Goal: Task Accomplishment & Management: Complete application form

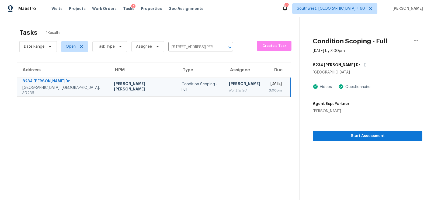
click at [225, 93] on td "[PERSON_NAME] Not Started" at bounding box center [245, 87] width 40 height 19
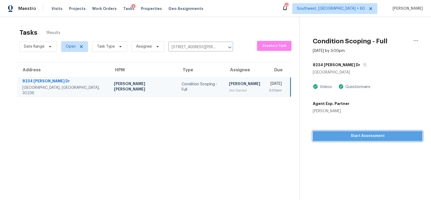
click at [342, 137] on span "Start Assessment" at bounding box center [367, 136] width 101 height 7
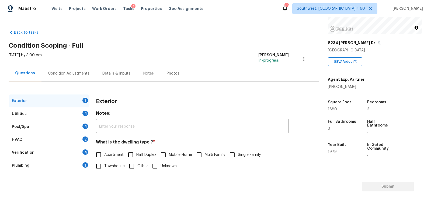
scroll to position [36, 0]
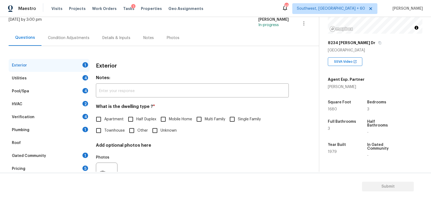
click at [247, 108] on h4 "What is the dwelling type ? *" at bounding box center [192, 108] width 193 height 8
click at [237, 122] on input "Single Family" at bounding box center [232, 119] width 11 height 11
checkbox input "true"
click at [72, 73] on div "Utilities 4" at bounding box center [49, 78] width 81 height 13
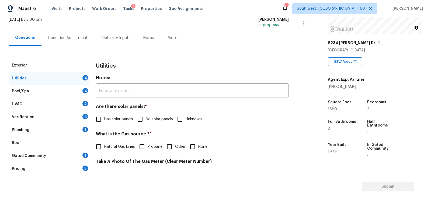
click at [146, 120] on span "No solar panels" at bounding box center [159, 120] width 27 height 6
click at [146, 120] on input "No solar panels" at bounding box center [140, 119] width 11 height 11
checkbox input "true"
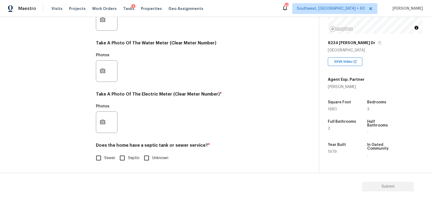
click at [108, 163] on label "Sewer" at bounding box center [104, 158] width 22 height 11
click at [104, 163] on input "Sewer" at bounding box center [98, 158] width 11 height 11
checkbox input "true"
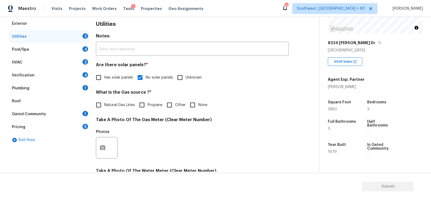
scroll to position [66, 0]
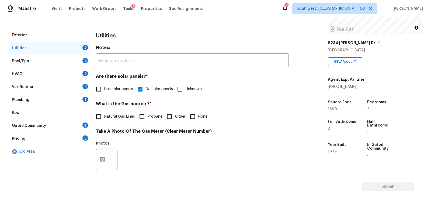
click at [78, 58] on div "Pool/Spa 4" at bounding box center [49, 61] width 81 height 13
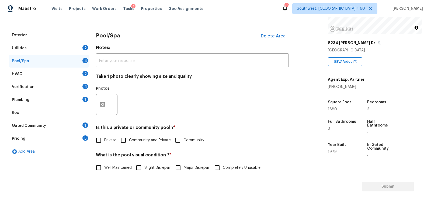
click at [68, 71] on div "HVAC 2" at bounding box center [49, 74] width 81 height 13
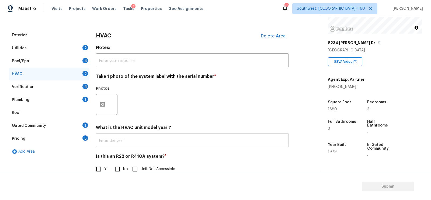
click at [130, 144] on input "text" at bounding box center [192, 141] width 193 height 13
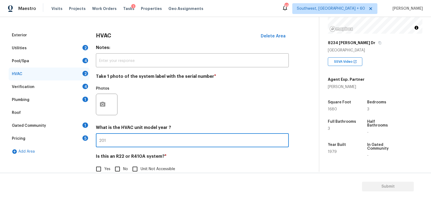
type input "2010"
click at [80, 49] on div "Utilities 2" at bounding box center [49, 48] width 81 height 13
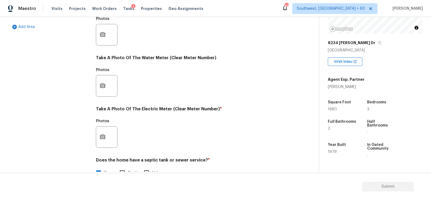
click at [132, 170] on label "Septic" at bounding box center [128, 172] width 23 height 11
click at [128, 170] on input "Septic" at bounding box center [122, 172] width 11 height 11
checkbox input "true"
checkbox input "false"
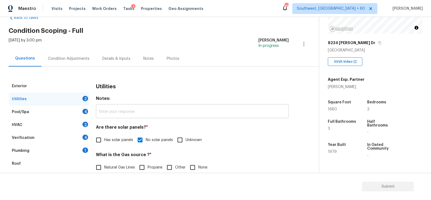
scroll to position [0, 0]
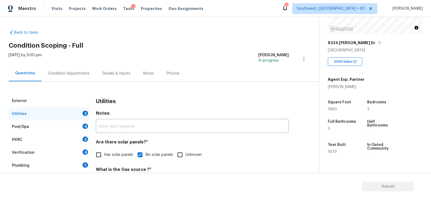
click at [78, 136] on div "HVAC 2" at bounding box center [49, 139] width 81 height 13
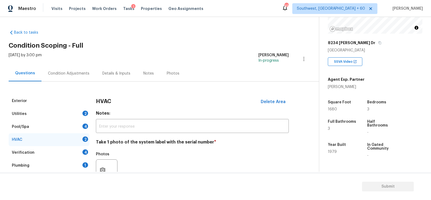
scroll to position [77, 0]
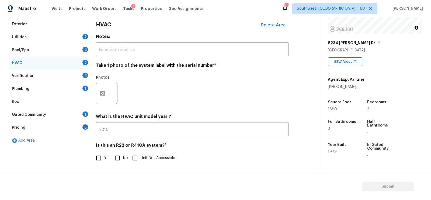
click at [118, 161] on input "No" at bounding box center [117, 158] width 11 height 11
checkbox input "true"
click at [66, 73] on div "Verification 4" at bounding box center [49, 76] width 81 height 13
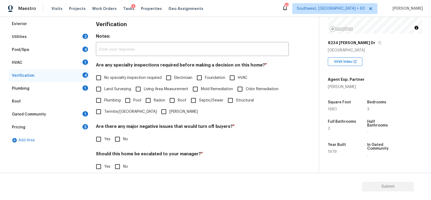
click at [129, 82] on label "No specialty inspection required" at bounding box center [127, 77] width 69 height 11
click at [104, 82] on input "No specialty inspection required" at bounding box center [98, 77] width 11 height 11
checkbox input "true"
click at [127, 146] on label "No" at bounding box center [120, 139] width 16 height 11
click at [123, 146] on input "No" at bounding box center [117, 139] width 11 height 11
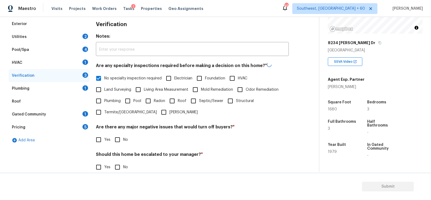
checkbox input "true"
click at [119, 160] on div "Should this home be escalated to your manager? * Yes No" at bounding box center [192, 162] width 193 height 21
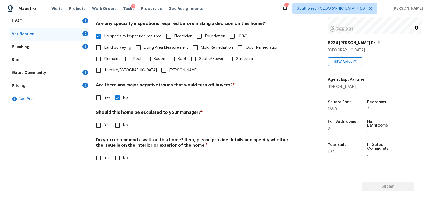
click at [123, 127] on input "No" at bounding box center [117, 125] width 11 height 11
checkbox input "true"
click at [114, 156] on input "No" at bounding box center [117, 158] width 11 height 11
checkbox input "true"
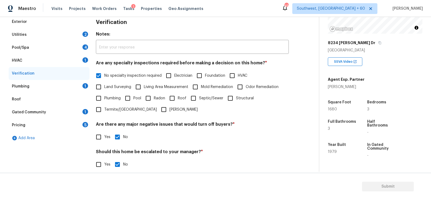
click at [70, 87] on div "Plumbing 1" at bounding box center [49, 86] width 81 height 13
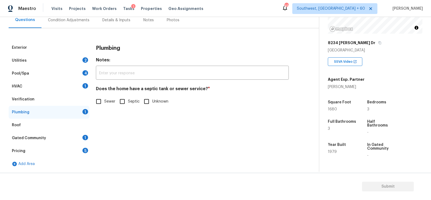
click at [101, 100] on input "Sewer" at bounding box center [98, 101] width 11 height 11
checkbox input "true"
click at [123, 101] on input "Septic" at bounding box center [122, 101] width 11 height 11
checkbox input "true"
checkbox input "false"
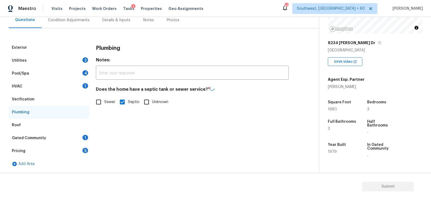
click at [75, 140] on div "Gated Community 1" at bounding box center [49, 138] width 81 height 13
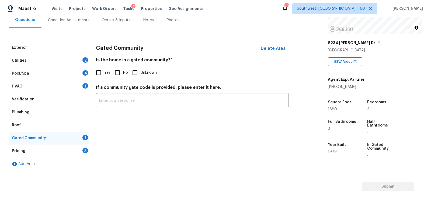
click at [121, 76] on input "No" at bounding box center [117, 72] width 11 height 11
checkbox input "true"
click at [84, 143] on div "Gated Community" at bounding box center [49, 138] width 81 height 13
click at [83, 147] on div "Pricing 5" at bounding box center [49, 151] width 81 height 13
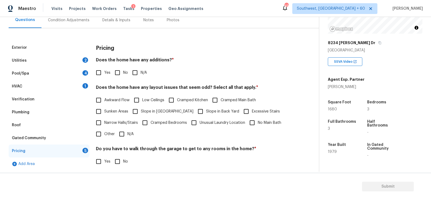
click at [125, 77] on label "No" at bounding box center [120, 72] width 16 height 11
click at [123, 77] on input "No" at bounding box center [117, 72] width 11 height 11
checkbox input "true"
click at [125, 135] on input "N/A" at bounding box center [121, 134] width 11 height 11
checkbox input "true"
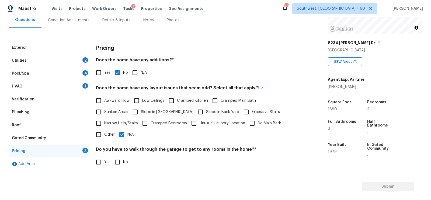
click at [121, 166] on input "No" at bounding box center [117, 162] width 11 height 11
checkbox input "true"
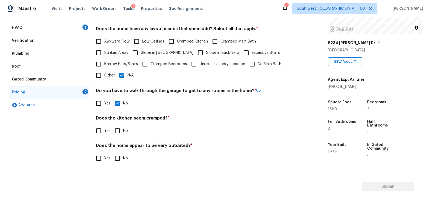
scroll to position [111, 0]
click at [119, 131] on input "No" at bounding box center [117, 131] width 11 height 11
checkbox input "true"
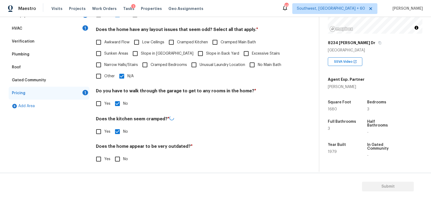
click at [118, 154] on input "No" at bounding box center [117, 159] width 11 height 11
checkbox input "true"
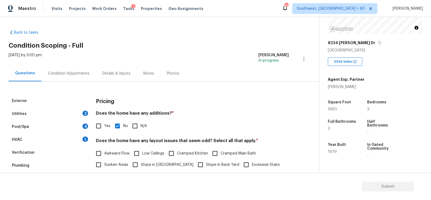
click at [60, 66] on div "Condition Adjustments" at bounding box center [69, 74] width 54 height 16
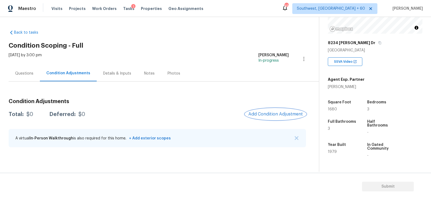
click at [269, 118] on button "Add Condition Adjustment" at bounding box center [275, 114] width 61 height 11
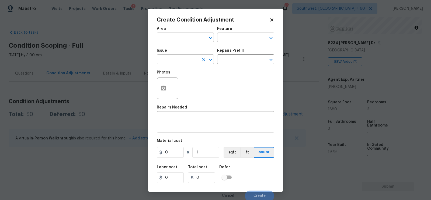
click at [173, 59] on input "text" at bounding box center [178, 60] width 42 height 8
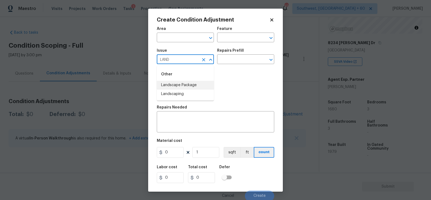
click at [176, 85] on li "Landscape Package" at bounding box center [185, 85] width 57 height 9
type input "Landscape Package"
click at [234, 60] on input "text" at bounding box center [238, 60] width 42 height 8
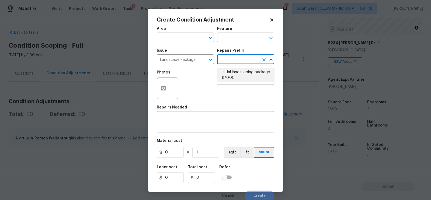
click at [235, 74] on li "Initial landscaping package $70.00" at bounding box center [245, 75] width 57 height 15
type input "Home Readiness Packages"
type textarea "Mowing of grass up to 6" in height. Mow, edge along driveways & sidewalks, trim…"
type input "70"
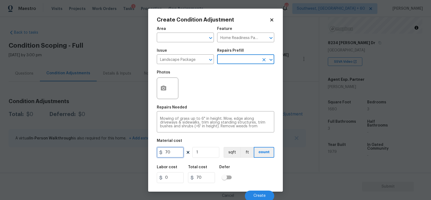
click at [171, 151] on input "70" at bounding box center [170, 152] width 27 height 11
type input "0"
type input "750"
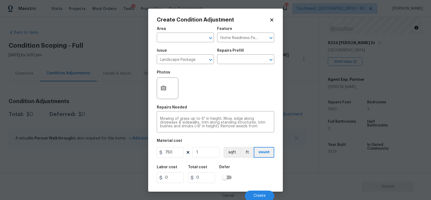
type input "750"
click at [207, 184] on div "Labor cost 0 Total cost 750 Defer" at bounding box center [216, 174] width 118 height 24
click at [166, 89] on icon "button" at bounding box center [163, 88] width 5 height 5
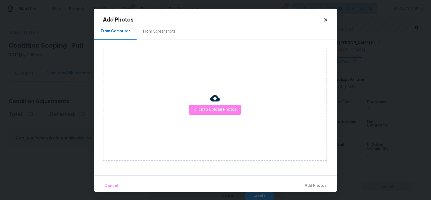
click at [153, 32] on div "From Screenshots" at bounding box center [159, 31] width 33 height 5
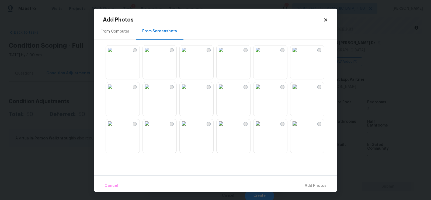
click at [225, 54] on img at bounding box center [221, 50] width 9 height 9
click at [262, 54] on img at bounding box center [258, 50] width 9 height 9
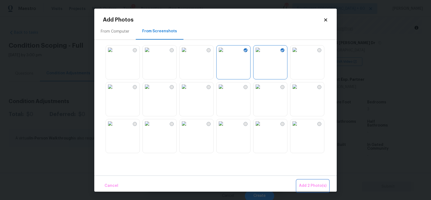
click at [306, 183] on span "Add 2 Photo(s)" at bounding box center [312, 186] width 27 height 7
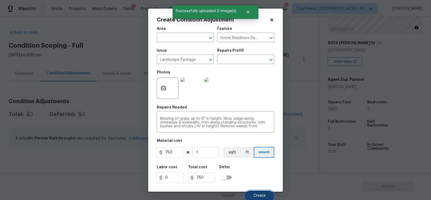
click at [261, 193] on button "Create" at bounding box center [259, 196] width 29 height 11
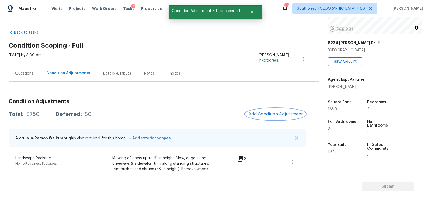
click at [274, 112] on span "Add Condition Adjustment" at bounding box center [276, 114] width 54 height 5
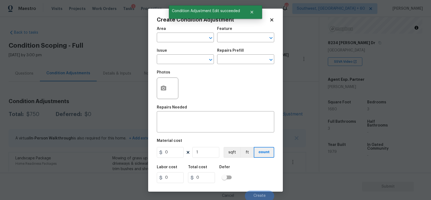
click at [188, 69] on div "Photos" at bounding box center [216, 84] width 118 height 35
click at [185, 63] on input "text" at bounding box center [178, 60] width 42 height 8
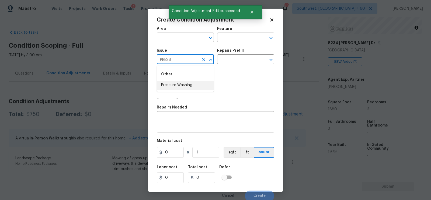
click at [187, 85] on li "Pressure Washing" at bounding box center [185, 85] width 57 height 9
type input "Pressure Washing"
click at [236, 57] on input "text" at bounding box center [238, 60] width 42 height 8
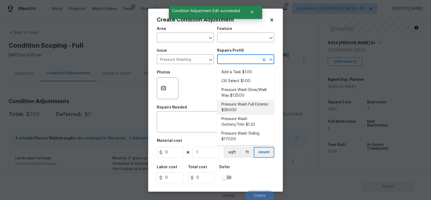
click at [236, 107] on li "Pressure Wash Full Exterior $350.00" at bounding box center [245, 107] width 57 height 15
type input "Siding"
type textarea "Pressure wash the House, Flatwork, Deck and Garage interior."
type input "350"
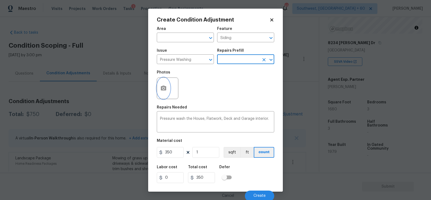
click at [159, 87] on button "button" at bounding box center [163, 88] width 13 height 21
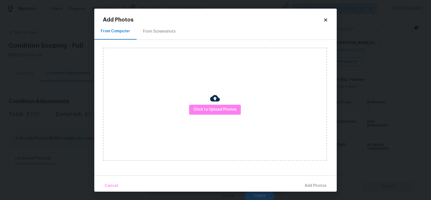
click at [166, 34] on div "From Screenshots" at bounding box center [160, 32] width 46 height 16
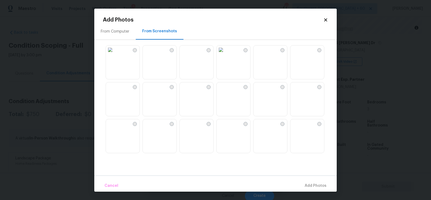
click at [152, 54] on img at bounding box center [147, 50] width 9 height 9
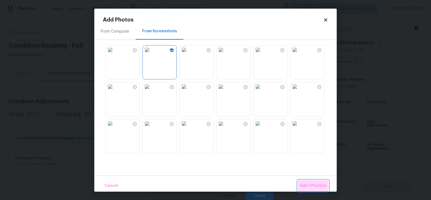
click at [309, 186] on span "Add 1 Photo(s)" at bounding box center [313, 186] width 27 height 7
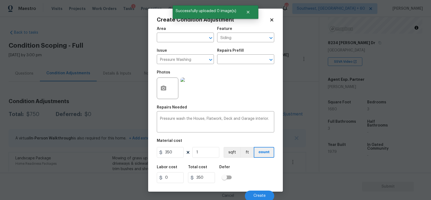
click at [260, 191] on div "Cancel Create" at bounding box center [216, 194] width 118 height 15
click at [258, 195] on span "Create" at bounding box center [260, 196] width 12 height 4
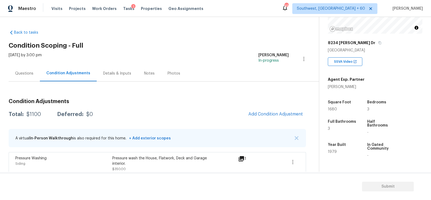
click at [15, 75] on div "Questions" at bounding box center [24, 74] width 31 height 16
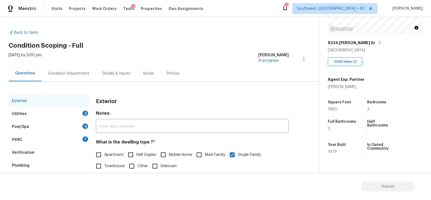
click at [25, 152] on div "Verification" at bounding box center [23, 152] width 23 height 5
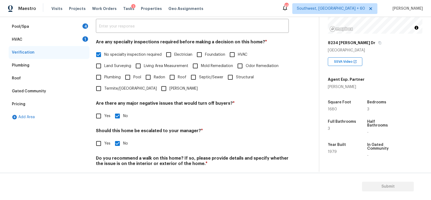
scroll to position [119, 0]
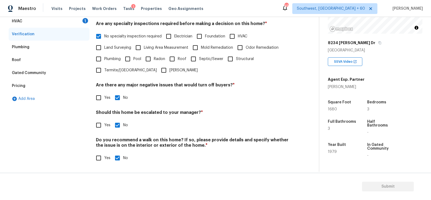
click at [101, 124] on input "Yes" at bounding box center [98, 125] width 11 height 11
checkbox input "true"
checkbox input "false"
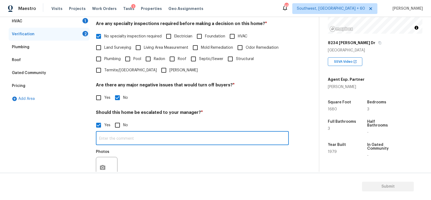
click at [119, 141] on input "text" at bounding box center [192, 139] width 193 height 13
type input "Some sort of stain at 10.34/"
click at [48, 88] on div "Pricing" at bounding box center [49, 86] width 81 height 13
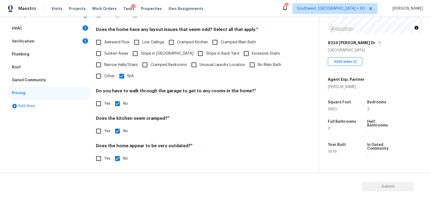
click at [104, 77] on input "Other" at bounding box center [98, 76] width 11 height 11
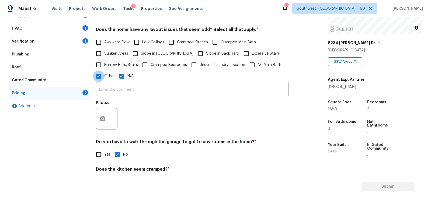
click at [102, 75] on input "Other" at bounding box center [98, 76] width 11 height 11
checkbox input "false"
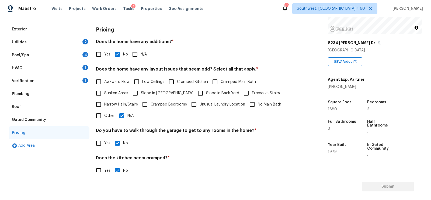
scroll to position [63, 0]
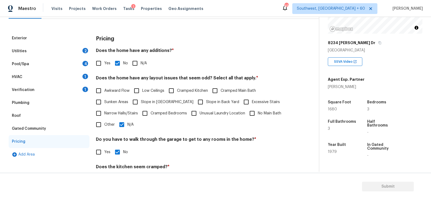
click at [102, 61] on input "Yes" at bounding box center [98, 63] width 11 height 11
checkbox input "true"
checkbox input "false"
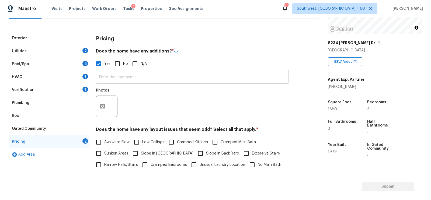
click at [113, 77] on input "text" at bounding box center [192, 77] width 193 height 13
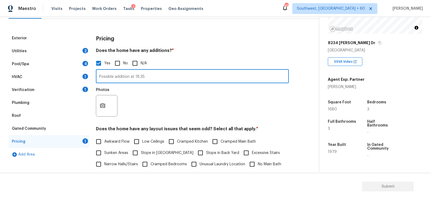
type input "Possible addition at 18.35"
click at [101, 106] on icon "button" at bounding box center [102, 106] width 6 height 6
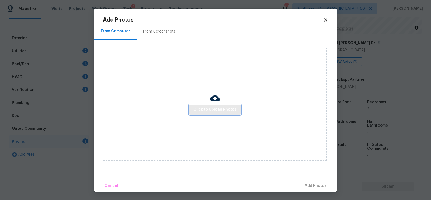
click at [226, 105] on button "Click to Upload Photos" at bounding box center [215, 110] width 52 height 10
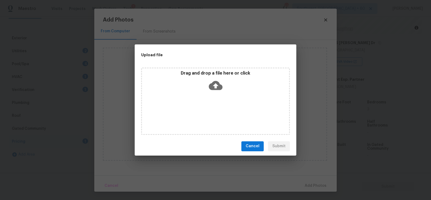
click at [218, 88] on icon at bounding box center [216, 85] width 14 height 9
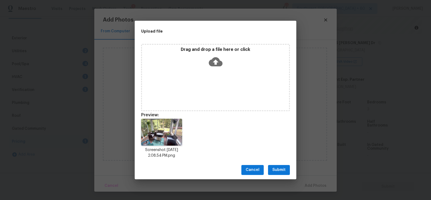
click at [277, 171] on span "Submit" at bounding box center [279, 170] width 13 height 7
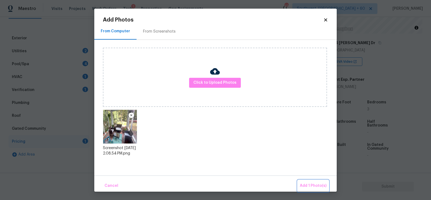
click at [307, 183] on span "Add 1 Photo(s)" at bounding box center [313, 186] width 27 height 7
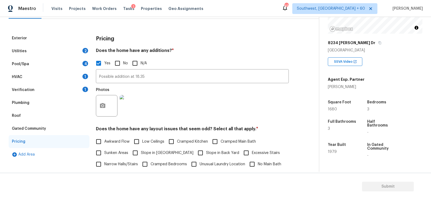
click at [45, 92] on div "Verification 1" at bounding box center [49, 90] width 81 height 13
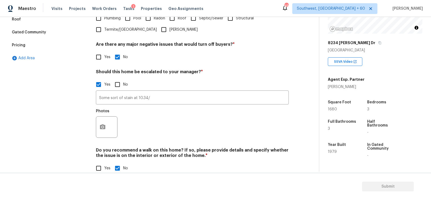
scroll to position [160, 0]
click at [164, 95] on input "Some sort of stain at 10.34/" at bounding box center [192, 97] width 193 height 13
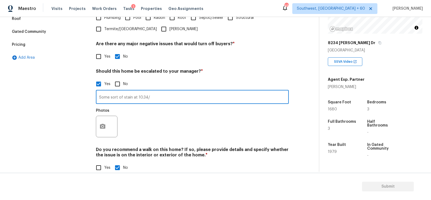
click at [158, 98] on input "Some sort of stain at 10.34/" at bounding box center [192, 97] width 193 height 13
type input "Some sort of stain at 10.34/ Storage room at 20.02 is not in great condition, u…"
click at [102, 121] on button "button" at bounding box center [102, 126] width 13 height 21
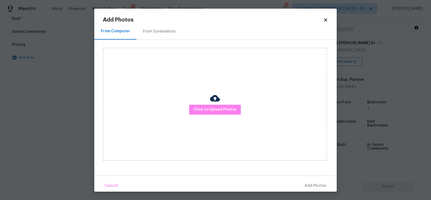
scroll to position [0, 0]
click at [206, 101] on div "Click to Upload Photos" at bounding box center [215, 104] width 224 height 113
click at [209, 111] on span "Click to Upload Photos" at bounding box center [215, 109] width 43 height 7
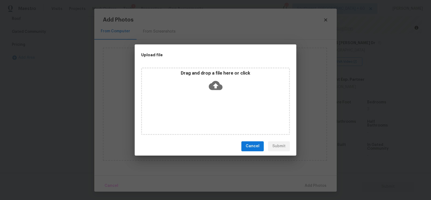
click at [215, 93] on div "Drag and drop a file here or click" at bounding box center [215, 82] width 147 height 23
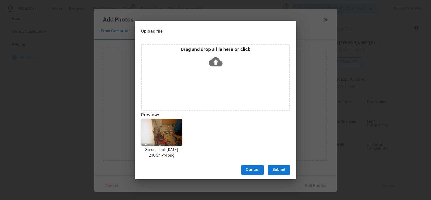
click at [275, 169] on span "Submit" at bounding box center [279, 170] width 13 height 7
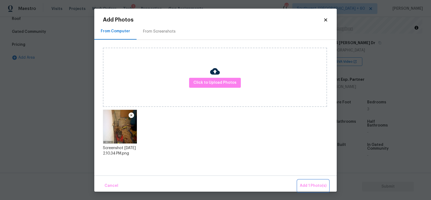
click at [314, 182] on button "Add 1 Photo(s)" at bounding box center [313, 186] width 31 height 12
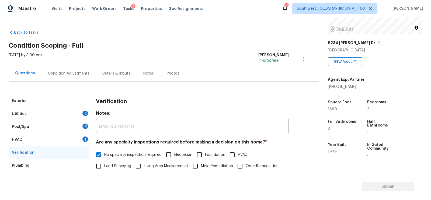
click at [73, 72] on div "Condition Adjustments" at bounding box center [69, 73] width 42 height 5
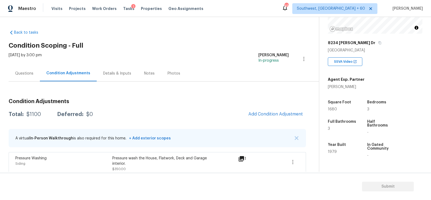
scroll to position [54, 0]
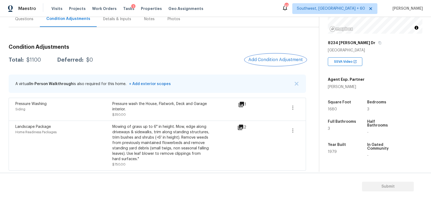
click at [275, 57] on span "Add Condition Adjustment" at bounding box center [276, 59] width 54 height 5
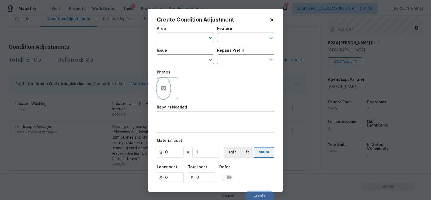
click at [162, 90] on icon "button" at bounding box center [163, 88] width 5 height 5
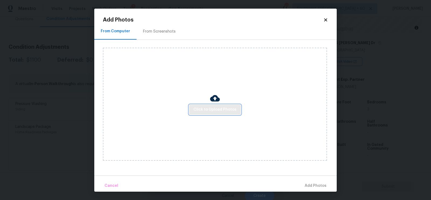
click at [218, 111] on span "Click to Upload Photos" at bounding box center [215, 109] width 43 height 7
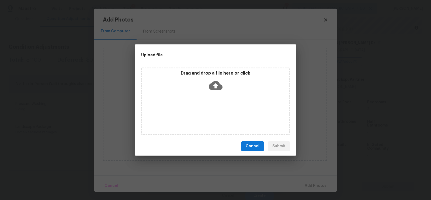
click at [216, 84] on icon at bounding box center [216, 86] width 14 height 14
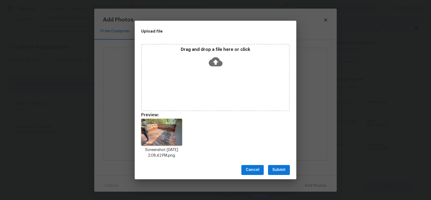
click at [279, 172] on span "Submit" at bounding box center [279, 170] width 13 height 7
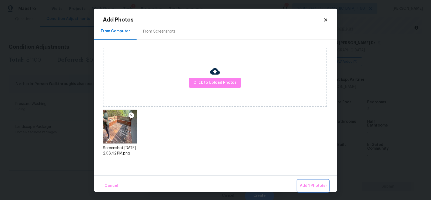
click at [312, 183] on span "Add 1 Photo(s)" at bounding box center [313, 186] width 27 height 7
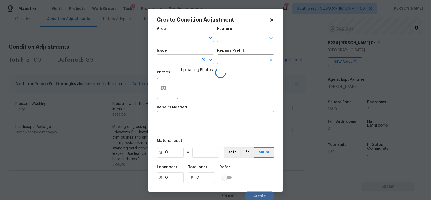
click at [185, 62] on input "text" at bounding box center [178, 60] width 42 height 8
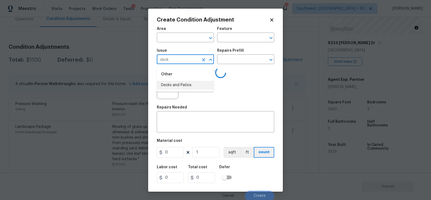
click at [187, 84] on li "Decks and Patios" at bounding box center [185, 85] width 57 height 9
type input "Decks and Patios"
click at [187, 122] on textarea at bounding box center [215, 122] width 111 height 11
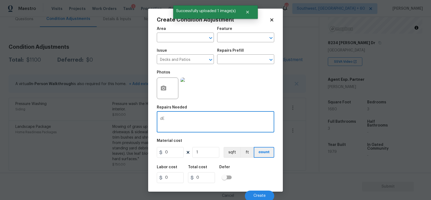
type textarea "d"
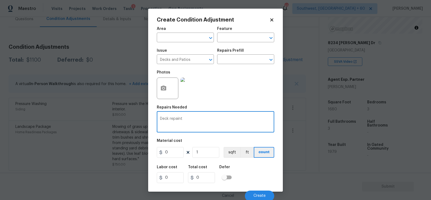
type textarea "Deck repaint"
click at [175, 152] on input "0" at bounding box center [170, 152] width 27 height 11
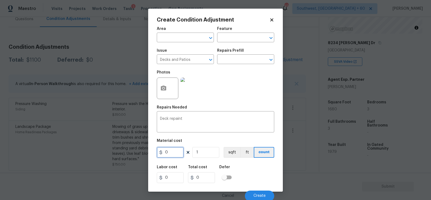
type input "0"
click at [195, 123] on textarea "Deck repaint" at bounding box center [215, 122] width 111 height 11
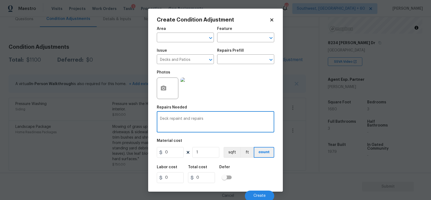
type textarea "Deck repaint and repairs"
click at [172, 150] on input "0" at bounding box center [170, 152] width 27 height 11
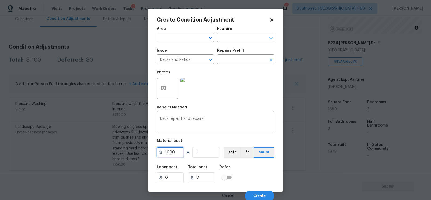
type input "1000"
click at [201, 171] on div "Total cost" at bounding box center [203, 169] width 31 height 7
click at [257, 190] on div "Cancel Create" at bounding box center [216, 194] width 118 height 15
click at [258, 193] on button "Create" at bounding box center [259, 196] width 29 height 11
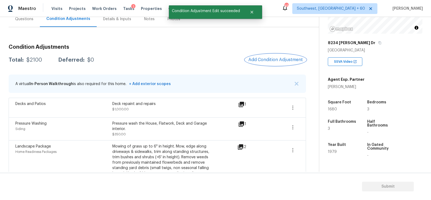
click at [278, 61] on span "Add Condition Adjustment" at bounding box center [276, 59] width 54 height 5
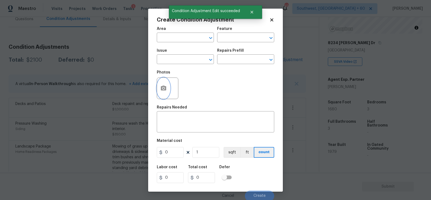
click at [165, 91] on icon "button" at bounding box center [163, 88] width 5 height 5
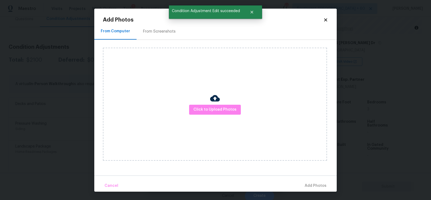
click at [227, 115] on div "Click to Upload Photos" at bounding box center [215, 104] width 224 height 113
click at [221, 112] on span "Click to Upload Photos" at bounding box center [215, 109] width 43 height 7
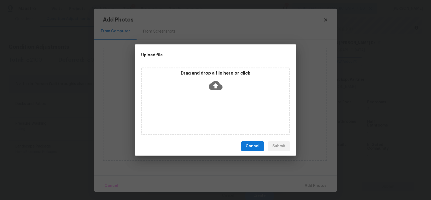
click at [215, 84] on icon at bounding box center [216, 86] width 14 height 14
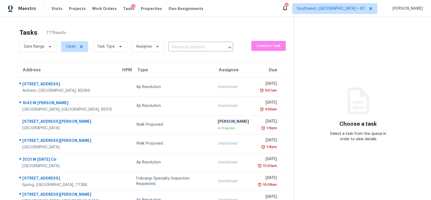
click at [101, 53] on span "Task Type" at bounding box center [107, 47] width 39 height 14
click at [111, 49] on span "Task Type" at bounding box center [109, 46] width 35 height 11
click at [108, 53] on span "Task Type" at bounding box center [107, 47] width 39 height 14
click at [114, 47] on span "Task Type" at bounding box center [109, 46] width 35 height 11
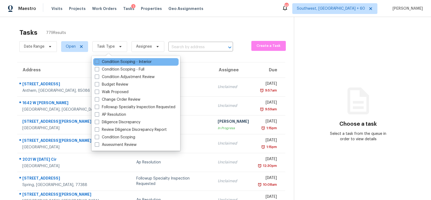
click at [114, 59] on div "Condition Scoping - Interior" at bounding box center [135, 62] width 85 height 8
click at [115, 61] on label "Condition Scoping - Interior" at bounding box center [123, 61] width 57 height 5
click at [98, 61] on input "Condition Scoping - Interior" at bounding box center [97, 61] width 4 height 4
checkbox input "true"
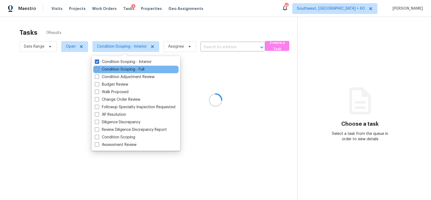
click at [116, 69] on label "Condition Scoping - Full" at bounding box center [120, 69] width 50 height 5
click at [98, 69] on input "Condition Scoping - Full" at bounding box center [97, 69] width 4 height 4
checkbox input "true"
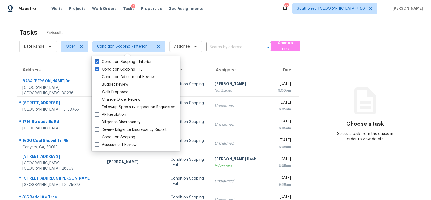
click at [208, 23] on div "Tasks 78 Results Date Range Open Condition Scoping - Interior + 1 Assignee ​ Cr…" at bounding box center [215, 149] width 431 height 264
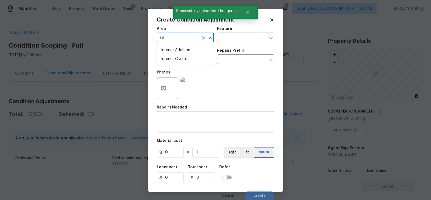
scroll to position [68, 0]
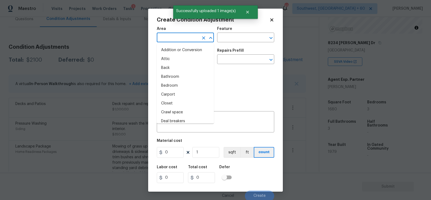
click at [189, 64] on li "Back" at bounding box center [185, 68] width 57 height 9
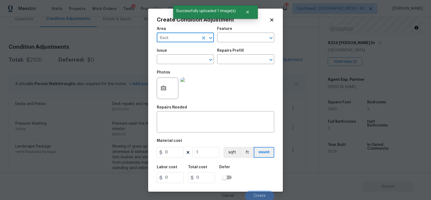
click at [174, 37] on input "Back" at bounding box center [178, 38] width 42 height 8
click at [188, 60] on li "Interior Overall" at bounding box center [185, 59] width 57 height 9
type input "Interior Overall"
click at [194, 120] on textarea at bounding box center [215, 122] width 111 height 11
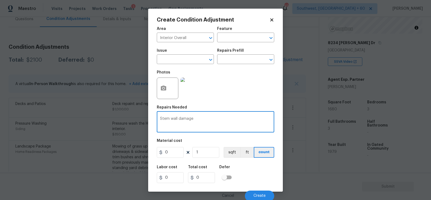
click at [164, 121] on textarea "Stem wall damage" at bounding box center [215, 122] width 111 height 11
type textarea "brick wall damage"
click at [170, 154] on input "0" at bounding box center [170, 152] width 27 height 11
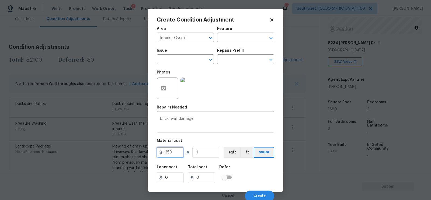
type input "350"
click at [212, 181] on input "350" at bounding box center [201, 178] width 27 height 11
click at [251, 193] on button "Create" at bounding box center [259, 196] width 29 height 11
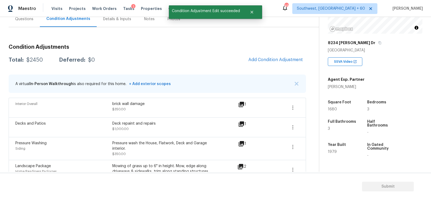
click at [274, 68] on div "Condition Adjustments Total: $2450 Deferred: $0 Add Condition Adjustment A virt…" at bounding box center [158, 125] width 298 height 170
click at [273, 61] on span "Add Condition Adjustment" at bounding box center [276, 59] width 54 height 5
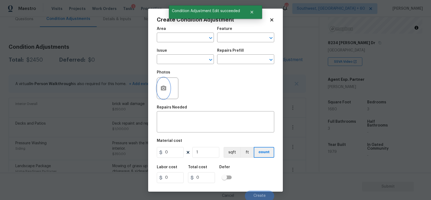
click at [166, 91] on icon "button" at bounding box center [163, 88] width 6 height 6
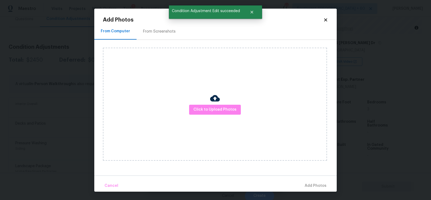
click at [219, 88] on div "Click to Upload Photos" at bounding box center [215, 104] width 224 height 113
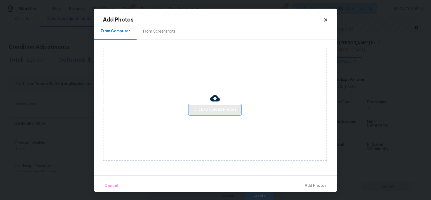
click at [212, 106] on span "Click to Upload Photos" at bounding box center [215, 109] width 43 height 7
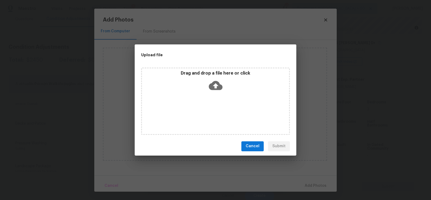
click at [216, 91] on icon at bounding box center [216, 86] width 14 height 14
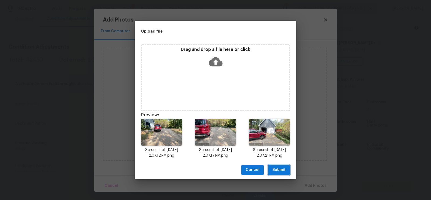
click at [284, 172] on span "Submit" at bounding box center [279, 170] width 13 height 7
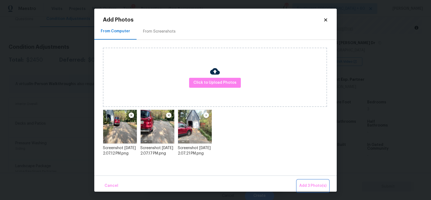
click at [312, 186] on span "Add 3 Photo(s)" at bounding box center [313, 186] width 27 height 7
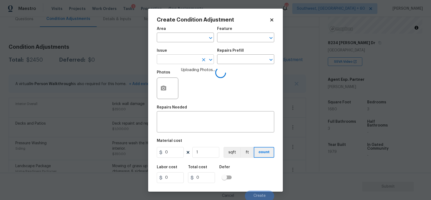
click at [175, 61] on input "text" at bounding box center [178, 60] width 42 height 8
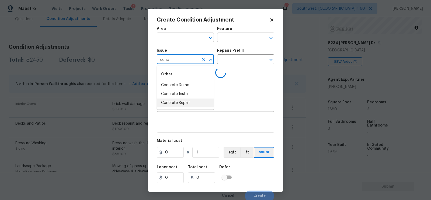
click at [176, 101] on li "Concrete Repair" at bounding box center [185, 103] width 57 height 9
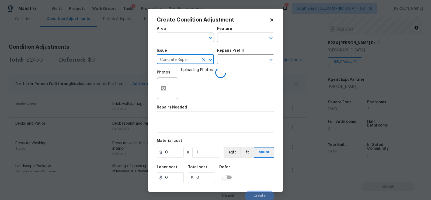
type input "Concrete Repair"
click at [176, 130] on div "x ​" at bounding box center [216, 123] width 118 height 20
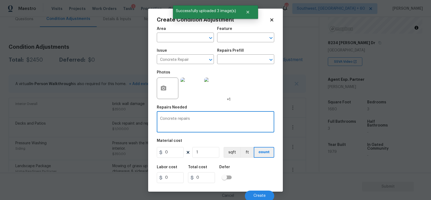
type textarea "Concrete repairs"
click at [173, 154] on input "0" at bounding box center [170, 152] width 27 height 11
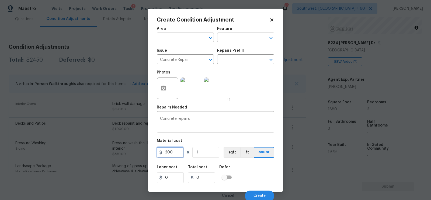
type input "300"
click at [215, 177] on div "300" at bounding box center [203, 178] width 31 height 11
click at [260, 193] on button "Create" at bounding box center [259, 196] width 29 height 11
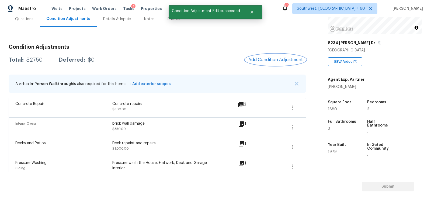
click at [279, 62] on button "Add Condition Adjustment" at bounding box center [275, 59] width 61 height 11
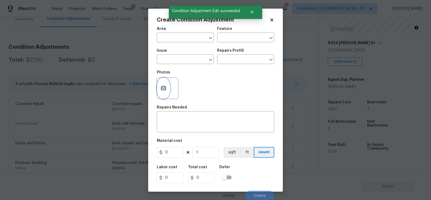
click at [167, 93] on button "button" at bounding box center [163, 88] width 13 height 21
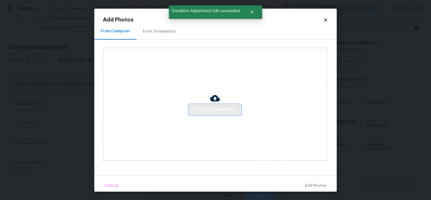
click at [208, 106] on button "Click to Upload Photos" at bounding box center [215, 110] width 52 height 10
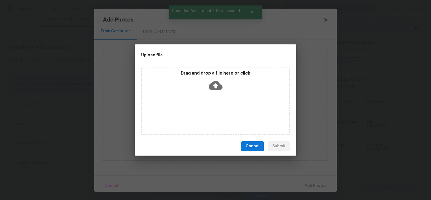
click at [212, 93] on div "Drag and drop a file here or click" at bounding box center [215, 82] width 147 height 23
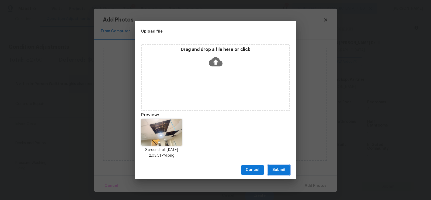
click at [276, 171] on span "Submit" at bounding box center [279, 170] width 13 height 7
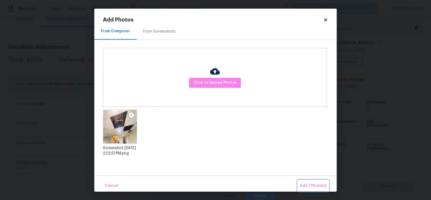
click at [307, 184] on span "Add 1 Photo(s)" at bounding box center [313, 186] width 27 height 7
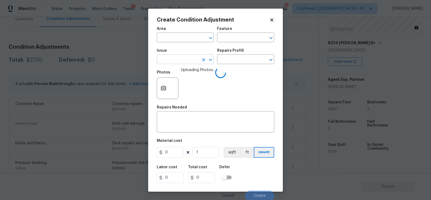
click at [186, 62] on input "text" at bounding box center [178, 60] width 42 height 8
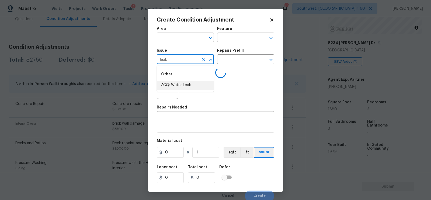
click at [186, 88] on li "ACQ: Water Leak" at bounding box center [185, 85] width 57 height 9
type input "ACQ: Water Leak"
click at [248, 57] on input "text" at bounding box center [238, 60] width 42 height 8
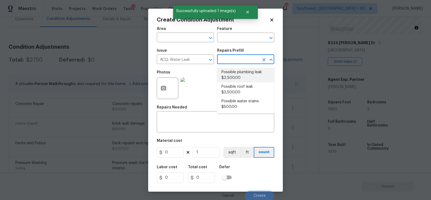
click at [239, 76] on li "Possible plumbing leak $2,500.00" at bounding box center [245, 75] width 57 height 15
type input "Acquisition"
type textarea "Acquisition Scope: Possible plumbing leak"
type input "2500"
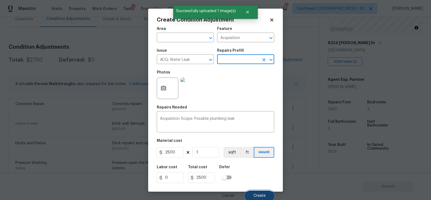
click at [262, 195] on span "Create" at bounding box center [260, 196] width 12 height 4
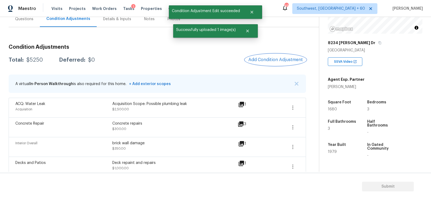
click at [285, 56] on button "Add Condition Adjustment" at bounding box center [275, 59] width 61 height 11
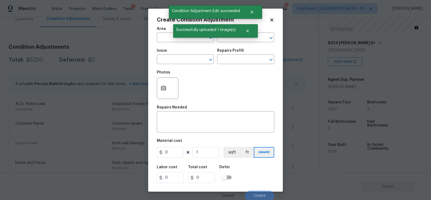
click at [142, 85] on body "Maestro Visits Projects Work Orders Tasks 1 Properties Geo Assignments 490 Sout…" at bounding box center [215, 100] width 431 height 200
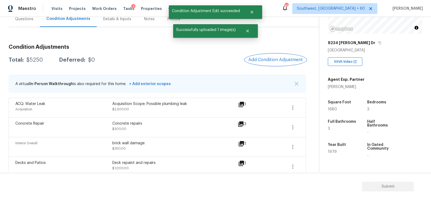
click at [262, 59] on span "Add Condition Adjustment" at bounding box center [276, 59] width 54 height 5
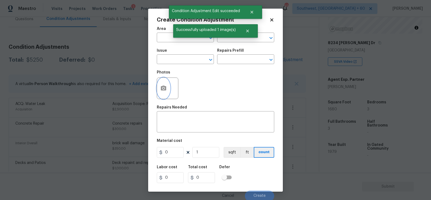
click at [169, 91] on button "button" at bounding box center [163, 88] width 13 height 21
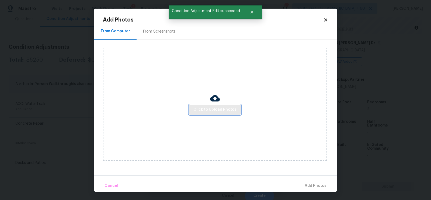
click at [206, 107] on span "Click to Upload Photos" at bounding box center [215, 109] width 43 height 7
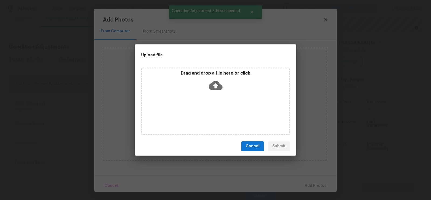
click at [210, 97] on div "Drag and drop a file here or click" at bounding box center [215, 101] width 149 height 67
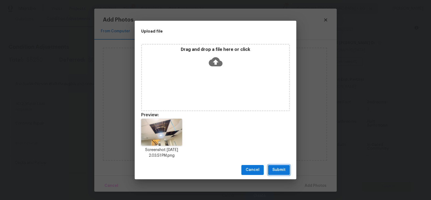
click at [279, 172] on span "Submit" at bounding box center [279, 170] width 13 height 7
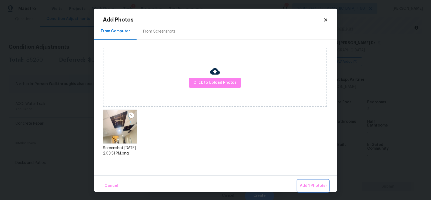
click at [314, 188] on span "Add 1 Photo(s)" at bounding box center [313, 186] width 27 height 7
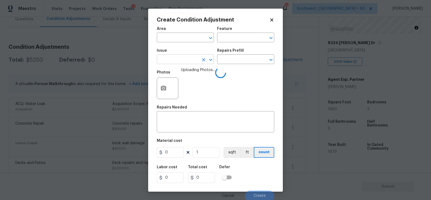
click at [175, 61] on input "text" at bounding box center [178, 60] width 42 height 8
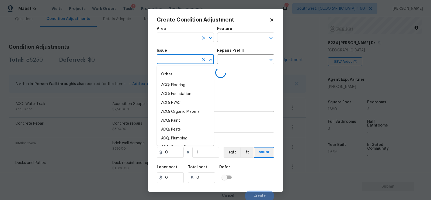
click at [180, 34] on input "text" at bounding box center [178, 38] width 42 height 8
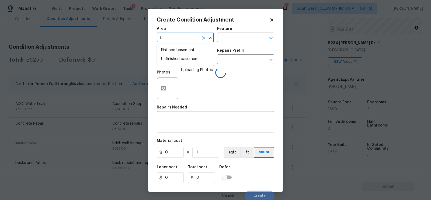
type input "base"
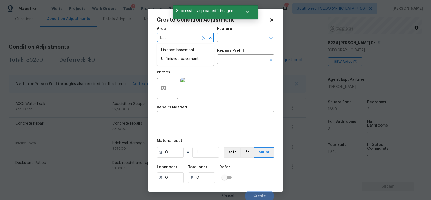
type input "base"
click at [179, 49] on li "Finished basement" at bounding box center [185, 50] width 57 height 9
type input "Finished basement"
click at [180, 115] on div "x ​" at bounding box center [216, 123] width 118 height 20
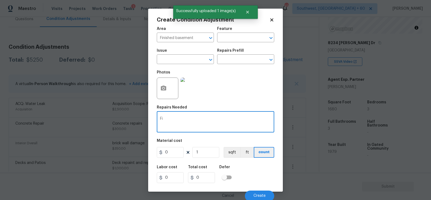
type textarea "F"
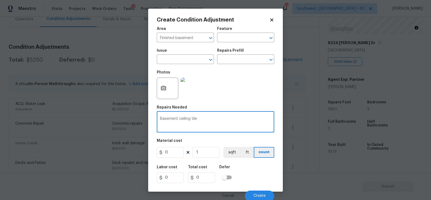
type textarea "Basement ceiling tiles"
type textarea "Basement ceiling tiles repairs"
click at [174, 155] on input "0" at bounding box center [170, 152] width 27 height 11
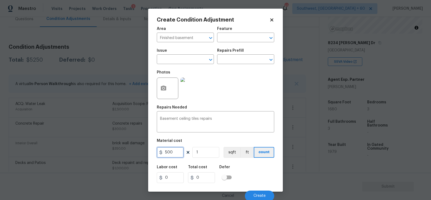
type input "500"
click at [204, 174] on input "500" at bounding box center [201, 178] width 27 height 11
click at [266, 195] on span "Create" at bounding box center [260, 196] width 12 height 4
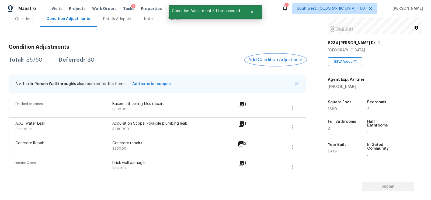
click at [284, 63] on button "Add Condition Adjustment" at bounding box center [275, 59] width 61 height 11
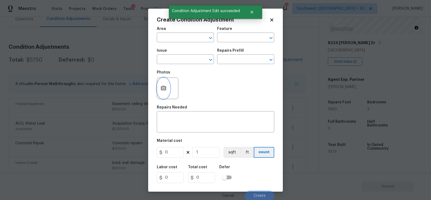
click at [166, 89] on icon "button" at bounding box center [163, 88] width 5 height 5
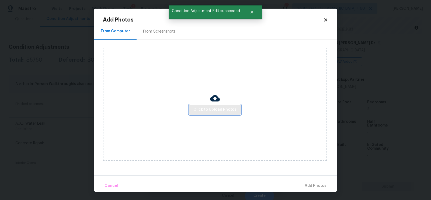
click at [218, 110] on span "Click to Upload Photos" at bounding box center [215, 109] width 43 height 7
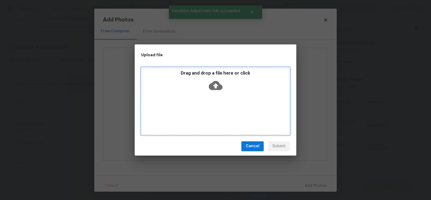
click at [218, 92] on icon at bounding box center [216, 86] width 14 height 14
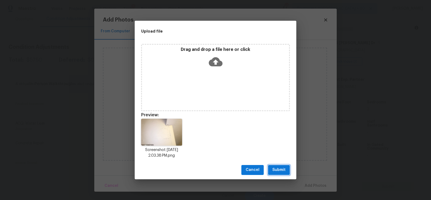
click at [280, 169] on span "Submit" at bounding box center [279, 170] width 13 height 7
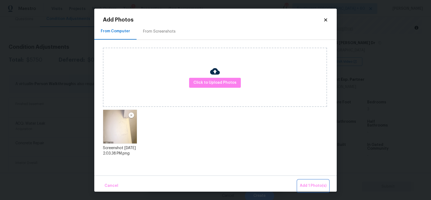
click at [322, 186] on span "Add 1 Photo(s)" at bounding box center [313, 186] width 27 height 7
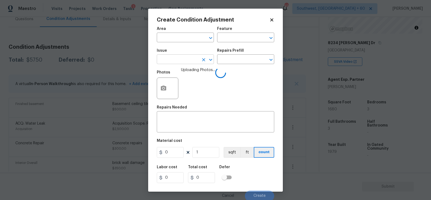
click at [173, 59] on input "text" at bounding box center [178, 60] width 42 height 8
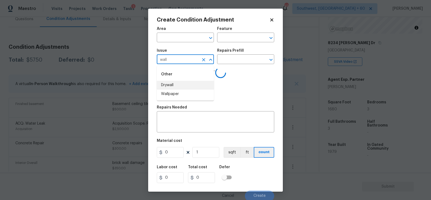
click at [173, 87] on li "Drywall" at bounding box center [185, 85] width 57 height 9
type input "Drywall"
click at [230, 63] on input "text" at bounding box center [238, 60] width 42 height 8
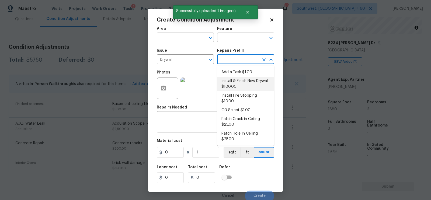
click at [231, 86] on li "Install & Finish New Drywall $100.00" at bounding box center [245, 84] width 57 height 15
type input "Walls and Ceiling"
type textarea "Remove the existing damaged drywall and replace with new. Ensure that the new d…"
type input "100"
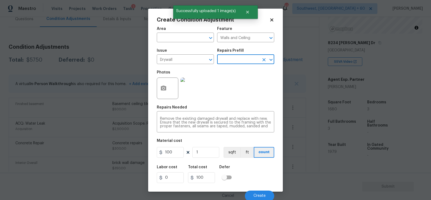
click at [172, 163] on div "Labor cost 0 Total cost 100 Defer" at bounding box center [216, 174] width 118 height 24
click at [174, 154] on input "100" at bounding box center [170, 152] width 27 height 11
type input "200"
click at [209, 169] on div "Total cost" at bounding box center [203, 169] width 31 height 7
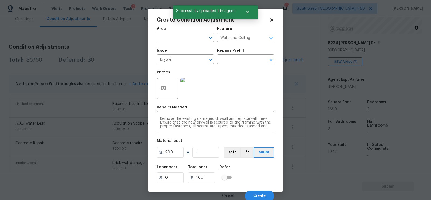
type input "200"
click at [262, 194] on button "Create" at bounding box center [259, 196] width 29 height 11
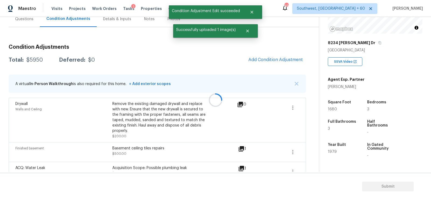
click at [284, 59] on div at bounding box center [215, 100] width 431 height 200
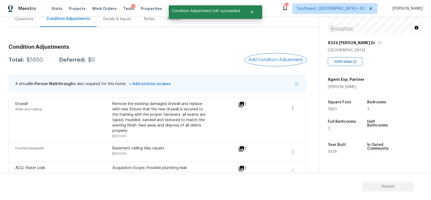
click at [274, 59] on span "Add Condition Adjustment" at bounding box center [276, 59] width 54 height 5
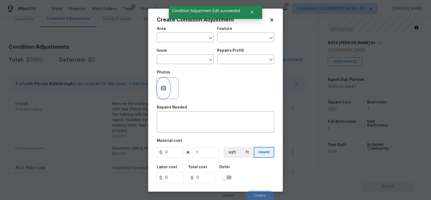
click at [163, 87] on icon "button" at bounding box center [163, 88] width 5 height 5
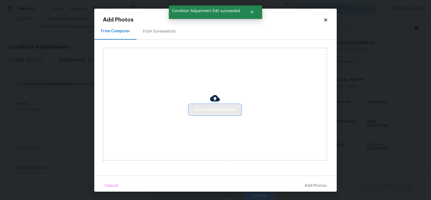
click at [205, 107] on span "Click to Upload Photos" at bounding box center [215, 109] width 43 height 7
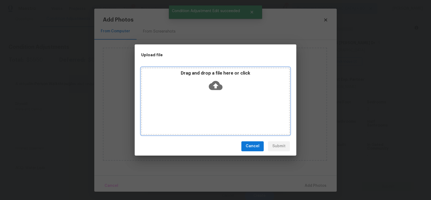
click at [212, 89] on icon at bounding box center [216, 85] width 14 height 9
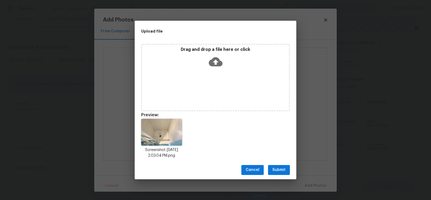
click at [283, 170] on span "Submit" at bounding box center [279, 170] width 13 height 7
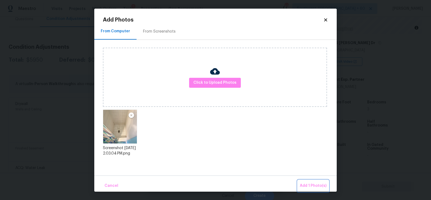
click at [318, 185] on span "Add 1 Photo(s)" at bounding box center [313, 186] width 27 height 7
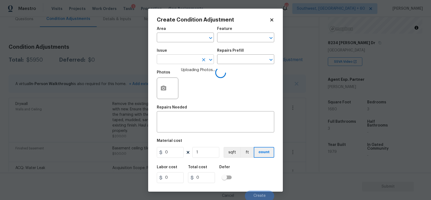
click at [182, 61] on input "text" at bounding box center [178, 60] width 42 height 8
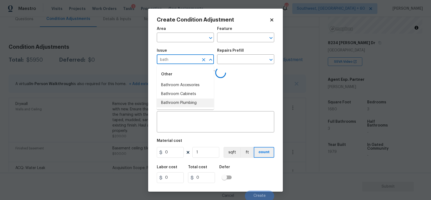
click at [184, 101] on li "Bathroom Plumbing" at bounding box center [185, 103] width 57 height 9
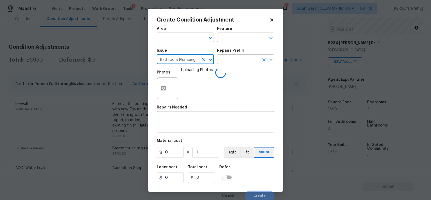
type input "Bathroom Plumbing"
click at [246, 62] on input "text" at bounding box center [238, 60] width 42 height 8
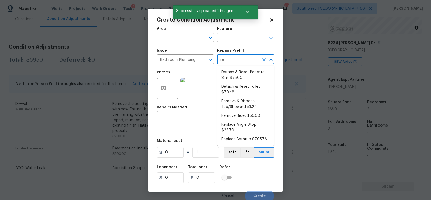
type input "ref"
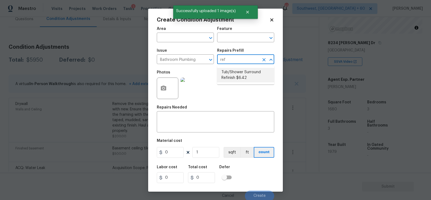
click at [244, 73] on li "Tub/Shower Surround Refinish $6.42" at bounding box center [245, 75] width 57 height 15
type input "Plumbing"
type textarea "Prep, mask, clean and refinish the tub/shower tile surround both all sides ensu…"
type input "6.42"
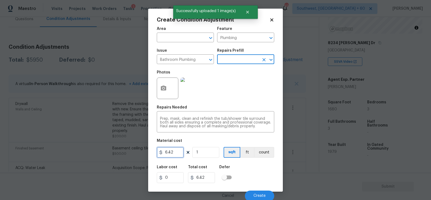
click at [178, 151] on input "6.42" at bounding box center [170, 152] width 27 height 11
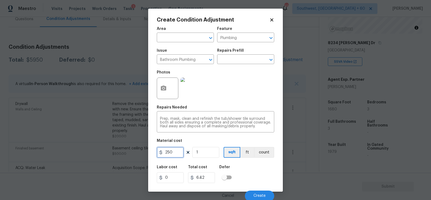
type input "250"
click at [201, 154] on input "1" at bounding box center [205, 152] width 27 height 11
type input "0"
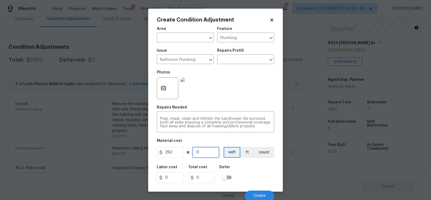
type input "2"
type input "500"
type input "2"
click at [262, 195] on span "Create" at bounding box center [260, 196] width 12 height 4
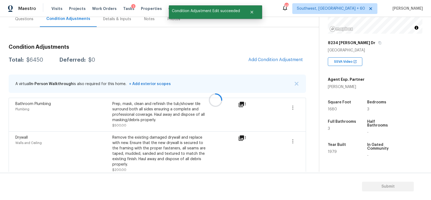
click at [288, 56] on div at bounding box center [215, 100] width 431 height 200
click at [273, 59] on span "Add Condition Adjustment" at bounding box center [276, 59] width 54 height 5
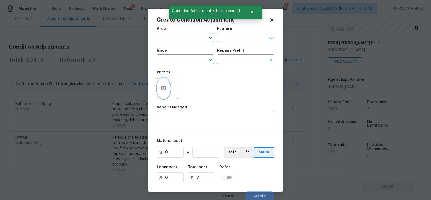
click at [166, 89] on icon "button" at bounding box center [163, 88] width 5 height 5
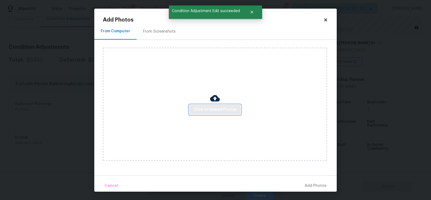
click at [208, 107] on span "Click to Upload Photos" at bounding box center [215, 109] width 43 height 7
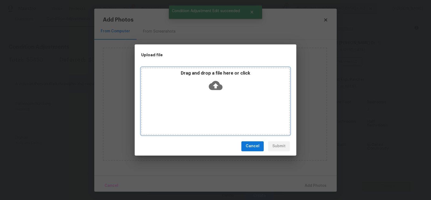
click at [212, 94] on div "Drag and drop a file here or click" at bounding box center [215, 101] width 149 height 67
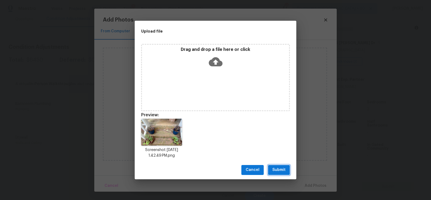
click at [278, 170] on span "Submit" at bounding box center [279, 170] width 13 height 7
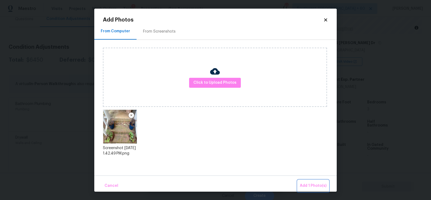
click at [311, 184] on span "Add 1 Photo(s)" at bounding box center [313, 186] width 27 height 7
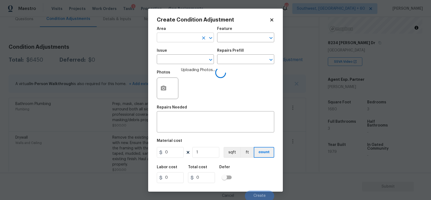
click at [180, 41] on input "text" at bounding box center [178, 38] width 42 height 8
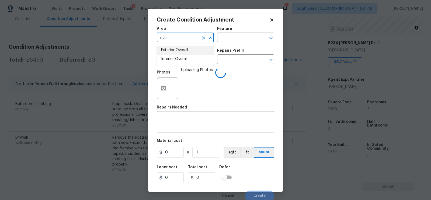
click at [184, 51] on li "Exterior Overall" at bounding box center [185, 50] width 57 height 9
type input "Exterior Overall"
click at [191, 128] on textarea at bounding box center [215, 122] width 111 height 11
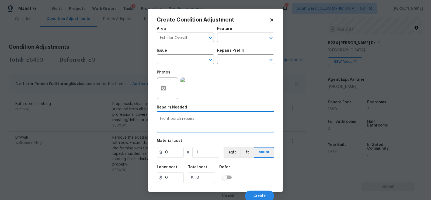
type textarea "Front porch repairs"
click at [174, 153] on input "0" at bounding box center [170, 152] width 27 height 11
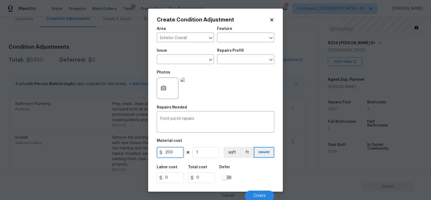
type input "200"
click at [203, 176] on input "0" at bounding box center [201, 178] width 27 height 11
type input "200"
click at [252, 195] on button "Create" at bounding box center [259, 196] width 29 height 11
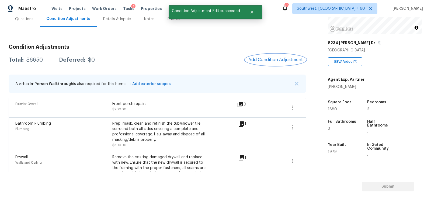
click at [282, 56] on button "Add Condition Adjustment" at bounding box center [275, 59] width 61 height 11
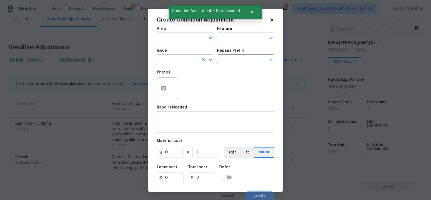
click at [182, 58] on input "text" at bounding box center [178, 60] width 42 height 8
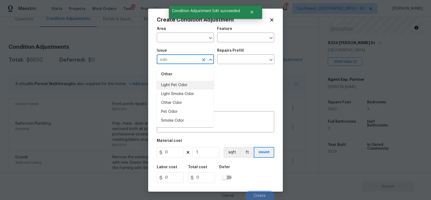
click at [180, 82] on li "Light Pet Odor" at bounding box center [185, 85] width 57 height 9
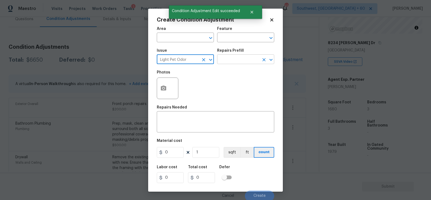
type input "Light Pet Odor"
click at [240, 59] on input "text" at bounding box center [238, 60] width 42 height 8
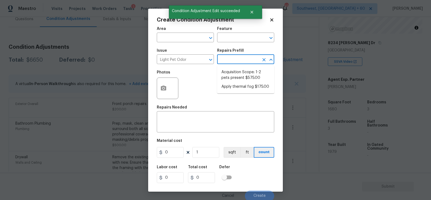
click at [238, 75] on li "Acquisition Scope: 1-2 pets present $575.00" at bounding box center [245, 75] width 57 height 15
type textarea "Acquisition Scope: 1-2 pets present"
type input "575"
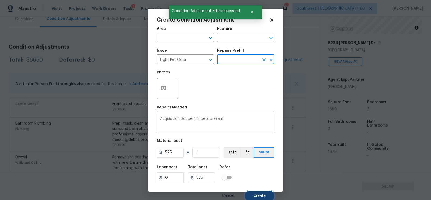
click at [254, 191] on button "Create" at bounding box center [259, 196] width 29 height 11
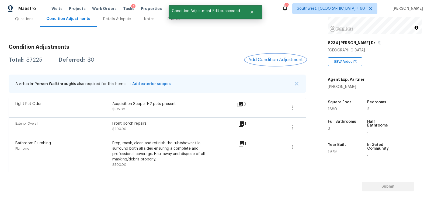
click at [274, 60] on span "Add Condition Adjustment" at bounding box center [276, 59] width 54 height 5
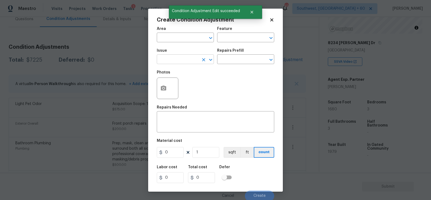
click at [187, 56] on input "text" at bounding box center [178, 60] width 42 height 8
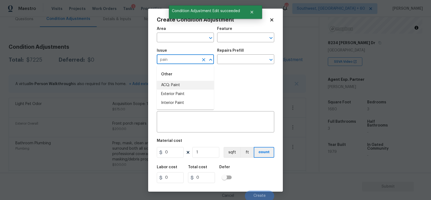
click at [183, 84] on li "ACQ: Paint" at bounding box center [185, 85] width 57 height 9
type input "ACQ: Paint"
click at [231, 61] on input "text" at bounding box center [238, 60] width 42 height 8
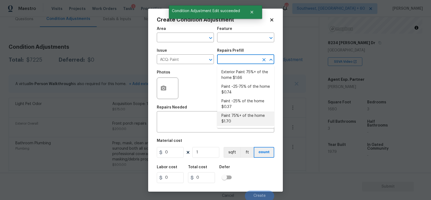
click at [237, 124] on li "Paint 75%+ of the home $1.70" at bounding box center [245, 119] width 57 height 15
type input "Acquisition"
type textarea "Acquisition Scope: 75%+ of the home will likely require interior paint"
type input "1.7"
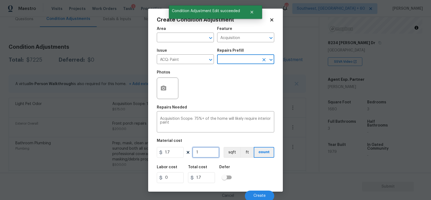
click at [214, 153] on input "1" at bounding box center [205, 152] width 27 height 11
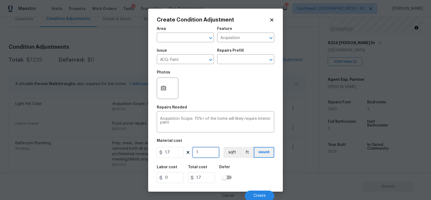
type input "0"
click at [234, 57] on input "text" at bounding box center [238, 60] width 42 height 8
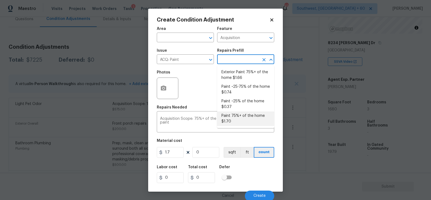
click at [235, 118] on li "Paint 75%+ of the home $1.70" at bounding box center [245, 119] width 57 height 15
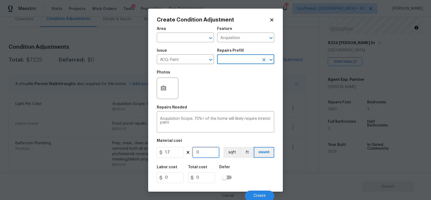
click at [209, 154] on input "0" at bounding box center [205, 152] width 27 height 11
type input "1"
type input "1.7"
type input "16"
type input "27.2"
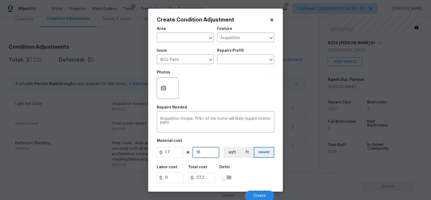
type input "168"
type input "285.6"
type input "1680"
type input "2856"
type input "1680"
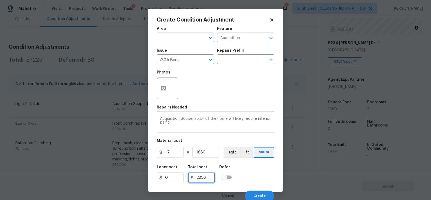
click at [207, 181] on input "2856" at bounding box center [201, 178] width 27 height 11
click at [173, 86] on div at bounding box center [168, 89] width 22 height 22
click at [166, 85] on button "button" at bounding box center [163, 88] width 13 height 21
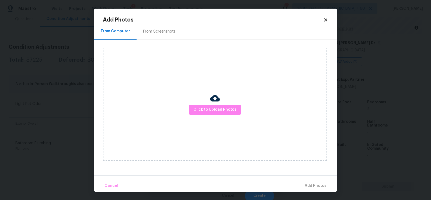
click at [165, 30] on div "From Screenshots" at bounding box center [159, 31] width 33 height 5
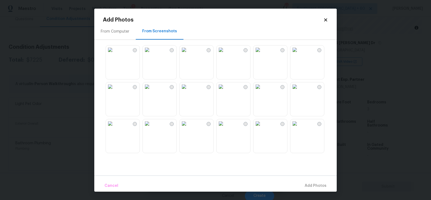
click at [225, 91] on img at bounding box center [221, 86] width 9 height 9
click at [312, 189] on button "Add 1 Photo(s)" at bounding box center [313, 186] width 31 height 12
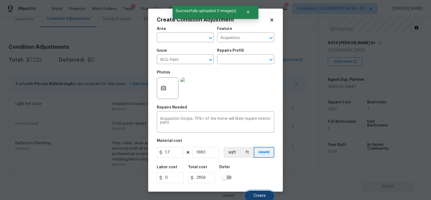
click at [259, 194] on button "Create" at bounding box center [259, 196] width 29 height 11
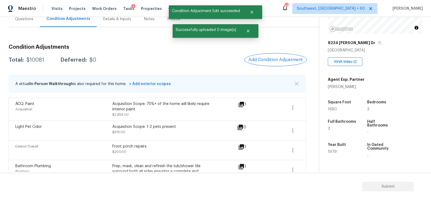
click at [256, 57] on span "Add Condition Adjustment" at bounding box center [276, 59] width 54 height 5
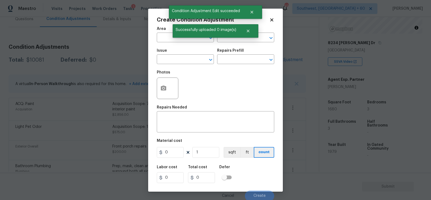
click at [182, 55] on div "Issue" at bounding box center [185, 52] width 57 height 7
click at [183, 60] on input "text" at bounding box center [178, 60] width 42 height 8
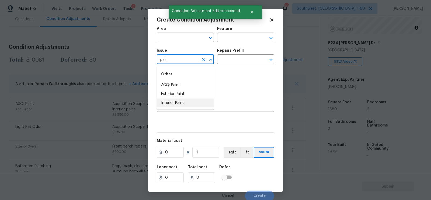
click at [186, 101] on li "Interior Paint" at bounding box center [185, 103] width 57 height 9
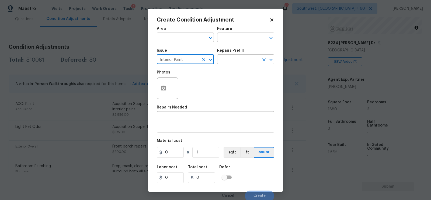
type input "Interior Paint"
click at [240, 60] on input "text" at bounding box center [238, 60] width 42 height 8
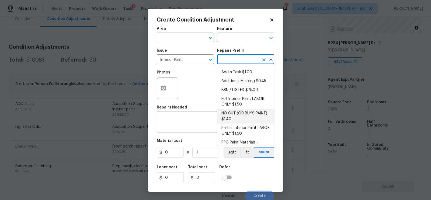
scroll to position [18, 0]
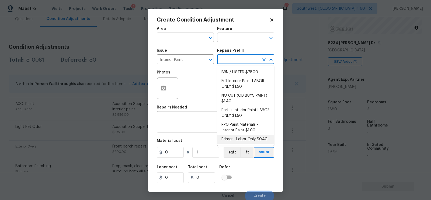
click at [240, 137] on li "Primer - Labor Only $0.40" at bounding box center [245, 139] width 57 height 9
type input "Overall Paint"
type textarea "Interior primer - PRIMER PROVIDED BY OPENDOOR - All nails, screws, drywall anch…"
type input "0.4"
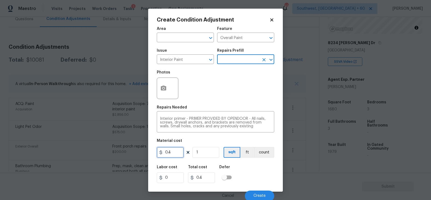
click at [181, 157] on input "0.4" at bounding box center [170, 152] width 27 height 11
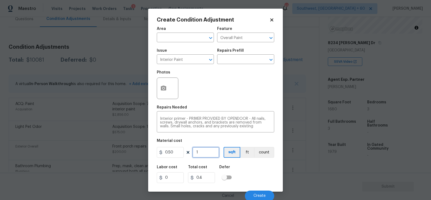
click at [204, 152] on input "1" at bounding box center [205, 152] width 27 height 11
type input "0.5"
type input "16"
type input "8"
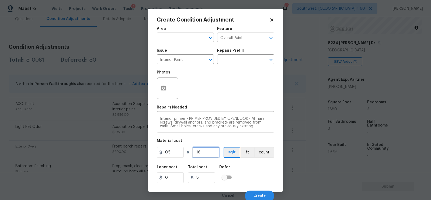
type input "168"
type input "84"
type input "1680"
type input "840"
type input "1680"
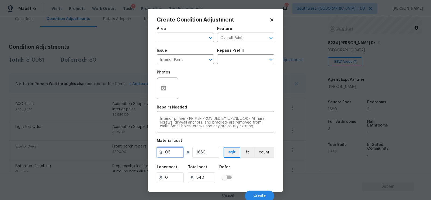
click at [174, 155] on input "0.5" at bounding box center [170, 152] width 27 height 11
type input "650"
type input "1092000"
click at [206, 154] on input "1680" at bounding box center [205, 152] width 27 height 11
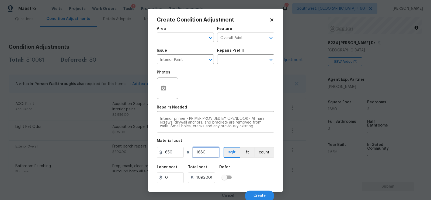
click at [206, 154] on input "1680" at bounding box center [205, 152] width 27 height 11
type input "1"
type input "650"
type input "1"
click at [167, 91] on button "button" at bounding box center [163, 88] width 13 height 21
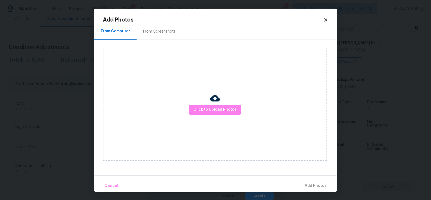
click at [164, 39] on div "From Screenshots" at bounding box center [160, 32] width 46 height 16
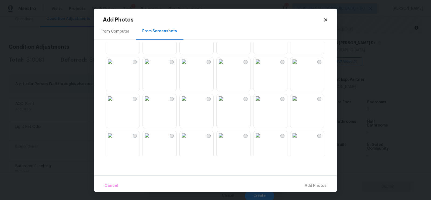
scroll to position [63, 0]
click at [115, 65] on img at bounding box center [110, 61] width 9 height 9
click at [311, 186] on span "Add 1 Photo(s)" at bounding box center [313, 186] width 27 height 7
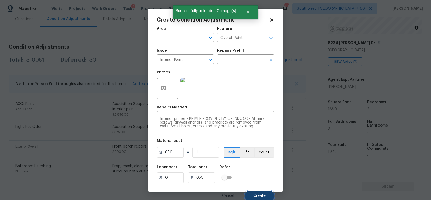
click at [263, 194] on button "Create" at bounding box center [259, 196] width 29 height 11
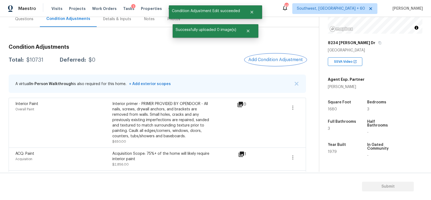
click at [267, 59] on span "Add Condition Adjustment" at bounding box center [276, 59] width 54 height 5
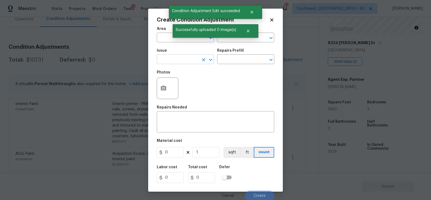
click at [160, 62] on input "text" at bounding box center [178, 60] width 42 height 8
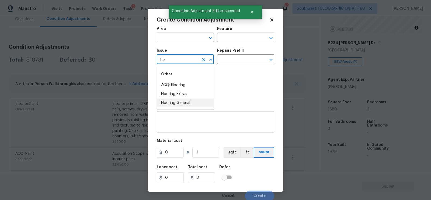
click at [167, 101] on li "Flooring General" at bounding box center [185, 103] width 57 height 9
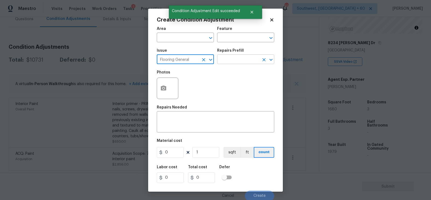
type input "Flooring General"
click at [238, 61] on input "text" at bounding box center [238, 60] width 42 height 8
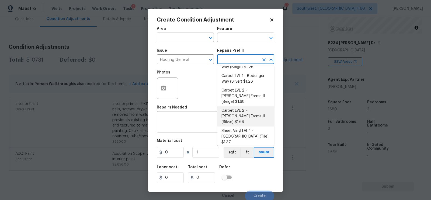
scroll to position [0, 0]
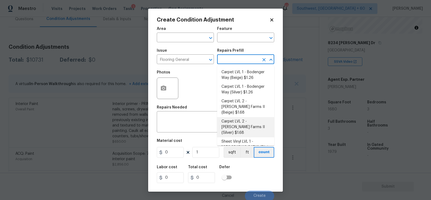
click at [238, 117] on li "Carpet LVL 2 - Abshire Farms II (Silver) $1.68" at bounding box center [245, 127] width 57 height 20
type input "Overall Flooring"
type textarea "Install new carpet (Abshire Farms II - 929 Thin Ice) at all previously carpeted…"
type input "1.68"
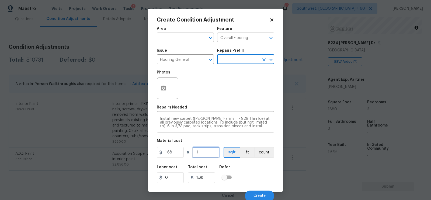
click at [204, 151] on input "1" at bounding box center [205, 152] width 27 height 11
type input "0"
type input "1"
type input "1.68"
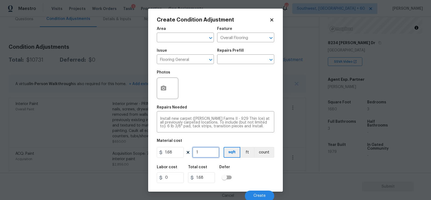
type input "11"
type input "18.48"
type input "110"
type input "184.8"
type input "1100"
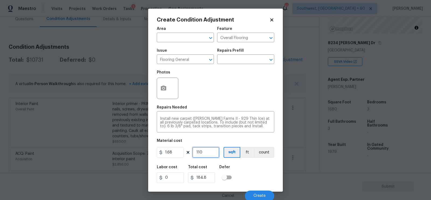
type input "1848"
type input "110"
type input "184.8"
type input "11"
type input "18.48"
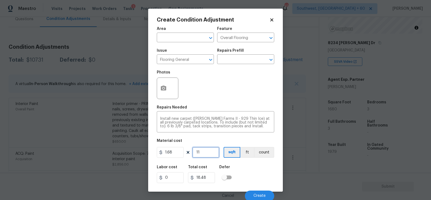
type input "1"
type input "1.68"
type input "10"
type input "16.8"
type input "100"
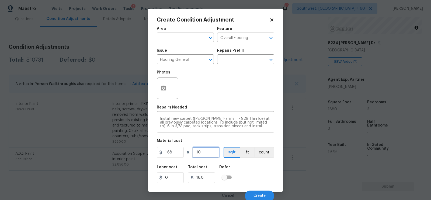
type input "168"
type input "1000"
type input "1680"
type input "1000"
click at [208, 176] on input "1680" at bounding box center [201, 178] width 27 height 11
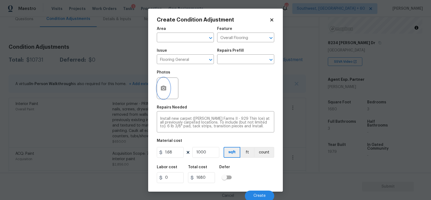
click at [163, 90] on icon "button" at bounding box center [163, 88] width 5 height 5
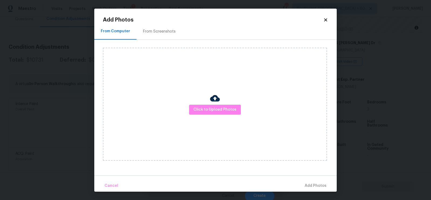
click at [162, 24] on div "From Screenshots" at bounding box center [160, 32] width 46 height 16
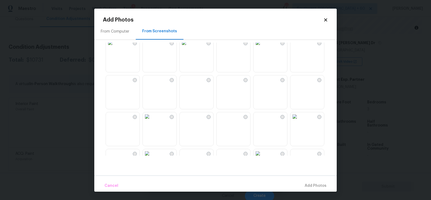
scroll to position [124, 0]
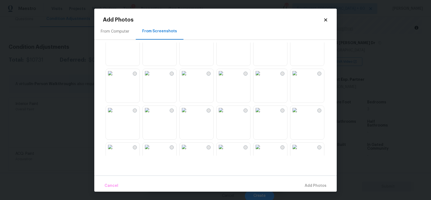
click at [115, 78] on img at bounding box center [110, 73] width 9 height 9
click at [316, 185] on span "Add 1 Photo(s)" at bounding box center [313, 186] width 27 height 7
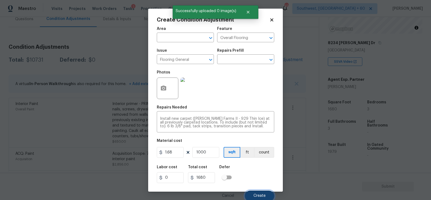
click at [261, 193] on button "Create" at bounding box center [259, 196] width 29 height 11
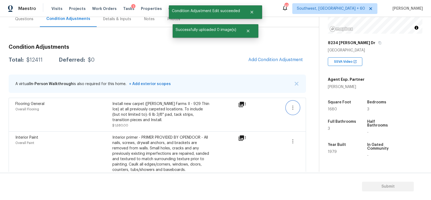
click at [294, 109] on icon "button" at bounding box center [293, 108] width 6 height 6
click at [308, 105] on div "Edit" at bounding box center [324, 106] width 42 height 5
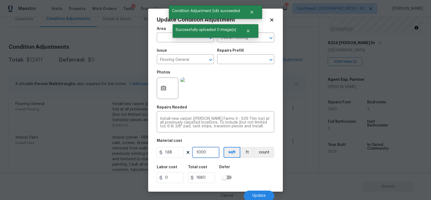
click at [202, 148] on input "1000" at bounding box center [205, 152] width 27 height 11
type input "1"
type input "1.68"
type input "11"
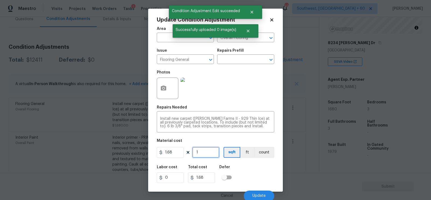
type input "18.48"
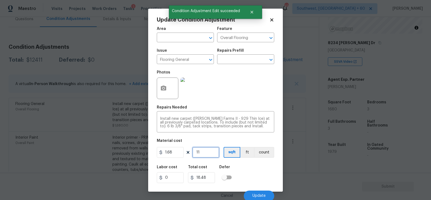
type input "111"
type input "186.48"
type input "11"
type input "18.48"
type input "110"
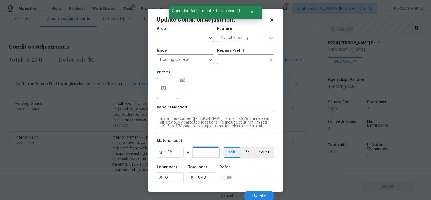
type input "184.8"
type input "1100"
type input "1848"
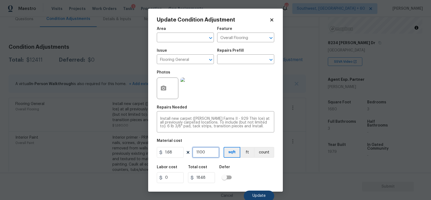
type input "1100"
click at [255, 194] on button "Update" at bounding box center [259, 196] width 30 height 11
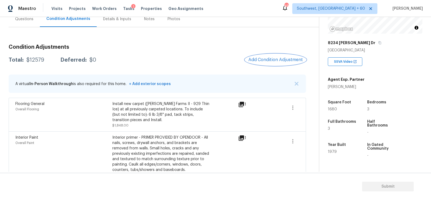
click at [283, 61] on span "Add Condition Adjustment" at bounding box center [276, 59] width 54 height 5
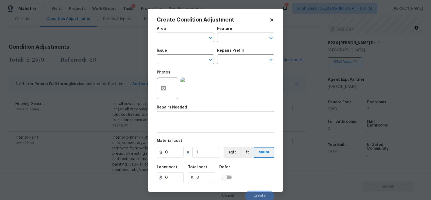
click at [170, 67] on span "Issue ​" at bounding box center [185, 57] width 57 height 22
click at [176, 63] on input "text" at bounding box center [178, 60] width 42 height 8
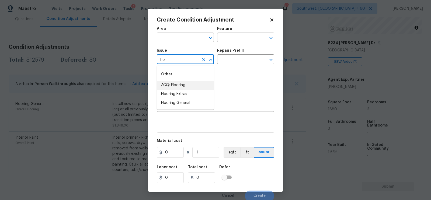
click at [185, 85] on li "ACQ: Flooring" at bounding box center [185, 85] width 57 height 9
click at [184, 61] on input "ACQ: Flooring" at bounding box center [178, 60] width 42 height 8
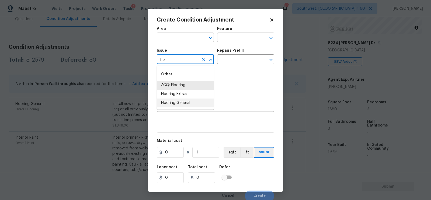
click at [185, 102] on li "Flooring General" at bounding box center [185, 103] width 57 height 9
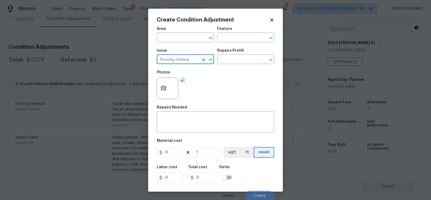
type input "Flooring General"
click at [235, 66] on div "Issue Flooring General ​ Repairs Prefill ​" at bounding box center [216, 57] width 118 height 22
click at [235, 63] on input "text" at bounding box center [238, 60] width 42 height 8
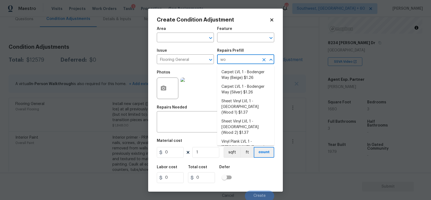
type input "woo"
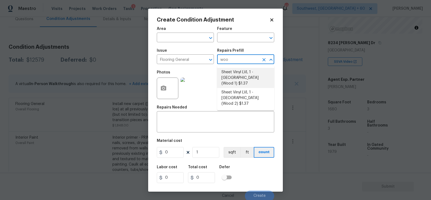
click at [245, 73] on li "Sheet Vinyl LVL 1 - Sugar Valley (Wood 1) $1.37" at bounding box center [245, 78] width 57 height 20
type input "Overall Flooring"
type textarea "Install sheet vinyl flooring (Sugar Valley - Wood "Look", 565 Beacon Hill) incl…"
type input "1.37"
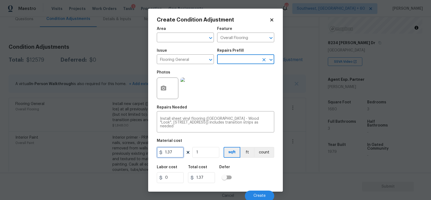
click at [177, 154] on input "1.37" at bounding box center [170, 152] width 27 height 11
type input "5"
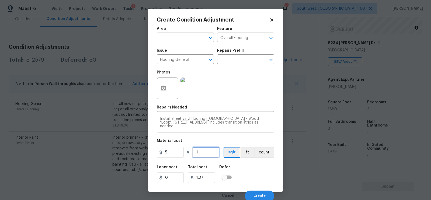
type input "5"
click at [205, 151] on input "1" at bounding box center [205, 152] width 27 height 11
type input "0"
type input "5"
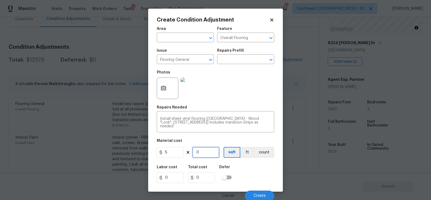
type input "25"
type input "58"
type input "290"
type input "580"
type input "2900"
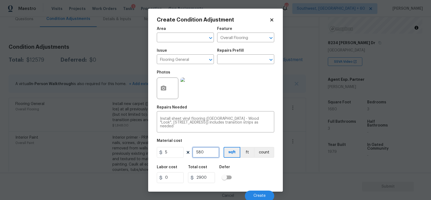
type input "580"
click at [210, 174] on input "2900" at bounding box center [201, 178] width 27 height 11
click at [263, 192] on button "Create" at bounding box center [259, 196] width 29 height 11
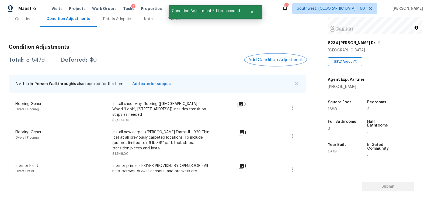
click at [276, 63] on button "Add Condition Adjustment" at bounding box center [275, 59] width 61 height 11
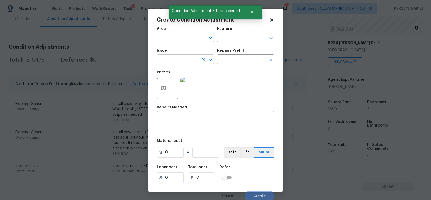
click at [177, 62] on input "text" at bounding box center [178, 60] width 42 height 8
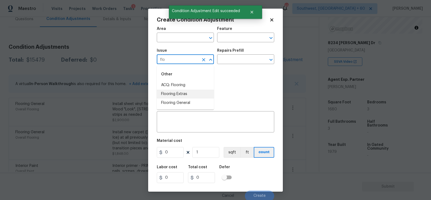
click at [180, 96] on li "Flooring Extras" at bounding box center [185, 94] width 57 height 9
type input "Flooring Extras"
click at [225, 67] on div "Issue Flooring Extras ​ Repairs Prefill ​" at bounding box center [216, 57] width 118 height 22
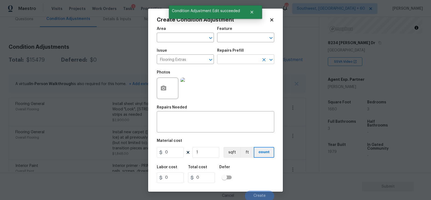
click at [230, 60] on input "text" at bounding box center [238, 60] width 42 height 8
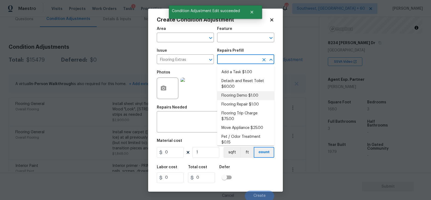
click at [232, 95] on li "Flooring Demo $1.00" at bounding box center [245, 95] width 57 height 9
type input "Overall Flooring"
type textarea "Demo existing flooring."
type input "1"
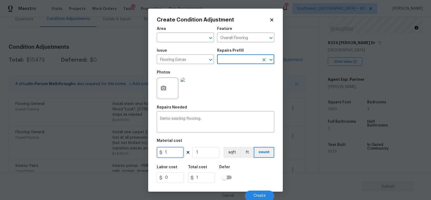
click at [174, 157] on input "1" at bounding box center [170, 152] width 27 height 11
type input "2"
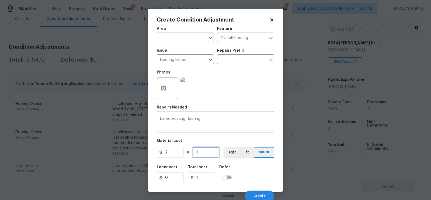
click at [209, 152] on input "1" at bounding box center [205, 152] width 27 height 11
type input "2"
type input "0"
type input "5"
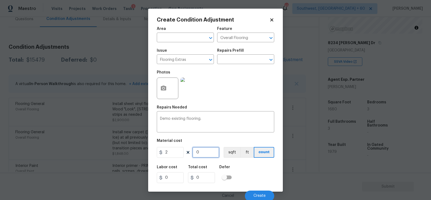
type input "10"
type input "58"
type input "116"
type input "580"
type input "1160"
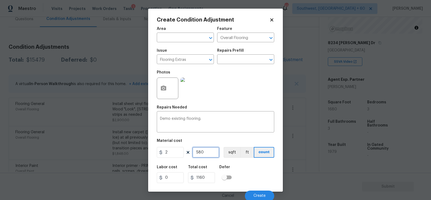
type input "580"
click at [211, 179] on input "1160" at bounding box center [201, 178] width 27 height 11
click at [259, 195] on span "Create" at bounding box center [260, 196] width 12 height 4
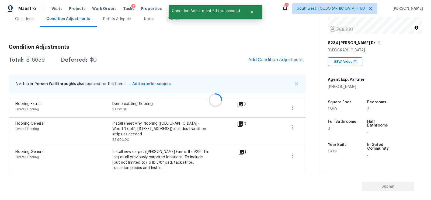
click at [243, 61] on div at bounding box center [215, 100] width 431 height 200
click at [279, 55] on button "Add Condition Adjustment" at bounding box center [275, 59] width 61 height 11
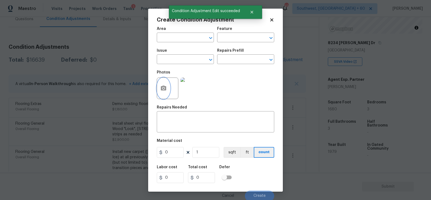
click at [165, 88] on icon "button" at bounding box center [163, 88] width 5 height 5
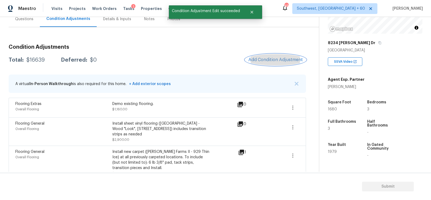
click at [284, 57] on span "Add Condition Adjustment" at bounding box center [276, 59] width 54 height 5
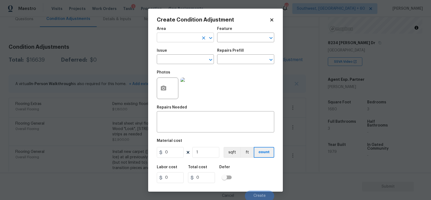
click at [183, 37] on input "text" at bounding box center [178, 38] width 42 height 8
click at [189, 63] on li "Interior Overall" at bounding box center [185, 59] width 57 height 9
type input "Interior Overall"
click at [174, 123] on textarea at bounding box center [215, 122] width 111 height 11
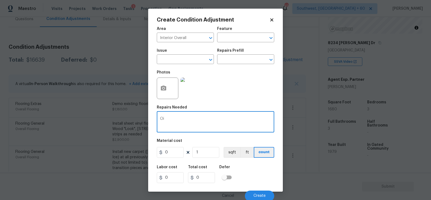
type textarea "O"
type textarea "Cabinets - paint touch ups"
click at [177, 149] on input "0" at bounding box center [170, 152] width 27 height 11
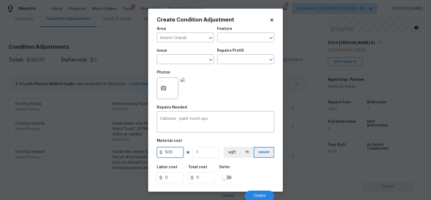
type input "500"
click at [214, 176] on input "0" at bounding box center [201, 178] width 27 height 11
type input "500"
click at [247, 190] on div "Cancel Create" at bounding box center [216, 194] width 118 height 15
click at [255, 195] on span "Create" at bounding box center [260, 196] width 12 height 4
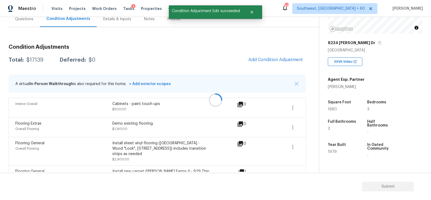
click at [279, 61] on div at bounding box center [215, 100] width 431 height 200
click at [277, 60] on span "Add Condition Adjustment" at bounding box center [276, 59] width 54 height 5
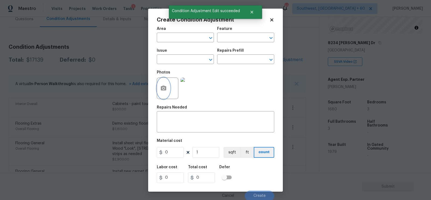
click at [163, 94] on button "button" at bounding box center [163, 88] width 13 height 21
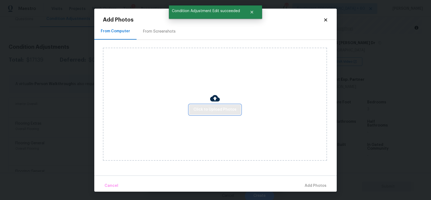
click at [212, 107] on span "Click to Upload Photos" at bounding box center [215, 109] width 43 height 7
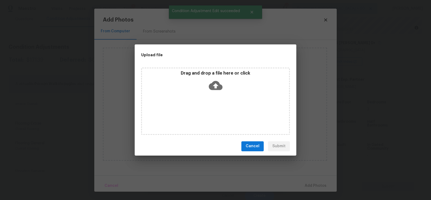
click at [212, 84] on icon at bounding box center [216, 85] width 14 height 9
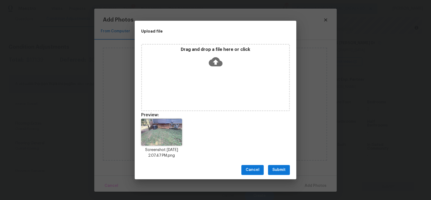
click at [283, 163] on div "Cancel Submit" at bounding box center [216, 170] width 162 height 19
click at [281, 167] on button "Submit" at bounding box center [279, 170] width 22 height 10
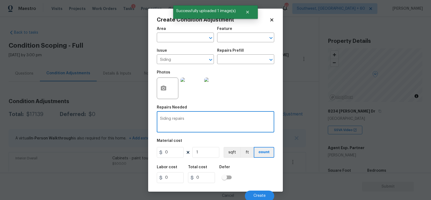
scroll to position [68, 0]
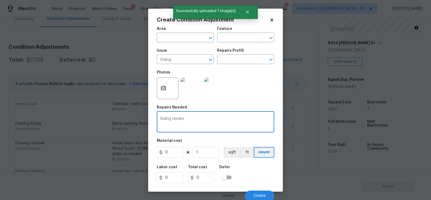
type textarea "Siding repairs"
click at [180, 157] on input "0" at bounding box center [170, 152] width 27 height 11
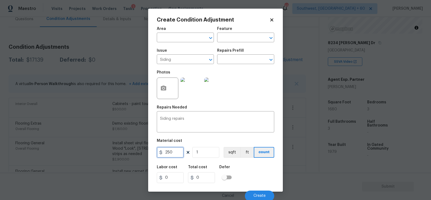
type input "250"
click at [210, 175] on input "250" at bounding box center [201, 178] width 27 height 11
click at [273, 197] on button "Create" at bounding box center [259, 196] width 29 height 11
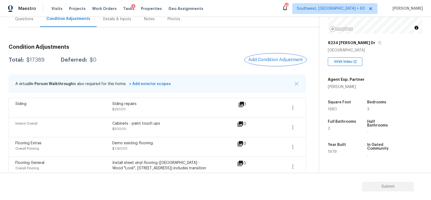
click at [274, 63] on button "Add Condition Adjustment" at bounding box center [275, 59] width 61 height 11
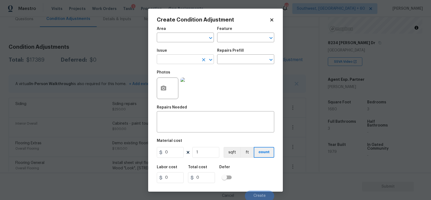
click at [176, 61] on input "text" at bounding box center [178, 60] width 42 height 8
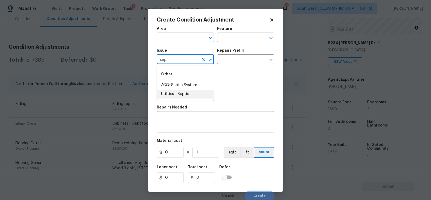
click at [182, 94] on li "Utilities - Septic" at bounding box center [185, 94] width 57 height 9
type input "Utilities - Septic"
click at [235, 57] on input "text" at bounding box center [238, 60] width 42 height 8
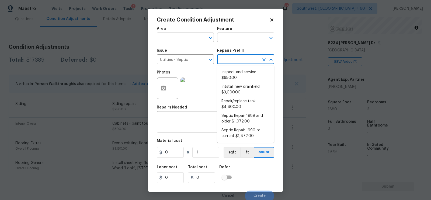
click at [237, 72] on li "Inspect and service $650.00" at bounding box center [245, 75] width 57 height 15
type textarea "Pump and inspect septic tank and provide clean bill of health from specialist c…"
type input "650"
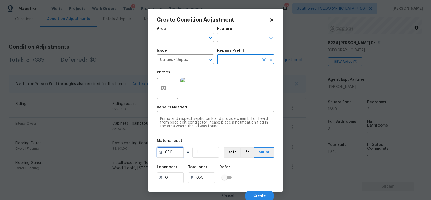
click at [176, 150] on input "650" at bounding box center [170, 152] width 27 height 11
type input "2000"
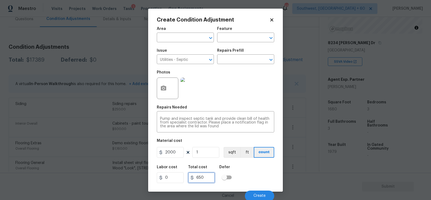
type input "2000"
click at [200, 177] on input "2000" at bounding box center [201, 178] width 27 height 11
click at [255, 195] on span "Create" at bounding box center [260, 196] width 12 height 4
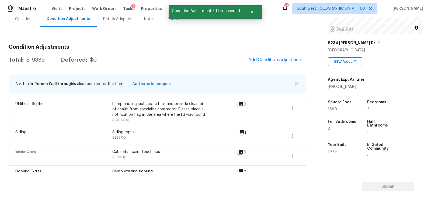
click at [267, 59] on span "Add Condition Adjustment" at bounding box center [276, 59] width 54 height 5
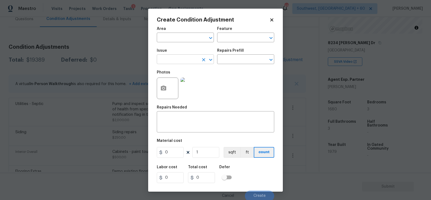
click at [168, 58] on input "text" at bounding box center [178, 60] width 42 height 8
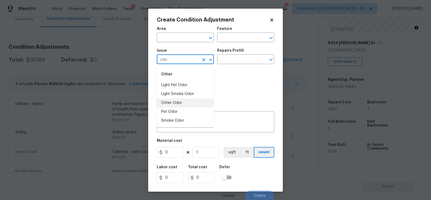
click at [179, 98] on li "Light Smoke Odor" at bounding box center [185, 94] width 57 height 9
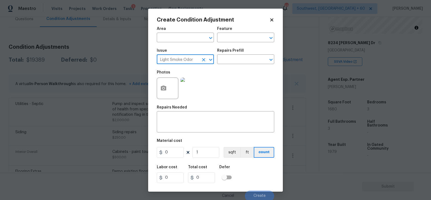
click at [185, 61] on input "Light Smoke Odor" at bounding box center [178, 60] width 42 height 8
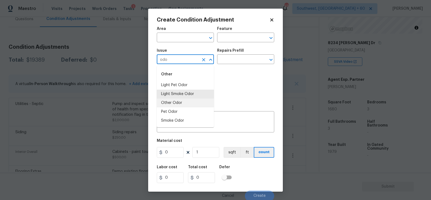
click at [177, 103] on li "Other Odor" at bounding box center [185, 103] width 57 height 9
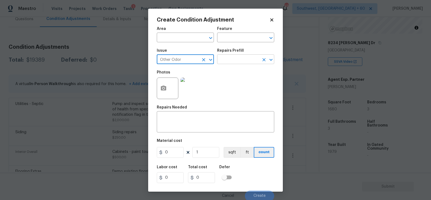
type input "Other Odor"
click at [232, 58] on input "text" at bounding box center [238, 60] width 42 height 8
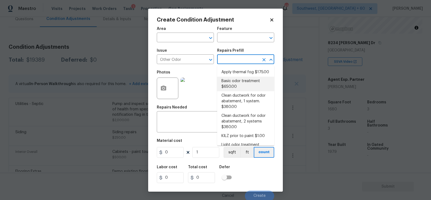
click at [237, 82] on li "Basic odor treatment $650.00" at bounding box center [245, 84] width 57 height 15
type textarea "OD Odor Protocol: Heavy Odor present. Remediate home odor. Including but not li…"
type input "650"
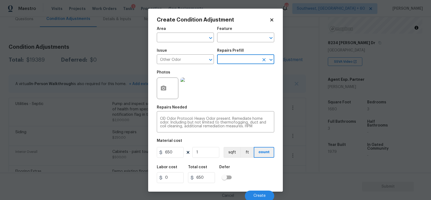
click at [171, 160] on div "Area ​ Feature ​ Issue Other Odor ​ Repairs Prefill ​ Photos Repairs Needed OD …" at bounding box center [216, 113] width 118 height 178
click at [176, 152] on input "650" at bounding box center [170, 152] width 27 height 11
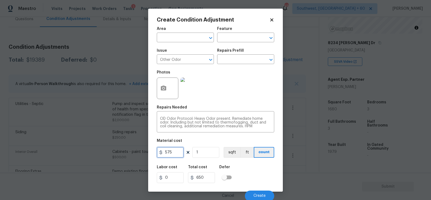
type input "575"
click at [210, 180] on input "650" at bounding box center [201, 178] width 27 height 11
type input "575"
click at [255, 196] on span "Create" at bounding box center [260, 196] width 12 height 4
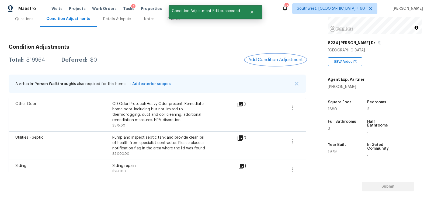
click at [284, 56] on button "Add Condition Adjustment" at bounding box center [275, 59] width 61 height 11
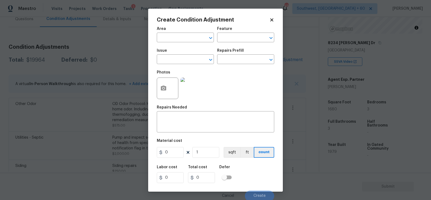
click at [112, 59] on body "Maestro Visits Projects Work Orders Tasks 1 Properties Geo Assignments 487 Sout…" at bounding box center [215, 100] width 431 height 200
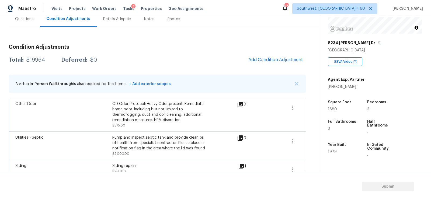
click at [22, 24] on div "Questions" at bounding box center [24, 19] width 31 height 16
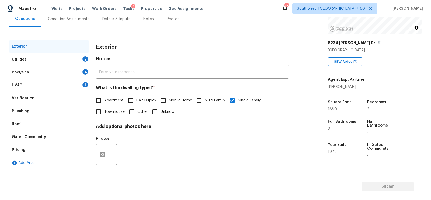
scroll to position [54, 0]
click at [35, 98] on div "Verification" at bounding box center [49, 98] width 81 height 13
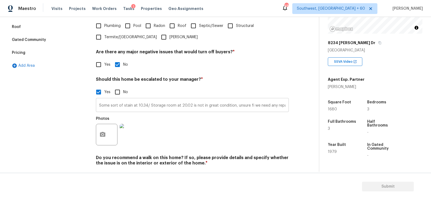
scroll to position [0, 69]
click at [286, 106] on input "Some sort of stain at 10.34/ Storage room at 20.02 is not in great condition, u…" at bounding box center [192, 105] width 193 height 13
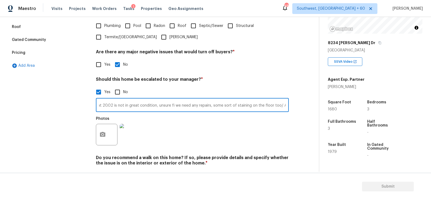
scroll to position [0, 81]
paste input "There used to be an inground swimming pool but it has since been filled in."
type input "Some sort of stain at 10.34/ Storage room at 20.02 is not in great condition, u…"
click at [265, 133] on div "Photos" at bounding box center [192, 131] width 193 height 35
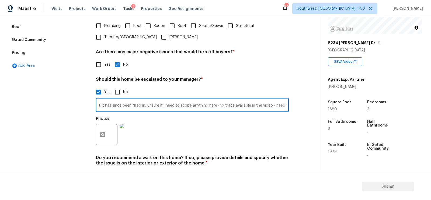
scroll to position [0, 0]
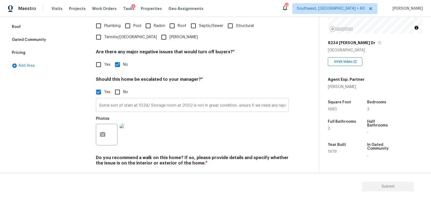
click at [164, 106] on input "Some sort of stain at 10.34/ Storage room at 20.02 is not in great condition, u…" at bounding box center [192, 105] width 193 height 13
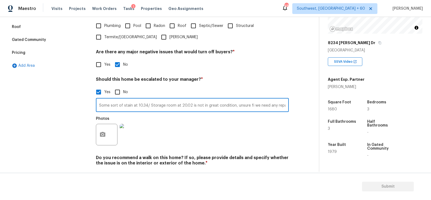
click at [164, 106] on input "Some sort of stain at 10.34/ Storage room at 20.02 is not in great condition, u…" at bounding box center [192, 105] width 193 height 13
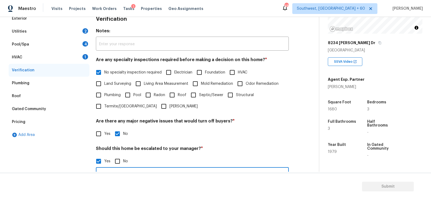
scroll to position [47, 0]
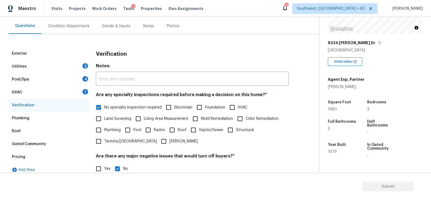
click at [47, 93] on div "HVAC 1" at bounding box center [49, 92] width 81 height 13
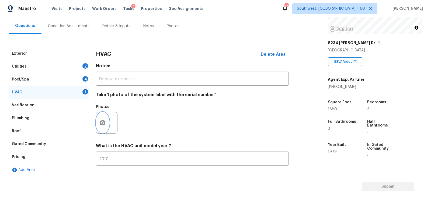
click at [101, 128] on button "button" at bounding box center [102, 122] width 13 height 21
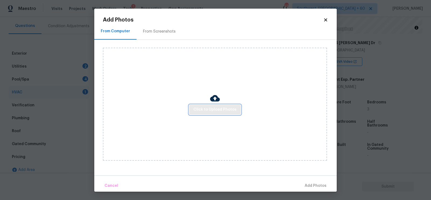
click at [207, 111] on span "Click to Upload Photos" at bounding box center [215, 109] width 43 height 7
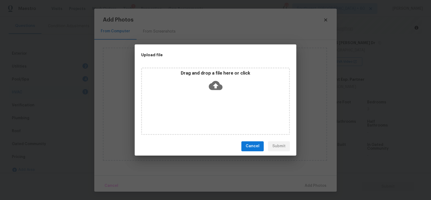
click at [214, 89] on icon at bounding box center [216, 85] width 14 height 9
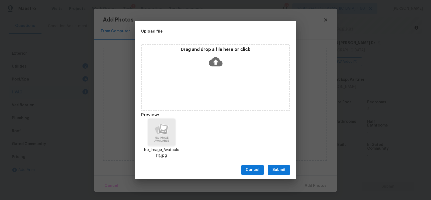
click at [276, 170] on span "Submit" at bounding box center [279, 170] width 13 height 7
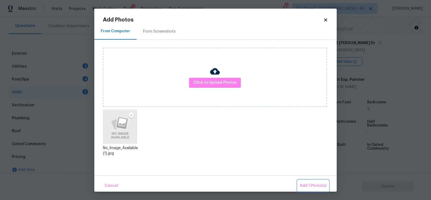
click at [313, 185] on span "Add 1 Photo(s)" at bounding box center [313, 186] width 27 height 7
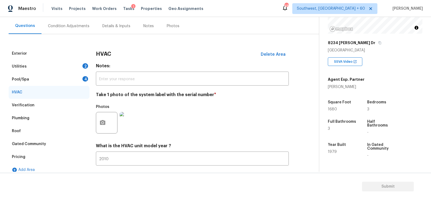
click at [74, 78] on div "Pool/Spa 4" at bounding box center [49, 79] width 81 height 13
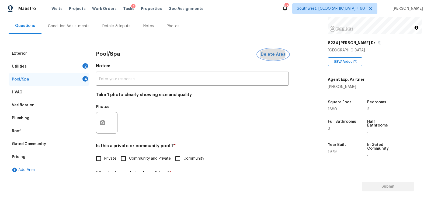
click at [269, 54] on span "Delete Area" at bounding box center [273, 54] width 25 height 5
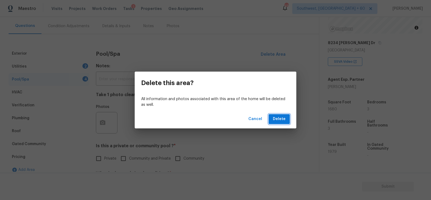
click at [280, 116] on span "Delete" at bounding box center [279, 119] width 13 height 7
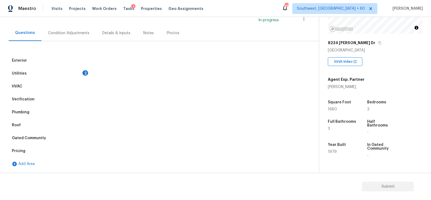
click at [60, 70] on div "Utilities 2" at bounding box center [49, 73] width 81 height 13
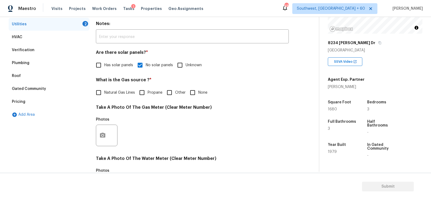
scroll to position [90, 0]
click at [107, 90] on span "Natural Gas Lines" at bounding box center [119, 93] width 31 height 6
click at [104, 90] on input "Natural Gas Lines" at bounding box center [98, 92] width 11 height 11
checkbox input "true"
click at [102, 137] on icon "button" at bounding box center [102, 135] width 5 height 5
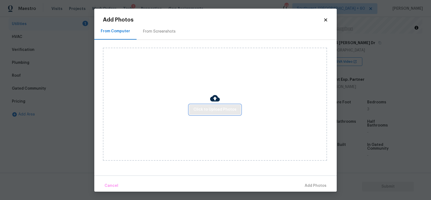
click at [237, 110] on button "Click to Upload Photos" at bounding box center [215, 110] width 52 height 10
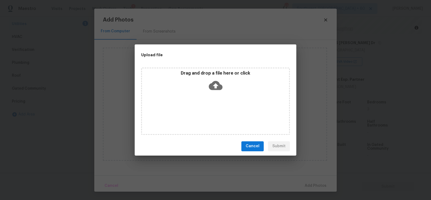
click at [217, 91] on icon at bounding box center [216, 86] width 14 height 14
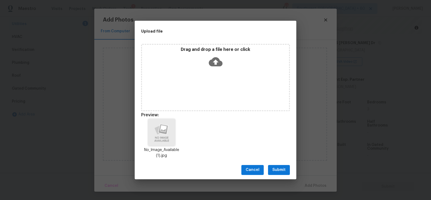
click at [276, 174] on button "Submit" at bounding box center [279, 170] width 22 height 10
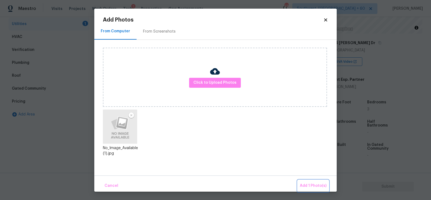
click at [306, 186] on span "Add 1 Photo(s)" at bounding box center [313, 186] width 27 height 7
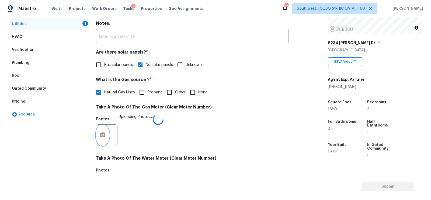
scroll to position [205, 0]
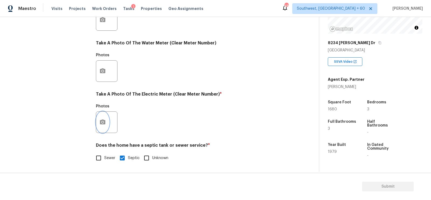
click at [106, 129] on button "button" at bounding box center [102, 122] width 13 height 21
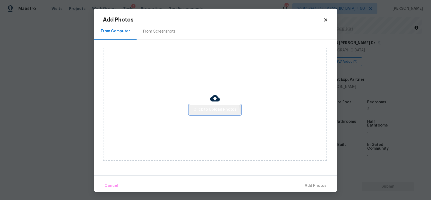
click at [204, 114] on button "Click to Upload Photos" at bounding box center [215, 110] width 52 height 10
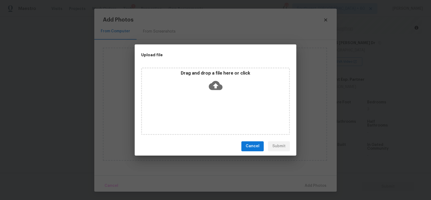
click at [209, 88] on icon at bounding box center [216, 85] width 14 height 9
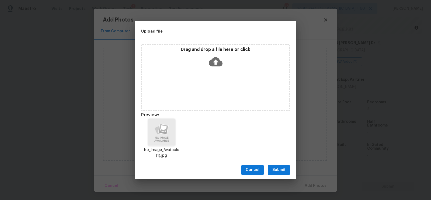
click at [280, 167] on span "Submit" at bounding box center [279, 170] width 13 height 7
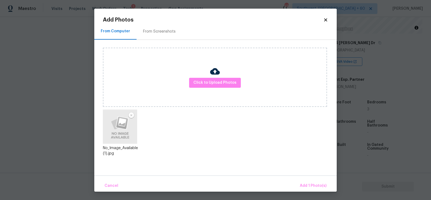
click at [308, 180] on div "Cancel Add 1 Photo(s)" at bounding box center [215, 184] width 243 height 16
click at [314, 184] on span "Add 1 Photo(s)" at bounding box center [313, 186] width 27 height 7
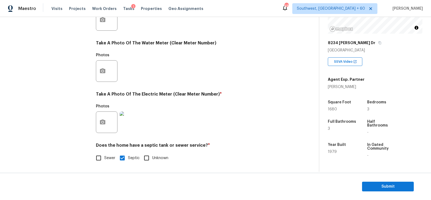
click at [291, 127] on div "Exterior Utilities HVAC Verification Plumbing Roof Gated Community Pricing Add …" at bounding box center [158, 29] width 298 height 281
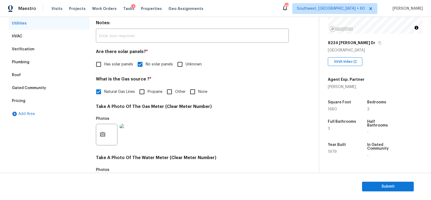
scroll to position [19, 0]
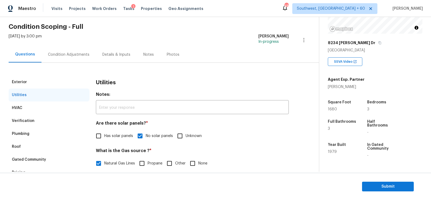
click at [78, 47] on div "Condition Adjustments" at bounding box center [69, 55] width 54 height 16
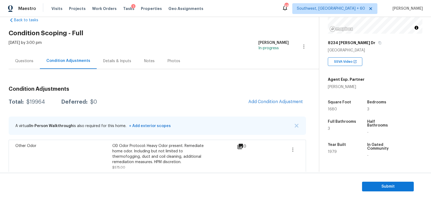
scroll to position [35, 0]
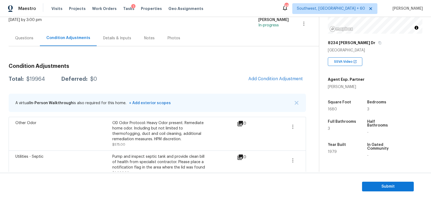
click at [267, 77] on span "Add Condition Adjustment" at bounding box center [276, 79] width 54 height 5
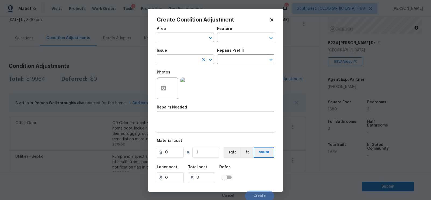
click at [186, 59] on input "text" at bounding box center [178, 60] width 42 height 8
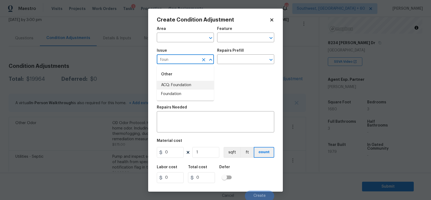
click at [181, 87] on li "ACQ: Foundation" at bounding box center [185, 85] width 57 height 9
type input "ACQ: Foundation"
click at [235, 60] on input "text" at bounding box center [238, 60] width 42 height 8
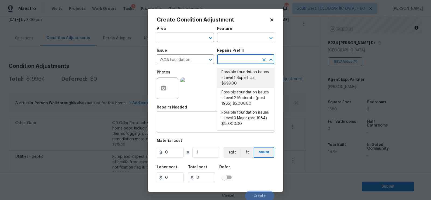
click at [239, 79] on li "Possible foundation issues - Level 1 Superficial $999.00" at bounding box center [245, 78] width 57 height 20
type input "Acquisition"
type textarea "Possible foundation issues - Level 1 - Superficial. Disclaimer: This is NOT a t…"
type input "999"
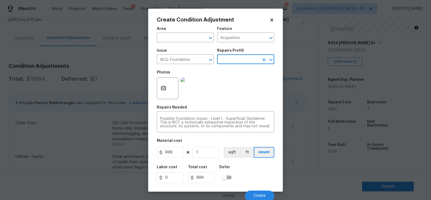
click at [176, 161] on div "Area ​ Feature Acquisition ​ Issue ACQ: Foundation ​ Repairs Prefill ​ Photos R…" at bounding box center [216, 113] width 118 height 178
click at [176, 156] on input "999" at bounding box center [170, 152] width 27 height 11
type input "0"
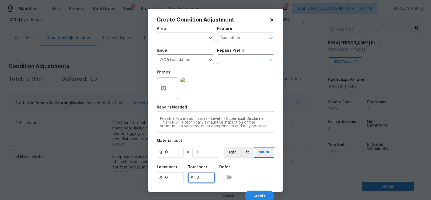
click at [204, 177] on input "0" at bounding box center [201, 178] width 27 height 11
click at [259, 190] on div "Cancel Create" at bounding box center [216, 194] width 118 height 15
click at [260, 196] on span "Create" at bounding box center [260, 196] width 12 height 4
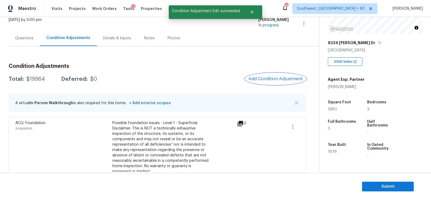
click at [277, 81] on span "Add Condition Adjustment" at bounding box center [276, 79] width 54 height 5
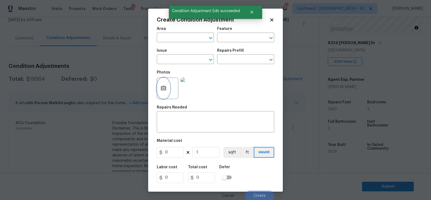
click at [157, 89] on button "button" at bounding box center [163, 88] width 13 height 21
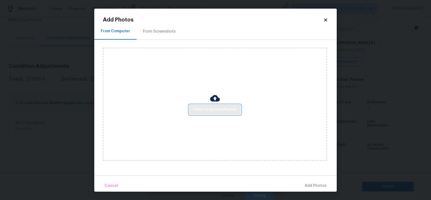
click at [208, 108] on span "Click to Upload Photos" at bounding box center [215, 109] width 43 height 7
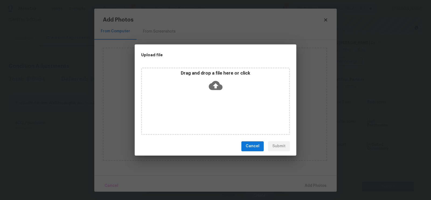
click at [211, 91] on icon at bounding box center [216, 86] width 14 height 14
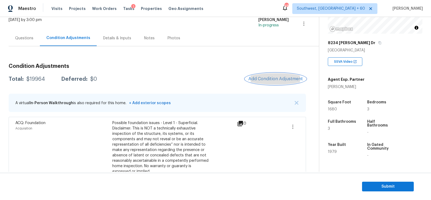
click at [270, 78] on span "Add Condition Adjustment" at bounding box center [276, 79] width 54 height 5
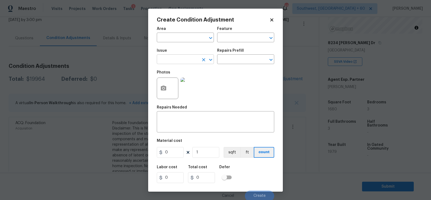
click at [165, 61] on input "text" at bounding box center [178, 60] width 42 height 8
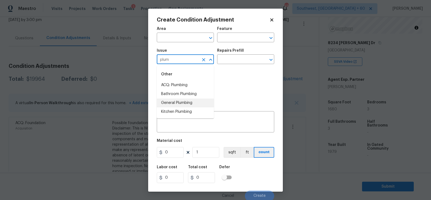
click at [182, 104] on li "General Plumbing" at bounding box center [185, 103] width 57 height 9
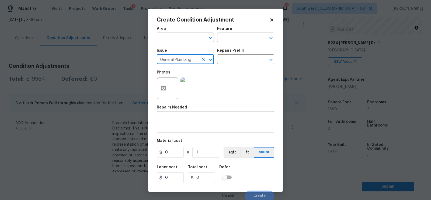
type input "General Plumbing"
click at [240, 53] on div "Repairs Prefill" at bounding box center [245, 52] width 57 height 7
click at [196, 123] on textarea at bounding box center [215, 122] width 111 height 11
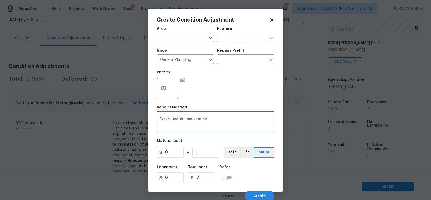
type textarea "Water heater needs review"
click at [198, 180] on input "0" at bounding box center [201, 178] width 27 height 11
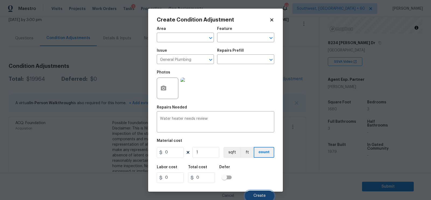
click at [255, 198] on span "Create" at bounding box center [260, 196] width 12 height 4
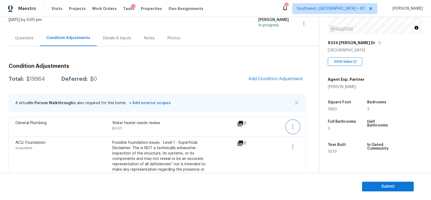
click at [292, 126] on icon "button" at bounding box center [293, 127] width 6 height 6
click at [314, 130] on ul "Edit" at bounding box center [324, 125] width 49 height 11
click at [313, 127] on div "Edit" at bounding box center [324, 125] width 42 height 5
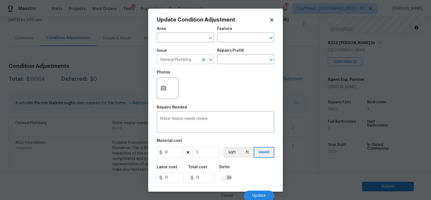
click at [189, 60] on input "General Plumbing" at bounding box center [178, 60] width 42 height 8
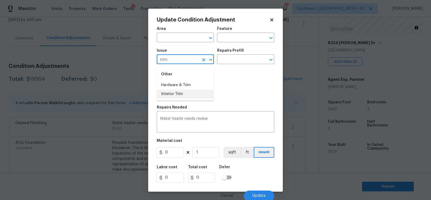
click at [184, 97] on li "Interior Trim" at bounding box center [185, 94] width 57 height 9
type input "Interior Trim"
click at [237, 60] on input "text" at bounding box center [238, 60] width 42 height 8
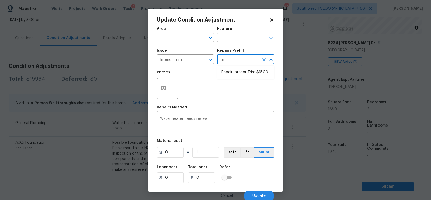
type input "trim"
click at [239, 74] on li "Repair Interior Trim $15.00" at bounding box center [245, 72] width 57 height 9
type input "Interior Trim"
type textarea "Repair the damaged interior trim. Ensure that the repair matches the finish of …"
type input "15"
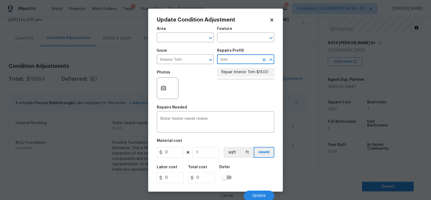
type input "15"
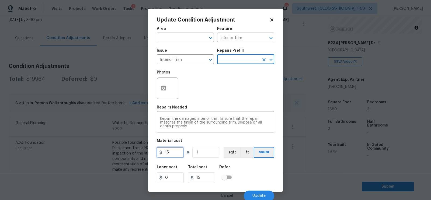
click at [169, 157] on input "15" at bounding box center [170, 152] width 27 height 11
type input "100"
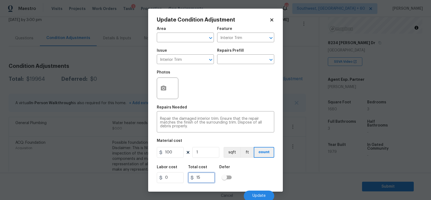
type input "100"
click at [202, 178] on input "100" at bounding box center [201, 178] width 27 height 11
click at [248, 192] on button "Update" at bounding box center [259, 196] width 30 height 11
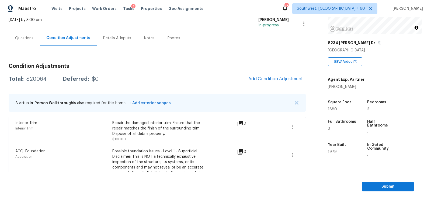
click at [37, 81] on div "$20064" at bounding box center [36, 79] width 20 height 5
copy div "$20064"
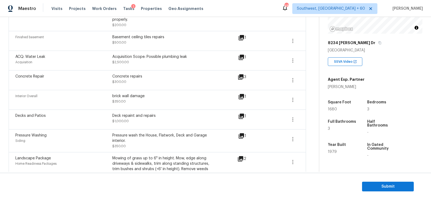
scroll to position [609, 0]
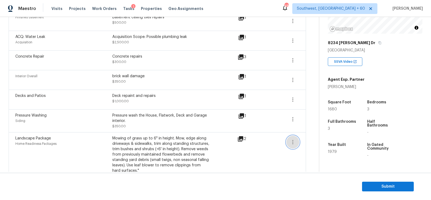
click at [292, 139] on icon "button" at bounding box center [293, 142] width 6 height 6
click at [312, 127] on div "Edit" at bounding box center [324, 128] width 42 height 5
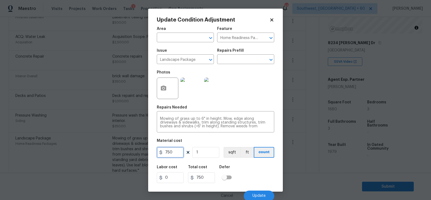
click at [167, 148] on input "750" at bounding box center [170, 152] width 27 height 11
type input "1000"
click at [200, 166] on h5 "Total cost" at bounding box center [197, 168] width 19 height 4
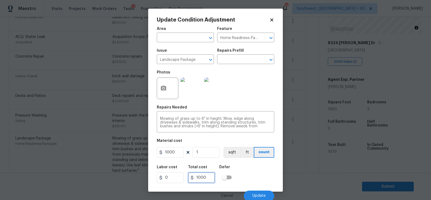
click at [211, 181] on input "1000" at bounding box center [201, 178] width 27 height 11
click at [255, 195] on span "Update" at bounding box center [259, 196] width 13 height 4
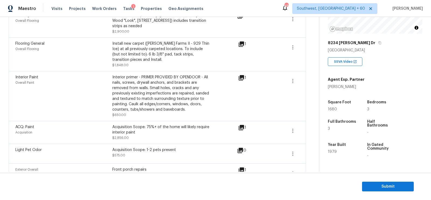
scroll to position [357, 0]
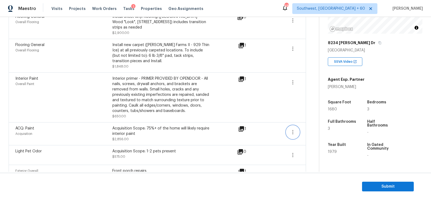
click at [291, 129] on icon "button" at bounding box center [293, 132] width 6 height 6
click at [301, 122] on link "Edit" at bounding box center [324, 125] width 46 height 8
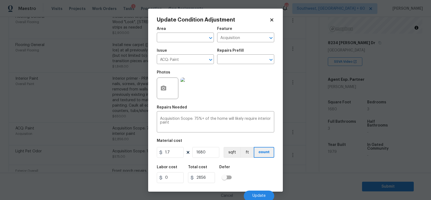
click at [301, 136] on body "Maestro Visits Projects Work Orders Tasks 1 Properties Geo Assignments 485 Sout…" at bounding box center [215, 100] width 431 height 200
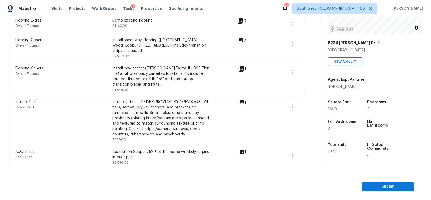
scroll to position [326, 0]
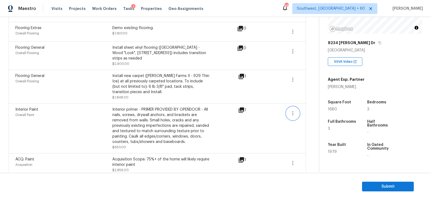
click at [296, 108] on button "button" at bounding box center [293, 113] width 13 height 13
click at [309, 105] on div "Edit" at bounding box center [324, 106] width 42 height 5
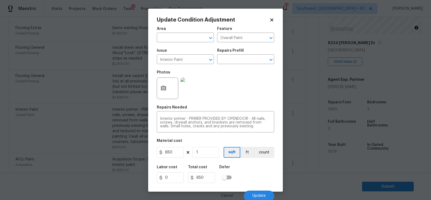
click at [307, 130] on body "Maestro Visits Projects Work Orders Tasks 1 Properties Geo Assignments 485 Sout…" at bounding box center [215, 100] width 431 height 200
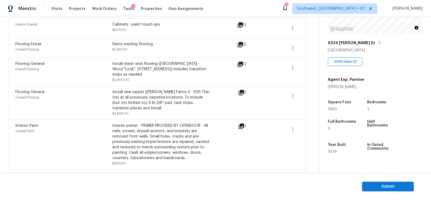
scroll to position [307, 0]
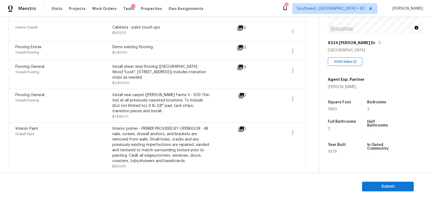
click at [285, 92] on div "Flooring General Overall Flooring Install new carpet (Abshire Farms II - 929 Th…" at bounding box center [157, 105] width 284 height 27
click at [292, 96] on icon "button" at bounding box center [293, 99] width 6 height 6
click at [308, 89] on div "Edit" at bounding box center [324, 91] width 42 height 5
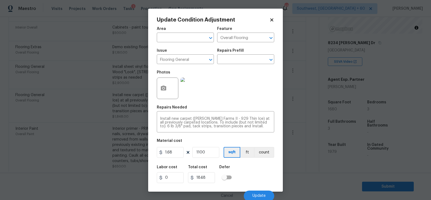
click at [297, 112] on body "Maestro Visits Projects Work Orders Tasks 1 Properties Geo Assignments 485 Sout…" at bounding box center [215, 100] width 431 height 200
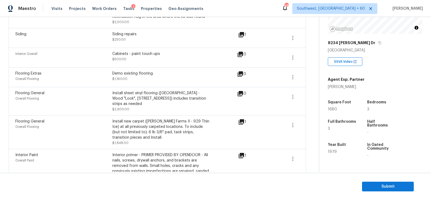
scroll to position [279, 0]
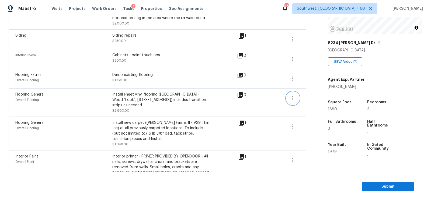
click at [293, 96] on icon "button" at bounding box center [293, 98] width 1 height 4
click at [305, 95] on div "Edit" at bounding box center [324, 96] width 42 height 5
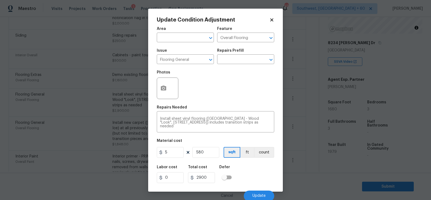
click at [301, 119] on body "Maestro Visits Projects Work Orders Tasks 1 Properties Geo Assignments 485 Sout…" at bounding box center [215, 100] width 431 height 200
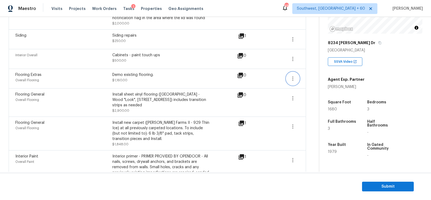
click at [291, 79] on icon "button" at bounding box center [293, 78] width 6 height 6
click at [309, 75] on div "Edit" at bounding box center [324, 76] width 42 height 5
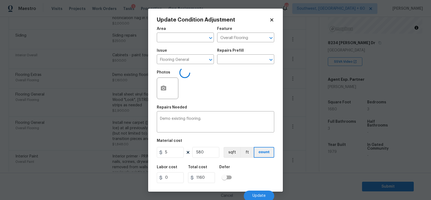
type input "Flooring Extras"
type input "2"
click at [302, 97] on body "Maestro Visits Projects Work Orders Tasks 1 Properties Geo Assignments 485 Sout…" at bounding box center [215, 100] width 431 height 200
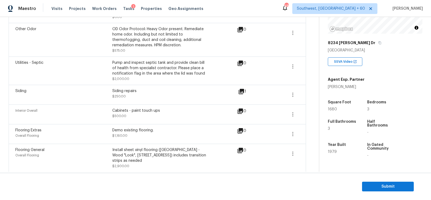
scroll to position [223, 0]
click at [294, 118] on button "button" at bounding box center [293, 115] width 13 height 13
click at [315, 111] on div "Edit" at bounding box center [324, 113] width 42 height 5
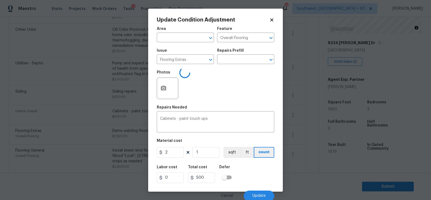
type input "Interior Overall"
type input "500"
click at [301, 138] on body "Maestro Visits Projects Work Orders Tasks 1 Properties Geo Assignments 485 Sout…" at bounding box center [215, 100] width 431 height 200
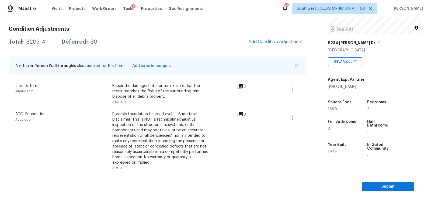
scroll to position [67, 0]
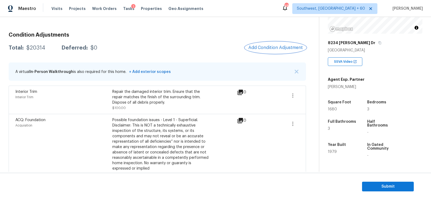
click at [267, 49] on span "Add Condition Adjustment" at bounding box center [276, 47] width 54 height 5
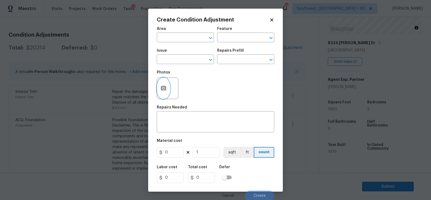
click at [163, 91] on icon "button" at bounding box center [163, 88] width 5 height 5
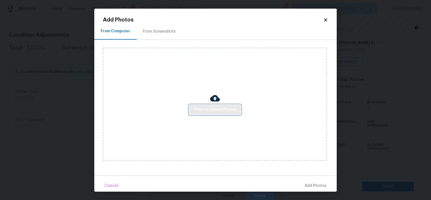
click at [208, 106] on span "Click to Upload Photos" at bounding box center [215, 109] width 43 height 7
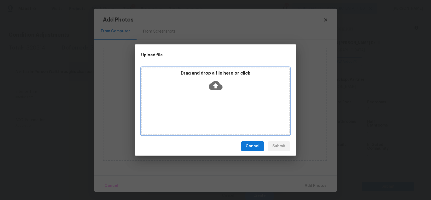
click at [215, 83] on icon at bounding box center [216, 85] width 14 height 9
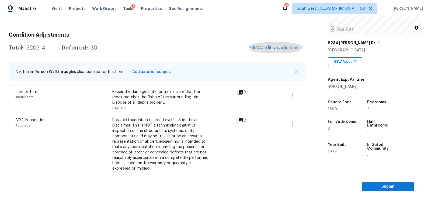
click at [139, 37] on h3 "Condition Adjustments" at bounding box center [158, 34] width 298 height 5
click at [38, 46] on div "$20314" at bounding box center [35, 47] width 19 height 5
copy div "$20314"
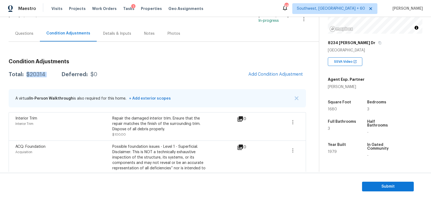
scroll to position [37, 0]
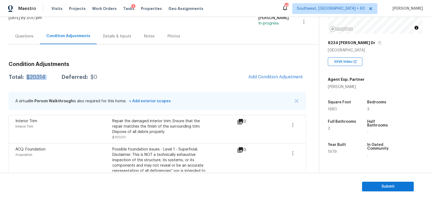
click at [36, 39] on div "Questions" at bounding box center [24, 36] width 31 height 16
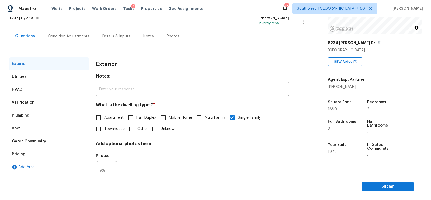
click at [64, 39] on div "Condition Adjustments" at bounding box center [69, 36] width 54 height 16
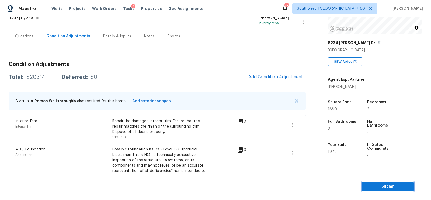
click at [397, 186] on span "Submit" at bounding box center [388, 187] width 43 height 7
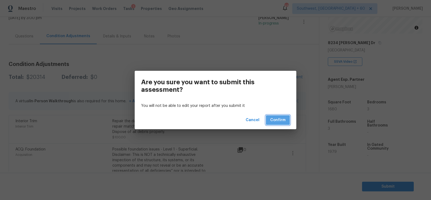
click at [269, 117] on button "Confirm" at bounding box center [278, 120] width 24 height 10
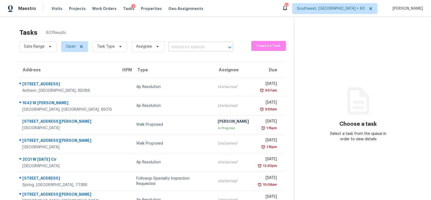
click at [181, 50] on input "text" at bounding box center [193, 47] width 50 height 8
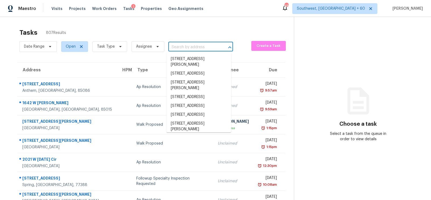
paste input "[STREET_ADDRESS][PERSON_NAME]"
type input "[STREET_ADDRESS][PERSON_NAME]"
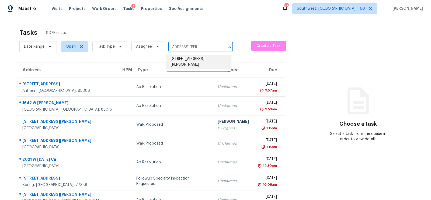
click at [194, 61] on li "[STREET_ADDRESS][PERSON_NAME]" at bounding box center [199, 62] width 65 height 15
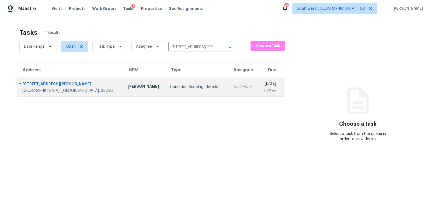
click at [189, 93] on td "Condition Scoping - Interior" at bounding box center [197, 87] width 62 height 19
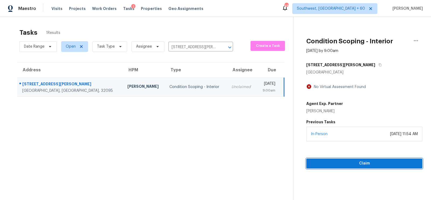
click at [361, 165] on span "Claim" at bounding box center [365, 163] width 108 height 7
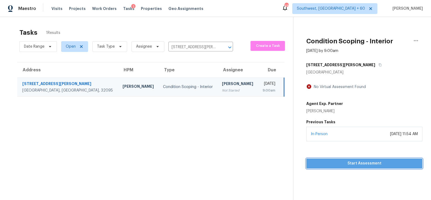
click at [361, 165] on span "Start Assessment" at bounding box center [365, 163] width 108 height 7
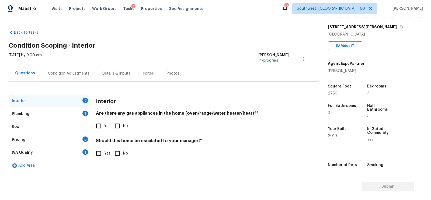
scroll to position [84, 0]
click at [107, 117] on h4 "Are there any gas appliances in the home (oven/range/water heater/heat)? *" at bounding box center [192, 115] width 193 height 8
click at [102, 127] on input "Yes" at bounding box center [98, 126] width 11 height 11
checkbox input "true"
click at [116, 152] on input "No" at bounding box center [117, 154] width 11 height 11
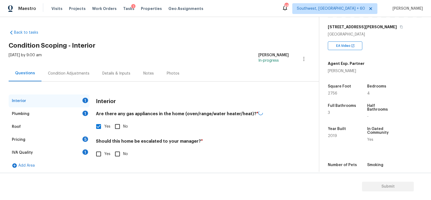
checkbox input "true"
click at [83, 113] on div "1" at bounding box center [85, 113] width 6 height 5
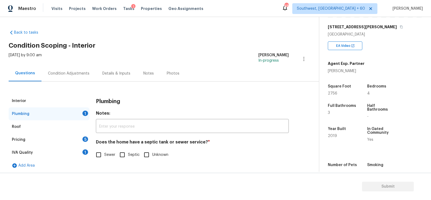
click at [108, 155] on span "Sewer" at bounding box center [109, 155] width 11 height 6
click at [104, 155] on input "Sewer" at bounding box center [98, 154] width 11 height 11
checkbox input "true"
click at [81, 151] on div "IVA Quality 1" at bounding box center [49, 152] width 81 height 13
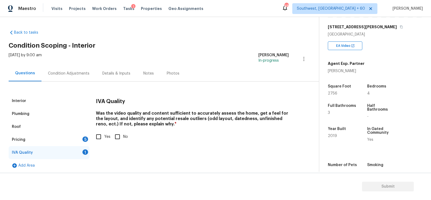
click at [99, 138] on input "Yes" at bounding box center [98, 136] width 11 height 11
checkbox input "true"
click at [78, 138] on div "Pricing 5" at bounding box center [49, 139] width 81 height 13
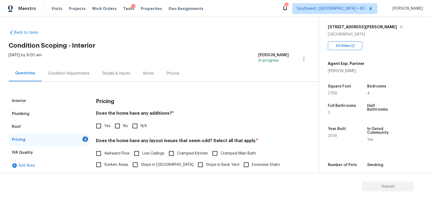
click at [113, 129] on input "No" at bounding box center [117, 126] width 11 height 11
checkbox input "true"
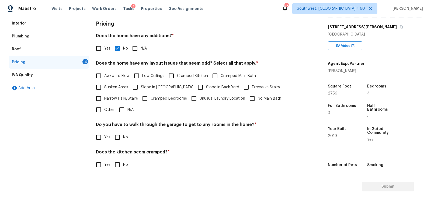
scroll to position [89, 0]
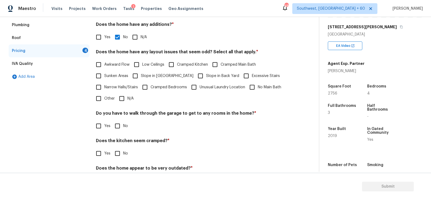
click at [122, 98] on input "N/A" at bounding box center [121, 98] width 11 height 11
checkbox input "true"
click at [123, 126] on span "No" at bounding box center [125, 127] width 5 height 6
click at [123, 126] on input "No" at bounding box center [117, 126] width 11 height 11
checkbox input "true"
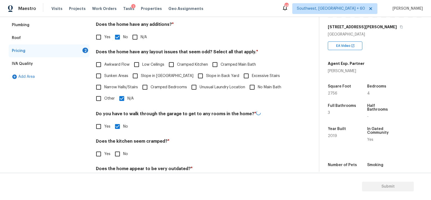
click at [122, 156] on input "No" at bounding box center [117, 154] width 11 height 11
checkbox input "true"
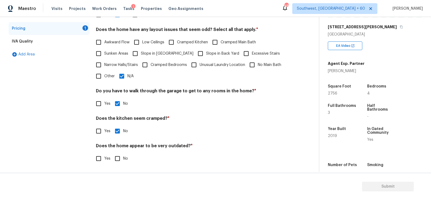
click at [117, 163] on input "No" at bounding box center [117, 158] width 11 height 11
checkbox input "true"
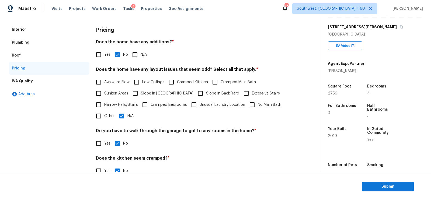
scroll to position [0, 0]
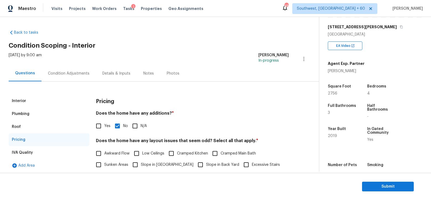
click at [76, 78] on div "Condition Adjustments" at bounding box center [69, 74] width 54 height 16
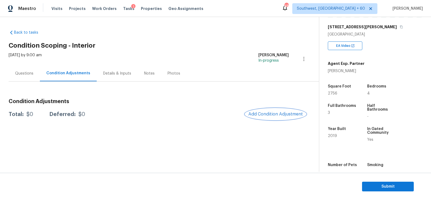
click at [268, 117] on button "Add Condition Adjustment" at bounding box center [275, 114] width 61 height 11
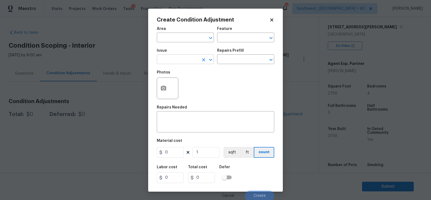
click at [186, 63] on input "text" at bounding box center [178, 60] width 42 height 8
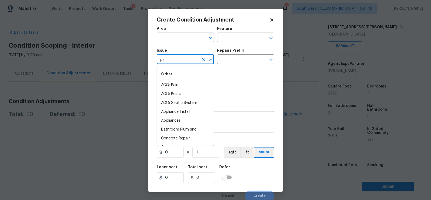
type input "pai"
click at [183, 112] on li "ACQ: Paint" at bounding box center [185, 112] width 57 height 9
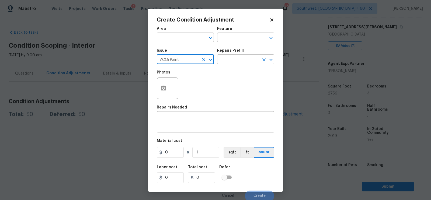
type input "ACQ: Paint"
click at [238, 64] on input "text" at bounding box center [238, 60] width 42 height 8
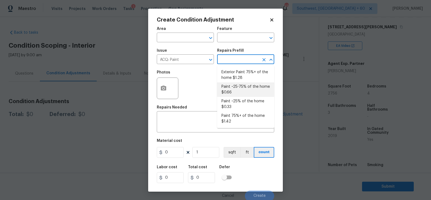
click at [236, 87] on li "Paint ~25-75% of the home $0.66" at bounding box center [245, 89] width 57 height 15
type input "Acquisition"
type textarea "Acquisition Scope: ~25 - 75% of the home needs interior paint"
type input "0.66"
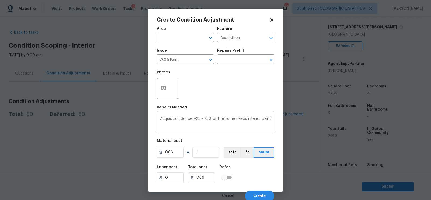
click at [200, 159] on figure "Material cost 0.66 1 sqft ft count" at bounding box center [216, 149] width 118 height 20
click at [208, 151] on input "1" at bounding box center [205, 152] width 27 height 11
type input "0"
type input "2"
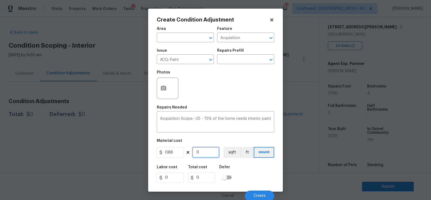
type input "1.32"
type input "27"
type input "17.82"
type input "275"
type input "181.5"
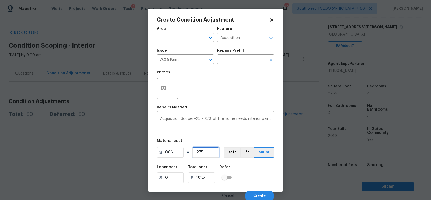
type input "2756"
type input "1818.96"
type input "2756"
click at [164, 91] on icon "button" at bounding box center [163, 88] width 5 height 5
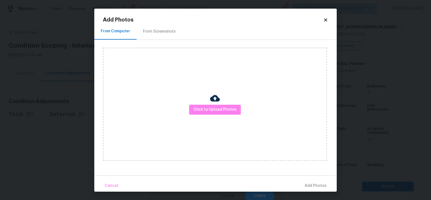
click at [166, 39] on div "From Screenshots" at bounding box center [160, 32] width 46 height 16
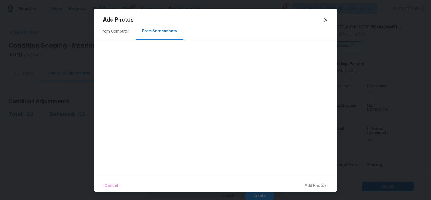
click at [118, 32] on div "From Computer" at bounding box center [115, 31] width 29 height 5
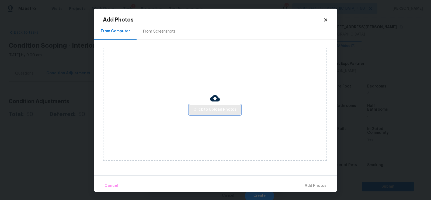
click at [210, 108] on span "Click to Upload Photos" at bounding box center [215, 109] width 43 height 7
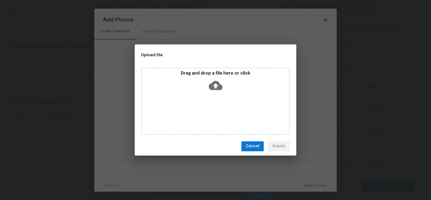
click at [215, 93] on div "Drag and drop a file here or click" at bounding box center [215, 82] width 147 height 23
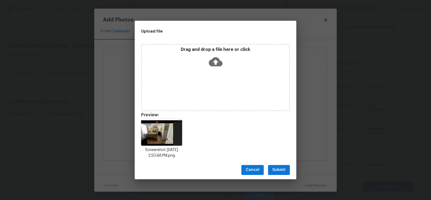
click at [279, 170] on span "Submit" at bounding box center [279, 170] width 13 height 7
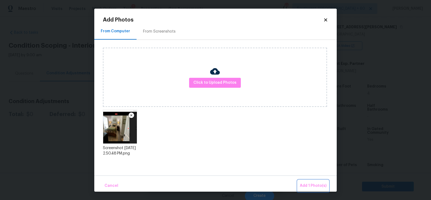
click at [309, 184] on span "Add 1 Photo(s)" at bounding box center [313, 186] width 27 height 7
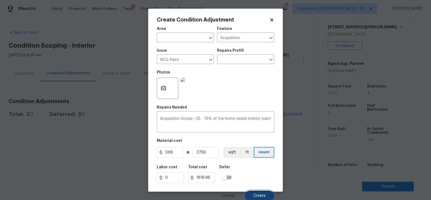
click at [262, 195] on span "Create" at bounding box center [260, 196] width 12 height 4
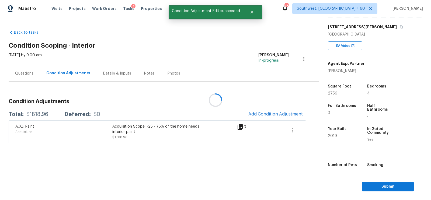
click at [288, 111] on div at bounding box center [215, 100] width 431 height 200
click at [268, 116] on span "Add Condition Adjustment" at bounding box center [276, 114] width 54 height 5
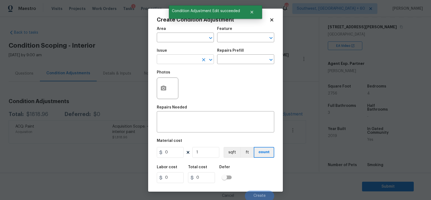
click at [175, 61] on input "text" at bounding box center [178, 60] width 42 height 8
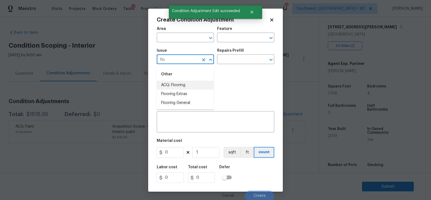
click at [178, 82] on li "ACQ: Flooring" at bounding box center [185, 85] width 57 height 9
type input "ACQ: Flooring"
click at [236, 61] on input "text" at bounding box center [238, 60] width 42 height 8
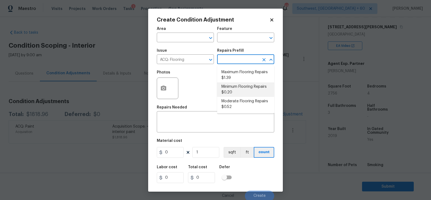
click at [236, 87] on li "Minimum Flooring Repairs $0.20" at bounding box center [245, 89] width 57 height 15
type input "Acquisition"
type textarea "Acquisition Scope: Minimum flooring repairs"
type input "0.2"
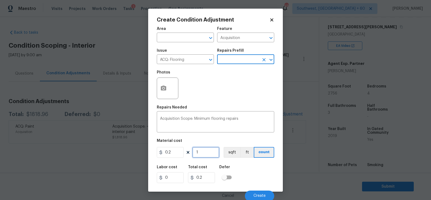
click at [205, 152] on input "1" at bounding box center [205, 152] width 27 height 11
type input "0"
type input "2"
type input "0.4"
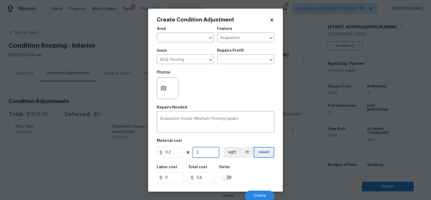
type input "27"
type input "5.4"
type input "275"
type input "55"
type input "2756"
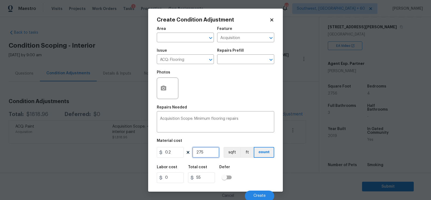
type input "551.2"
type input "2756"
click at [205, 176] on input "551.2" at bounding box center [201, 178] width 27 height 11
click at [176, 153] on input "0.2" at bounding box center [170, 152] width 27 height 11
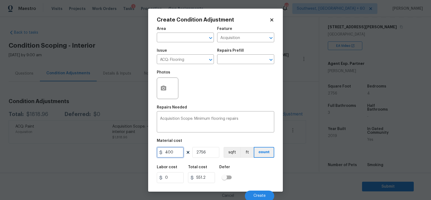
type input "400"
type input "1102400"
click at [207, 153] on input "2756" at bounding box center [205, 152] width 27 height 11
type input "1"
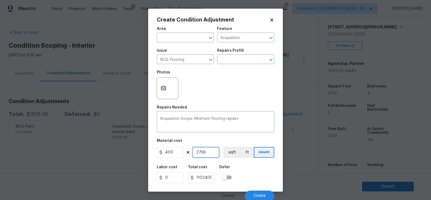
type input "400"
type input "1"
click at [259, 195] on span "Create" at bounding box center [260, 196] width 12 height 4
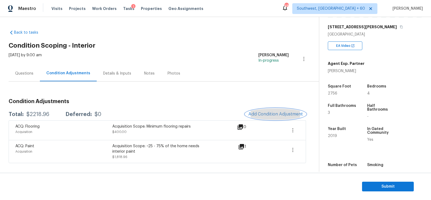
click at [280, 114] on span "Add Condition Adjustment" at bounding box center [276, 114] width 54 height 5
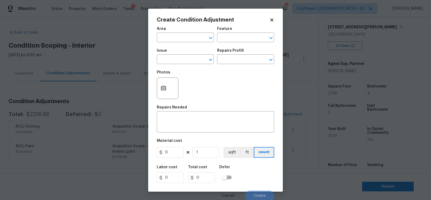
click at [208, 69] on div "Photos" at bounding box center [216, 84] width 118 height 35
click at [188, 60] on input "text" at bounding box center [178, 60] width 42 height 8
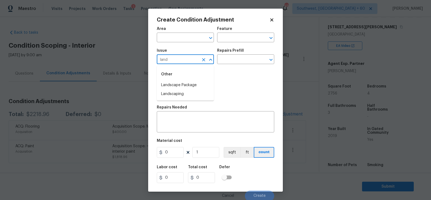
click at [199, 78] on div "Other" at bounding box center [185, 74] width 57 height 13
click at [191, 84] on li "Landscape Package" at bounding box center [185, 85] width 57 height 9
type input "Landscape Package"
click at [228, 63] on input "text" at bounding box center [238, 60] width 42 height 8
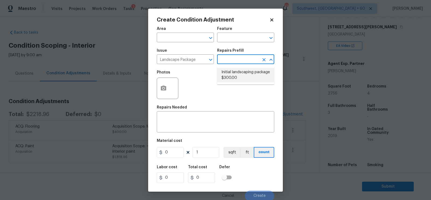
click at [233, 73] on li "Initial landscaping package $300.00" at bounding box center [245, 75] width 57 height 15
type input "Home Readiness Packages"
type textarea "Mowing of grass up to 6" in height. Mow, edge along driveways & sidewalks, trim…"
type input "300"
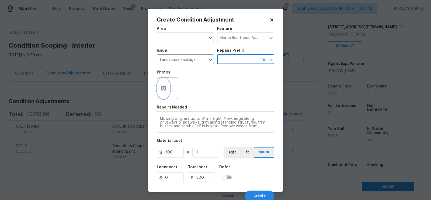
click at [159, 87] on button "button" at bounding box center [163, 88] width 13 height 21
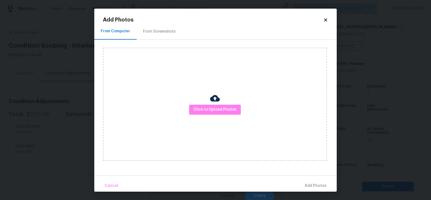
click at [160, 30] on div "From Screenshots" at bounding box center [159, 31] width 33 height 5
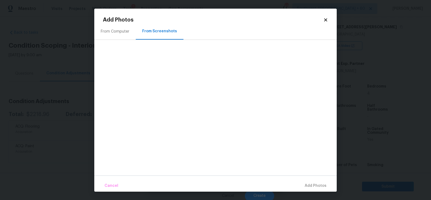
click at [115, 33] on div "From Computer" at bounding box center [115, 31] width 29 height 5
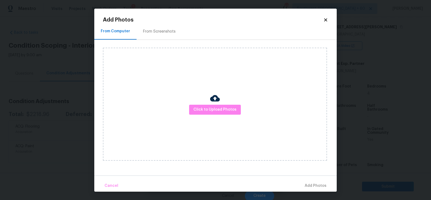
click at [329, 21] on div "Add Photos From Computer From Screenshots Click to Upload Photos Cancel Add Pho…" at bounding box center [215, 100] width 243 height 183
click at [324, 20] on icon at bounding box center [326, 20] width 5 height 5
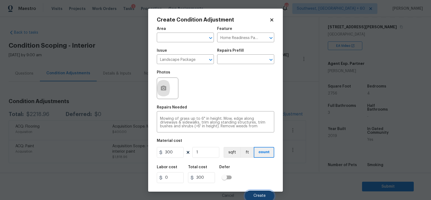
click at [257, 193] on button "Create" at bounding box center [259, 196] width 29 height 11
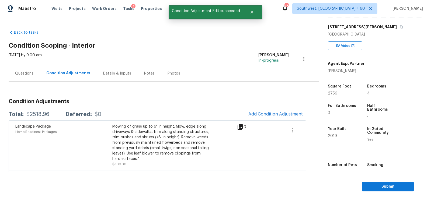
click at [37, 115] on div "$2518.96" at bounding box center [37, 114] width 23 height 5
copy div "$2518.96"
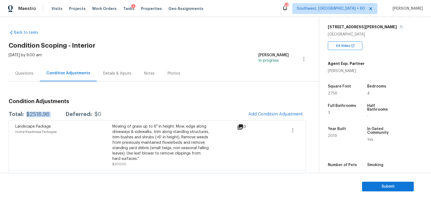
click at [40, 112] on div "$2518.96" at bounding box center [37, 114] width 23 height 5
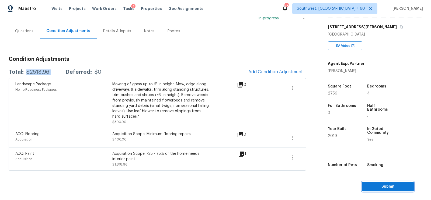
click at [397, 189] on span "Submit" at bounding box center [388, 187] width 43 height 7
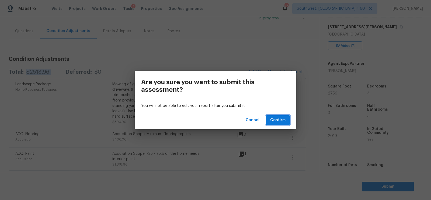
click at [280, 122] on span "Confirm" at bounding box center [277, 120] width 15 height 7
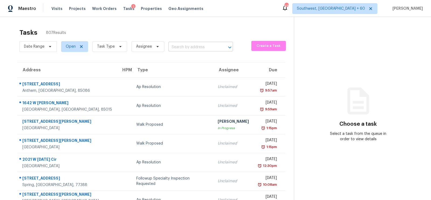
click at [180, 50] on input "text" at bounding box center [193, 47] width 50 height 8
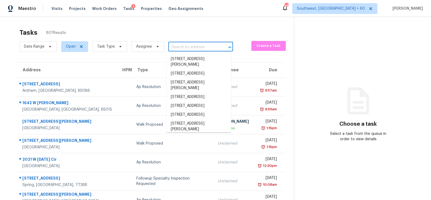
paste input "16192 Summer Breeze Ct, Conroe, TX 77302"
type input "16192 Summer Breeze Ct, Conroe, TX 77302"
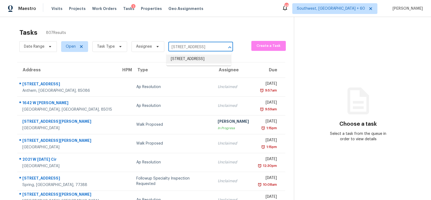
click at [191, 64] on li "16192 Summer Breeze Ct, Conroe, TX 77302" at bounding box center [199, 59] width 65 height 9
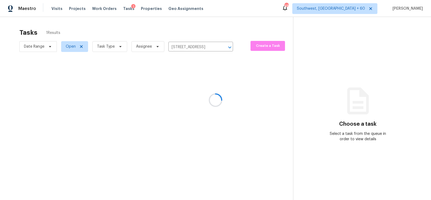
click at [192, 87] on div at bounding box center [215, 100] width 431 height 200
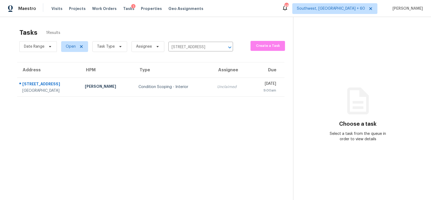
click at [213, 87] on td "Unclaimed" at bounding box center [232, 87] width 38 height 19
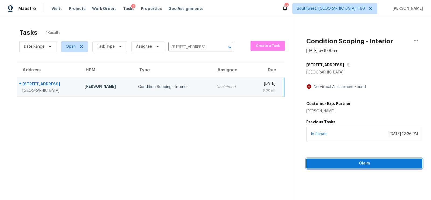
click at [366, 163] on span "Claim" at bounding box center [365, 163] width 108 height 7
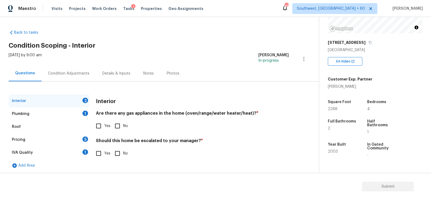
scroll to position [88, 0]
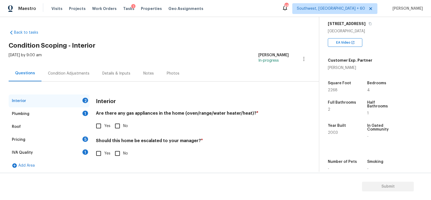
click at [118, 129] on input "No" at bounding box center [117, 126] width 11 height 11
checkbox input "true"
click at [117, 151] on input "No" at bounding box center [117, 153] width 11 height 11
checkbox input "true"
click at [77, 115] on div "Plumbing 1" at bounding box center [49, 114] width 81 height 13
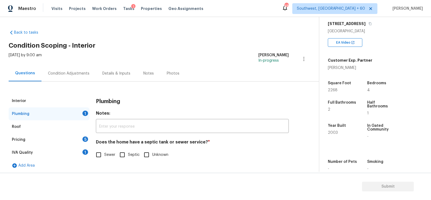
click at [105, 153] on span "Sewer" at bounding box center [109, 155] width 11 height 6
click at [104, 153] on input "Sewer" at bounding box center [98, 154] width 11 height 11
checkbox input "true"
click at [76, 153] on div "IVA Quality 1" at bounding box center [49, 152] width 81 height 13
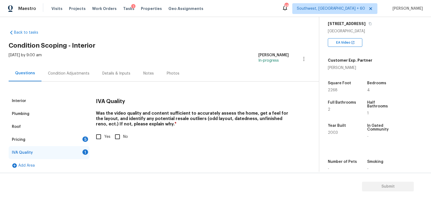
click at [99, 141] on input "Yes" at bounding box center [98, 136] width 11 height 11
checkbox input "true"
click at [81, 138] on div "Pricing 5" at bounding box center [49, 139] width 81 height 13
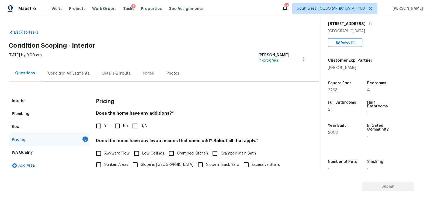
click at [118, 128] on input "No" at bounding box center [117, 126] width 11 height 11
checkbox input "true"
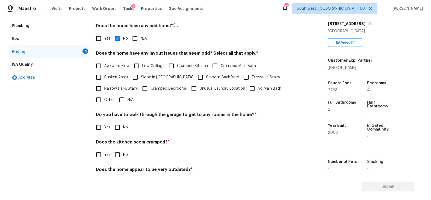
scroll to position [88, 0]
click at [120, 99] on input "N/A" at bounding box center [121, 99] width 11 height 11
checkbox input "true"
click at [118, 126] on input "No" at bounding box center [117, 127] width 11 height 11
checkbox input "true"
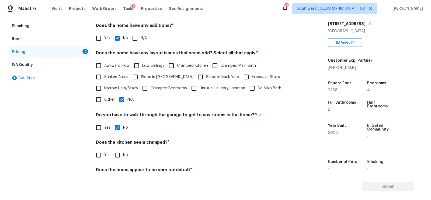
click at [116, 156] on input "No" at bounding box center [117, 155] width 11 height 11
checkbox input "true"
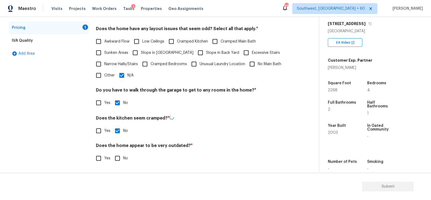
scroll to position [111, 0]
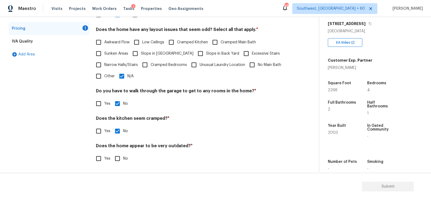
click at [116, 156] on input "No" at bounding box center [117, 158] width 11 height 11
checkbox input "true"
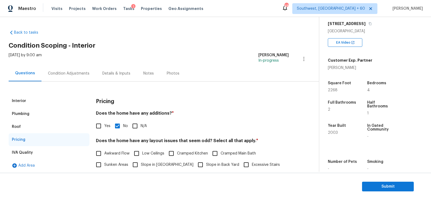
click at [78, 73] on div "Condition Adjustments" at bounding box center [69, 73] width 42 height 5
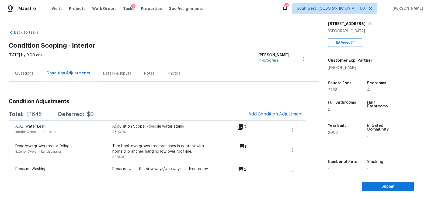
click at [24, 79] on div "Questions" at bounding box center [24, 74] width 31 height 16
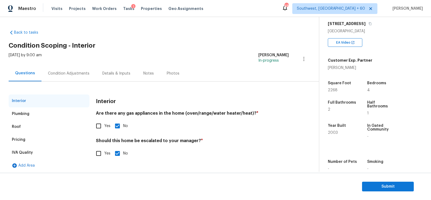
click at [32, 140] on div "Pricing" at bounding box center [49, 139] width 81 height 13
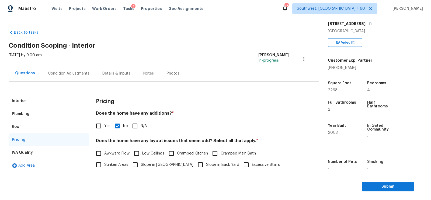
click at [144, 164] on span "Slope in Front Yard" at bounding box center [167, 165] width 53 height 6
click at [141, 164] on input "Slope in Front Yard" at bounding box center [135, 164] width 11 height 11
checkbox input "true"
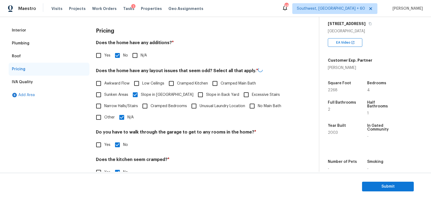
scroll to position [70, 0]
click at [123, 116] on input "N/A" at bounding box center [121, 117] width 11 height 11
checkbox input "false"
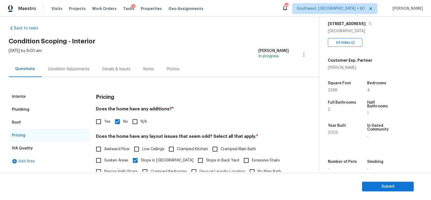
scroll to position [0, 0]
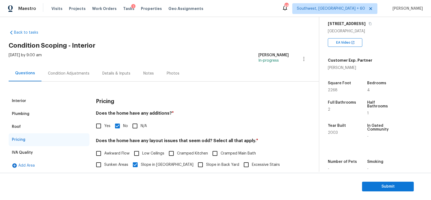
click at [65, 73] on div "Condition Adjustments" at bounding box center [69, 73] width 42 height 5
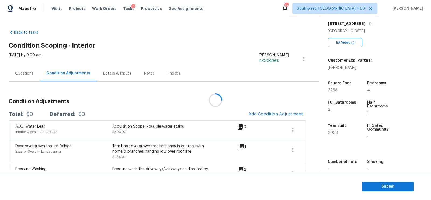
click at [282, 114] on div at bounding box center [215, 100] width 431 height 200
click at [276, 113] on span "Add Condition Adjustment" at bounding box center [276, 114] width 54 height 5
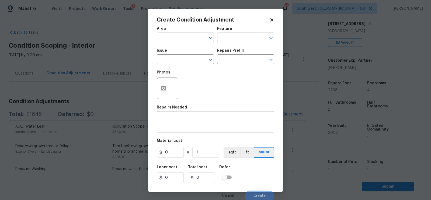
click at [191, 66] on span "Issue ​" at bounding box center [185, 57] width 57 height 22
click at [189, 63] on input "text" at bounding box center [178, 60] width 42 height 8
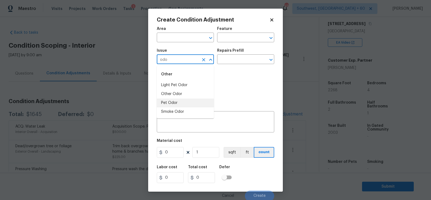
click at [184, 100] on li "Pet Odor" at bounding box center [185, 103] width 57 height 9
type input "Pet Odor"
click at [238, 56] on input "text" at bounding box center [238, 60] width 42 height 8
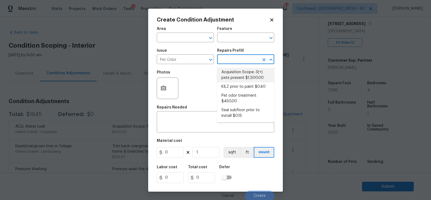
click at [236, 71] on li "Acquisition Scope: 3(+) pets present $1,500.00" at bounding box center [245, 75] width 57 height 15
type textarea "Acquisition Scope: 3(+) pets present"
type input "1500"
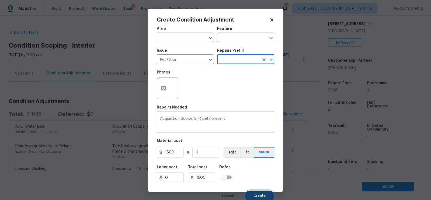
click at [260, 195] on span "Create" at bounding box center [260, 196] width 12 height 4
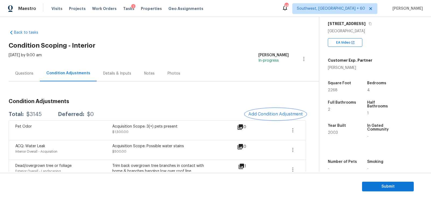
click at [266, 113] on span "Add Condition Adjustment" at bounding box center [276, 114] width 54 height 5
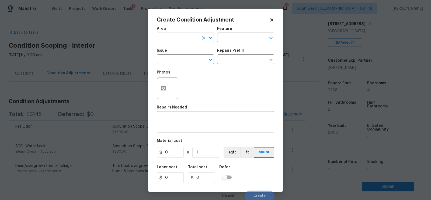
click at [178, 34] on input "text" at bounding box center [178, 38] width 42 height 8
click at [186, 56] on li "Interior Overall" at bounding box center [185, 59] width 57 height 9
type input "Interior Overall"
click at [182, 121] on textarea at bounding box center [215, 122] width 111 height 11
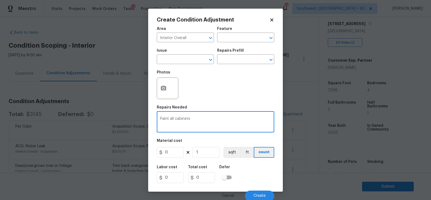
type textarea "Paint all cabinets"
click at [170, 156] on input "0" at bounding box center [170, 152] width 27 height 11
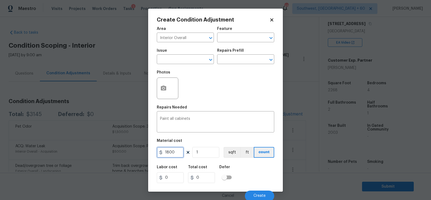
type input "1800"
click at [210, 181] on input "1800" at bounding box center [201, 178] width 27 height 11
click at [258, 192] on button "Create" at bounding box center [259, 196] width 29 height 11
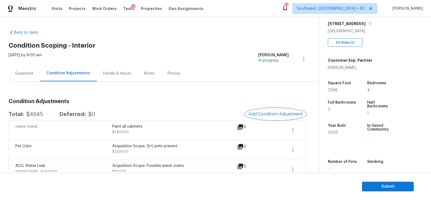
click at [280, 116] on span "Add Condition Adjustment" at bounding box center [276, 114] width 54 height 5
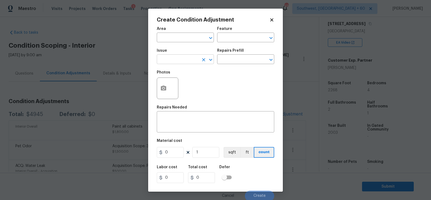
click at [187, 61] on input "text" at bounding box center [178, 60] width 42 height 8
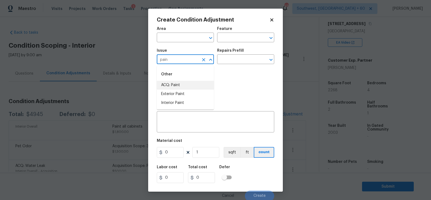
click at [178, 84] on li "ACQ: Paint" at bounding box center [185, 85] width 57 height 9
type input "ACQ: Paint"
click at [238, 61] on input "text" at bounding box center [238, 60] width 42 height 8
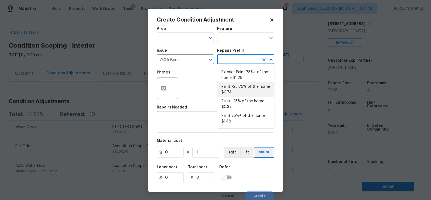
click at [238, 89] on li "Paint ~25-75% of the home $0.74" at bounding box center [245, 89] width 57 height 15
type input "Acquisition"
type textarea "Acquisition Scope: ~25 - 75% of the home needs interior paint"
type input "0.74"
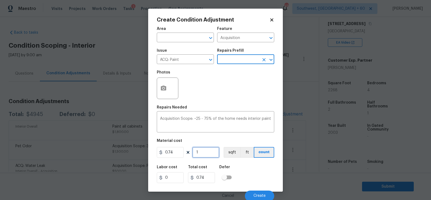
click at [208, 156] on input "1" at bounding box center [205, 152] width 27 height 11
type input "0"
type input "2"
type input "1.48"
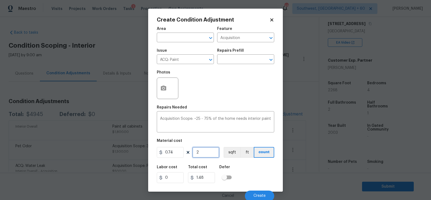
type input "22"
type input "16.28"
type input "226"
type input "167.24"
type input "2268"
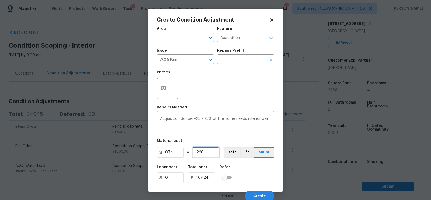
type input "1678.32"
type input "2268"
click at [165, 90] on icon "button" at bounding box center [163, 88] width 5 height 5
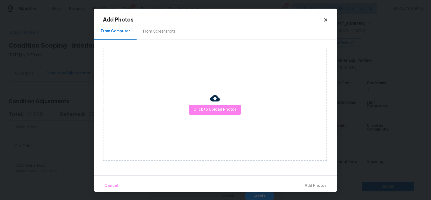
click at [165, 38] on div "From Screenshots" at bounding box center [160, 32] width 46 height 16
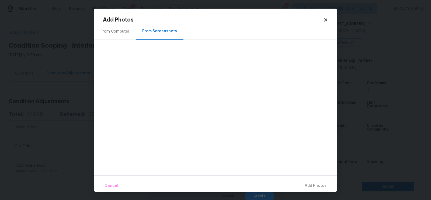
click at [117, 35] on div "From Computer" at bounding box center [115, 32] width 42 height 16
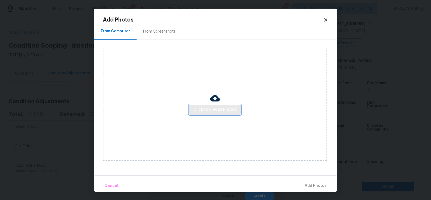
click at [214, 111] on span "Click to Upload Photos" at bounding box center [215, 109] width 43 height 7
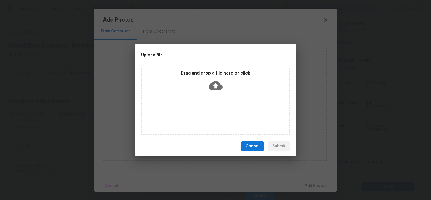
click at [214, 95] on div "Drag and drop a file here or click" at bounding box center [215, 101] width 149 height 67
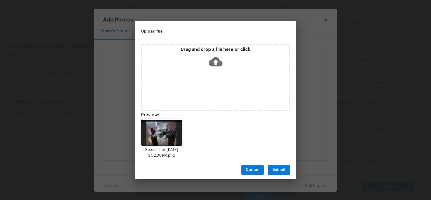
click at [276, 172] on span "Submit" at bounding box center [279, 170] width 13 height 7
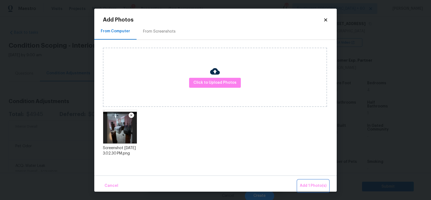
click at [314, 184] on span "Add 1 Photo(s)" at bounding box center [313, 186] width 27 height 7
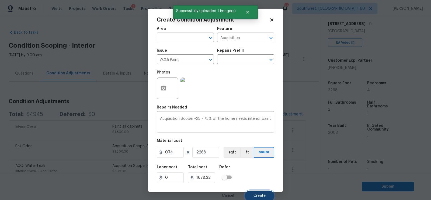
click at [263, 196] on span "Create" at bounding box center [260, 196] width 12 height 4
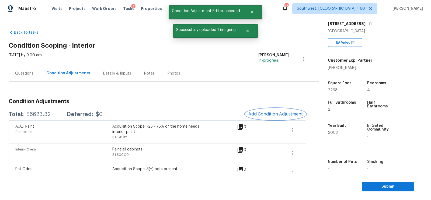
click at [284, 111] on button "Add Condition Adjustment" at bounding box center [275, 114] width 61 height 11
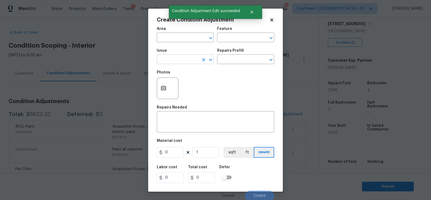
click at [185, 61] on input "text" at bounding box center [178, 60] width 42 height 8
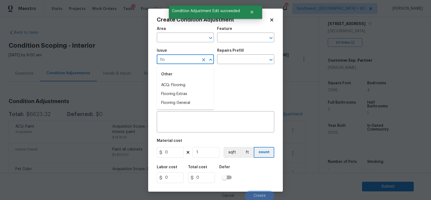
click at [176, 84] on li "ACQ: Flooring" at bounding box center [185, 85] width 57 height 9
type input "ACQ: Flooring"
click at [242, 58] on input "text" at bounding box center [238, 60] width 42 height 8
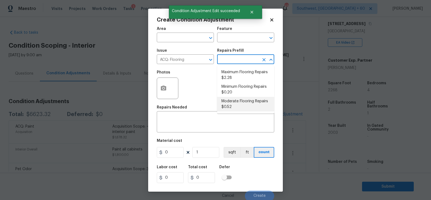
click at [235, 105] on li "Moderate Flooring Repairs $0.52" at bounding box center [245, 104] width 57 height 15
type input "Acquisition"
type textarea "Acquisition Scope: Moderate flooring repairs"
type input "0.52"
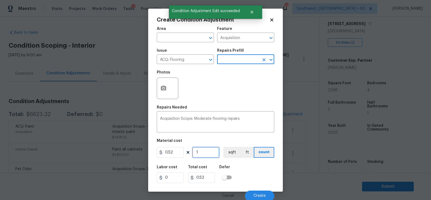
click at [212, 154] on input "1" at bounding box center [205, 152] width 27 height 11
type input "0"
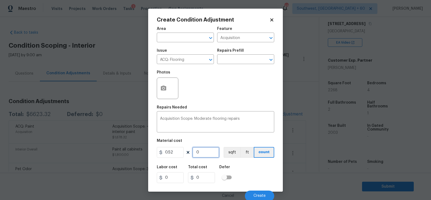
type input "2"
type input "1.04"
type input "22"
type input "11.44"
type input "226"
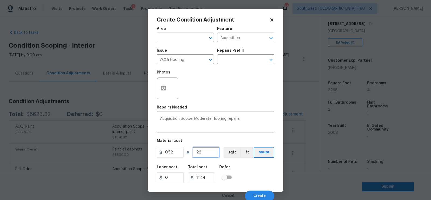
type input "117.52"
type input "2268"
type input "1179.36"
type input "2268"
click at [163, 94] on button "button" at bounding box center [163, 88] width 13 height 21
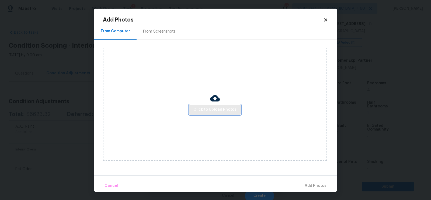
click at [208, 114] on button "Click to Upload Photos" at bounding box center [215, 110] width 52 height 10
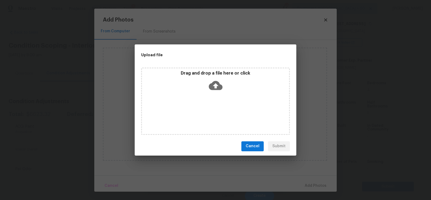
click at [213, 90] on icon at bounding box center [216, 86] width 14 height 14
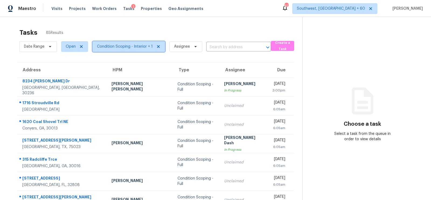
click at [128, 42] on span "Condition Scoping - Interior + 1" at bounding box center [128, 46] width 73 height 11
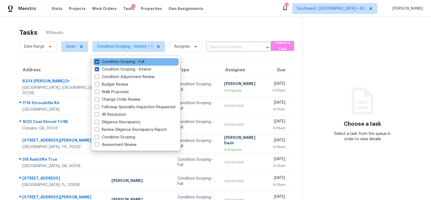
click at [125, 63] on label "Condition Scoping - Full" at bounding box center [120, 61] width 50 height 5
click at [98, 63] on input "Condition Scoping - Full" at bounding box center [97, 61] width 4 height 4
checkbox input "false"
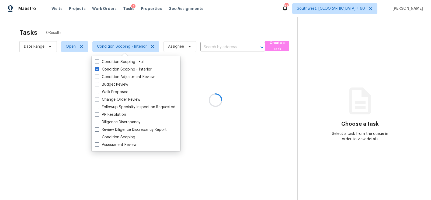
click at [193, 26] on div at bounding box center [215, 100] width 431 height 200
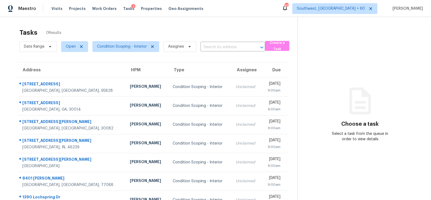
scroll to position [80, 0]
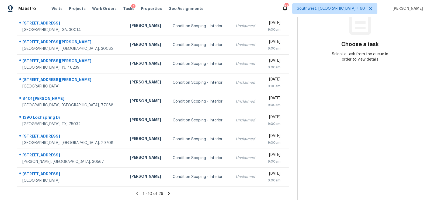
click at [169, 191] on icon at bounding box center [169, 193] width 5 height 5
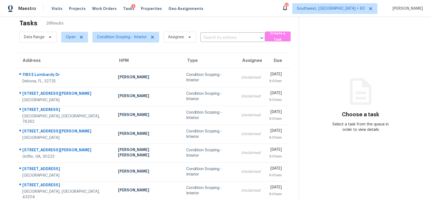
scroll to position [0, 0]
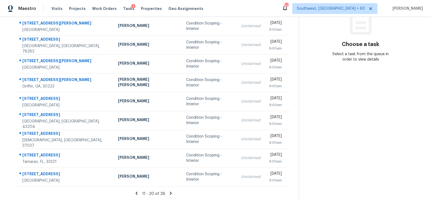
click at [170, 194] on icon at bounding box center [171, 193] width 2 height 3
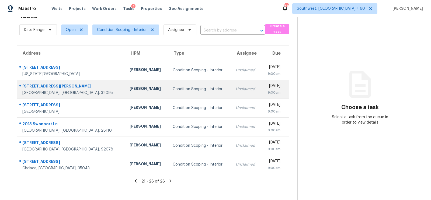
click at [232, 80] on td "Unclaimed" at bounding box center [247, 89] width 30 height 19
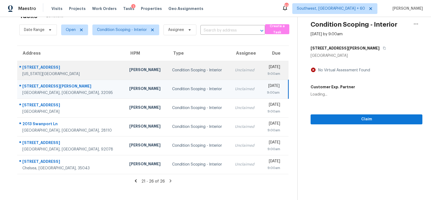
click at [231, 74] on td "Unclaimed" at bounding box center [246, 70] width 30 height 19
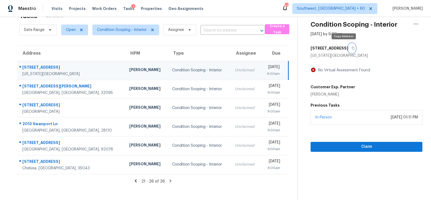
click at [349, 48] on button "button" at bounding box center [352, 48] width 7 height 10
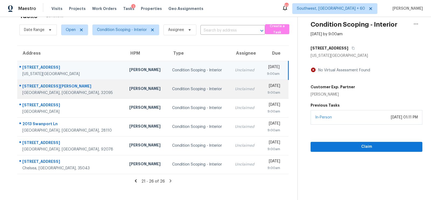
click at [185, 90] on div "Condition Scoping - Interior" at bounding box center [199, 89] width 54 height 5
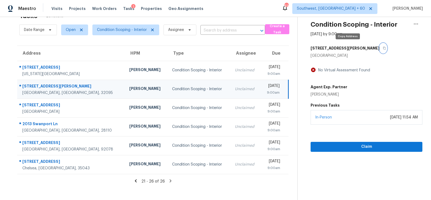
click at [383, 49] on icon "button" at bounding box center [384, 48] width 3 height 3
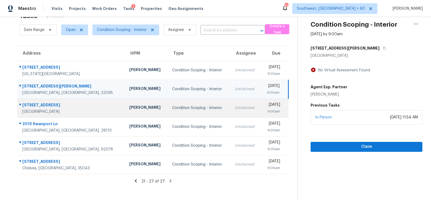
click at [231, 111] on td "Unclaimed" at bounding box center [246, 108] width 30 height 19
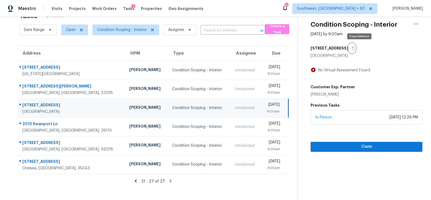
click at [355, 47] on icon "button" at bounding box center [353, 48] width 3 height 3
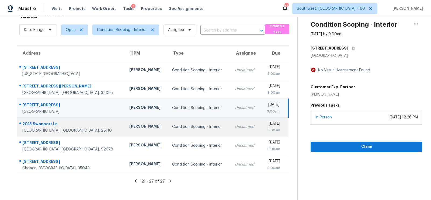
click at [231, 129] on td "Unclaimed" at bounding box center [246, 127] width 30 height 19
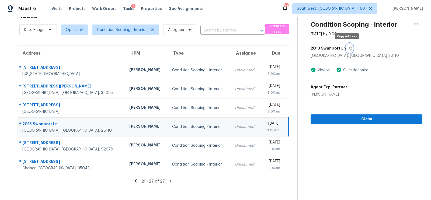
click at [350, 47] on icon "button" at bounding box center [351, 48] width 3 height 3
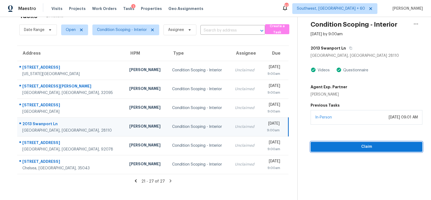
click at [360, 142] on button "Claim" at bounding box center [367, 147] width 112 height 10
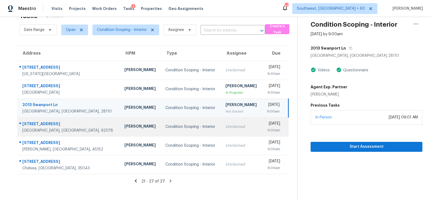
click at [228, 132] on td "Unclaimed" at bounding box center [241, 127] width 41 height 19
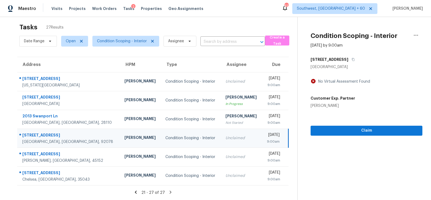
scroll to position [0, 0]
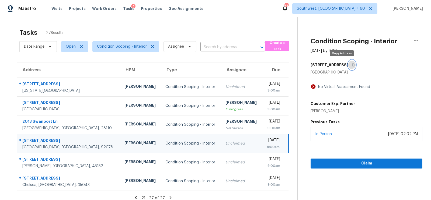
click at [352, 64] on icon "button" at bounding box center [353, 64] width 3 height 3
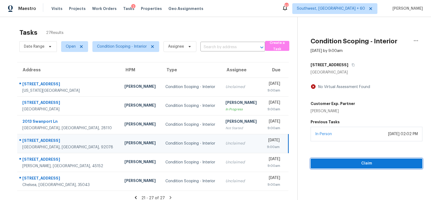
click at [363, 164] on span "Claim" at bounding box center [366, 163] width 103 height 7
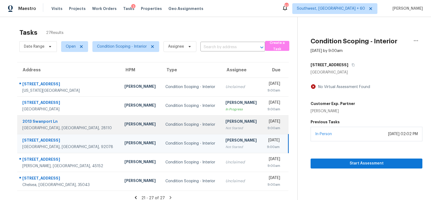
click at [226, 122] on div "[PERSON_NAME]" at bounding box center [242, 122] width 32 height 7
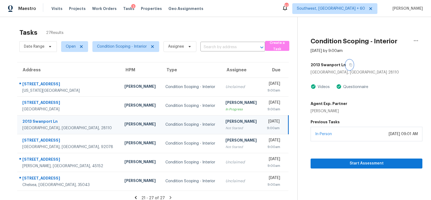
click at [350, 64] on button "button" at bounding box center [349, 65] width 7 height 10
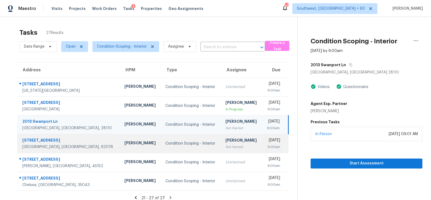
click at [226, 146] on div "Not Started" at bounding box center [242, 146] width 32 height 5
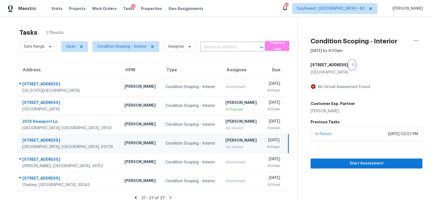
click at [352, 64] on icon "button" at bounding box center [353, 64] width 3 height 3
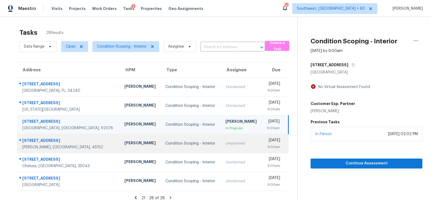
click at [190, 145] on td "Condition Scoping - Interior" at bounding box center [191, 143] width 60 height 19
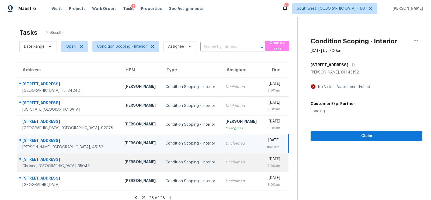
scroll to position [17, 0]
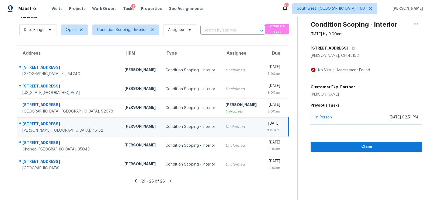
click at [353, 46] on div "[STREET_ADDRESS]" at bounding box center [367, 48] width 112 height 10
click at [352, 47] on icon "button" at bounding box center [353, 48] width 3 height 3
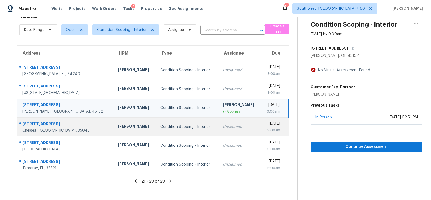
click at [219, 126] on td "Unclaimed" at bounding box center [240, 127] width 43 height 19
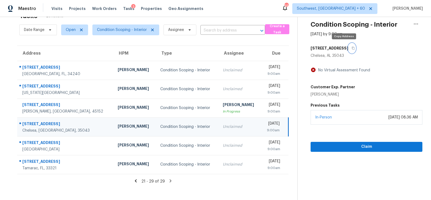
click at [349, 47] on button "button" at bounding box center [352, 48] width 7 height 10
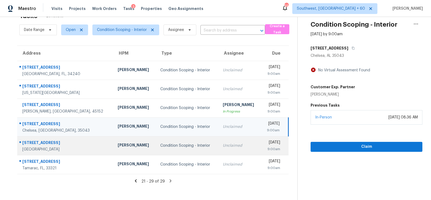
click at [222, 142] on td "Unclaimed" at bounding box center [240, 145] width 43 height 19
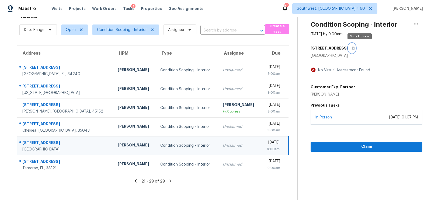
click at [356, 50] on button "button" at bounding box center [352, 48] width 7 height 10
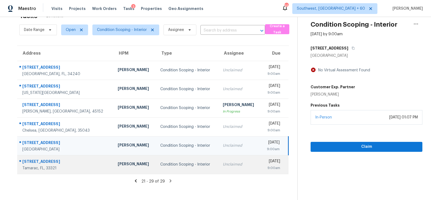
click at [223, 163] on div "Unclaimed" at bounding box center [240, 164] width 34 height 5
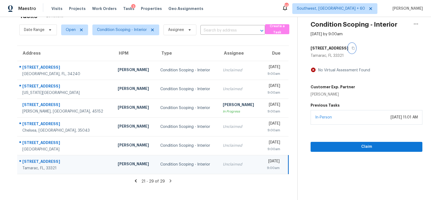
click at [352, 47] on icon "button" at bounding box center [353, 48] width 3 height 3
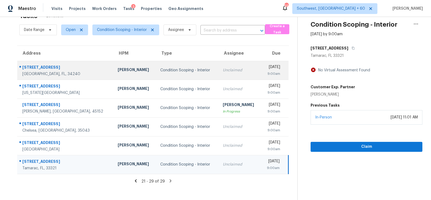
click at [223, 68] on div "Unclaimed" at bounding box center [240, 70] width 34 height 5
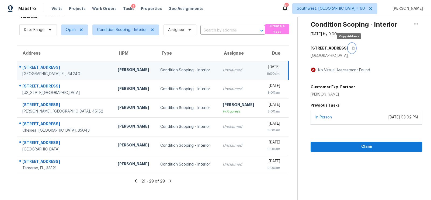
click at [352, 47] on icon "button" at bounding box center [353, 48] width 3 height 3
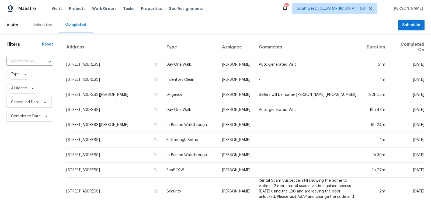
click at [27, 68] on span "Type" at bounding box center [29, 74] width 47 height 14
click at [29, 61] on input "text" at bounding box center [22, 61] width 32 height 8
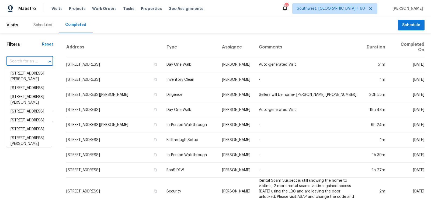
paste input "[STREET_ADDRESS][US_STATE]"
type input "[STREET_ADDRESS][US_STATE]"
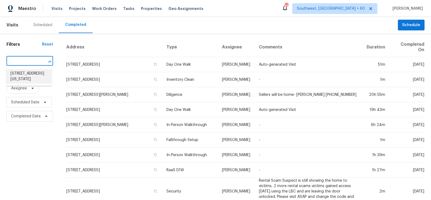
click at [35, 75] on li "[STREET_ADDRESS][US_STATE]" at bounding box center [29, 76] width 46 height 15
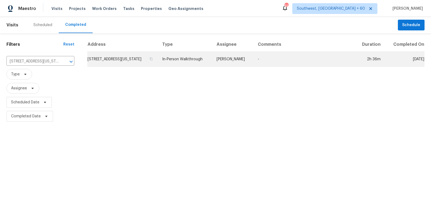
click at [102, 60] on td "[STREET_ADDRESS][US_STATE]" at bounding box center [122, 59] width 71 height 15
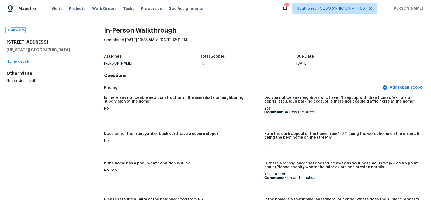
click at [17, 29] on link "All visits" at bounding box center [15, 31] width 18 height 4
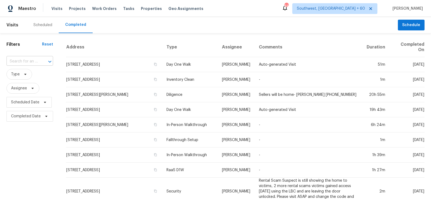
click at [27, 59] on input "text" at bounding box center [22, 61] width 32 height 8
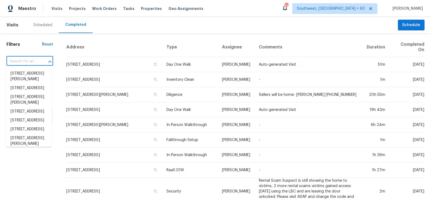
paste input "[STREET_ADDRESS][PERSON_NAME]"
type input "[STREET_ADDRESS][PERSON_NAME]"
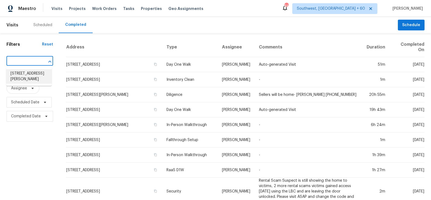
click at [26, 74] on li "[STREET_ADDRESS][PERSON_NAME]" at bounding box center [29, 76] width 46 height 15
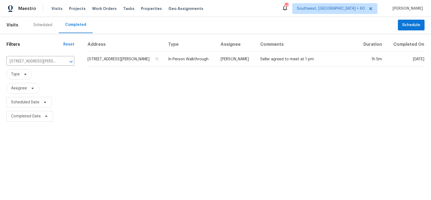
click at [116, 60] on td "[STREET_ADDRESS][PERSON_NAME]" at bounding box center [125, 59] width 77 height 15
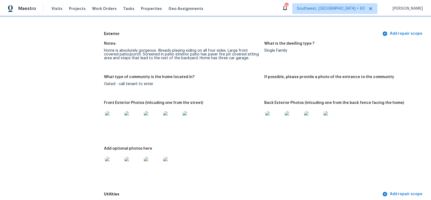
scroll to position [196, 0]
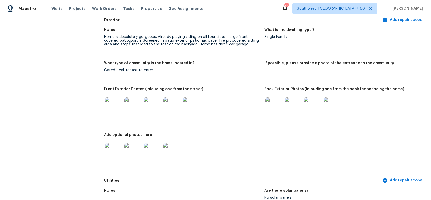
click at [112, 107] on img at bounding box center [113, 106] width 17 height 17
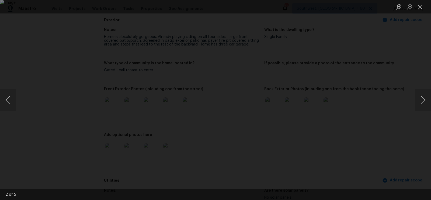
click at [427, 4] on ul "Lightbox" at bounding box center [413, 6] width 38 height 13
click at [417, 9] on button "Close lightbox" at bounding box center [420, 6] width 11 height 9
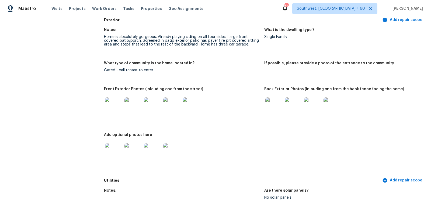
click at [269, 108] on img at bounding box center [274, 106] width 17 height 17
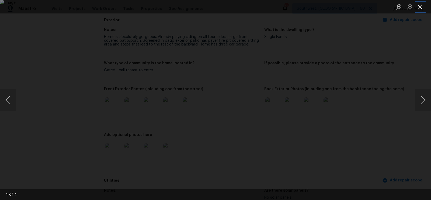
click at [418, 11] on button "Close lightbox" at bounding box center [420, 6] width 11 height 9
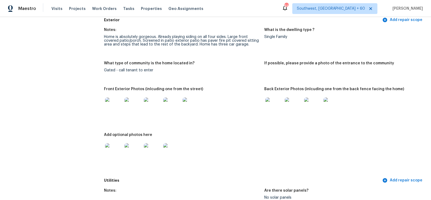
click at [112, 106] on img at bounding box center [113, 106] width 17 height 17
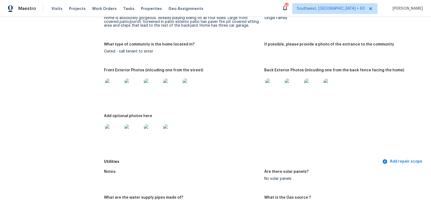
scroll to position [227, 0]
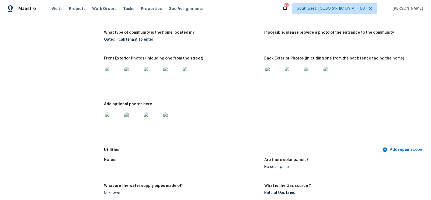
click at [109, 121] on img at bounding box center [113, 121] width 17 height 17
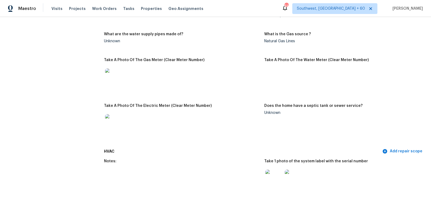
scroll to position [393, 0]
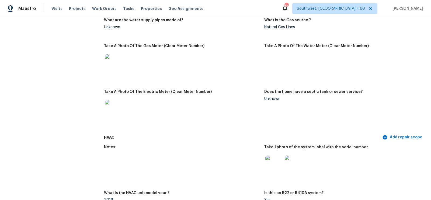
click at [274, 166] on img at bounding box center [274, 164] width 17 height 17
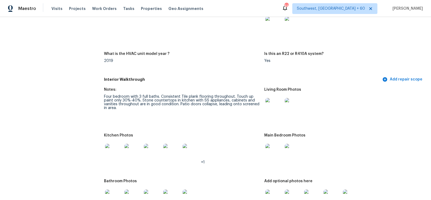
scroll to position [537, 0]
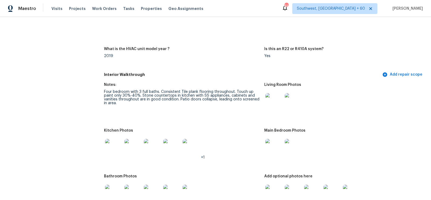
click at [276, 100] on img at bounding box center [274, 101] width 17 height 17
click at [114, 146] on img at bounding box center [113, 147] width 17 height 17
click at [267, 149] on img at bounding box center [274, 147] width 17 height 17
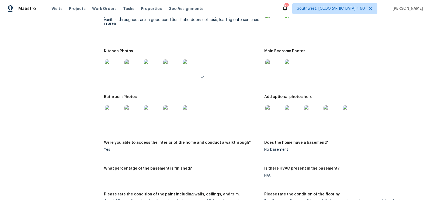
scroll to position [637, 0]
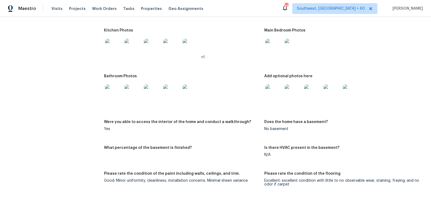
click at [111, 101] on div at bounding box center [113, 93] width 19 height 24
click at [112, 98] on img at bounding box center [113, 93] width 17 height 17
click at [278, 90] on img at bounding box center [274, 93] width 17 height 17
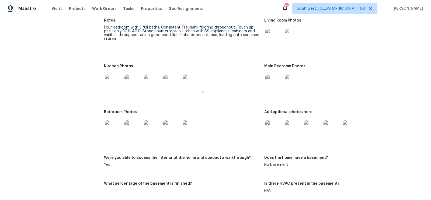
scroll to position [590, 0]
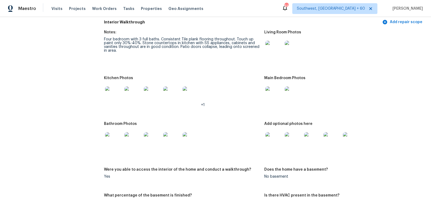
click at [265, 104] on div at bounding box center [273, 95] width 19 height 24
click at [273, 96] on img at bounding box center [274, 95] width 17 height 17
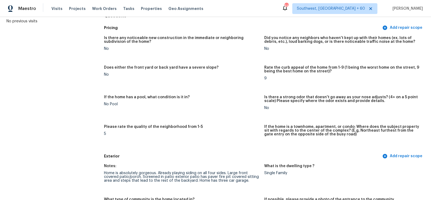
scroll to position [0, 0]
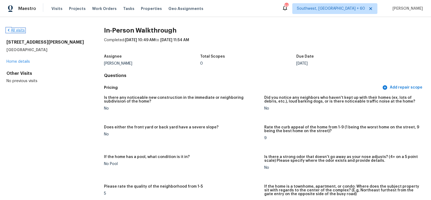
click at [17, 31] on link "All visits" at bounding box center [15, 31] width 18 height 4
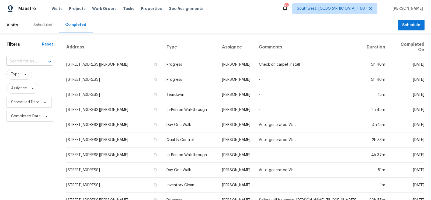
click at [23, 64] on input "text" at bounding box center [22, 61] width 32 height 8
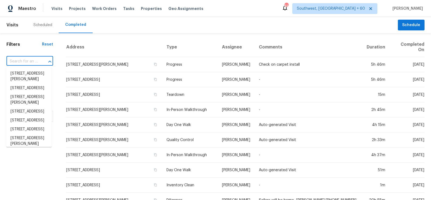
paste input "[STREET_ADDRESS]"
type input "[STREET_ADDRESS]"
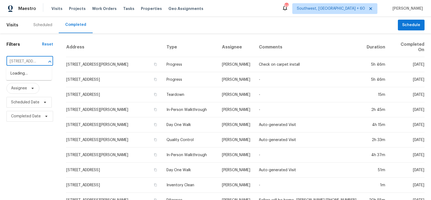
scroll to position [0, 50]
click at [33, 78] on li "[STREET_ADDRESS]" at bounding box center [29, 73] width 46 height 9
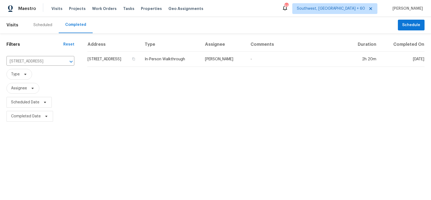
click at [137, 57] on td "[STREET_ADDRESS]" at bounding box center [113, 59] width 53 height 15
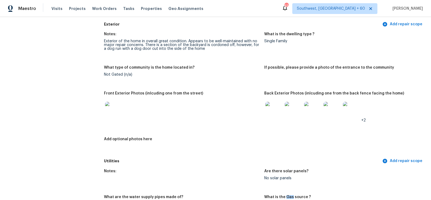
scroll to position [244, 0]
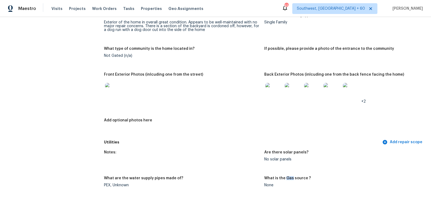
click at [113, 90] on img at bounding box center [113, 91] width 17 height 17
click at [273, 88] on img at bounding box center [274, 91] width 17 height 17
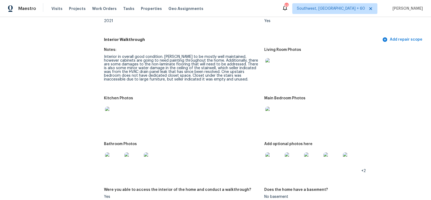
scroll to position [559, 0]
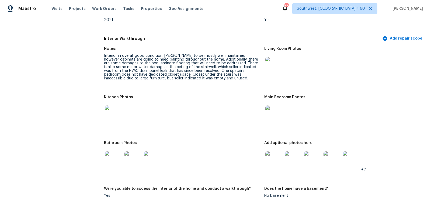
click at [265, 66] on div at bounding box center [273, 66] width 19 height 24
click at [273, 66] on img at bounding box center [274, 65] width 17 height 17
click at [113, 116] on img at bounding box center [113, 114] width 17 height 17
click at [270, 112] on img at bounding box center [274, 114] width 17 height 17
click at [112, 161] on img at bounding box center [113, 160] width 17 height 17
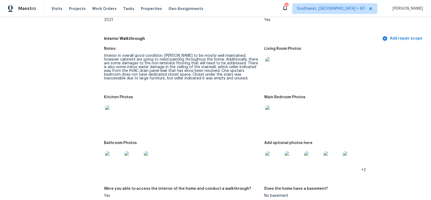
click at [270, 167] on img at bounding box center [274, 160] width 17 height 17
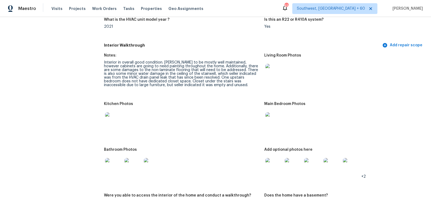
scroll to position [550, 0]
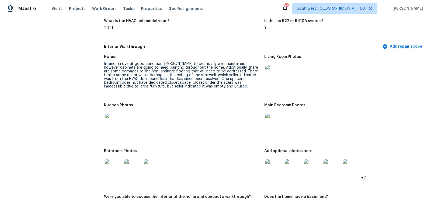
click at [276, 123] on img at bounding box center [274, 122] width 17 height 17
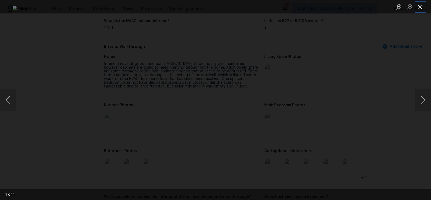
click at [421, 8] on button "Close lightbox" at bounding box center [420, 6] width 11 height 9
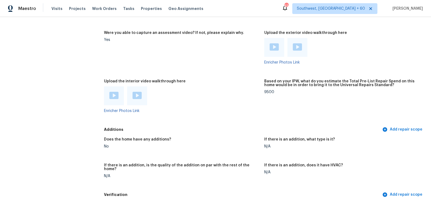
scroll to position [972, 0]
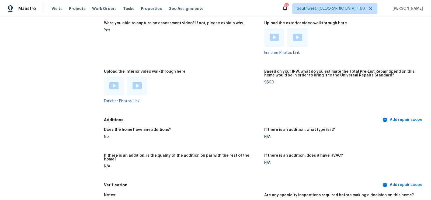
click at [109, 87] on img at bounding box center [113, 85] width 9 height 7
click at [135, 81] on div at bounding box center [137, 86] width 20 height 19
click at [136, 85] on img at bounding box center [137, 85] width 9 height 7
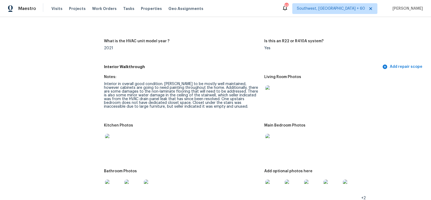
scroll to position [527, 0]
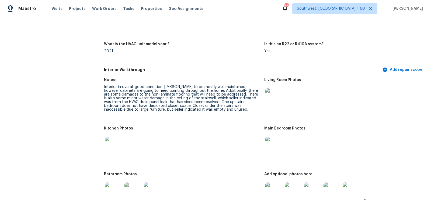
click at [274, 147] on img at bounding box center [274, 145] width 17 height 17
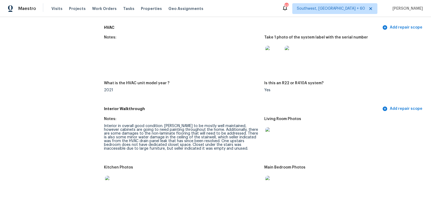
scroll to position [0, 0]
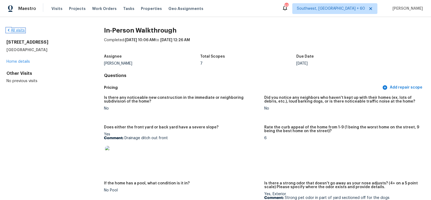
click at [20, 29] on link "All visits" at bounding box center [15, 31] width 18 height 4
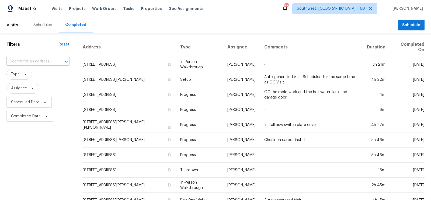
click at [25, 66] on input "text" at bounding box center [30, 61] width 48 height 8
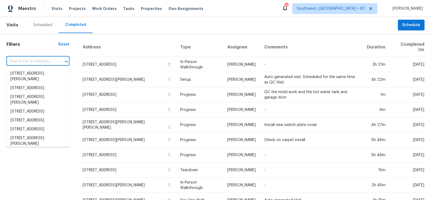
paste input "[STREET_ADDRESS]"
type input "[STREET_ADDRESS]"
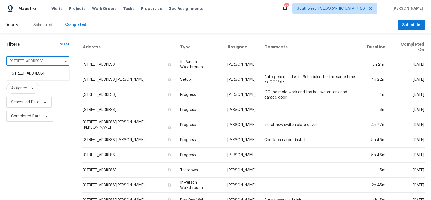
scroll to position [0, 32]
click at [30, 74] on li "[STREET_ADDRESS]" at bounding box center [37, 73] width 63 height 9
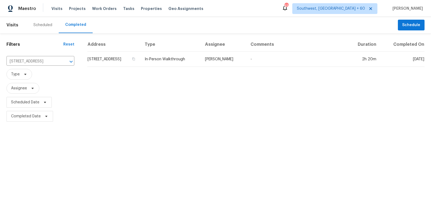
click at [93, 61] on td "[STREET_ADDRESS]" at bounding box center [113, 59] width 53 height 15
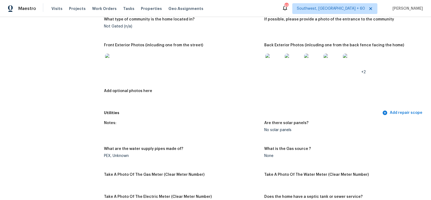
scroll to position [274, 0]
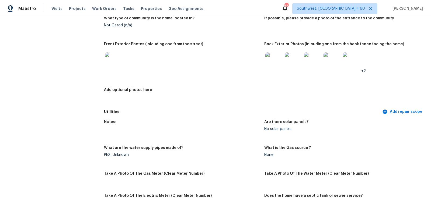
click at [280, 63] on img at bounding box center [274, 61] width 17 height 17
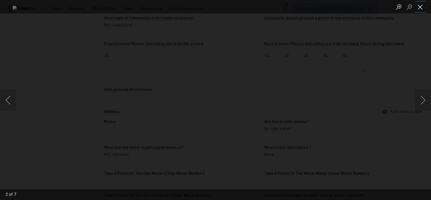
click at [422, 8] on button "Close lightbox" at bounding box center [420, 6] width 11 height 9
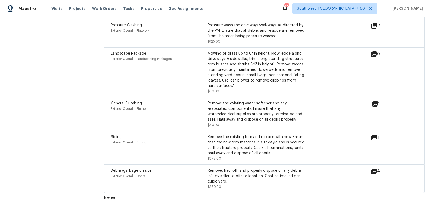
scroll to position [1310, 0]
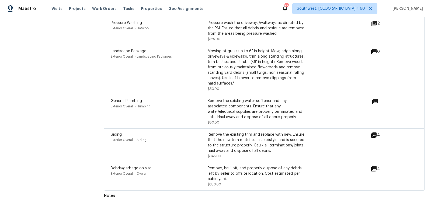
click at [377, 166] on icon at bounding box center [374, 169] width 6 height 6
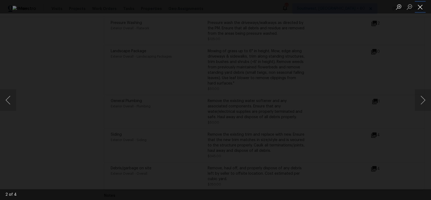
click at [421, 8] on button "Close lightbox" at bounding box center [420, 6] width 11 height 9
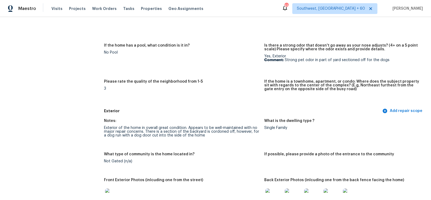
scroll to position [0, 0]
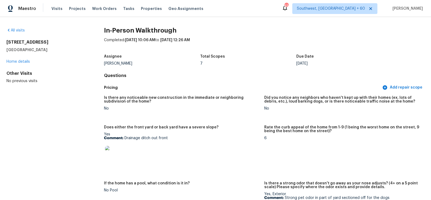
click at [25, 33] on div "All visits" at bounding box center [46, 30] width 80 height 5
click at [17, 31] on link "All visits" at bounding box center [15, 31] width 18 height 4
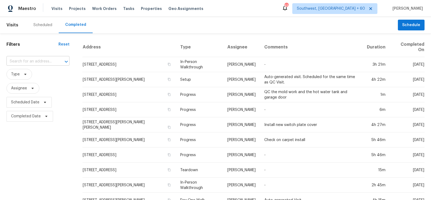
click at [34, 65] on input "text" at bounding box center [30, 61] width 48 height 8
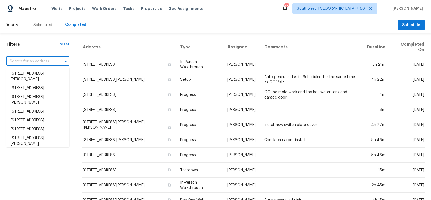
paste input "[STREET_ADDRESS]"
type input "[STREET_ADDRESS]"
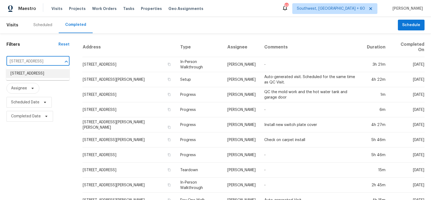
click at [38, 73] on li "[STREET_ADDRESS]" at bounding box center [37, 73] width 63 height 9
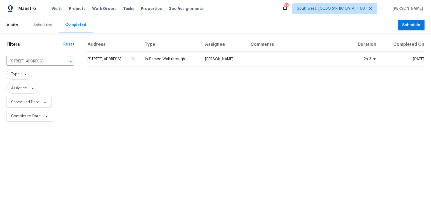
click at [116, 58] on td "[STREET_ADDRESS]" at bounding box center [113, 59] width 53 height 15
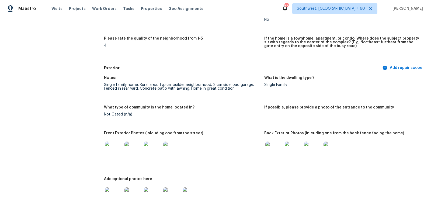
scroll to position [157, 0]
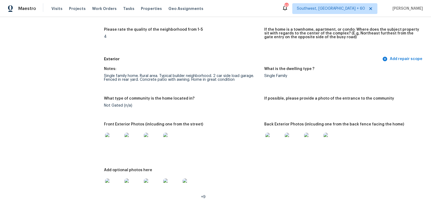
click at [109, 140] on img at bounding box center [113, 141] width 17 height 17
click at [281, 147] on img at bounding box center [274, 141] width 17 height 17
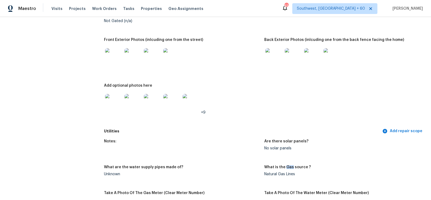
scroll to position [254, 0]
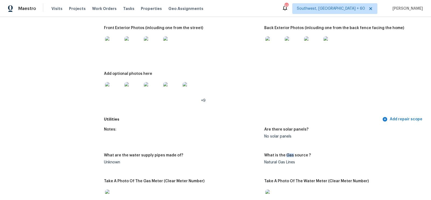
click at [111, 91] on img at bounding box center [113, 90] width 17 height 17
click at [114, 97] on img at bounding box center [113, 90] width 17 height 17
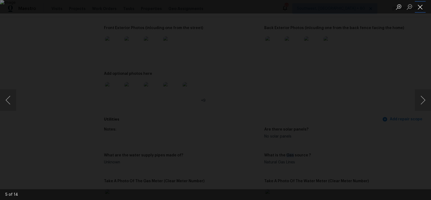
click at [421, 7] on button "Close lightbox" at bounding box center [420, 6] width 11 height 9
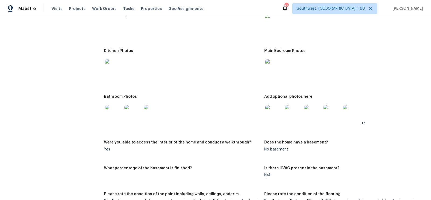
scroll to position [675, 0]
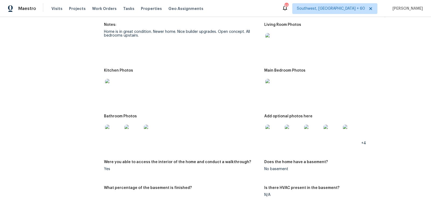
click at [272, 47] on img at bounding box center [274, 41] width 17 height 17
click at [120, 88] on img at bounding box center [113, 87] width 17 height 17
click at [271, 89] on img at bounding box center [274, 87] width 17 height 17
click at [113, 130] on img at bounding box center [113, 133] width 17 height 17
click at [271, 132] on img at bounding box center [274, 133] width 17 height 17
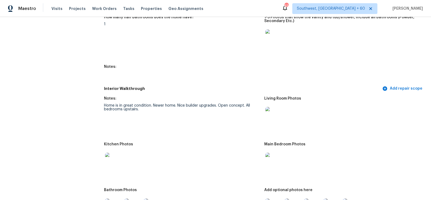
scroll to position [595, 0]
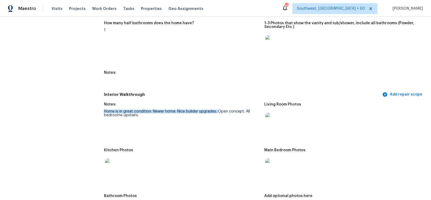
drag, startPoint x: 105, startPoint y: 111, endPoint x: 219, endPoint y: 111, distance: 114.0
click at [219, 111] on div "Home is in great condition. Newer home. Nice builder upgrades. Open concept. Al…" at bounding box center [182, 114] width 156 height 8
copy div "Home is in great condition. Newer home. Nice builder upgrades."
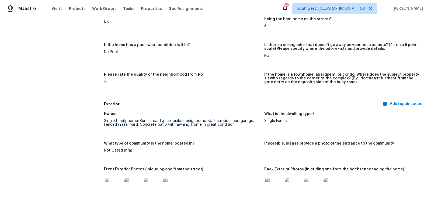
scroll to position [0, 0]
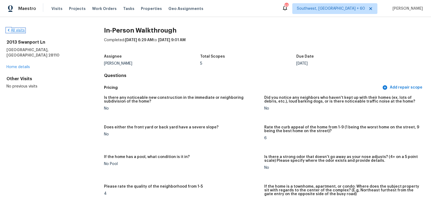
click at [22, 29] on link "All visits" at bounding box center [15, 31] width 18 height 4
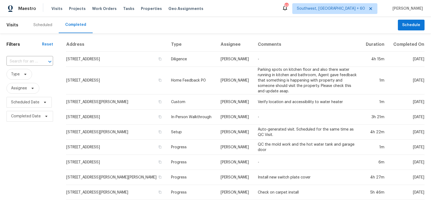
click at [22, 67] on div "​" at bounding box center [29, 62] width 47 height 12
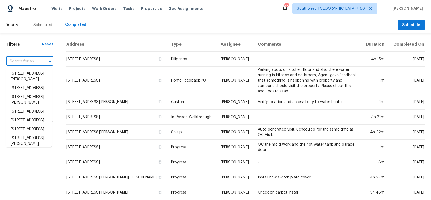
paste input "[STREET_ADDRESS]"
type input "[STREET_ADDRESS]"
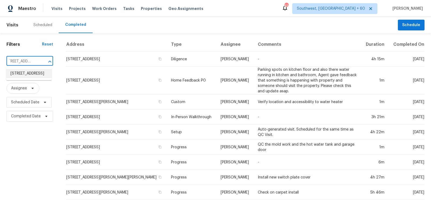
click at [30, 77] on li "[STREET_ADDRESS]" at bounding box center [29, 73] width 46 height 9
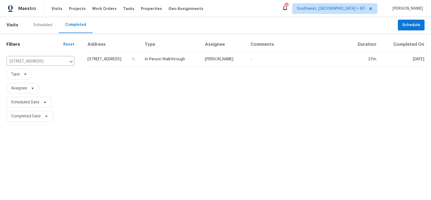
click at [102, 62] on td "[STREET_ADDRESS]" at bounding box center [113, 59] width 53 height 15
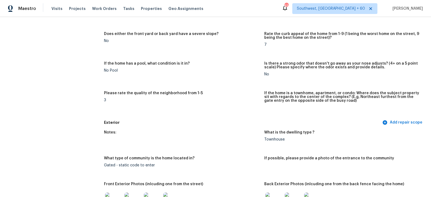
scroll to position [169, 0]
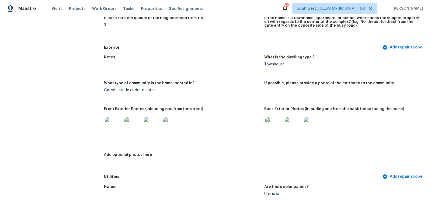
click at [112, 122] on img at bounding box center [113, 126] width 17 height 17
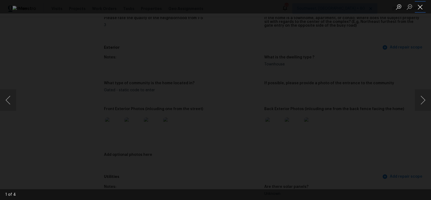
click at [421, 6] on button "Close lightbox" at bounding box center [420, 6] width 11 height 9
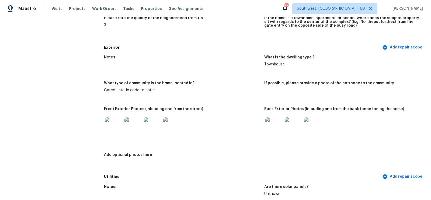
click at [270, 126] on img at bounding box center [274, 126] width 17 height 17
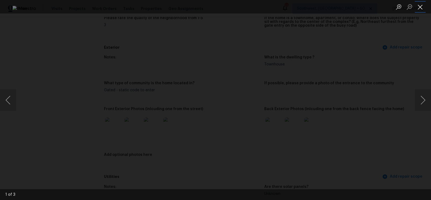
click at [421, 9] on button "Close lightbox" at bounding box center [420, 6] width 11 height 9
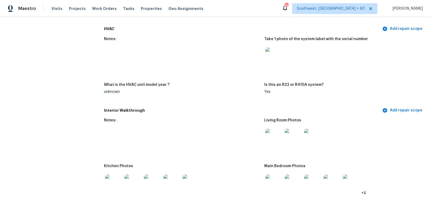
scroll to position [559, 0]
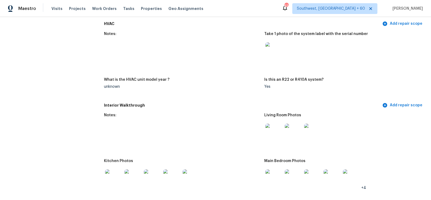
click at [274, 132] on img at bounding box center [274, 132] width 17 height 17
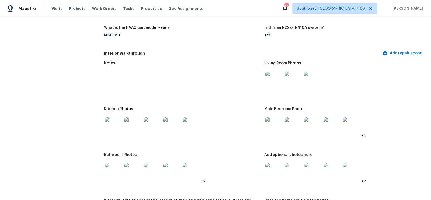
scroll to position [629, 0]
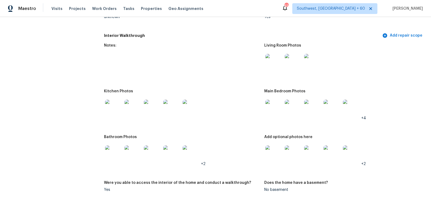
click at [115, 105] on img at bounding box center [113, 108] width 17 height 17
click at [273, 108] on img at bounding box center [274, 108] width 17 height 17
click at [116, 152] on img at bounding box center [113, 154] width 17 height 17
click at [274, 154] on img at bounding box center [274, 154] width 17 height 17
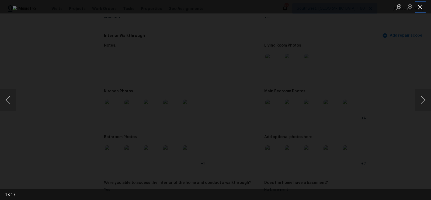
click at [419, 7] on button "Close lightbox" at bounding box center [420, 6] width 11 height 9
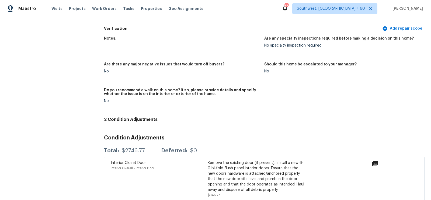
scroll to position [1269, 0]
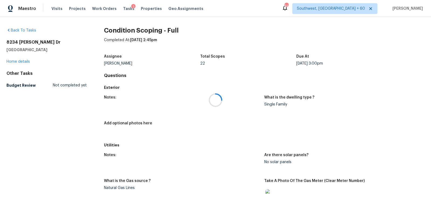
click at [24, 60] on div at bounding box center [215, 100] width 431 height 200
click at [25, 61] on link "Home details" at bounding box center [17, 62] width 23 height 4
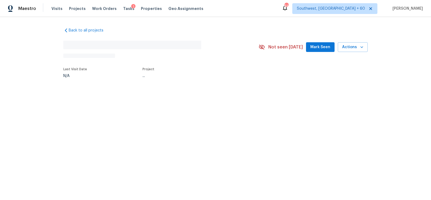
click at [25, 61] on div "Back to all projects No address found N/A Not seen [DATE] Mark Seen Actions Las…" at bounding box center [215, 65] width 431 height 97
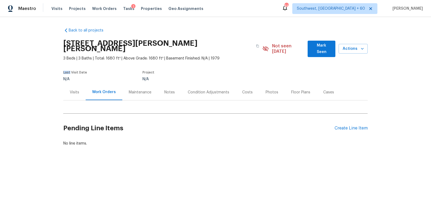
click at [166, 90] on div "Notes" at bounding box center [169, 92] width 23 height 16
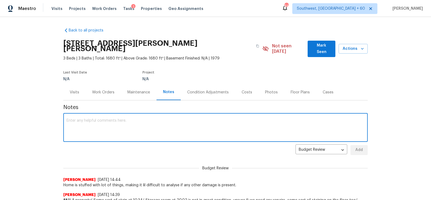
click at [134, 125] on textarea at bounding box center [216, 128] width 298 height 19
type textarea "NOTE TO Pricing - Basement could be a possible addition"
click at [326, 146] on body "Maestro Visits Projects Work Orders Tasks 1 Properties Geo Assignments [STREET_…" at bounding box center [215, 100] width 431 height 200
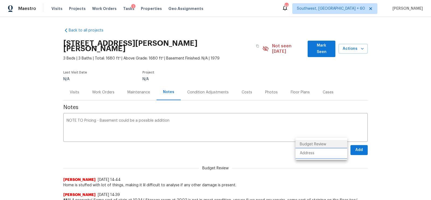
click at [308, 152] on li "Address" at bounding box center [322, 153] width 52 height 9
type input "address"
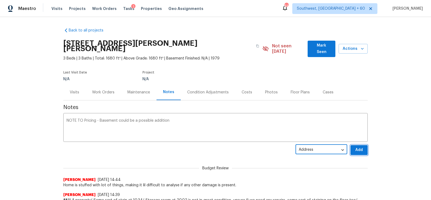
click at [354, 145] on button "Add" at bounding box center [359, 150] width 17 height 10
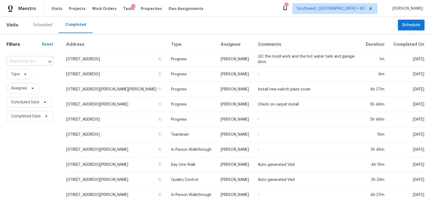
click at [42, 61] on div at bounding box center [46, 62] width 14 height 8
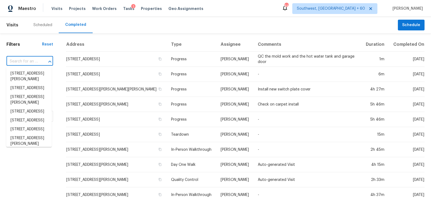
paste input "[STREET_ADDRESS]"
type input "[STREET_ADDRESS]"
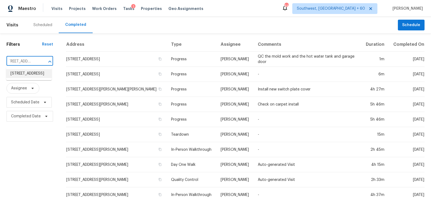
click at [33, 78] on li "[STREET_ADDRESS]" at bounding box center [29, 73] width 46 height 9
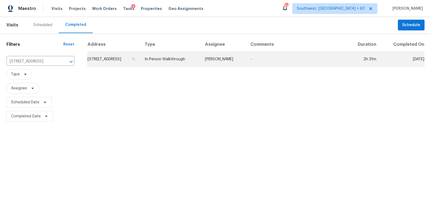
click at [117, 61] on td "[STREET_ADDRESS]" at bounding box center [113, 59] width 53 height 15
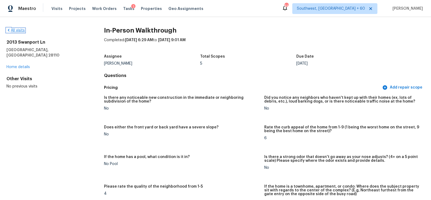
click at [21, 30] on link "All visits" at bounding box center [15, 31] width 18 height 4
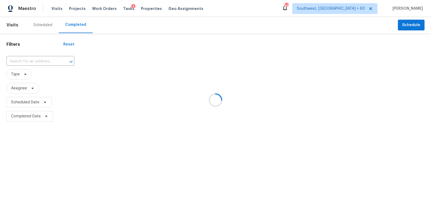
click at [44, 60] on div at bounding box center [215, 100] width 431 height 200
click at [28, 60] on div at bounding box center [215, 100] width 431 height 200
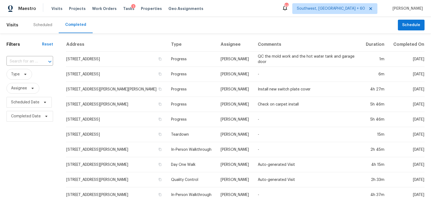
click at [28, 60] on input "text" at bounding box center [22, 61] width 32 height 8
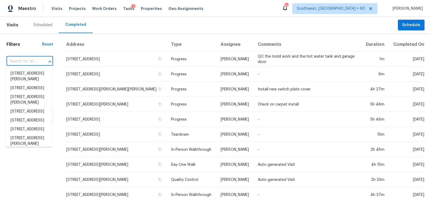
paste input "[STREET_ADDRESS]"
type input "[STREET_ADDRESS]"
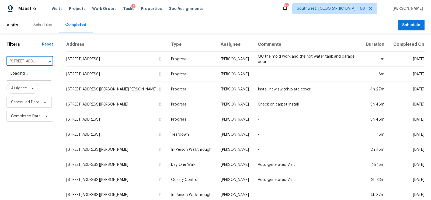
scroll to position [0, 41]
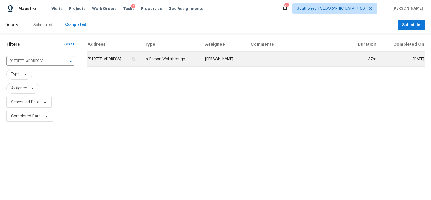
click at [93, 56] on td "199 Aurora Ave, San Marcos, CA 92078" at bounding box center [113, 59] width 53 height 15
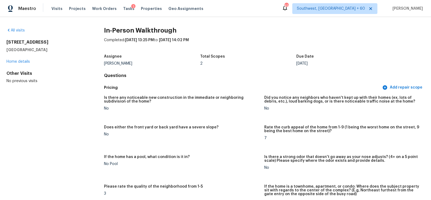
click at [20, 28] on div "All visits" at bounding box center [46, 30] width 80 height 5
click at [19, 31] on link "All visits" at bounding box center [15, 31] width 18 height 4
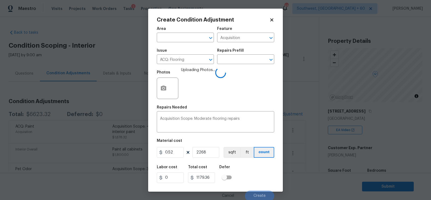
scroll to position [88, 0]
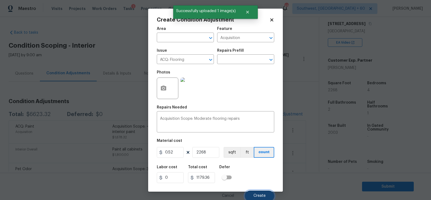
click at [255, 196] on span "Create" at bounding box center [260, 196] width 12 height 4
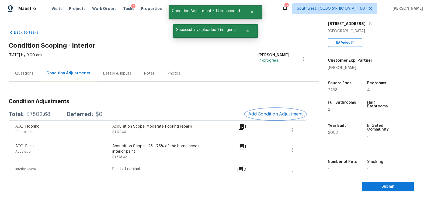
click at [273, 109] on button "Add Condition Adjustment" at bounding box center [275, 114] width 61 height 11
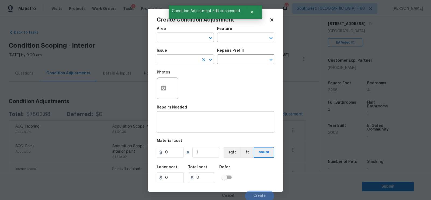
click at [173, 61] on input "text" at bounding box center [178, 60] width 42 height 8
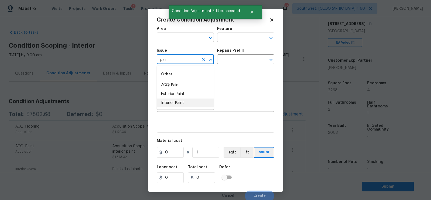
click at [174, 102] on li "Interior Paint" at bounding box center [185, 103] width 57 height 9
type input "Interior Paint"
click at [235, 60] on input "text" at bounding box center [238, 60] width 42 height 8
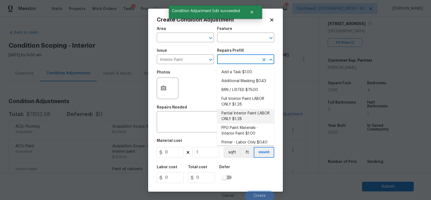
scroll to position [3, 0]
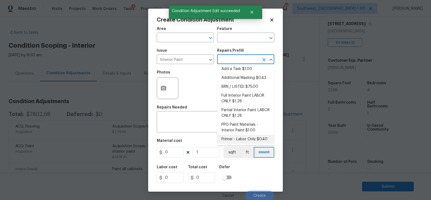
click at [243, 140] on li "Primer - Labor Only $0.40" at bounding box center [245, 139] width 57 height 9
type input "Overall Paint"
type textarea "Interior primer - PRIMER PROVIDED BY OPENDOOR - All nails, screws, drywall anch…"
type input "0.4"
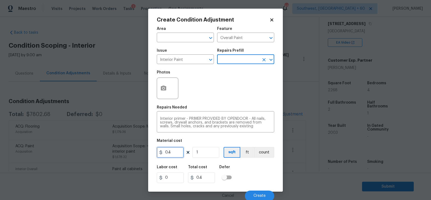
click at [180, 153] on input "0.4" at bounding box center [170, 152] width 27 height 11
type input "350"
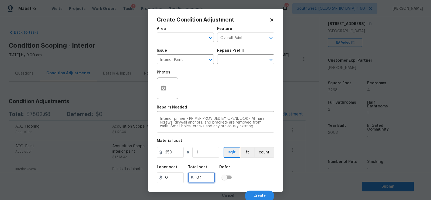
type input "350"
click at [214, 181] on input "350" at bounding box center [201, 178] width 27 height 11
click at [155, 88] on div "Create Condition Adjustment Area ​ Feature Overall Paint ​ Issue Interior Paint…" at bounding box center [215, 100] width 135 height 183
click at [162, 88] on icon "button" at bounding box center [163, 88] width 5 height 5
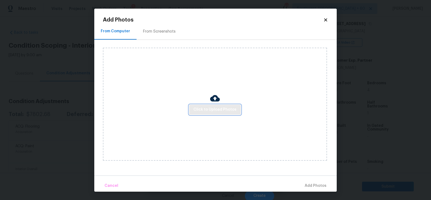
click at [206, 107] on span "Click to Upload Photos" at bounding box center [215, 109] width 43 height 7
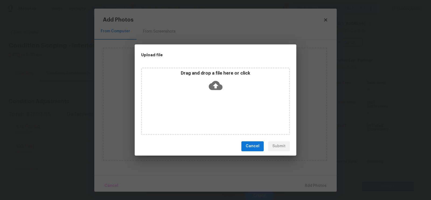
click at [211, 90] on icon at bounding box center [216, 86] width 14 height 14
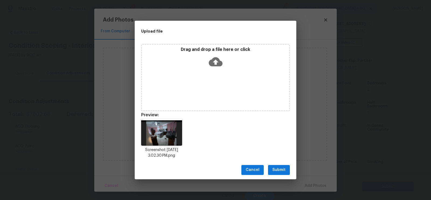
click at [279, 172] on span "Submit" at bounding box center [279, 170] width 13 height 7
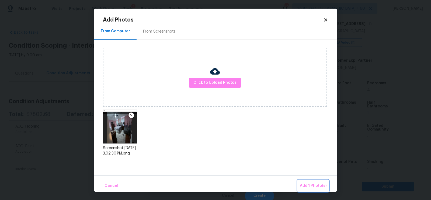
click at [309, 184] on span "Add 1 Photo(s)" at bounding box center [313, 186] width 27 height 7
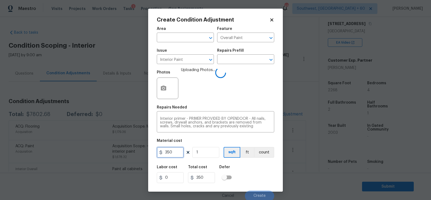
click at [171, 152] on input "350" at bounding box center [170, 152] width 27 height 11
type input "400"
click at [211, 180] on input "400" at bounding box center [201, 178] width 27 height 11
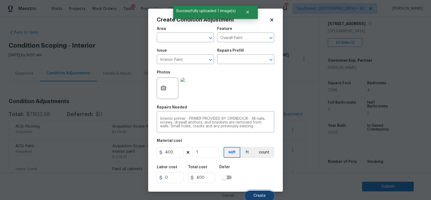
click at [260, 197] on span "Create" at bounding box center [260, 196] width 12 height 4
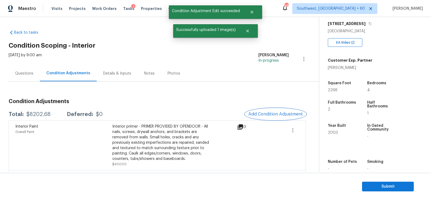
click at [284, 110] on button "Add Condition Adjustment" at bounding box center [275, 114] width 61 height 11
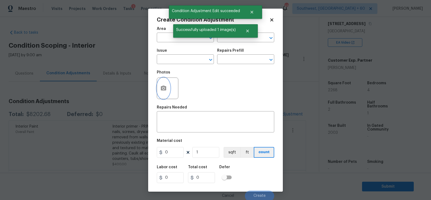
click at [160, 87] on icon "button" at bounding box center [163, 88] width 6 height 6
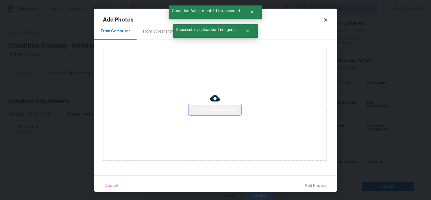
click at [221, 112] on span "Click to Upload Photos" at bounding box center [215, 109] width 43 height 7
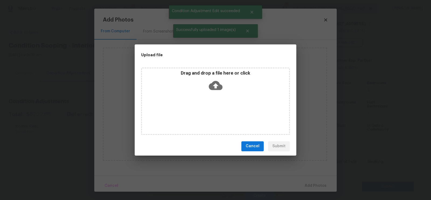
click at [216, 84] on icon at bounding box center [216, 86] width 14 height 14
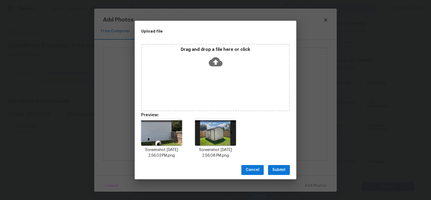
click at [281, 166] on button "Submit" at bounding box center [279, 170] width 22 height 10
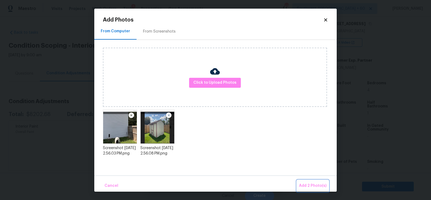
click at [310, 183] on span "Add 2 Photo(s)" at bounding box center [312, 186] width 27 height 7
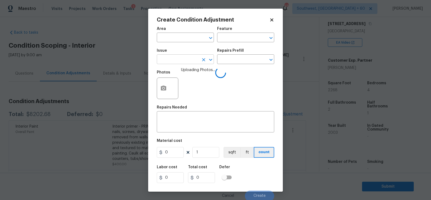
click at [186, 62] on input "text" at bounding box center [178, 60] width 42 height 8
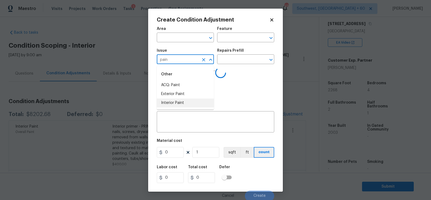
click at [181, 101] on li "Interior Paint" at bounding box center [185, 103] width 57 height 9
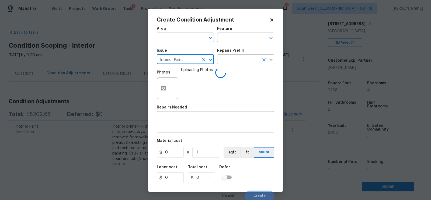
type input "Interior Paint"
click at [231, 58] on input "text" at bounding box center [238, 60] width 42 height 8
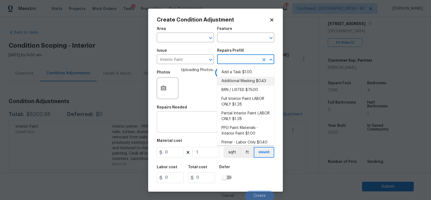
click at [178, 124] on textarea at bounding box center [215, 122] width 111 height 11
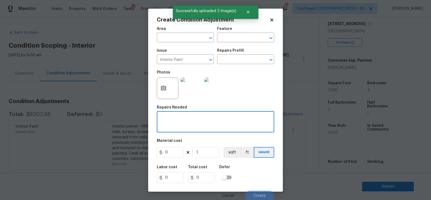
type textarea "D"
type textarea "Pet door removal"
click at [178, 150] on input "0" at bounding box center [170, 152] width 27 height 11
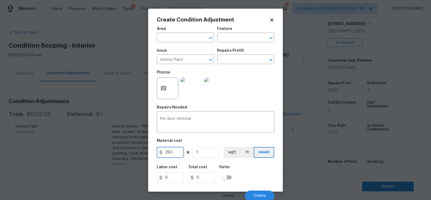
type input "250"
click at [208, 150] on input "1" at bounding box center [205, 152] width 27 height 11
type input "0"
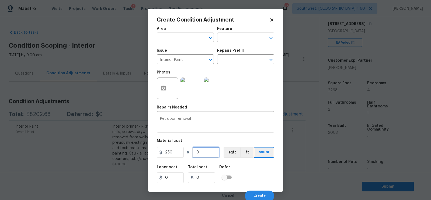
type input "2"
type input "500"
type input "2"
click at [210, 178] on input "500" at bounding box center [201, 178] width 27 height 11
click at [262, 197] on span "Create" at bounding box center [260, 196] width 12 height 4
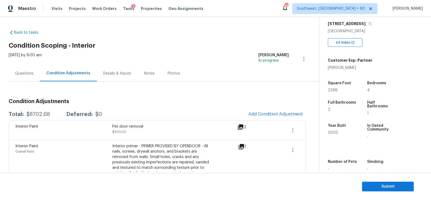
click at [37, 116] on div "$8702.68" at bounding box center [38, 114] width 24 height 5
copy div "$8702.68"
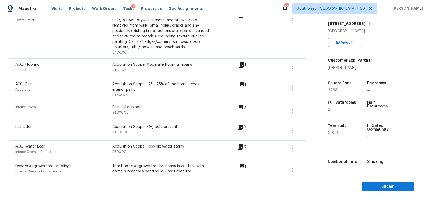
scroll to position [112, 0]
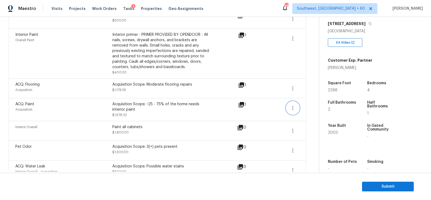
click at [292, 110] on icon "button" at bounding box center [293, 108] width 6 height 6
click at [310, 108] on div "Edit" at bounding box center [324, 106] width 42 height 5
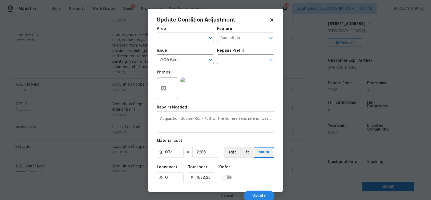
click at [305, 135] on body "Maestro Visits Projects Work Orders Tasks 1 Properties Geo Assignments 485 Sout…" at bounding box center [215, 100] width 431 height 200
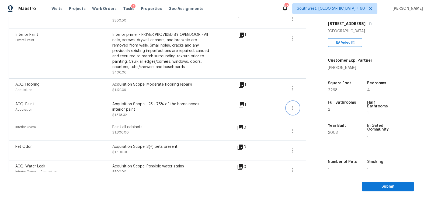
click at [293, 102] on button "button" at bounding box center [293, 108] width 13 height 13
click at [290, 90] on icon "button" at bounding box center [293, 88] width 6 height 6
click at [311, 86] on div "Edit" at bounding box center [324, 86] width 42 height 5
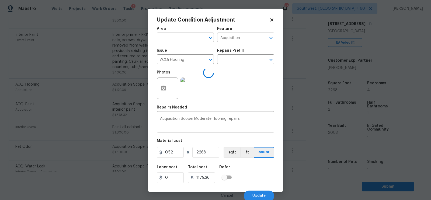
click at [308, 108] on body "Maestro Visits Projects Work Orders Tasks 1 Properties Geo Assignments 485 Sout…" at bounding box center [215, 100] width 431 height 200
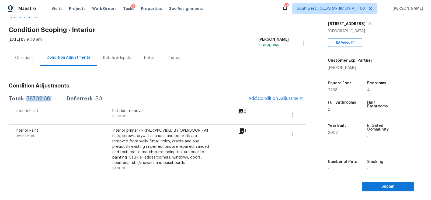
scroll to position [14, 0]
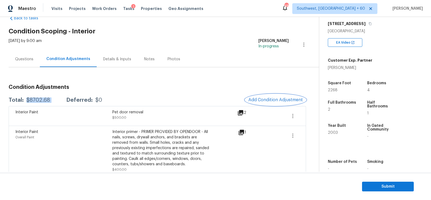
click at [280, 98] on span "Add Condition Adjustment" at bounding box center [276, 100] width 54 height 5
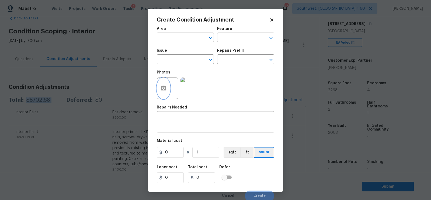
click at [161, 93] on button "button" at bounding box center [163, 88] width 13 height 21
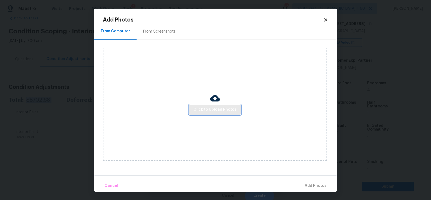
click at [207, 111] on span "Click to Upload Photos" at bounding box center [215, 109] width 43 height 7
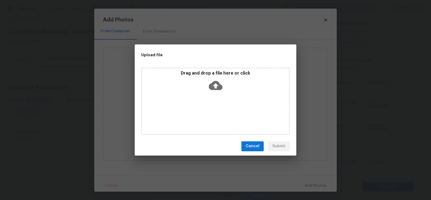
click at [219, 89] on icon at bounding box center [216, 85] width 14 height 9
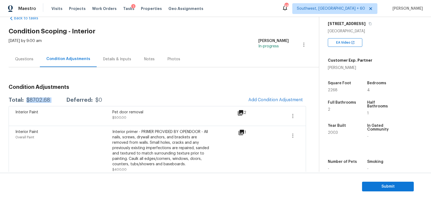
click at [190, 44] on div "Mon, Sep 22 2025 by 9:00 am Salma Ansari In-progress" at bounding box center [164, 44] width 311 height 13
click at [380, 188] on span "Submit" at bounding box center [388, 187] width 43 height 7
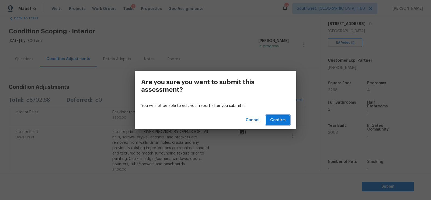
click at [277, 119] on span "Confirm" at bounding box center [277, 120] width 15 height 7
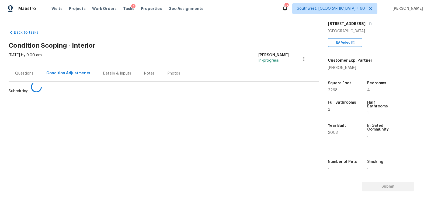
scroll to position [0, 0]
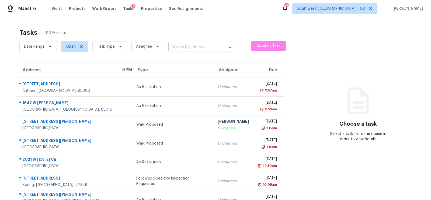
click at [179, 50] on input "text" at bounding box center [193, 47] width 50 height 8
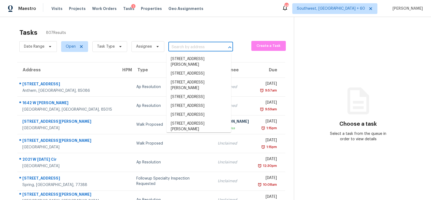
paste input "2013 Swanport Ln, Monroe, NC 28110"
type input "2013 Swanport Ln, Monroe, NC 28110"
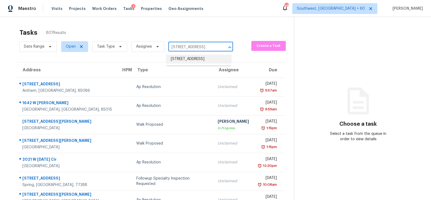
click at [187, 61] on li "2013 Swanport Ln, Monroe, NC 28110" at bounding box center [199, 59] width 65 height 9
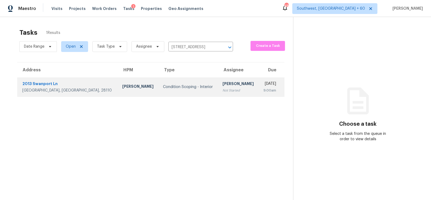
click at [178, 85] on div "Condition Scoping - Interior" at bounding box center [188, 86] width 51 height 5
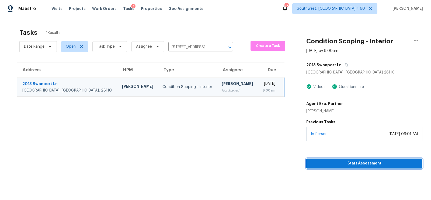
click at [377, 165] on span "Start Assessment" at bounding box center [365, 163] width 108 height 7
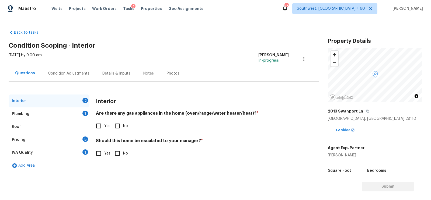
scroll to position [63, 0]
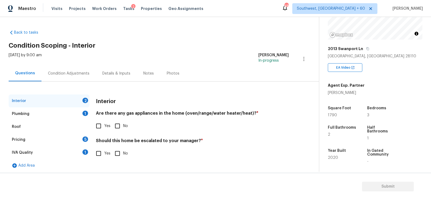
click at [100, 129] on input "Yes" at bounding box center [98, 126] width 11 height 11
checkbox input "true"
click at [119, 154] on input "No" at bounding box center [117, 154] width 11 height 11
checkbox input "true"
click at [79, 115] on div "Plumbing 1" at bounding box center [49, 114] width 81 height 13
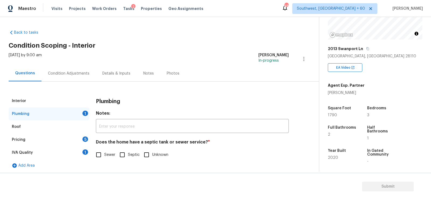
click at [104, 154] on input "Sewer" at bounding box center [98, 154] width 11 height 11
checkbox input "true"
click at [82, 152] on div "IVA Quality 1" at bounding box center [49, 152] width 81 height 13
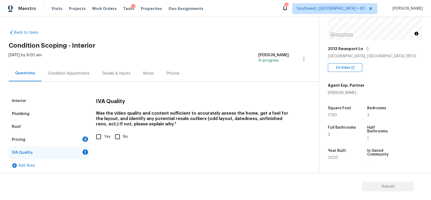
click at [104, 137] on input "Yes" at bounding box center [98, 136] width 11 height 11
checkbox input "true"
click at [81, 137] on div "Pricing 5" at bounding box center [49, 139] width 81 height 13
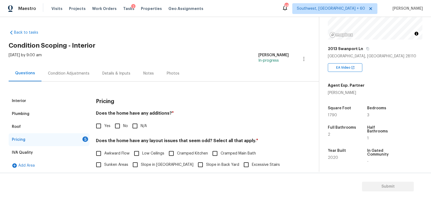
click at [117, 128] on input "No" at bounding box center [117, 126] width 11 height 11
checkbox input "true"
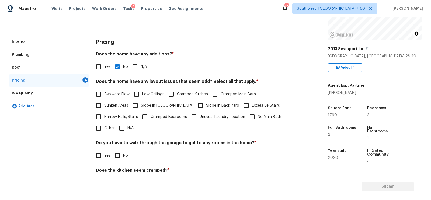
scroll to position [68, 0]
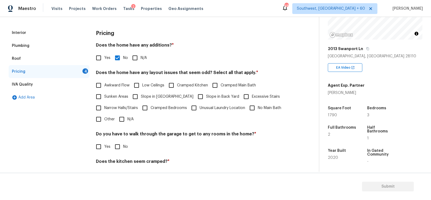
click at [120, 116] on input "N/A" at bounding box center [121, 119] width 11 height 11
checkbox input "true"
click at [119, 144] on input "No" at bounding box center [117, 147] width 11 height 11
checkbox input "true"
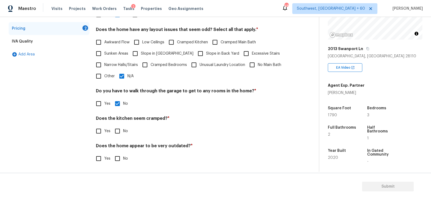
click at [119, 129] on input "No" at bounding box center [117, 131] width 11 height 11
checkbox input "true"
click at [116, 158] on input "No" at bounding box center [117, 158] width 11 height 11
checkbox input "true"
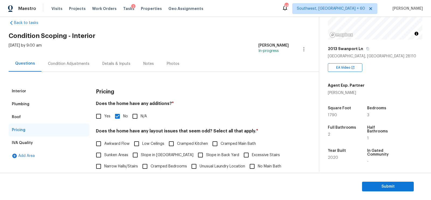
click at [79, 67] on div "Condition Adjustments" at bounding box center [69, 64] width 54 height 16
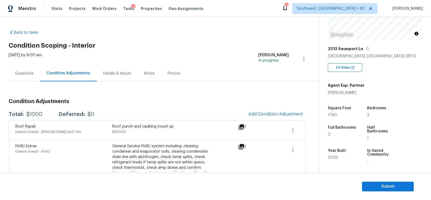
click at [23, 73] on div "Questions" at bounding box center [24, 73] width 18 height 5
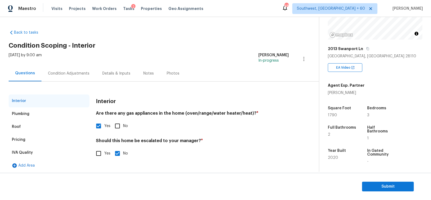
click at [71, 68] on div "Condition Adjustments" at bounding box center [69, 74] width 54 height 16
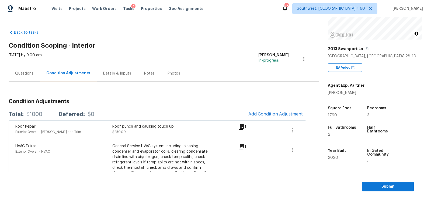
click at [15, 64] on div "Mon, Sep 22 2025 by 9:00 am" at bounding box center [25, 59] width 33 height 13
click at [19, 70] on div "Questions" at bounding box center [24, 74] width 31 height 16
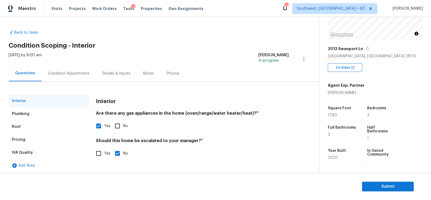
click at [97, 150] on input "Yes" at bounding box center [98, 153] width 11 height 11
checkbox input "true"
checkbox input "false"
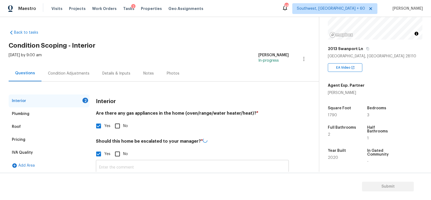
click at [119, 167] on input "text" at bounding box center [192, 167] width 193 height 13
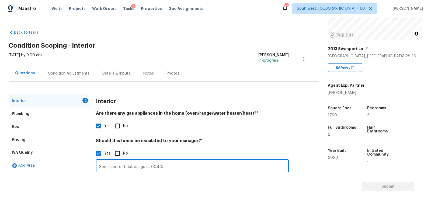
scroll to position [46, 0]
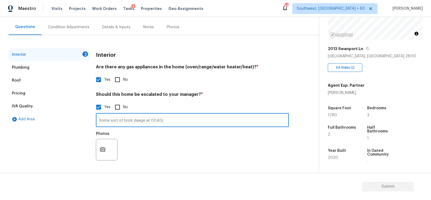
click at [135, 120] on input "Some sort of brick daage at 00.40/" at bounding box center [192, 121] width 193 height 13
type input "Some sort of brick damage at 00.40/"
click at [110, 148] on div at bounding box center [107, 150] width 22 height 22
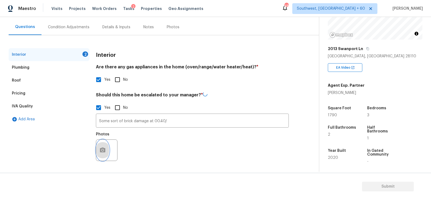
click at [103, 149] on icon "button" at bounding box center [102, 150] width 6 height 6
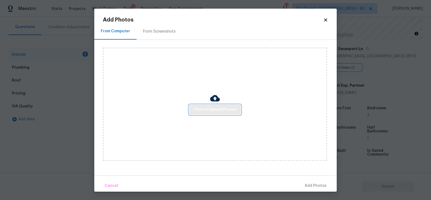
click at [206, 105] on button "Click to Upload Photos" at bounding box center [215, 110] width 52 height 10
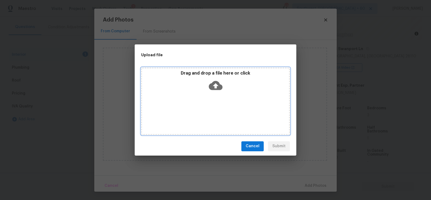
click at [212, 85] on icon at bounding box center [216, 85] width 14 height 9
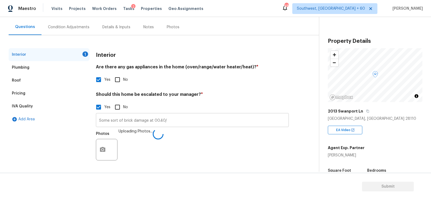
scroll to position [63, 0]
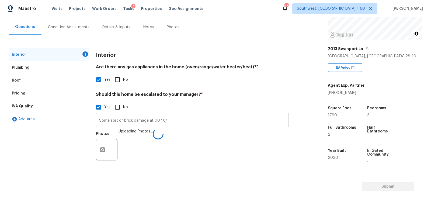
click at [162, 122] on input "Some sort of brick damage at 00.40/" at bounding box center [192, 121] width 193 height 13
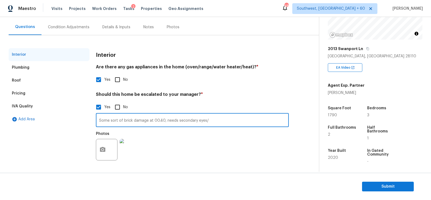
click at [221, 121] on input "Some sort of brick damage at 00.40, needs secondary eyes/" at bounding box center [192, 121] width 193 height 13
type input "Some sort of brick damage at 00.40, needs secondary eyes/"
click at [76, 36] on div "Interior Plumbing Roof Pricing IVA Quality Add Area Interior Are there any gas …" at bounding box center [158, 102] width 298 height 135
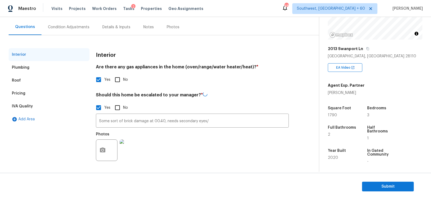
click at [76, 27] on div "Condition Adjustments" at bounding box center [69, 27] width 42 height 5
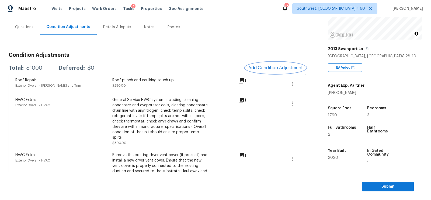
click at [275, 71] on button "Add Condition Adjustment" at bounding box center [275, 67] width 61 height 11
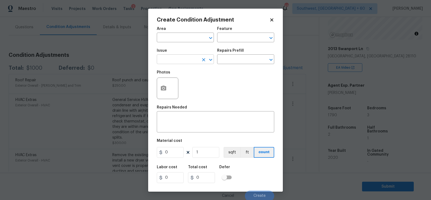
click at [187, 63] on input "text" at bounding box center [178, 60] width 42 height 8
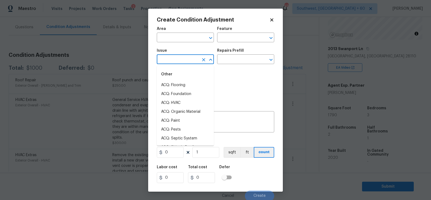
type input "p"
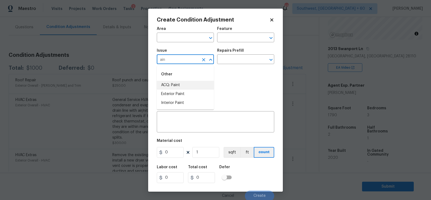
click at [183, 84] on li "ACQ: Paint" at bounding box center [185, 85] width 57 height 9
type input "ACQ: Paint"
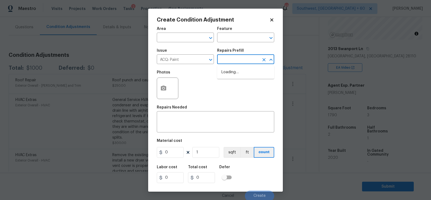
click at [241, 63] on input "text" at bounding box center [238, 60] width 42 height 8
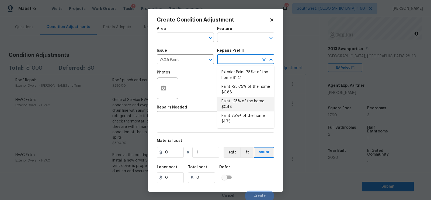
click at [234, 102] on li "Paint ~25% of the home $0.44" at bounding box center [245, 104] width 57 height 15
type input "Acquisition"
type textarea "Acquisition Scope: ~25% of the home needs interior paint"
type input "0.44"
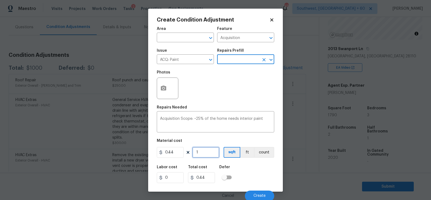
click at [201, 155] on input "1" at bounding box center [205, 152] width 27 height 11
type input "0"
type input "1"
type input "0.44"
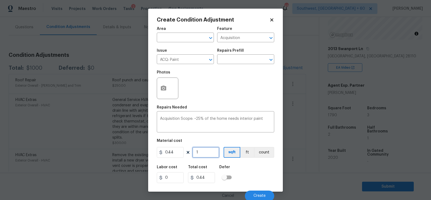
type input "17"
type input "7.48"
type input "179"
type input "78.76"
type input "1790"
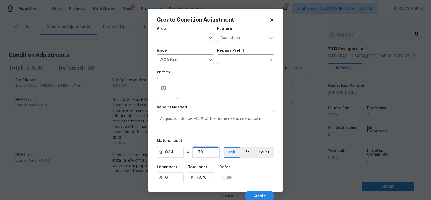
type input "787.6"
type input "1790"
click at [210, 177] on input "787.6" at bounding box center [201, 178] width 27 height 11
click at [259, 196] on span "Create" at bounding box center [260, 196] width 12 height 4
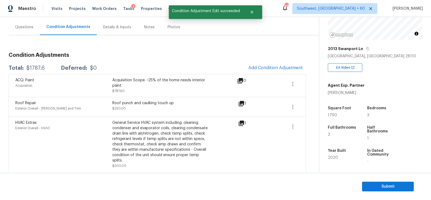
click at [282, 58] on h3 "Condition Adjustments" at bounding box center [158, 55] width 298 height 5
click at [280, 66] on span "Add Condition Adjustment" at bounding box center [276, 68] width 54 height 5
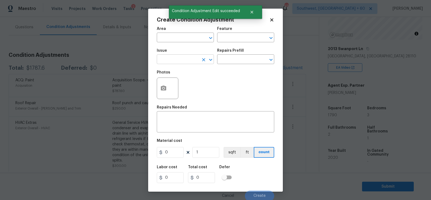
click at [189, 60] on input "text" at bounding box center [178, 60] width 42 height 8
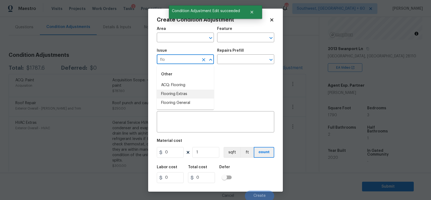
click at [181, 91] on li "Flooring Extras" at bounding box center [185, 94] width 57 height 9
click at [183, 68] on div "Photos" at bounding box center [216, 84] width 118 height 35
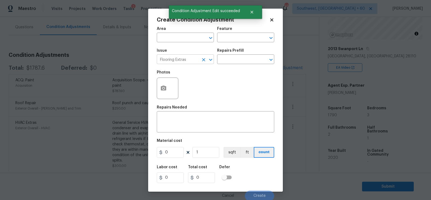
click at [188, 63] on input "Flooring Extras" at bounding box center [178, 60] width 42 height 8
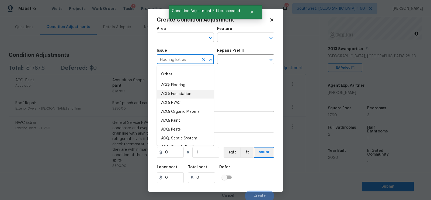
click at [188, 63] on input "Flooring Extras" at bounding box center [178, 60] width 42 height 8
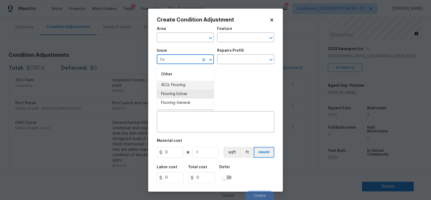
click at [172, 85] on li "ACQ: Flooring" at bounding box center [185, 85] width 57 height 9
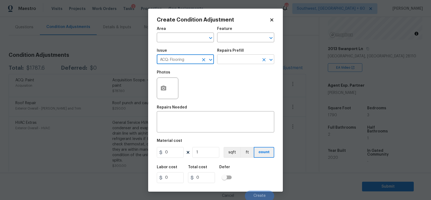
type input "ACQ: Flooring"
click at [232, 63] on input "text" at bounding box center [238, 60] width 42 height 8
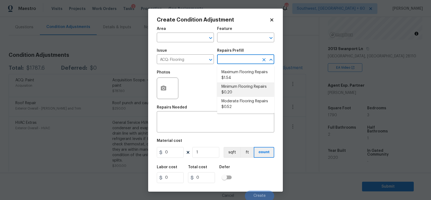
click at [234, 89] on li "Minimum Flooring Repairs $0.20" at bounding box center [245, 89] width 57 height 15
type input "Acquisition"
type textarea "Acquisition Scope: Minimum flooring repairs"
type input "0.2"
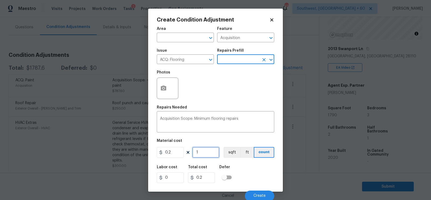
click at [205, 156] on input "1" at bounding box center [205, 152] width 27 height 11
type input "17"
type input "3.4"
type input "179"
type input "35.8"
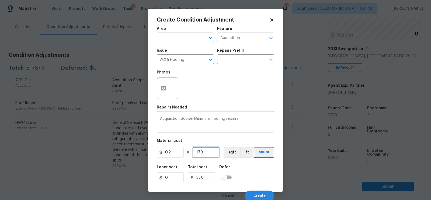
type input "1790"
type input "358"
type input "1790"
click at [206, 176] on input "358" at bounding box center [201, 178] width 27 height 11
click at [256, 188] on div "Cancel Create" at bounding box center [216, 194] width 118 height 15
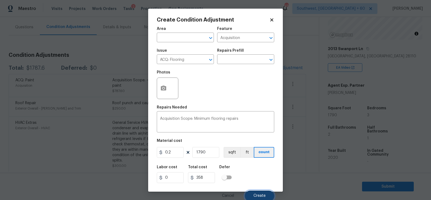
click at [257, 195] on span "Create" at bounding box center [260, 196] width 12 height 4
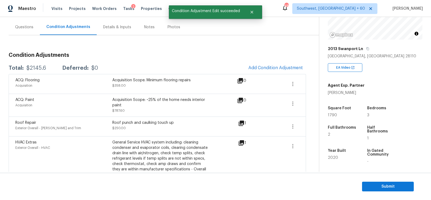
click at [23, 27] on div "Questions" at bounding box center [24, 27] width 18 height 5
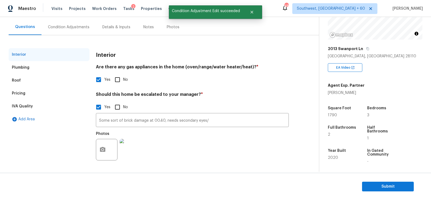
click at [41, 96] on div "Pricing" at bounding box center [49, 93] width 81 height 13
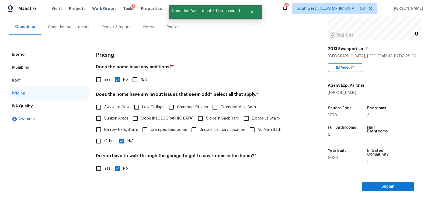
scroll to position [75, 0]
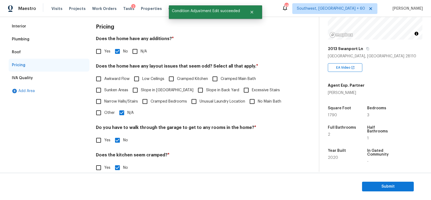
click at [152, 92] on span "Slope in Front Yard" at bounding box center [167, 91] width 53 height 6
click at [141, 92] on input "Slope in Front Yard" at bounding box center [135, 90] width 11 height 11
checkbox input "true"
click at [125, 114] on input "N/A" at bounding box center [121, 112] width 11 height 11
checkbox input "false"
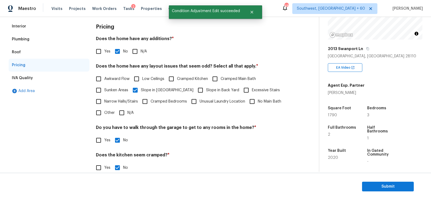
scroll to position [0, 0]
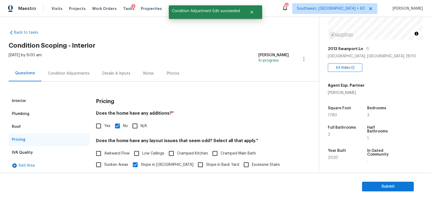
click at [75, 65] on div "Mon, Sep 22 2025 by 9:00 am Salma Ansari In-progress" at bounding box center [164, 59] width 311 height 13
click at [63, 78] on div "Condition Adjustments" at bounding box center [69, 74] width 54 height 16
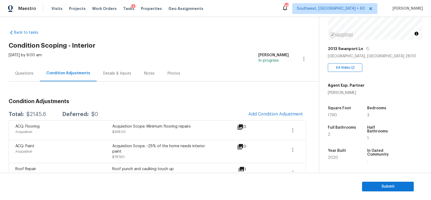
click at [25, 112] on div "Total: $2145.6 Deferred: $0" at bounding box center [54, 114] width 90 height 5
copy div "$2145.6"
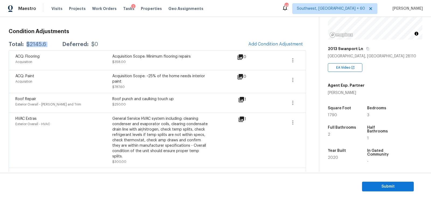
scroll to position [70, 0]
click at [294, 80] on icon "button" at bounding box center [293, 80] width 6 height 6
click at [313, 78] on div "Edit" at bounding box center [324, 77] width 42 height 5
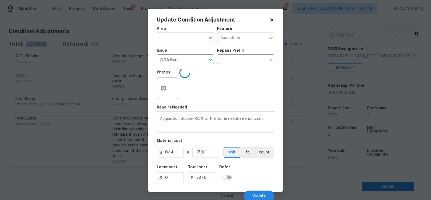
click at [302, 116] on body "Maestro Visits Projects Work Orders Tasks 2 Properties Geo Assignments 485 Sout…" at bounding box center [215, 100] width 431 height 200
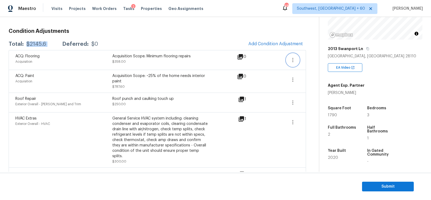
click at [291, 58] on icon "button" at bounding box center [293, 60] width 6 height 6
click at [305, 58] on div "Edit" at bounding box center [324, 58] width 42 height 5
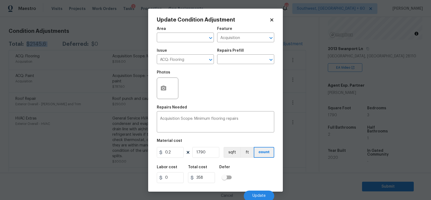
click at [304, 93] on body "Maestro Visits Projects Work Orders Tasks 2 Properties Geo Assignments 485 Sout…" at bounding box center [215, 100] width 431 height 200
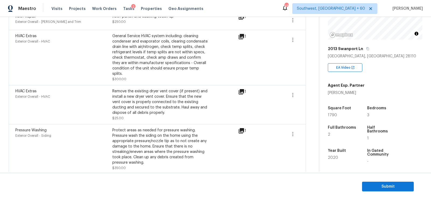
scroll to position [0, 0]
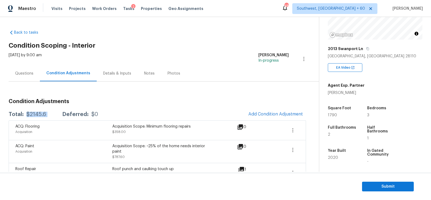
click at [34, 72] on div "Questions" at bounding box center [24, 74] width 31 height 16
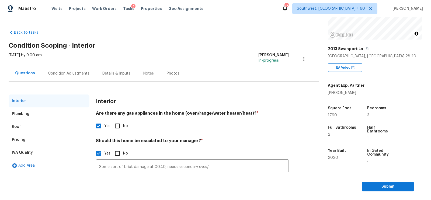
click at [33, 139] on div "Pricing" at bounding box center [49, 139] width 81 height 13
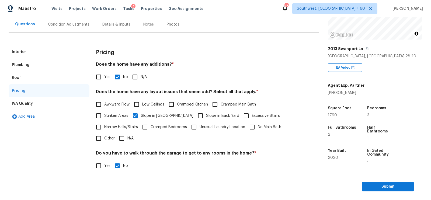
click at [44, 59] on div "Plumbing" at bounding box center [49, 65] width 81 height 13
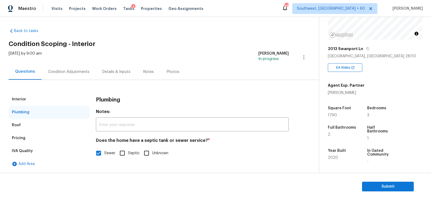
click at [33, 101] on div "Interior" at bounding box center [49, 99] width 81 height 13
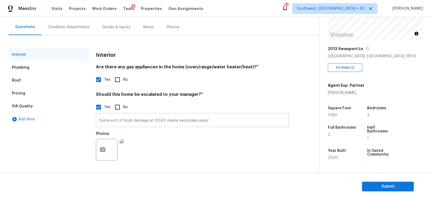
click at [112, 122] on input "Some sort of brick damage at 00.40, needs secondary eyes/" at bounding box center [192, 121] width 193 height 13
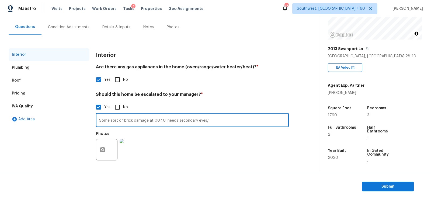
click at [112, 122] on input "Some sort of brick damage at 00.40, needs secondary eyes/" at bounding box center [192, 121] width 193 height 13
click at [78, 27] on div "Condition Adjustments" at bounding box center [69, 27] width 42 height 5
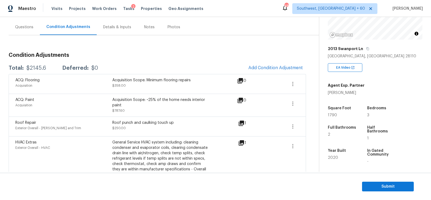
click at [33, 20] on div "Questions" at bounding box center [24, 27] width 31 height 16
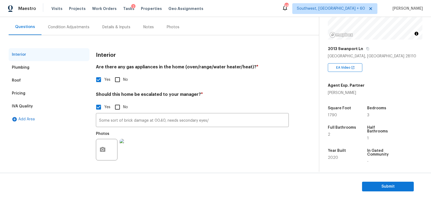
scroll to position [46, 0]
click at [204, 121] on input "Some sort of brick damage at 00.40, needs secondary eyes/" at bounding box center [192, 121] width 193 height 13
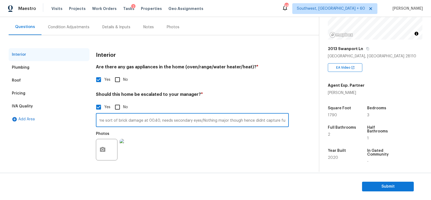
scroll to position [0, 7]
type input "Some sort of brick damage at 00.40, needs secondary eyes/Nothing major though h…"
click at [203, 137] on div "Photos" at bounding box center [192, 146] width 193 height 35
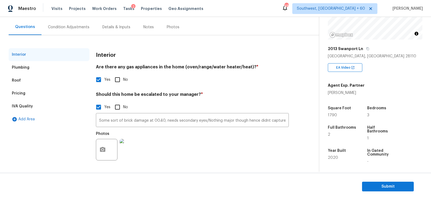
click at [82, 27] on div "Condition Adjustments" at bounding box center [69, 27] width 42 height 5
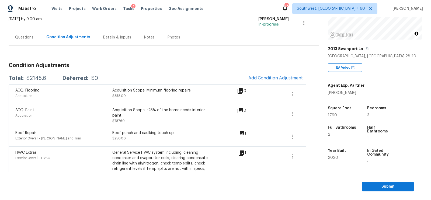
scroll to position [35, 0]
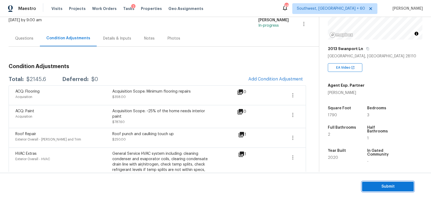
click at [376, 188] on span "Submit" at bounding box center [388, 187] width 43 height 7
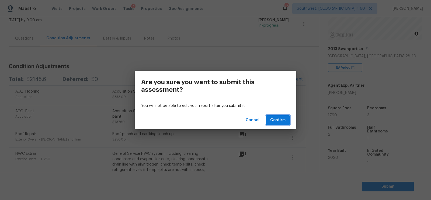
click at [281, 123] on span "Confirm" at bounding box center [277, 120] width 15 height 7
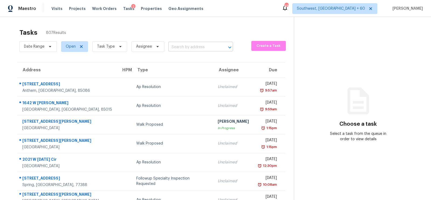
click at [185, 45] on input "text" at bounding box center [193, 47] width 50 height 8
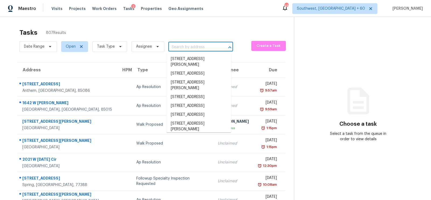
paste input "199 Aurora Ave, San Marcos, CA 92078"
type input "199 Aurora Ave, San Marcos, CA 92078"
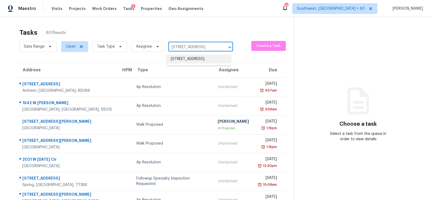
click at [187, 60] on li "199 Aurora Ave, San Marcos, CA 92078" at bounding box center [199, 59] width 65 height 9
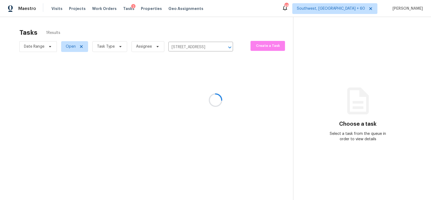
click at [183, 85] on div at bounding box center [215, 100] width 431 height 200
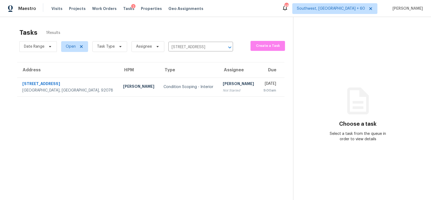
click at [183, 85] on div "Condition Scoping - Interior" at bounding box center [189, 86] width 51 height 5
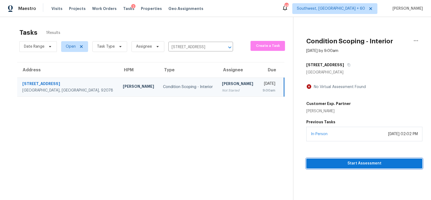
click at [363, 166] on span "Start Assessment" at bounding box center [365, 163] width 108 height 7
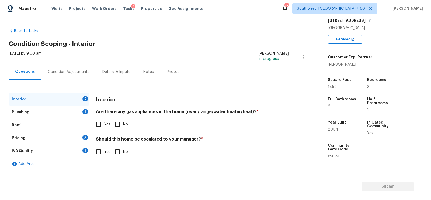
scroll to position [91, 0]
click at [99, 126] on input "Yes" at bounding box center [98, 124] width 11 height 11
checkbox input "true"
click at [116, 151] on input "No" at bounding box center [117, 152] width 11 height 11
checkbox input "true"
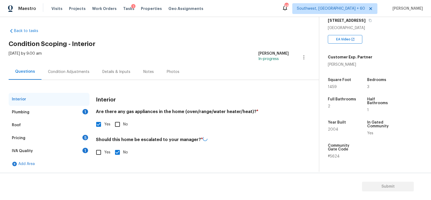
click at [78, 107] on div "Plumbing 1" at bounding box center [49, 112] width 81 height 13
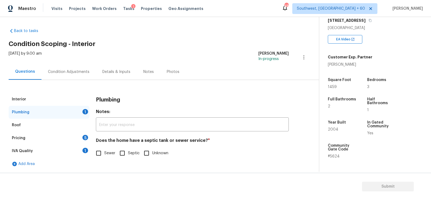
click at [101, 151] on input "Sewer" at bounding box center [98, 153] width 11 height 11
checkbox input "true"
click at [81, 149] on div "IVA Quality 1" at bounding box center [49, 151] width 81 height 13
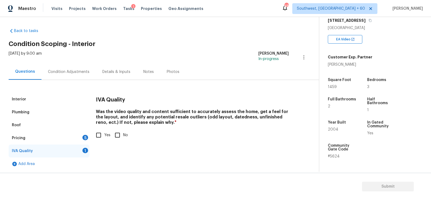
click at [107, 132] on label "Yes" at bounding box center [102, 135] width 18 height 11
click at [104, 132] on input "Yes" at bounding box center [98, 135] width 11 height 11
checkbox input "true"
click at [81, 138] on div "Pricing 5" at bounding box center [49, 138] width 81 height 13
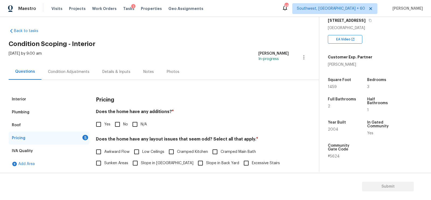
click at [123, 120] on label "No" at bounding box center [120, 124] width 16 height 11
click at [123, 120] on input "No" at bounding box center [117, 124] width 11 height 11
checkbox input "true"
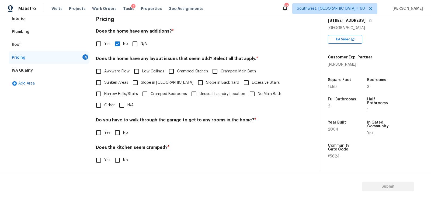
scroll to position [87, 0]
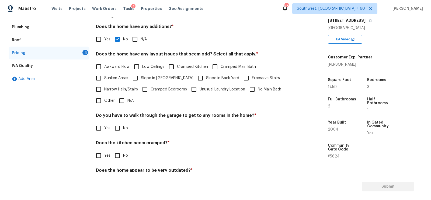
click at [123, 104] on input "N/A" at bounding box center [121, 100] width 11 height 11
checkbox input "true"
click at [119, 126] on input "No" at bounding box center [117, 128] width 11 height 11
checkbox input "true"
click at [119, 152] on input "No" at bounding box center [117, 156] width 11 height 11
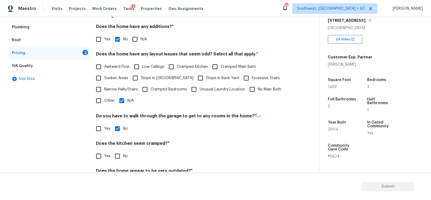
checkbox input "true"
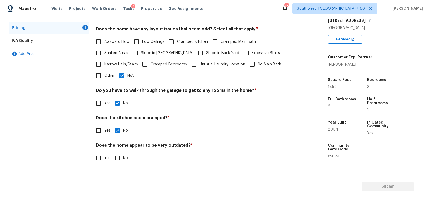
scroll to position [111, 0]
click at [118, 160] on input "No" at bounding box center [117, 158] width 11 height 11
checkbox input "true"
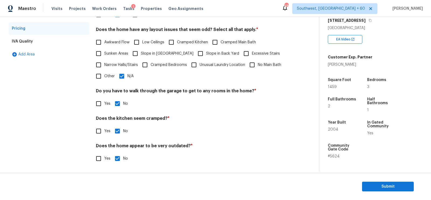
scroll to position [0, 0]
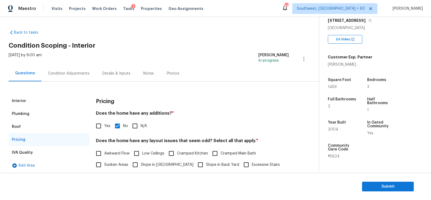
click at [69, 81] on div "Condition Adjustments" at bounding box center [69, 74] width 54 height 16
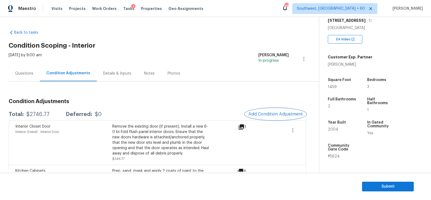
click at [282, 113] on span "Add Condition Adjustment" at bounding box center [276, 114] width 54 height 5
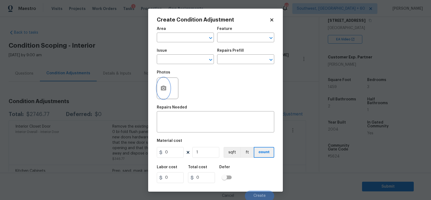
click at [166, 88] on icon "button" at bounding box center [163, 88] width 5 height 5
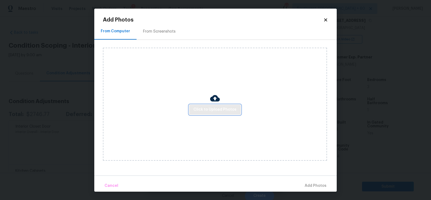
click at [207, 111] on span "Click to Upload Photos" at bounding box center [215, 109] width 43 height 7
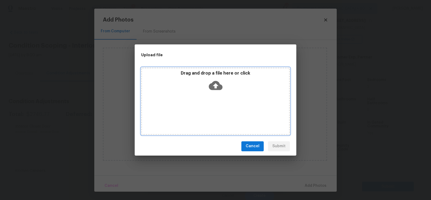
click at [219, 84] on icon at bounding box center [216, 85] width 14 height 9
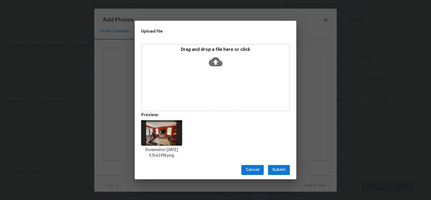
click at [278, 170] on span "Submit" at bounding box center [279, 170] width 13 height 7
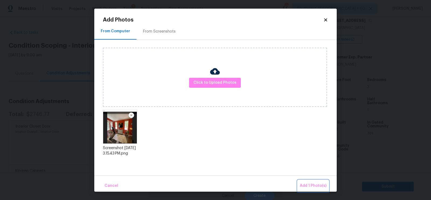
click at [314, 185] on span "Add 1 Photo(s)" at bounding box center [313, 186] width 27 height 7
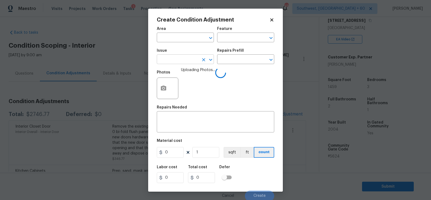
click at [173, 56] on input "text" at bounding box center [178, 60] width 42 height 8
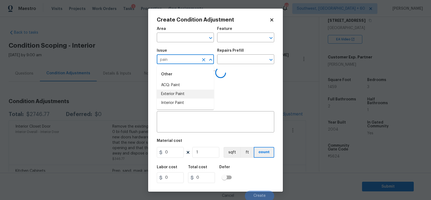
click at [171, 88] on li "ACQ: Paint" at bounding box center [185, 85] width 57 height 9
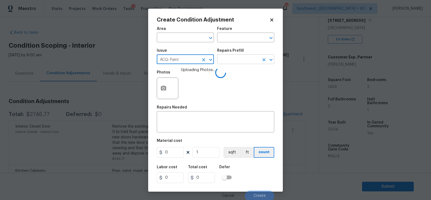
type input "ACQ: Paint"
click at [234, 64] on input "text" at bounding box center [238, 60] width 42 height 8
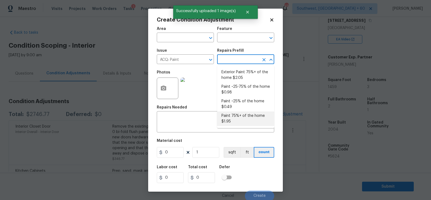
click at [237, 118] on li "Paint 75%+ of the home $1.95" at bounding box center [245, 119] width 57 height 15
type input "Acquisition"
type textarea "Acquisition Scope: 75%+ of the home will likely require interior paint"
type input "1.95"
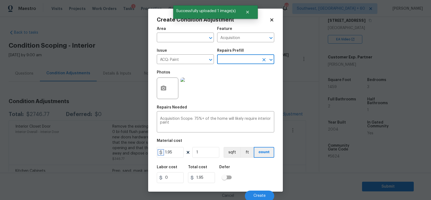
click at [163, 153] on icon at bounding box center [161, 152] width 4 height 4
click at [210, 150] on input "1" at bounding box center [205, 152] width 27 height 11
click at [175, 153] on input "1.95" at bounding box center [170, 152] width 27 height 11
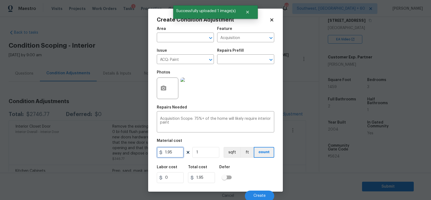
click at [175, 153] on input "1.95" at bounding box center [170, 152] width 27 height 11
type input "2"
click at [210, 155] on input "1" at bounding box center [205, 152] width 27 height 11
type input "0"
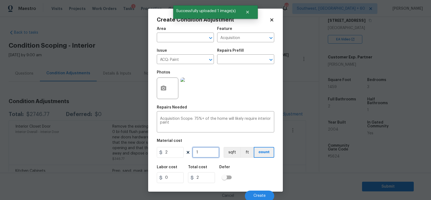
type input "0"
type input "1"
type input "2"
type input "14"
type input "28"
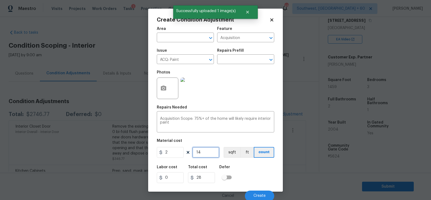
type input "145"
type input "290"
type input "1459"
type input "2918"
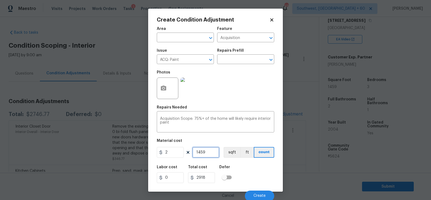
type input "1459"
click at [212, 179] on input "2918" at bounding box center [201, 178] width 27 height 11
click at [260, 195] on span "Create" at bounding box center [260, 196] width 12 height 4
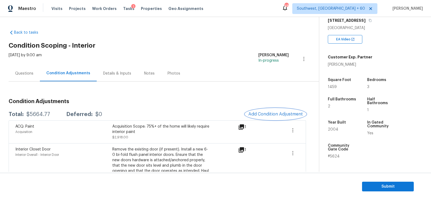
click at [269, 113] on span "Add Condition Adjustment" at bounding box center [276, 114] width 54 height 5
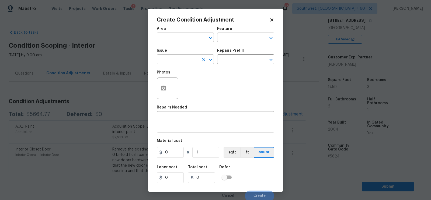
click at [174, 57] on input "text" at bounding box center [178, 60] width 42 height 8
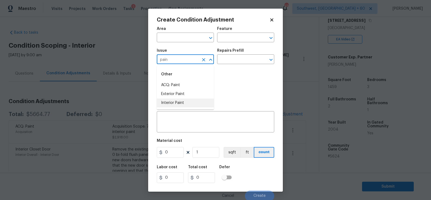
click at [177, 105] on li "Interior Paint" at bounding box center [185, 103] width 57 height 9
type input "Interior Paint"
click at [238, 62] on input "text" at bounding box center [238, 60] width 42 height 8
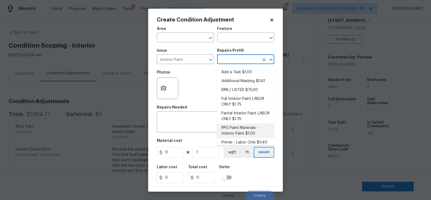
scroll to position [3, 0]
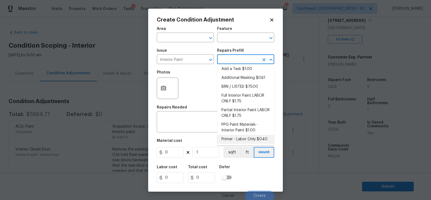
click at [242, 138] on li "Primer - Labor Only $0.40" at bounding box center [245, 139] width 57 height 9
type input "Overall Paint"
type textarea "Interior primer - PRIMER PROVIDED BY OPENDOOR - All nails, screws, drywall anch…"
type input "0.4"
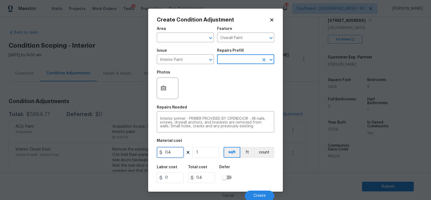
click at [179, 156] on input "0.4" at bounding box center [170, 152] width 27 height 11
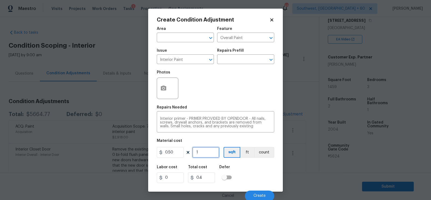
type input "0.5"
click at [206, 151] on input "1" at bounding box center [205, 152] width 27 height 11
type input "14"
type input "7"
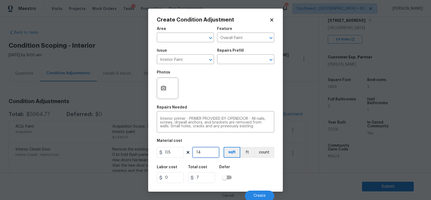
type input "145"
type input "72.5"
type input "1459"
type input "729.5"
type input "1459"
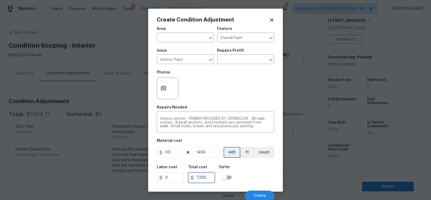
click at [206, 180] on input "729.5" at bounding box center [201, 178] width 27 height 11
click at [260, 197] on span "Create" at bounding box center [260, 196] width 12 height 4
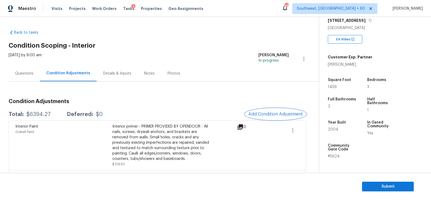
click at [268, 116] on span "Add Condition Adjustment" at bounding box center [276, 114] width 54 height 5
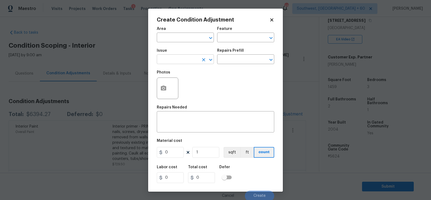
click at [176, 58] on input "text" at bounding box center [178, 60] width 42 height 8
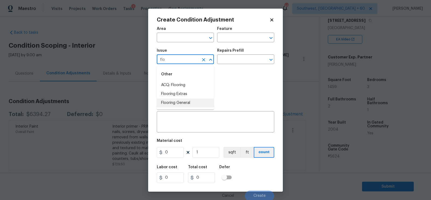
click at [177, 103] on li "Flooring General" at bounding box center [185, 103] width 57 height 9
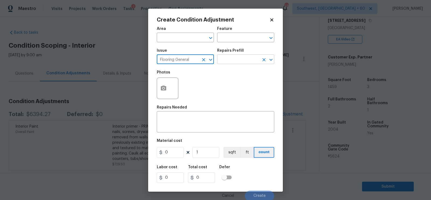
type input "Flooring General"
click at [238, 64] on input "text" at bounding box center [238, 60] width 42 height 8
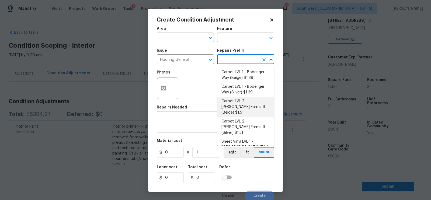
click at [240, 107] on li "Carpet LVL 2 - Abshire Farms II (Beige) $1.51" at bounding box center [245, 107] width 57 height 20
type input "Overall Flooring"
type textarea "Install new carpet (Abshire Farms II - 749 Stony Glade) at all previously carpe…"
type input "1.51"
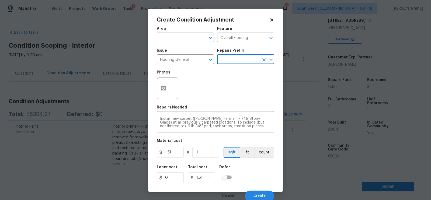
click at [170, 161] on div "Area ​ Feature Overall Flooring ​ Issue Flooring General ​ Repairs Prefill ​ Ph…" at bounding box center [216, 113] width 118 height 178
click at [175, 151] on input "1.51" at bounding box center [170, 152] width 27 height 11
type input "2"
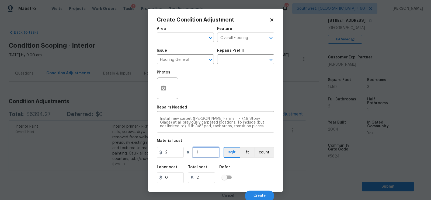
click at [207, 151] on input "1" at bounding box center [205, 152] width 27 height 11
type input "0"
type input "1"
type input "2"
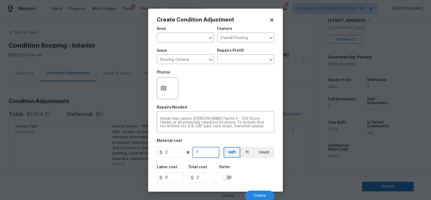
type input "12"
type input "24"
type input "120"
type input "240"
type input "1200"
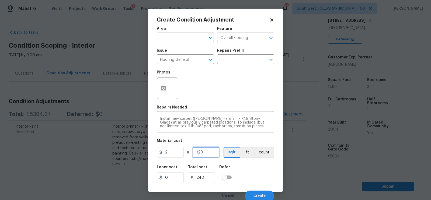
type input "2400"
type input "1200"
click at [209, 177] on input "2400" at bounding box center [201, 178] width 27 height 11
click at [253, 193] on button "Create" at bounding box center [259, 196] width 29 height 11
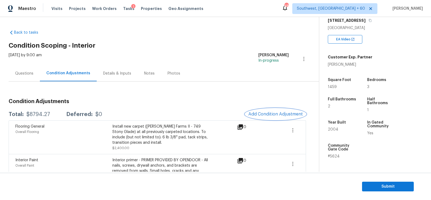
scroll to position [78, 0]
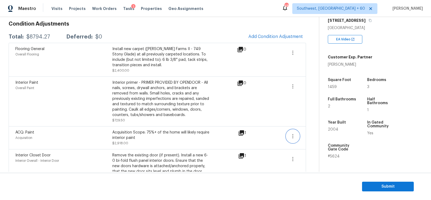
click at [292, 135] on icon "button" at bounding box center [293, 136] width 6 height 6
click at [311, 133] on div "Edit" at bounding box center [324, 134] width 42 height 5
click at [292, 88] on icon "button" at bounding box center [293, 86] width 6 height 6
click at [318, 84] on div "Edit" at bounding box center [324, 84] width 42 height 5
click at [291, 52] on icon "button" at bounding box center [293, 53] width 6 height 6
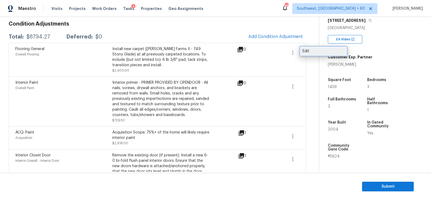
click at [310, 52] on div "Edit" at bounding box center [324, 51] width 42 height 5
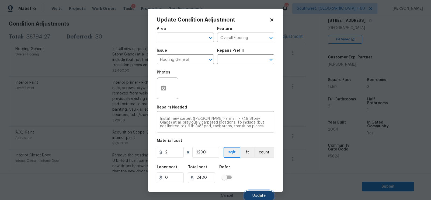
click at [260, 198] on span "Update" at bounding box center [259, 196] width 13 height 4
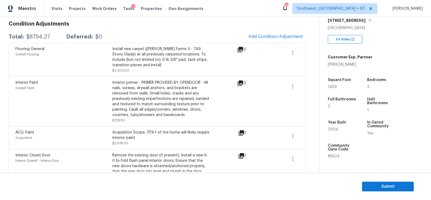
click at [40, 37] on div "$8794.27" at bounding box center [38, 36] width 24 height 5
copy div "$8794.27"
click at [269, 34] on span "Add Condition Adjustment" at bounding box center [276, 36] width 54 height 5
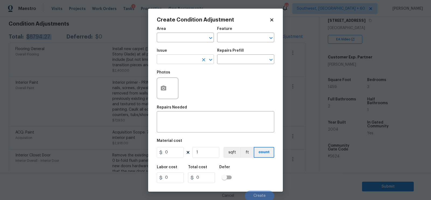
click at [175, 59] on input "text" at bounding box center [178, 60] width 42 height 8
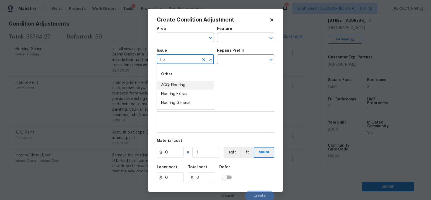
click at [176, 85] on li "ACQ: Flooring" at bounding box center [185, 85] width 57 height 9
type input "ACQ: Flooring"
click at [233, 63] on input "text" at bounding box center [238, 60] width 42 height 8
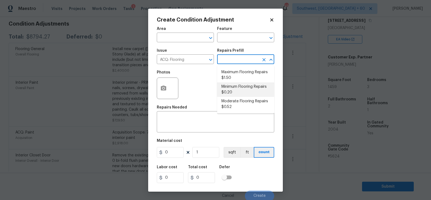
click at [233, 85] on li "Minimum Flooring Repairs $0.20" at bounding box center [245, 89] width 57 height 15
type input "Acquisition"
type textarea "Acquisition Scope: Minimum flooring repairs"
type input "0.2"
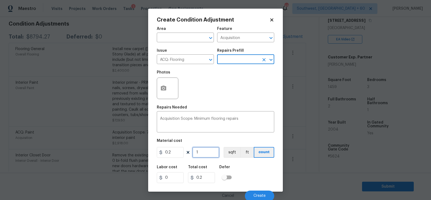
click at [207, 152] on input "1" at bounding box center [205, 152] width 27 height 11
type input "0"
type input "2"
type input "0.4"
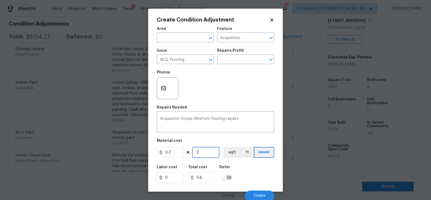
type input "25"
type input "5"
type input "259"
type input "51.8"
type input "259"
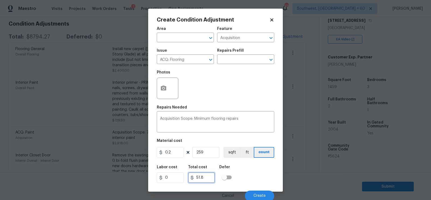
click at [208, 181] on input "51.8" at bounding box center [201, 178] width 27 height 11
click at [259, 197] on span "Create" at bounding box center [260, 196] width 12 height 4
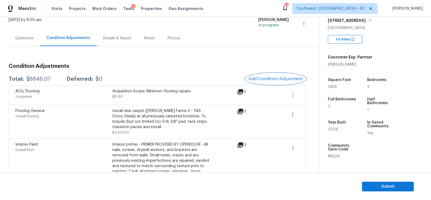
scroll to position [34, 0]
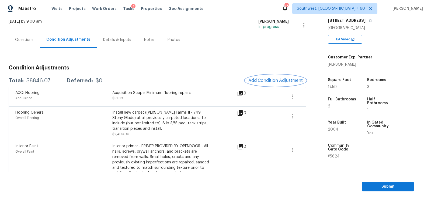
click at [291, 78] on span "Add Condition Adjustment" at bounding box center [276, 80] width 54 height 5
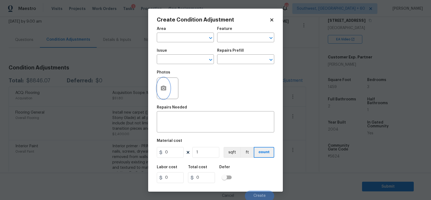
click at [164, 87] on icon "button" at bounding box center [163, 88] width 5 height 5
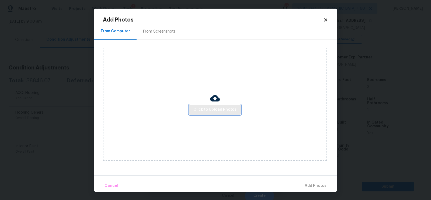
click at [211, 111] on span "Click to Upload Photos" at bounding box center [215, 109] width 43 height 7
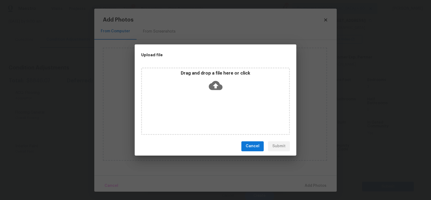
click at [210, 90] on icon at bounding box center [216, 86] width 14 height 14
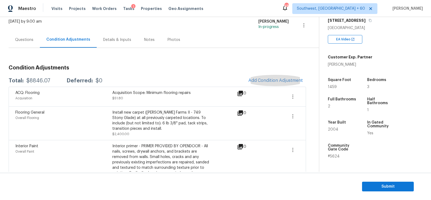
click at [114, 65] on div "Condition Adjustments Total: $8846.07 Deferred: $0 Add Condition Adjustment ACQ…" at bounding box center [158, 181] width 298 height 241
click at [386, 180] on section "Submit" at bounding box center [215, 186] width 431 height 27
click at [395, 186] on span "Submit" at bounding box center [388, 187] width 43 height 7
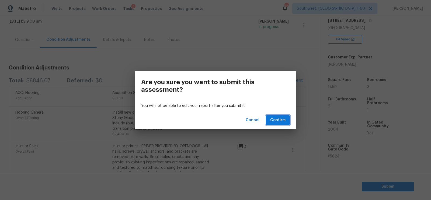
click at [267, 122] on button "Confirm" at bounding box center [278, 120] width 24 height 10
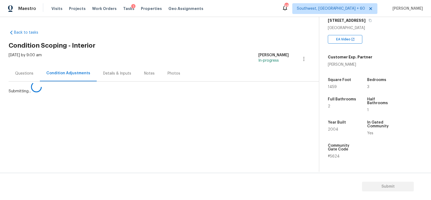
scroll to position [0, 0]
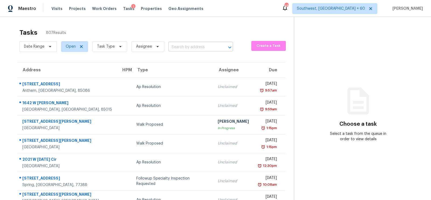
click at [174, 43] on input "text" at bounding box center [193, 47] width 50 height 8
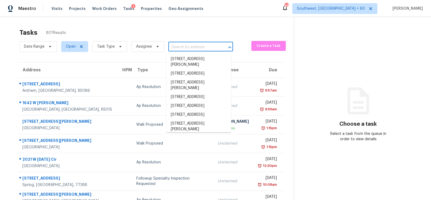
paste input "5526 Appaloosa Cir, Morrow, OH 45152"
type input "5526 Appaloosa Cir, Morrow, OH 45152"
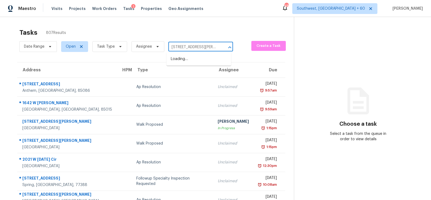
scroll to position [0, 22]
click at [194, 61] on li "5526 Appaloosa Cir, Morrow, OH 45152" at bounding box center [199, 62] width 65 height 15
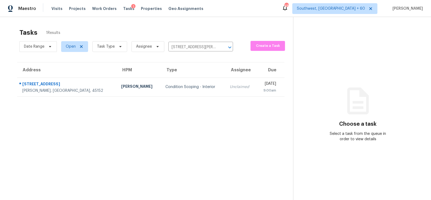
click at [226, 83] on td "Unclaimed" at bounding box center [241, 87] width 31 height 19
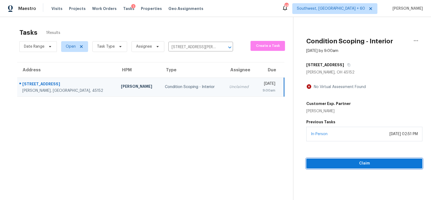
click at [367, 165] on span "Claim" at bounding box center [365, 163] width 108 height 7
click at [367, 165] on span "Start Assessment" at bounding box center [365, 163] width 108 height 7
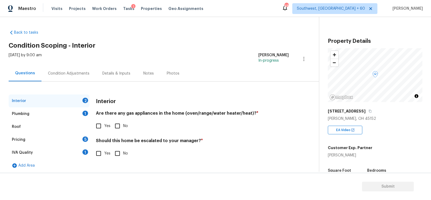
click at [97, 126] on input "Yes" at bounding box center [98, 126] width 11 height 11
checkbox input "true"
click at [117, 146] on div "Should this home be escalated to your manager? * Yes No" at bounding box center [192, 149] width 193 height 21
click at [117, 152] on input "No" at bounding box center [117, 153] width 11 height 11
checkbox input "true"
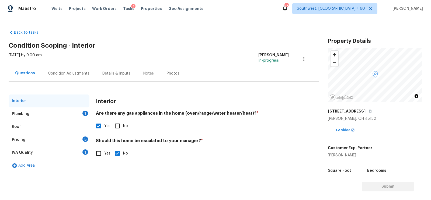
click at [78, 114] on div "Plumbing 1" at bounding box center [49, 114] width 81 height 13
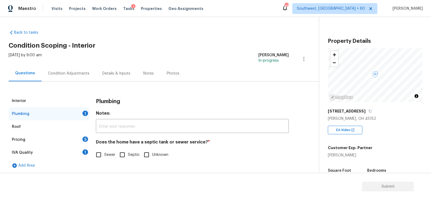
click at [109, 154] on span "Sewer" at bounding box center [109, 155] width 11 height 6
click at [104, 154] on input "Sewer" at bounding box center [98, 154] width 11 height 11
checkbox input "true"
click at [85, 152] on div "1" at bounding box center [85, 152] width 6 height 5
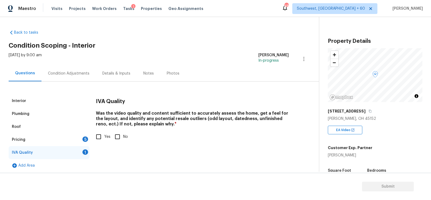
click at [103, 137] on input "Yes" at bounding box center [98, 136] width 11 height 11
checkbox input "true"
click at [83, 137] on div "5" at bounding box center [85, 139] width 6 height 5
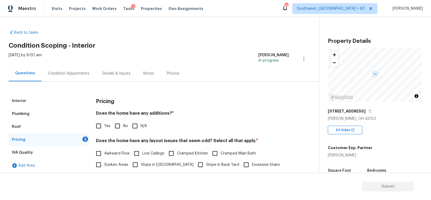
click at [106, 129] on label "Yes" at bounding box center [102, 126] width 18 height 11
click at [104, 129] on input "Yes" at bounding box center [98, 126] width 11 height 11
checkbox input "true"
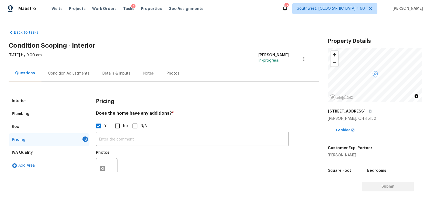
click at [123, 127] on input "No" at bounding box center [117, 126] width 11 height 11
checkbox input "true"
checkbox input "false"
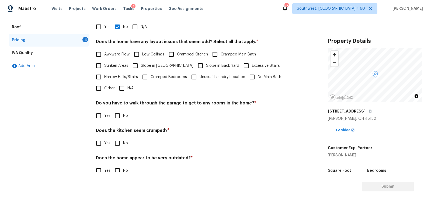
scroll to position [111, 0]
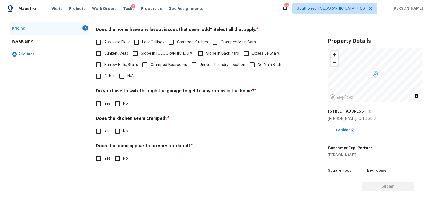
click at [123, 67] on span "Narrow Halls/Stairs" at bounding box center [121, 65] width 34 height 6
click at [104, 67] on input "Narrow Halls/Stairs" at bounding box center [98, 64] width 11 height 11
checkbox input "true"
click at [123, 73] on input "N/A" at bounding box center [121, 76] width 11 height 11
checkbox input "true"
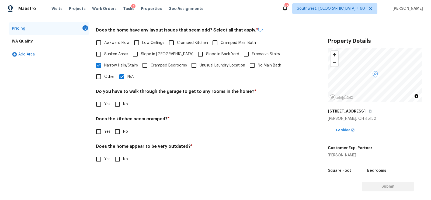
click at [125, 63] on span "Narrow Halls/Stairs" at bounding box center [121, 66] width 34 height 6
click at [104, 62] on input "Narrow Halls/Stairs" at bounding box center [98, 65] width 11 height 11
checkbox input "false"
click at [118, 107] on input "No" at bounding box center [117, 104] width 11 height 11
checkbox input "true"
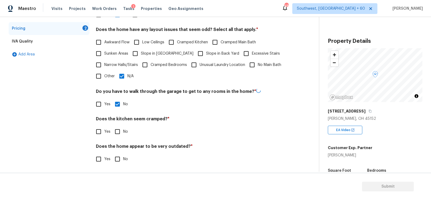
click at [117, 133] on input "No" at bounding box center [117, 131] width 11 height 11
checkbox input "true"
click at [117, 159] on input "No" at bounding box center [117, 159] width 11 height 11
checkbox input "true"
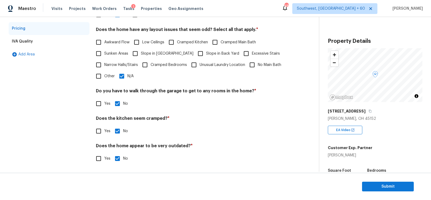
scroll to position [0, 0]
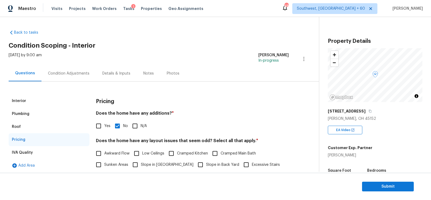
click at [75, 74] on div "Condition Adjustments" at bounding box center [69, 73] width 42 height 5
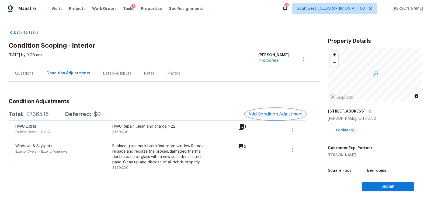
click at [282, 115] on span "Add Condition Adjustment" at bounding box center [276, 114] width 54 height 5
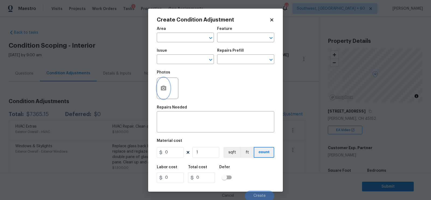
click at [161, 89] on icon "button" at bounding box center [163, 88] width 5 height 5
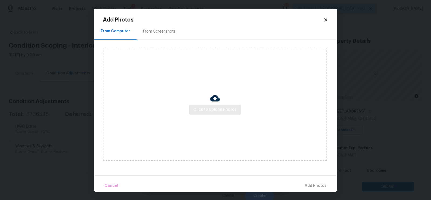
click at [218, 115] on div "Click to Upload Photos" at bounding box center [215, 104] width 224 height 113
click at [216, 88] on div "Click to Upload Photos" at bounding box center [215, 104] width 224 height 113
click at [211, 110] on span "Click to Upload Photos" at bounding box center [215, 109] width 43 height 7
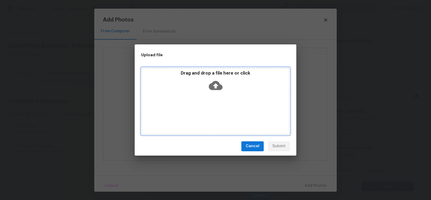
click at [218, 80] on icon at bounding box center [216, 86] width 14 height 14
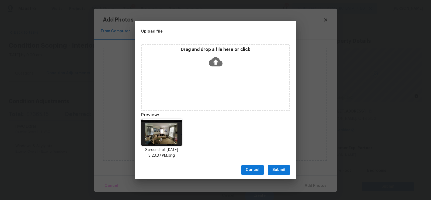
click at [275, 172] on span "Submit" at bounding box center [279, 170] width 13 height 7
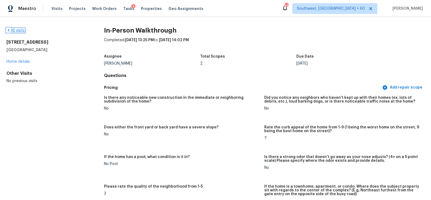
click at [23, 29] on link "All visits" at bounding box center [15, 31] width 18 height 4
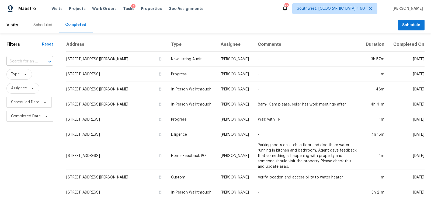
click at [19, 64] on input "text" at bounding box center [22, 61] width 32 height 8
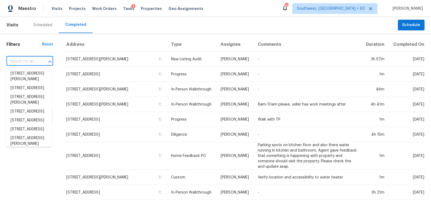
paste input "[STREET_ADDRESS][PERSON_NAME]"
type input "[STREET_ADDRESS][PERSON_NAME]"
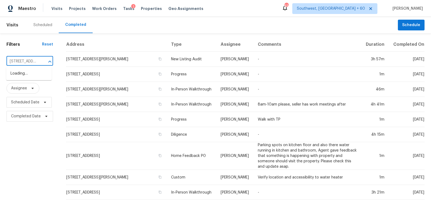
scroll to position [0, 41]
click at [23, 82] on li "[STREET_ADDRESS][PERSON_NAME]" at bounding box center [29, 76] width 46 height 15
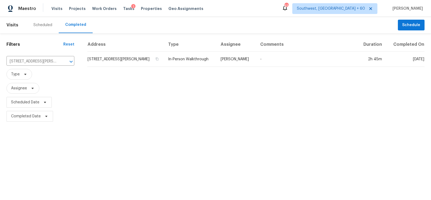
click at [121, 50] on th "Address" at bounding box center [125, 44] width 77 height 14
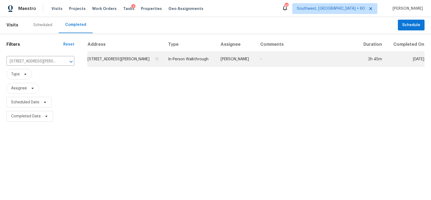
click at [116, 58] on td "[STREET_ADDRESS][PERSON_NAME]" at bounding box center [125, 59] width 77 height 15
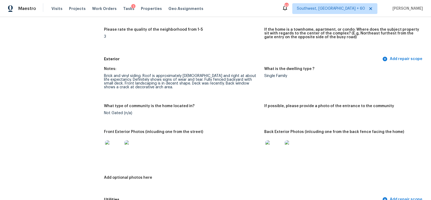
scroll to position [166, 0]
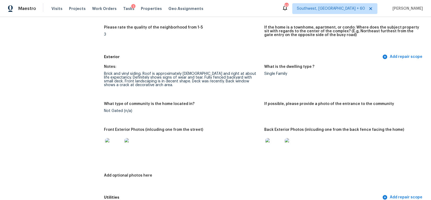
click at [112, 147] on img at bounding box center [113, 146] width 17 height 17
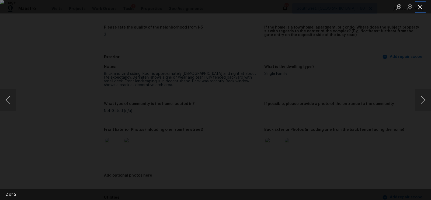
click at [418, 10] on button "Close lightbox" at bounding box center [420, 6] width 11 height 9
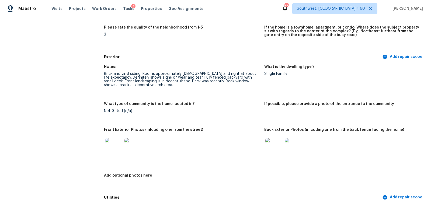
click at [271, 142] on img at bounding box center [274, 146] width 17 height 17
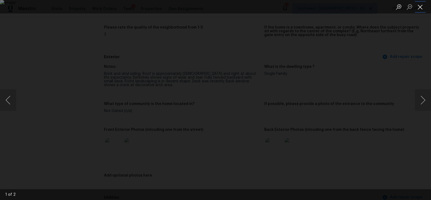
click at [422, 8] on button "Close lightbox" at bounding box center [420, 6] width 11 height 9
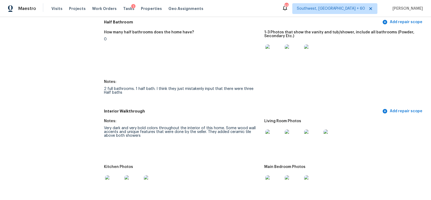
scroll to position [579, 0]
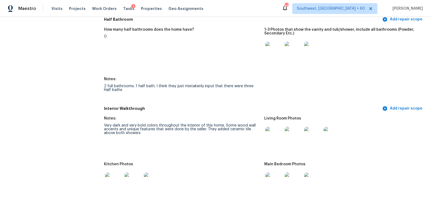
click at [275, 132] on img at bounding box center [274, 135] width 17 height 17
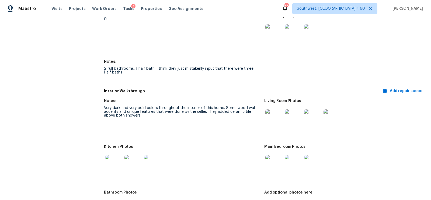
scroll to position [595, 0]
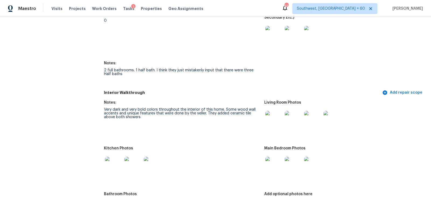
click at [271, 117] on img at bounding box center [274, 119] width 17 height 17
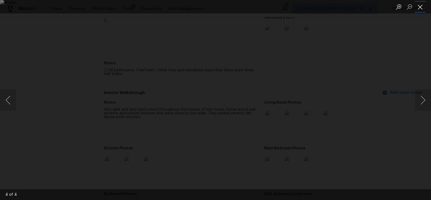
click at [418, 9] on button "Close lightbox" at bounding box center [420, 6] width 11 height 9
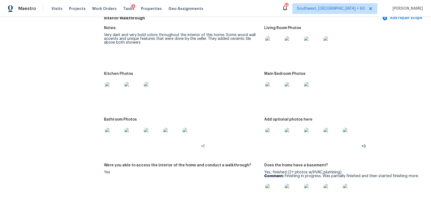
scroll to position [677, 0]
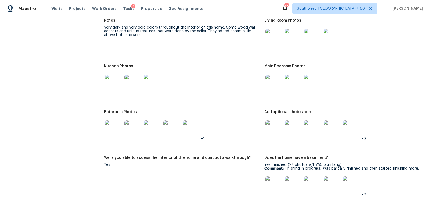
click at [109, 98] on figure "Kitchen Photos" at bounding box center [184, 83] width 160 height 39
click at [112, 83] on img at bounding box center [113, 83] width 17 height 17
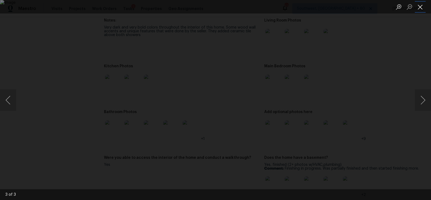
click at [420, 8] on button "Close lightbox" at bounding box center [420, 6] width 11 height 9
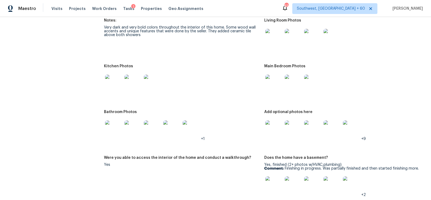
click at [269, 86] on img at bounding box center [274, 83] width 17 height 17
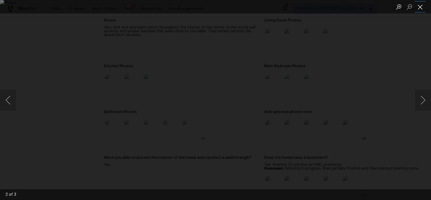
click at [421, 10] on button "Close lightbox" at bounding box center [420, 6] width 11 height 9
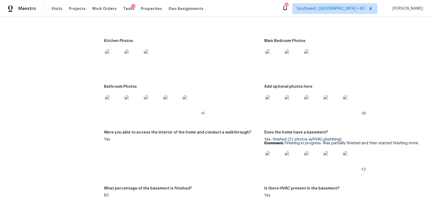
scroll to position [717, 0]
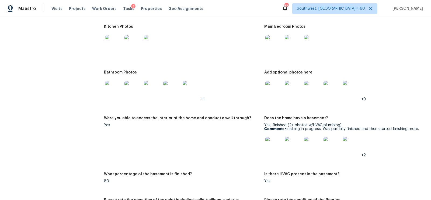
click at [112, 94] on img at bounding box center [113, 89] width 17 height 17
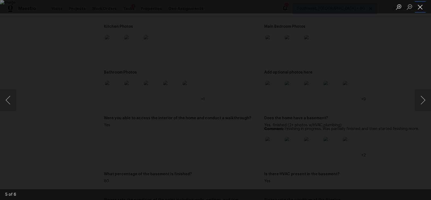
click at [421, 7] on button "Close lightbox" at bounding box center [420, 6] width 11 height 9
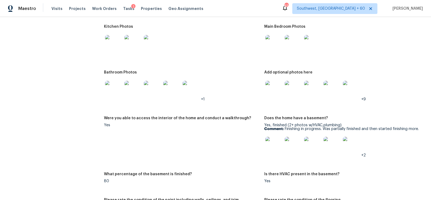
scroll to position [717, 0]
click at [119, 87] on img at bounding box center [113, 88] width 17 height 17
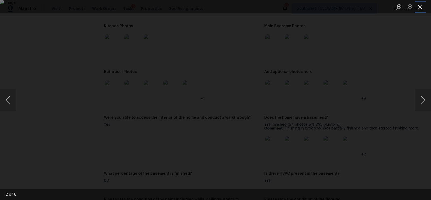
click at [421, 7] on button "Close lightbox" at bounding box center [420, 6] width 11 height 9
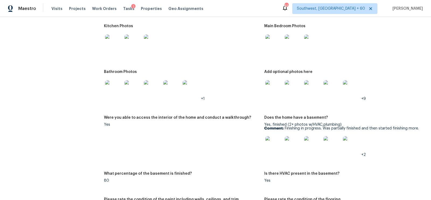
click at [275, 90] on img at bounding box center [274, 88] width 17 height 17
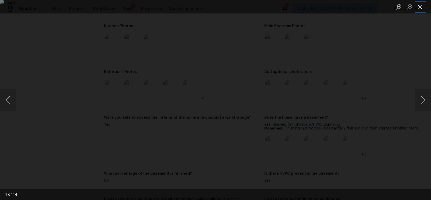
click at [420, 7] on button "Close lightbox" at bounding box center [420, 6] width 11 height 9
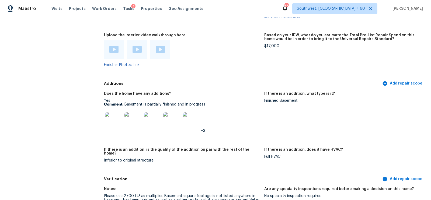
scroll to position [1185, 0]
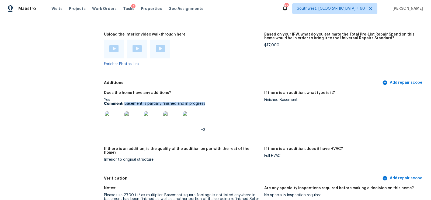
drag, startPoint x: 125, startPoint y: 104, endPoint x: 219, endPoint y: 104, distance: 94.1
click at [219, 104] on p "Comment: Basement is partially finished and in progress" at bounding box center [182, 104] width 156 height 4
copy p "Basement is partially finished and in progress"
click at [107, 120] on img at bounding box center [113, 120] width 17 height 17
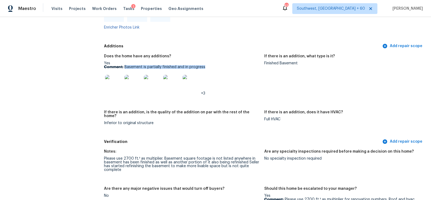
scroll to position [1222, 0]
drag, startPoint x: 105, startPoint y: 153, endPoint x: 123, endPoint y: 166, distance: 21.8
click at [123, 166] on div "Please use 2700 ft.² as multiplier. Basement square footage is not listed anywh…" at bounding box center [182, 164] width 156 height 15
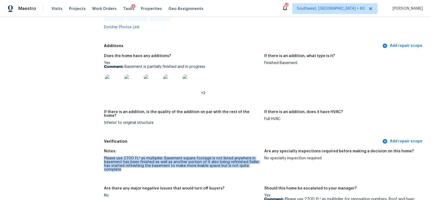
drag, startPoint x: 104, startPoint y: 155, endPoint x: 122, endPoint y: 167, distance: 21.3
click at [122, 167] on div "Please use 2700 ft.² as multiplier. Basement square footage is not listed anywh…" at bounding box center [182, 164] width 156 height 15
copy div "Please use 2700 ft.² as multiplier. Basement square footage is not listed anywh…"
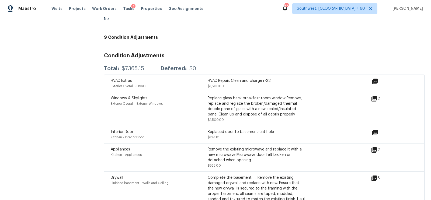
scroll to position [1475, 0]
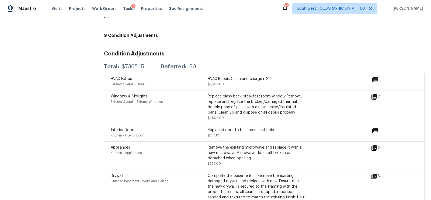
click at [376, 128] on icon at bounding box center [375, 130] width 5 height 5
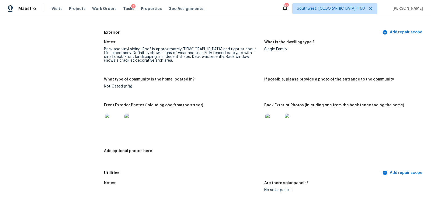
scroll to position [190, 0]
click at [116, 121] on img at bounding box center [113, 122] width 17 height 17
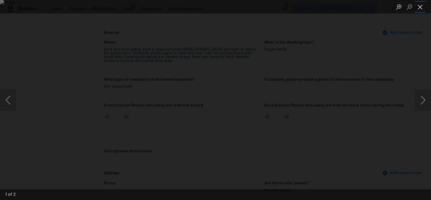
click at [421, 6] on button "Close lightbox" at bounding box center [420, 6] width 11 height 9
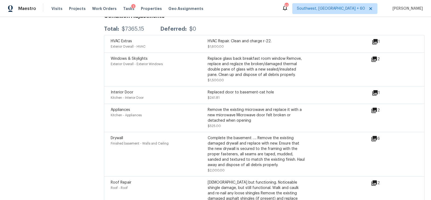
scroll to position [1513, 0]
click at [371, 56] on div "Windows & Skylights Exterior Overall - Exterior Windows Replace glass back brea…" at bounding box center [241, 69] width 260 height 27
click at [376, 56] on icon at bounding box center [374, 59] width 6 height 6
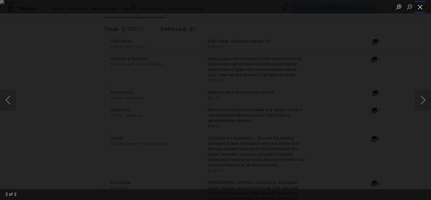
click at [422, 7] on button "Close lightbox" at bounding box center [420, 6] width 11 height 9
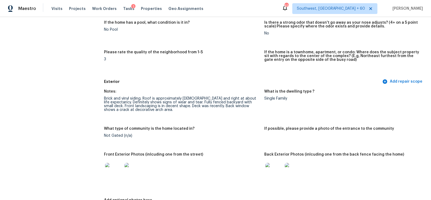
scroll to position [0, 0]
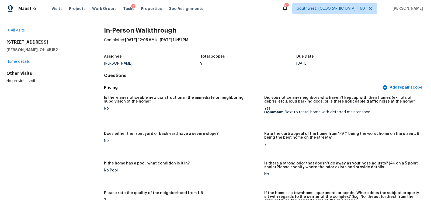
click at [15, 27] on div "All visits [STREET_ADDRESS][PERSON_NAME] Home details Other Visits No previous …" at bounding box center [215, 108] width 431 height 183
click at [17, 29] on link "All visits" at bounding box center [15, 31] width 18 height 4
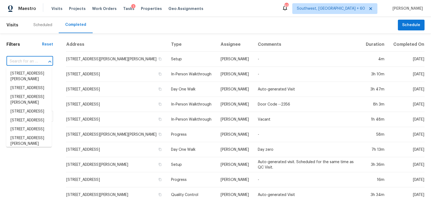
click at [18, 57] on input "text" at bounding box center [22, 61] width 32 height 8
paste input "[STREET_ADDRESS][PERSON_NAME]"
type input "[STREET_ADDRESS][PERSON_NAME]"
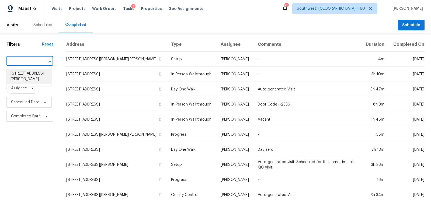
click at [33, 73] on li "[STREET_ADDRESS][PERSON_NAME]" at bounding box center [29, 76] width 46 height 15
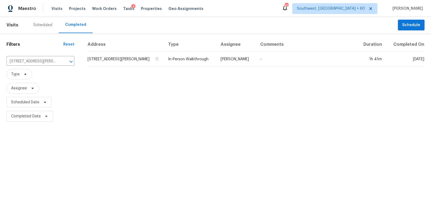
click at [116, 56] on td "[STREET_ADDRESS][PERSON_NAME]" at bounding box center [125, 59] width 77 height 15
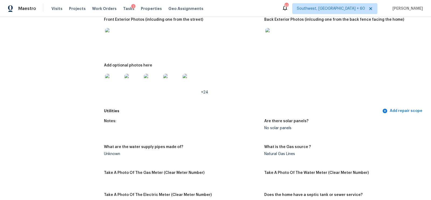
scroll to position [266, 0]
click at [116, 83] on img at bounding box center [113, 81] width 17 height 17
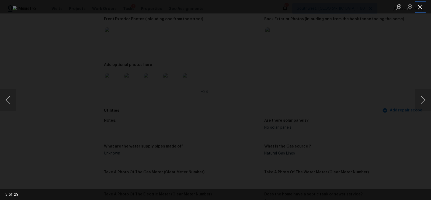
click at [421, 6] on button "Close lightbox" at bounding box center [420, 6] width 11 height 9
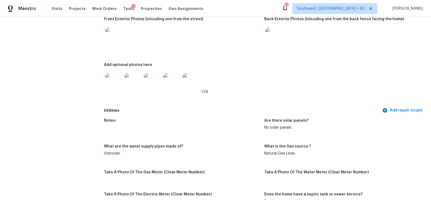
scroll to position [0, 0]
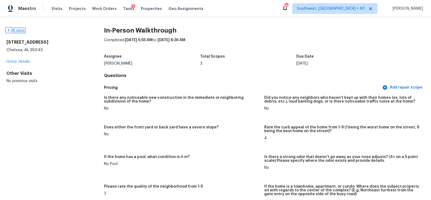
click at [19, 31] on link "All visits" at bounding box center [15, 31] width 18 height 4
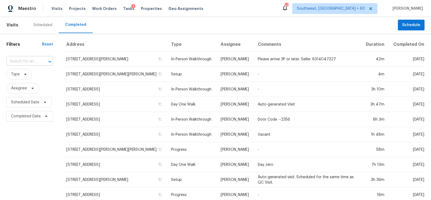
click at [28, 60] on input "text" at bounding box center [22, 61] width 32 height 8
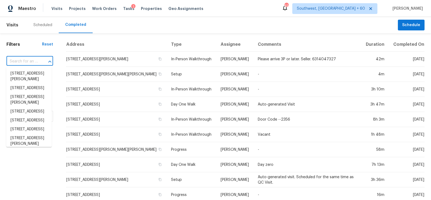
paste input "[STREET_ADDRESS]"
type input "[STREET_ADDRESS]"
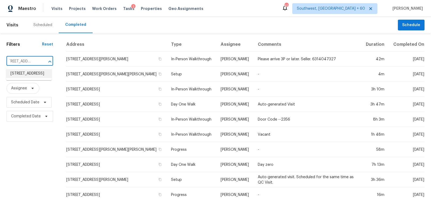
click at [33, 74] on li "[STREET_ADDRESS]" at bounding box center [29, 73] width 46 height 9
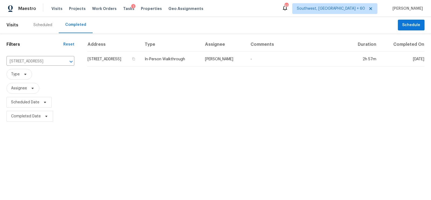
click at [116, 57] on td "[STREET_ADDRESS]" at bounding box center [113, 59] width 53 height 15
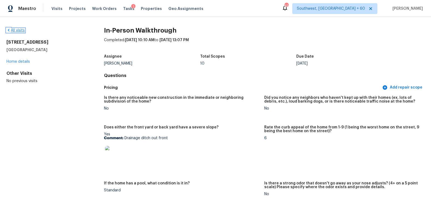
click at [22, 30] on link "All visits" at bounding box center [15, 31] width 18 height 4
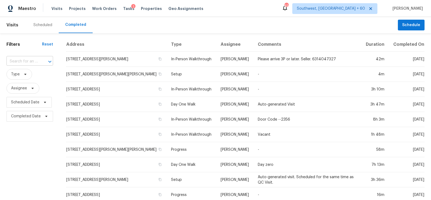
click at [21, 65] on input "text" at bounding box center [22, 61] width 32 height 8
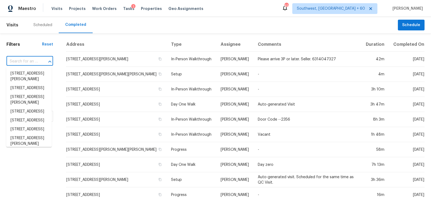
paste input "[STREET_ADDRESS]"
type input "[STREET_ADDRESS]"
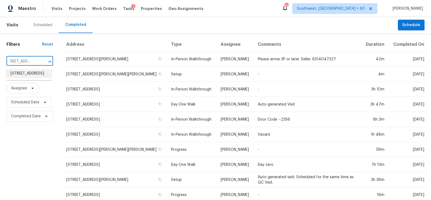
click at [29, 78] on li "[STREET_ADDRESS]" at bounding box center [29, 73] width 46 height 9
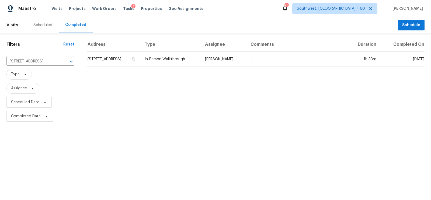
click at [129, 61] on td "7842 NW 77th Ave, Tamarac, FL 33321" at bounding box center [113, 59] width 53 height 15
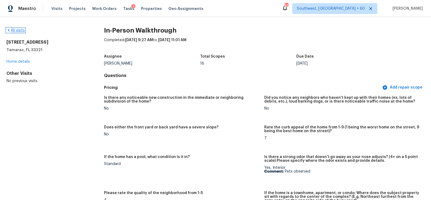
click at [19, 29] on link "All visits" at bounding box center [15, 31] width 18 height 4
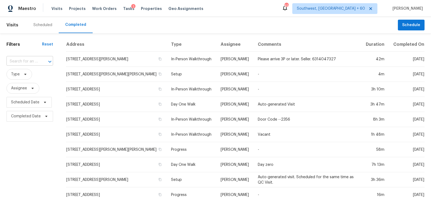
click at [27, 60] on input "text" at bounding box center [22, 61] width 32 height 8
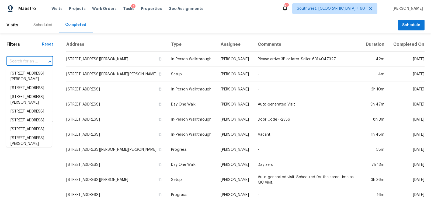
paste input "4632 Vignette Way, Sarasota, FL 34240"
type input "4632 Vignette Way, Sarasota, FL 34240"
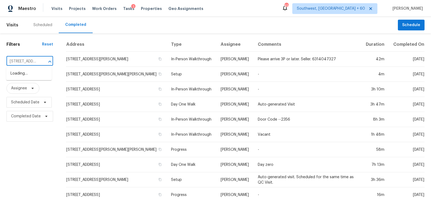
scroll to position [0, 42]
click at [32, 78] on li "4632 Vignette Way, Sarasota, FL 34240" at bounding box center [29, 73] width 46 height 9
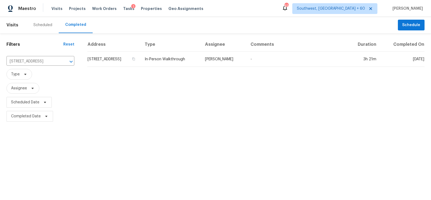
click at [119, 55] on td "4632 Vignette Way, Sarasota, FL 34240" at bounding box center [113, 59] width 53 height 15
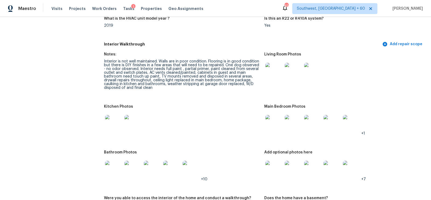
scroll to position [485, 0]
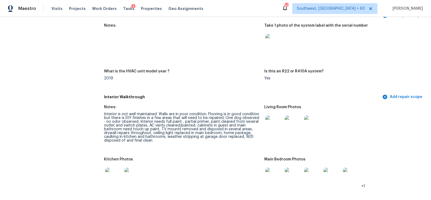
click at [232, 148] on figure "Notes: Interior is not well maintained. Walls are in poor condition. Flooring i…" at bounding box center [184, 128] width 160 height 46
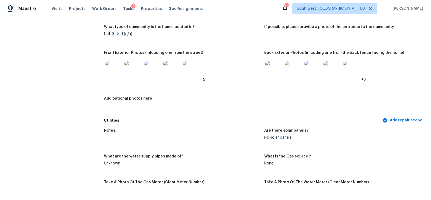
scroll to position [0, 0]
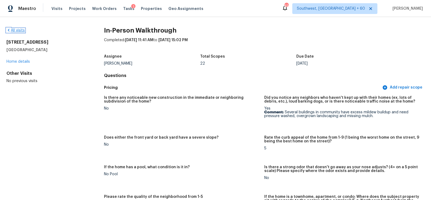
click at [12, 30] on link "All visits" at bounding box center [15, 31] width 18 height 4
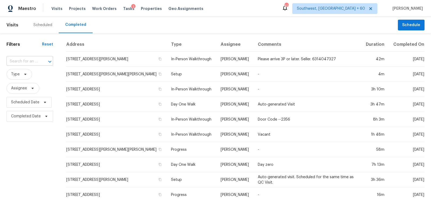
click at [16, 59] on input "text" at bounding box center [22, 61] width 32 height 8
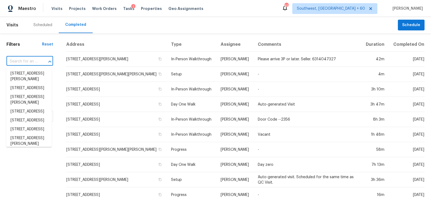
paste input "[STREET_ADDRESS][PERSON_NAME]"
type input "[STREET_ADDRESS][PERSON_NAME]"
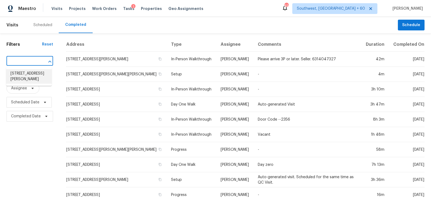
click at [31, 83] on li "[STREET_ADDRESS][PERSON_NAME]" at bounding box center [29, 76] width 46 height 15
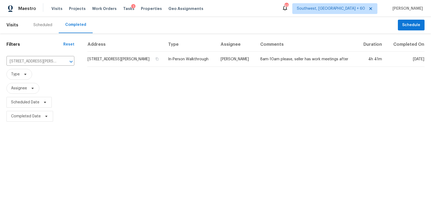
click at [97, 62] on td "[STREET_ADDRESS][PERSON_NAME]" at bounding box center [125, 59] width 77 height 15
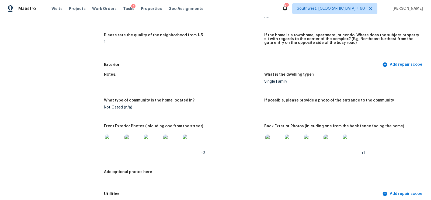
scroll to position [154, 0]
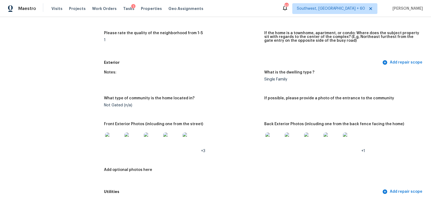
click at [114, 144] on img at bounding box center [113, 141] width 17 height 17
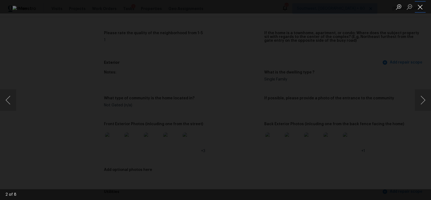
click at [421, 2] on button "Close lightbox" at bounding box center [420, 6] width 11 height 9
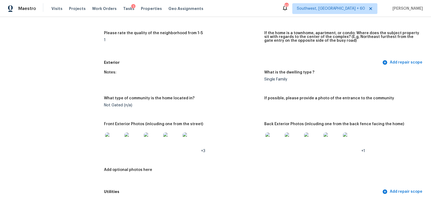
click at [276, 145] on img at bounding box center [274, 141] width 17 height 17
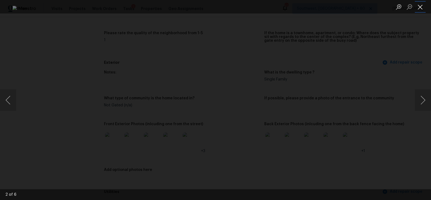
click at [420, 8] on button "Close lightbox" at bounding box center [420, 6] width 11 height 9
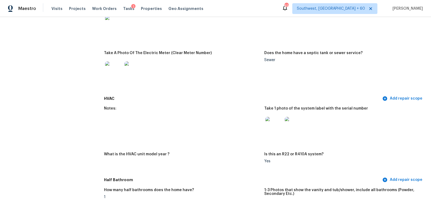
scroll to position [409, 0]
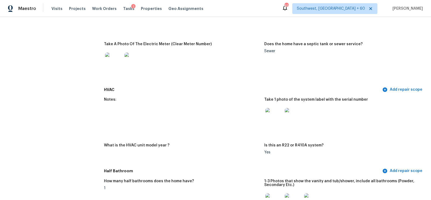
click at [269, 117] on img at bounding box center [274, 116] width 17 height 17
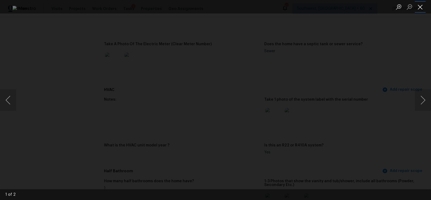
click at [418, 8] on button "Close lightbox" at bounding box center [420, 6] width 11 height 9
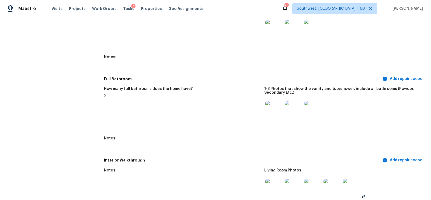
scroll to position [588, 0]
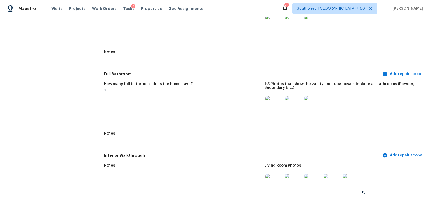
click at [275, 26] on img at bounding box center [274, 23] width 17 height 17
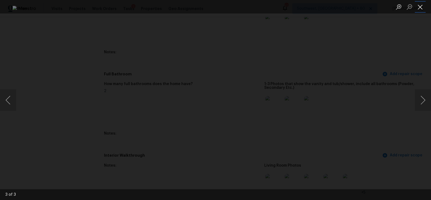
click at [418, 11] on button "Close lightbox" at bounding box center [420, 6] width 11 height 9
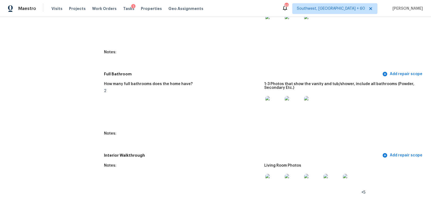
scroll to position [550, 0]
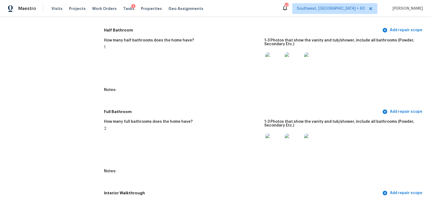
click at [272, 140] on img at bounding box center [274, 142] width 17 height 17
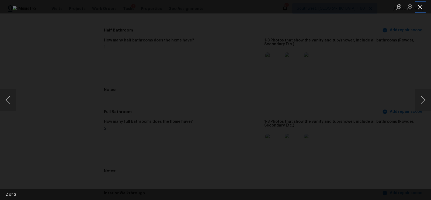
click at [421, 5] on button "Close lightbox" at bounding box center [420, 6] width 11 height 9
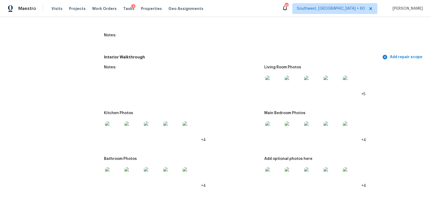
scroll to position [692, 0]
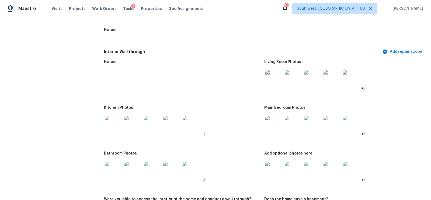
click at [270, 81] on img at bounding box center [274, 78] width 17 height 17
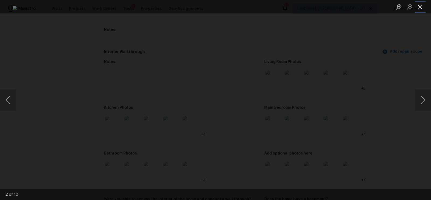
click at [420, 8] on button "Close lightbox" at bounding box center [420, 6] width 11 height 9
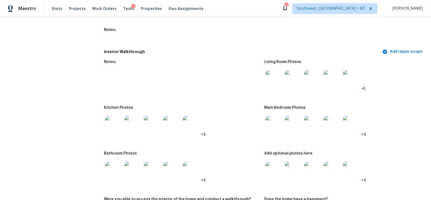
click at [108, 123] on img at bounding box center [113, 124] width 17 height 17
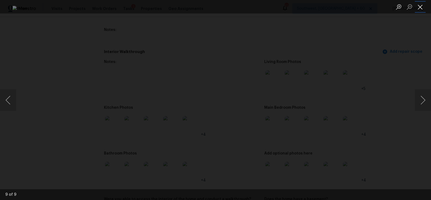
click at [419, 8] on button "Close lightbox" at bounding box center [420, 6] width 11 height 9
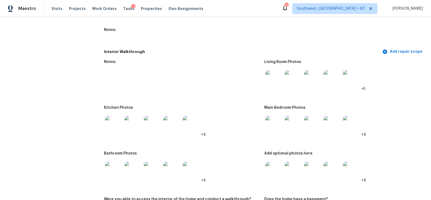
click at [273, 130] on img at bounding box center [274, 124] width 17 height 17
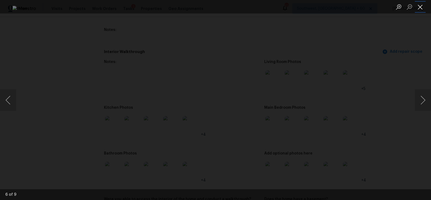
click at [420, 8] on button "Close lightbox" at bounding box center [420, 6] width 11 height 9
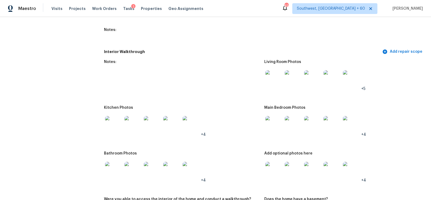
click at [276, 124] on img at bounding box center [274, 124] width 17 height 17
click at [104, 171] on div at bounding box center [113, 171] width 19 height 24
click at [110, 170] on img at bounding box center [113, 170] width 17 height 17
click at [268, 169] on img at bounding box center [274, 170] width 17 height 17
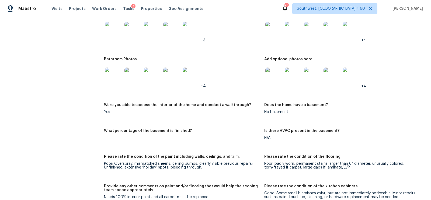
scroll to position [745, 0]
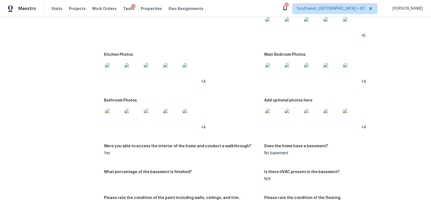
click at [268, 73] on img at bounding box center [274, 71] width 17 height 17
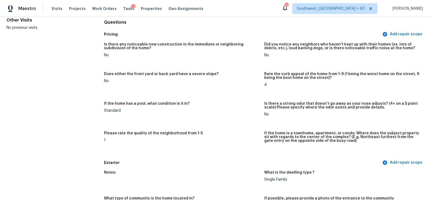
scroll to position [0, 0]
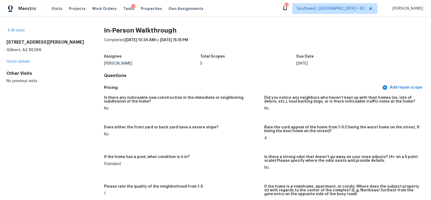
click at [20, 28] on div "All visits" at bounding box center [46, 30] width 80 height 5
click at [20, 29] on link "All visits" at bounding box center [15, 31] width 18 height 4
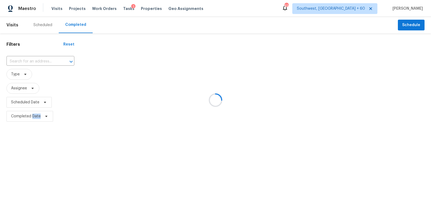
click at [20, 29] on div at bounding box center [215, 100] width 431 height 200
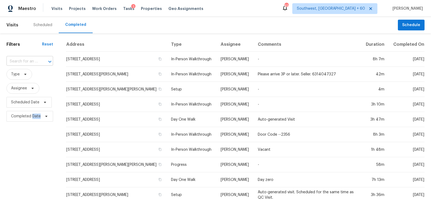
click at [35, 60] on input "text" at bounding box center [22, 61] width 32 height 8
paste input "9133 Fitzgerald Dr, Indianapolis, IN 46239"
type input "9133 Fitzgerald Dr, Indianapolis, IN 46239"
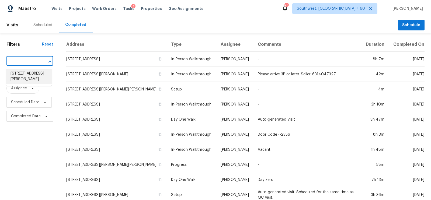
click at [30, 80] on li "9133 Fitzgerald Dr, Indianapolis, IN 46239" at bounding box center [29, 76] width 46 height 15
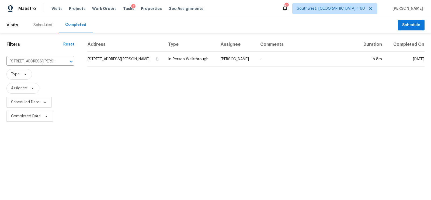
click at [105, 59] on td "9133 Fitzgerald Dr, Indianapolis, IN 46239" at bounding box center [125, 59] width 77 height 15
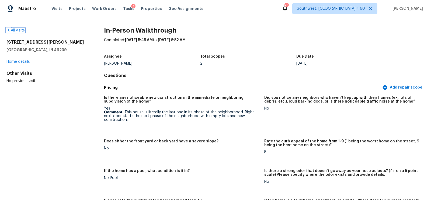
click at [16, 29] on link "All visits" at bounding box center [15, 31] width 18 height 4
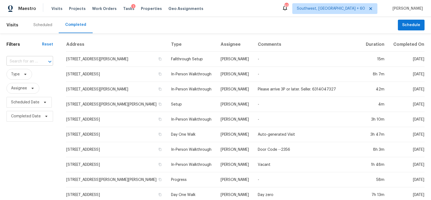
click at [27, 60] on input "text" at bounding box center [22, 61] width 32 height 8
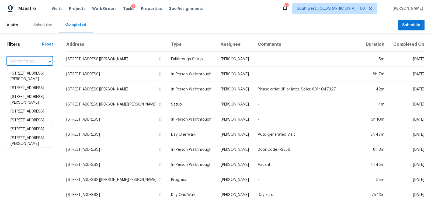
paste input "5213 Glen Harwell Rd, Plant City, FL 33566"
type input "5213 Glen Harwell Rd, Plant City, FL 33566"
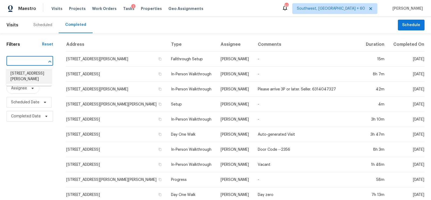
click at [30, 77] on li "5213 Glen Harwell Rd, Plant City, FL 33566" at bounding box center [29, 76] width 46 height 15
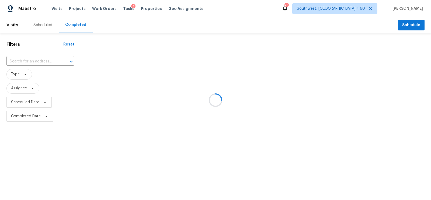
type input "5213 Glen Harwell Rd, Plant City, FL 33566"
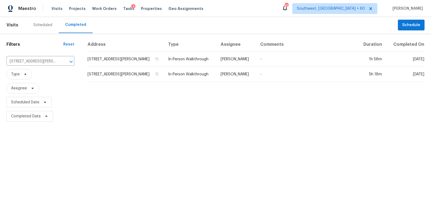
click at [118, 63] on td "5213 Glen Harwell Rd, Plant City, FL 33566" at bounding box center [125, 59] width 77 height 15
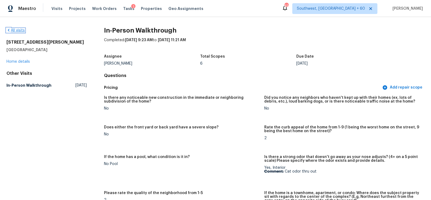
click at [17, 31] on link "All visits" at bounding box center [15, 31] width 18 height 4
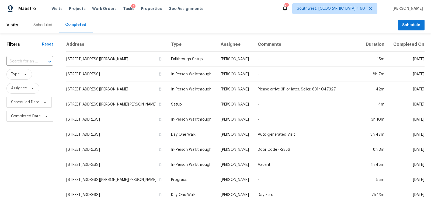
click at [28, 62] on input "text" at bounding box center [22, 61] width 32 height 8
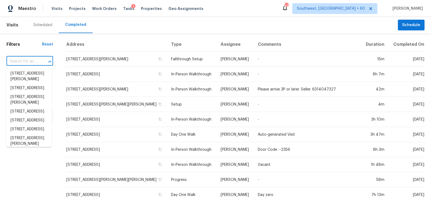
paste input "8401 Hanfro Ln, Houston, TX 77088"
type input "8401 Hanfro Ln, Houston, TX 77088"
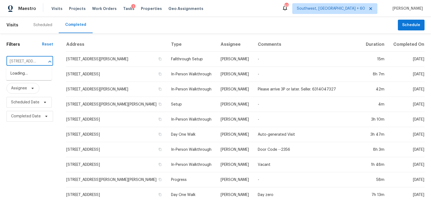
scroll to position [0, 35]
click at [24, 76] on li "8401 Hanfro Ln, Houston, TX 77088" at bounding box center [29, 76] width 46 height 15
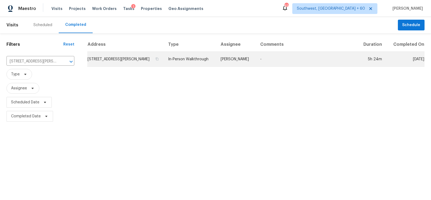
click at [87, 63] on td "8401 Hanfro Ln, Houston, TX 77088" at bounding box center [125, 59] width 77 height 15
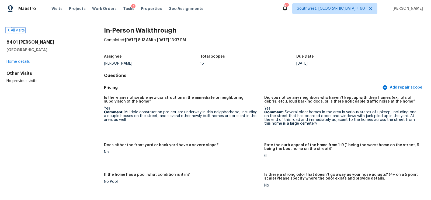
click at [20, 29] on link "All visits" at bounding box center [15, 31] width 18 height 4
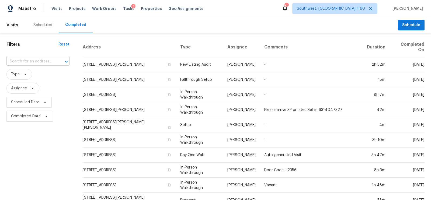
click at [29, 61] on input "text" at bounding box center [30, 61] width 48 height 8
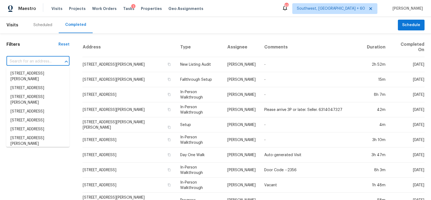
paste input "1394 Dewitt Dr, Akron, OH 44313"
type input "1394 Dewitt Dr, Akron, OH 44313"
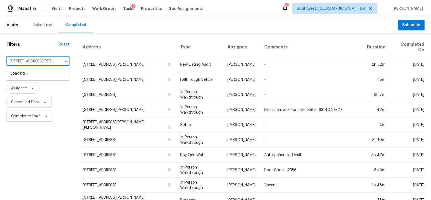
scroll to position [0, 12]
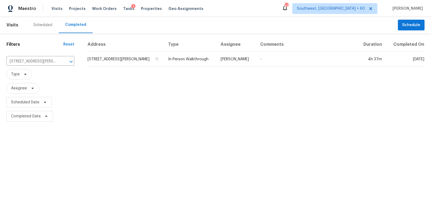
click at [102, 58] on td "1394 Dewitt Dr, Akron, OH 44313" at bounding box center [125, 59] width 77 height 15
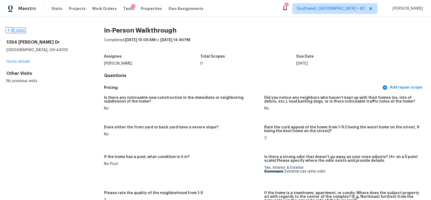
click at [15, 29] on link "All visits" at bounding box center [15, 31] width 18 height 4
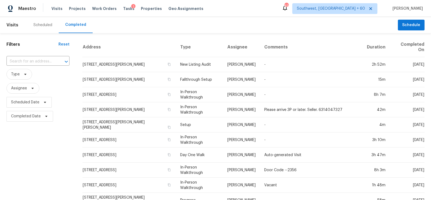
click at [30, 56] on div "​" at bounding box center [37, 62] width 63 height 12
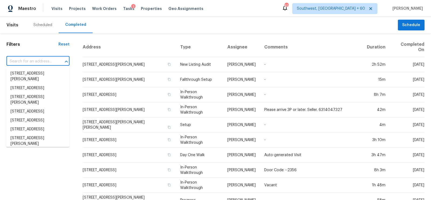
paste input "976 W Calle Sauce Blanco, Sahuarita, AZ 85629"
type input "976 W Calle Sauce Blanco, Sahuarita, AZ 85629"
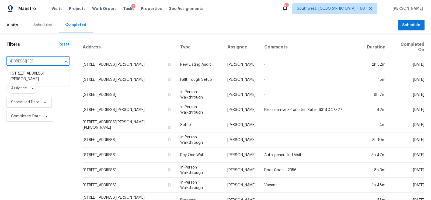
click at [41, 69] on ul "976 W Calle Sauce Blanco, Sahuarita, AZ 85629" at bounding box center [37, 76] width 63 height 19
click at [43, 76] on li "976 W Calle Sauce Blanco, Sahuarita, AZ 85629" at bounding box center [37, 76] width 63 height 15
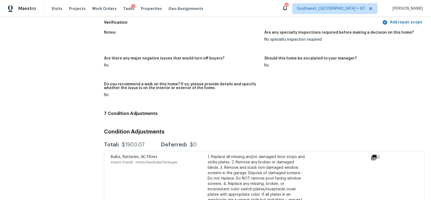
scroll to position [1537, 0]
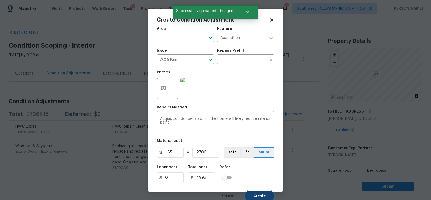
click at [263, 197] on span "Create" at bounding box center [260, 196] width 12 height 4
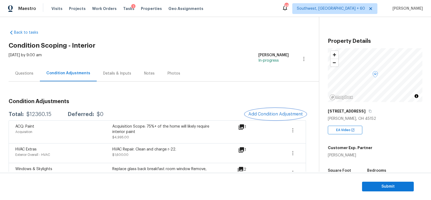
click at [274, 114] on span "Add Condition Adjustment" at bounding box center [276, 114] width 54 height 5
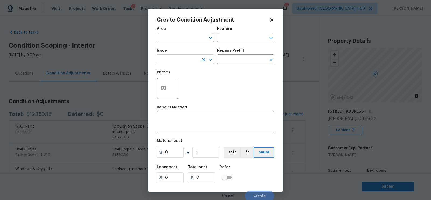
click at [179, 60] on input "text" at bounding box center [178, 60] width 42 height 8
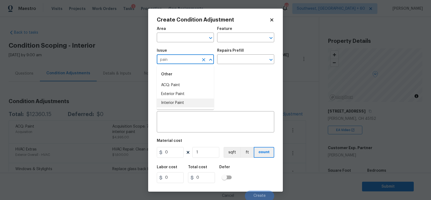
click at [177, 105] on li "Interior Paint" at bounding box center [185, 103] width 57 height 9
type input "Interior Paint"
click at [236, 60] on input "text" at bounding box center [238, 60] width 42 height 8
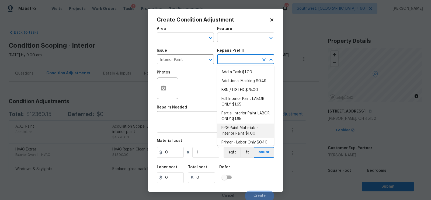
scroll to position [3, 0]
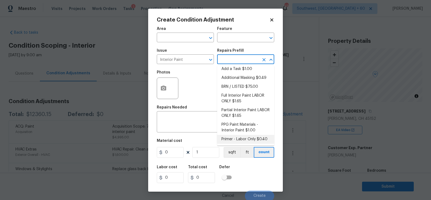
click at [237, 139] on li "Primer - Labor Only $0.40" at bounding box center [245, 139] width 57 height 9
type input "Overall Paint"
type textarea "Interior primer - PRIMER PROVIDED BY OPENDOOR - All nails, screws, drywall anch…"
type input "0.4"
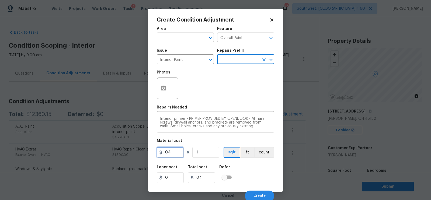
click at [175, 154] on input "0.4" at bounding box center [170, 152] width 27 height 11
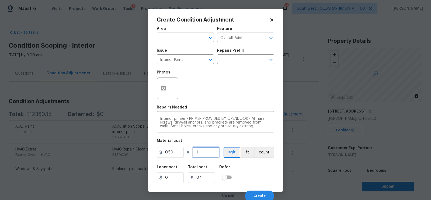
click at [207, 154] on input "1" at bounding box center [205, 152] width 27 height 11
type input "0.5"
type input "0"
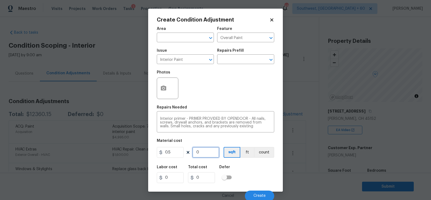
type input "2"
type input "1"
type input "27"
type input "13.5"
type input "270"
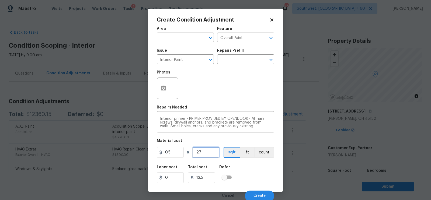
type input "135"
type input "2700"
type input "1350"
type input "2700"
click at [207, 179] on input "1350" at bounding box center [201, 178] width 27 height 11
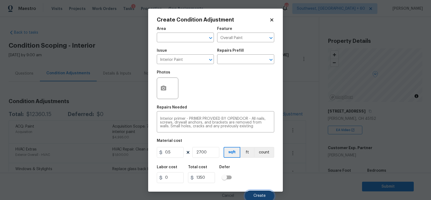
click at [262, 198] on span "Create" at bounding box center [260, 196] width 12 height 4
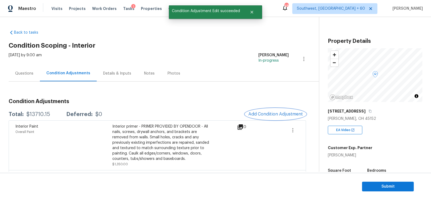
click at [266, 112] on span "Add Condition Adjustment" at bounding box center [276, 114] width 54 height 5
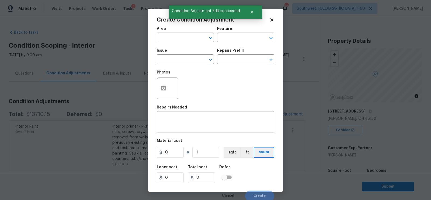
click at [185, 66] on span "Issue ​" at bounding box center [185, 57] width 57 height 22
click at [183, 63] on input "text" at bounding box center [178, 60] width 42 height 8
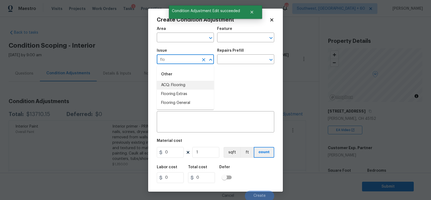
click at [177, 84] on li "ACQ: Flooring" at bounding box center [185, 85] width 57 height 9
type input "ACQ: Flooring"
click at [230, 61] on input "text" at bounding box center [238, 60] width 42 height 8
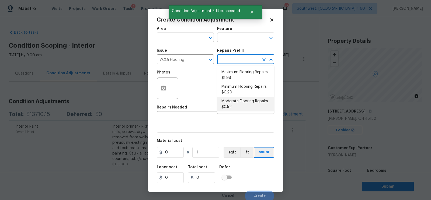
click at [233, 102] on li "Moderate Flooring Repairs $0.52" at bounding box center [245, 104] width 57 height 15
type input "Acquisition"
type textarea "Acquisition Scope: Moderate flooring repairs"
type input "0.52"
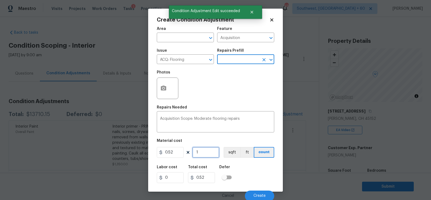
click at [197, 153] on input "1" at bounding box center [205, 152] width 27 height 11
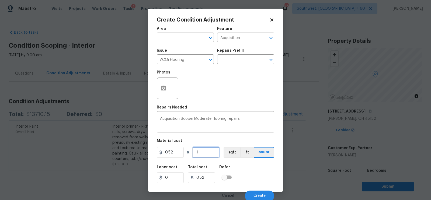
type input "0"
type input "2"
type input "1.04"
type input "27"
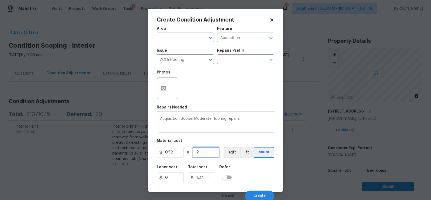
type input "14.04"
type input "270"
type input "140.4"
type input "2700"
type input "1404"
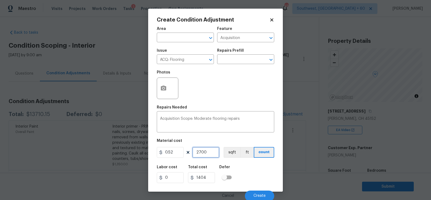
type input "2700"
click at [166, 91] on icon "button" at bounding box center [163, 88] width 6 height 6
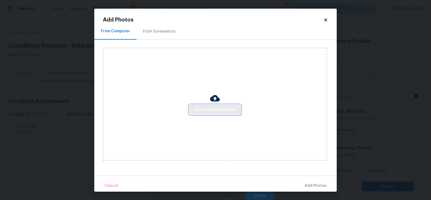
click at [206, 109] on span "Click to Upload Photos" at bounding box center [215, 109] width 43 height 7
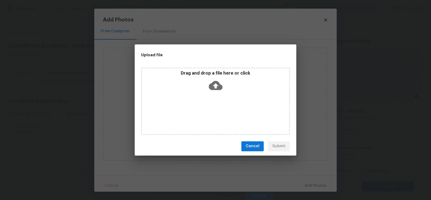
click at [211, 98] on div "Drag and drop a file here or click" at bounding box center [215, 101] width 149 height 67
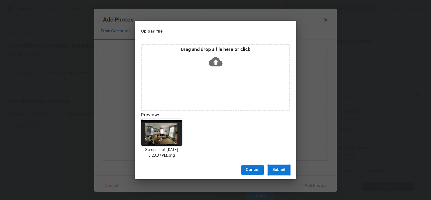
click at [282, 169] on span "Submit" at bounding box center [279, 170] width 13 height 7
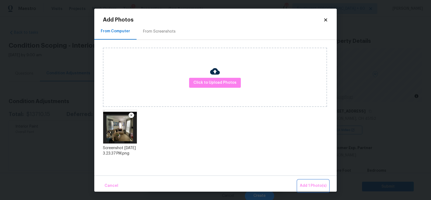
click at [310, 180] on button "Add 1 Photo(s)" at bounding box center [313, 186] width 31 height 12
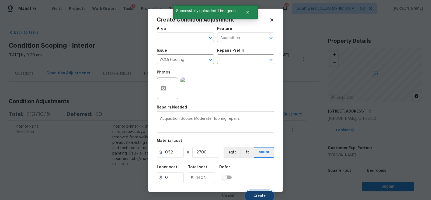
click at [257, 195] on span "Create" at bounding box center [260, 196] width 12 height 4
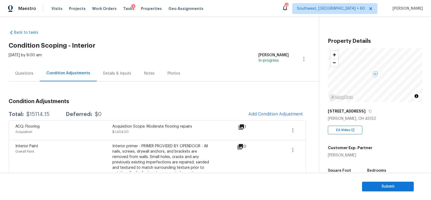
click at [23, 69] on div "Questions" at bounding box center [24, 74] width 31 height 16
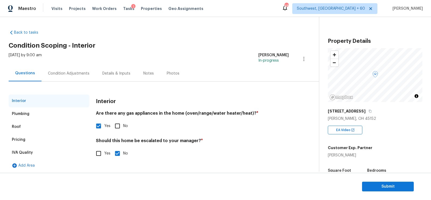
click at [30, 140] on div "Pricing" at bounding box center [49, 139] width 81 height 13
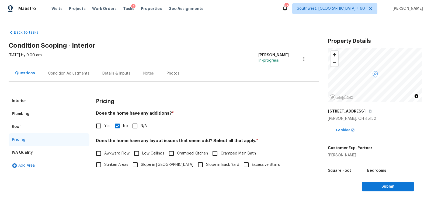
click at [107, 126] on span "Yes" at bounding box center [107, 126] width 6 height 6
click at [104, 126] on input "Yes" at bounding box center [98, 126] width 11 height 11
checkbox input "true"
checkbox input "false"
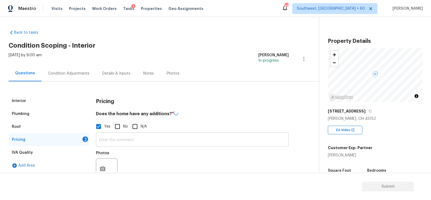
click at [121, 141] on input "text" at bounding box center [192, 140] width 193 height 13
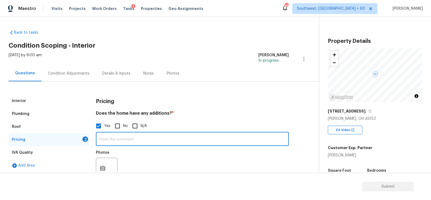
paste input "Basement is partially finished and in progress"
type input "Basement is partially finished and in progress"
click at [106, 163] on button "button" at bounding box center [102, 168] width 13 height 21
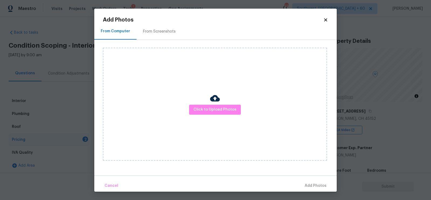
click at [212, 119] on div "Click to Upload Photos" at bounding box center [215, 104] width 224 height 113
click at [212, 110] on span "Click to Upload Photos" at bounding box center [215, 109] width 43 height 7
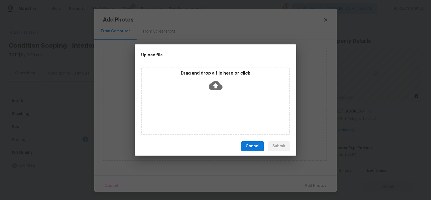
click at [214, 90] on icon at bounding box center [216, 86] width 14 height 14
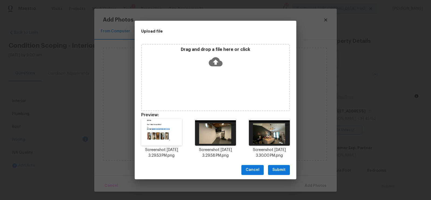
click at [280, 171] on span "Submit" at bounding box center [279, 170] width 13 height 7
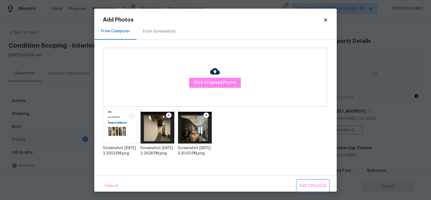
click at [312, 189] on span "Add 3 Photo(s)" at bounding box center [313, 186] width 27 height 7
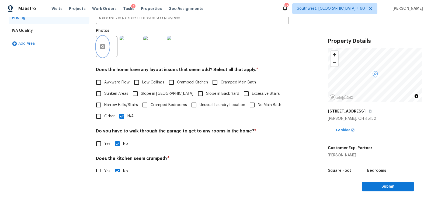
scroll to position [126, 0]
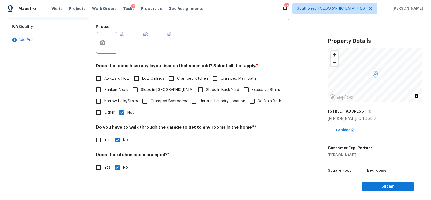
click at [103, 114] on input "Other" at bounding box center [98, 112] width 11 height 11
checkbox input "true"
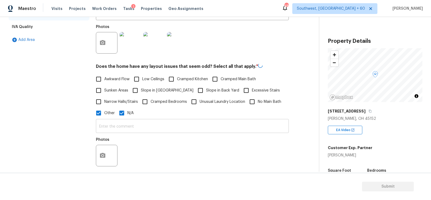
click at [116, 126] on input "text" at bounding box center [192, 127] width 193 height 13
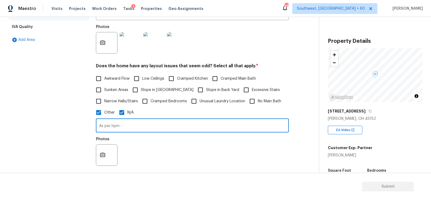
paste input "Please use 2700 ft.² as multiplier. Basement square footage is not listed anywh…"
type input "As per hpm - Please use 2700 ft.² as multiplier. Basement square footage is not…"
click at [105, 155] on icon "button" at bounding box center [102, 155] width 5 height 5
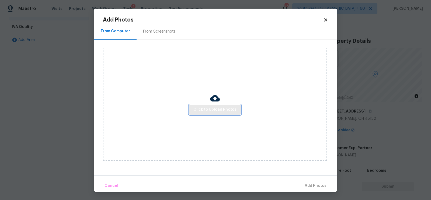
click at [221, 108] on span "Click to Upload Photos" at bounding box center [215, 109] width 43 height 7
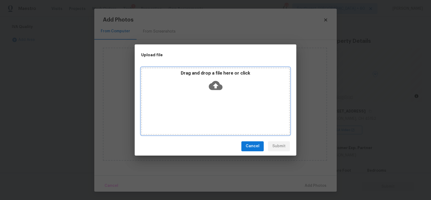
click at [216, 90] on icon at bounding box center [216, 85] width 14 height 9
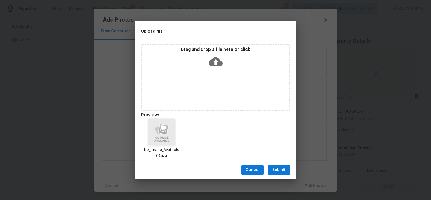
click at [283, 170] on span "Submit" at bounding box center [279, 170] width 13 height 7
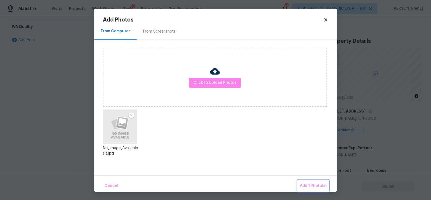
click at [314, 181] on button "Add 1 Photo(s)" at bounding box center [313, 186] width 31 height 12
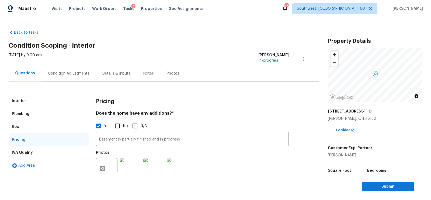
click at [60, 78] on div "Condition Adjustments" at bounding box center [69, 74] width 54 height 16
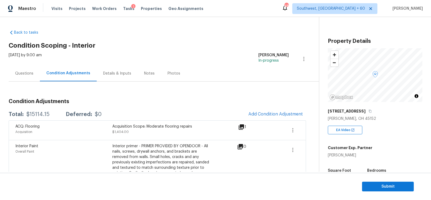
click at [23, 68] on div "Questions" at bounding box center [24, 74] width 31 height 16
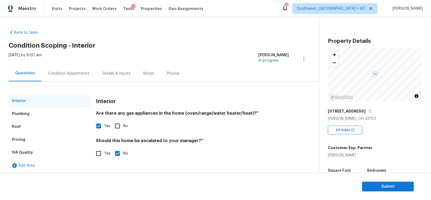
click at [33, 141] on div "Pricing" at bounding box center [49, 139] width 81 height 13
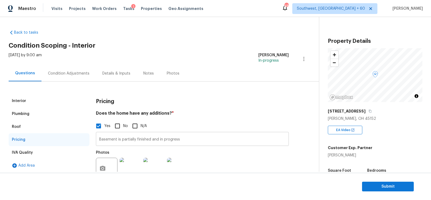
click at [130, 139] on input "Basement is partially finished and in progress" at bounding box center [192, 139] width 193 height 13
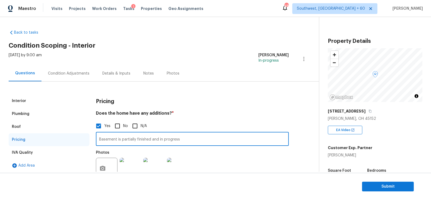
click at [130, 139] on input "Basement is partially finished and in progress" at bounding box center [192, 139] width 193 height 13
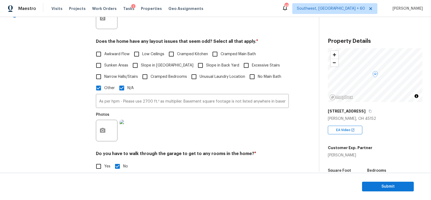
scroll to position [157, 0]
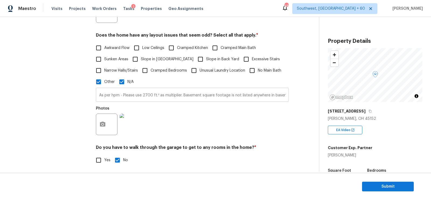
click at [155, 98] on input "As per hpm - Please use 2700 ft.² as multiplier. Basement square footage is not…" at bounding box center [192, 95] width 193 height 13
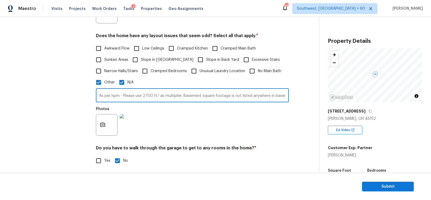
click at [155, 98] on input "As per hpm - Please use 2700 ft.² as multiplier. Basement square footage is not…" at bounding box center [192, 96] width 193 height 13
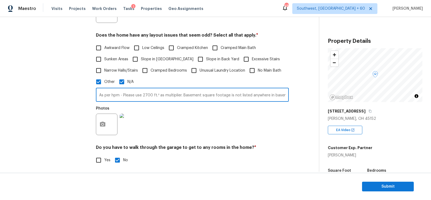
click at [155, 98] on input "As per hpm - Please use 2700 ft.² as multiplier. Basement square footage is not…" at bounding box center [192, 95] width 193 height 13
click at [145, 59] on span "Slope in [GEOGRAPHIC_DATA]" at bounding box center [167, 60] width 53 height 6
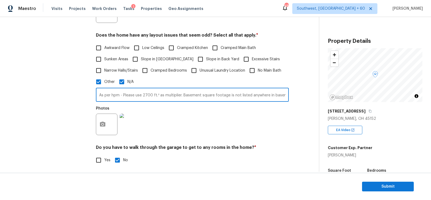
click at [141, 59] on input "Slope in [GEOGRAPHIC_DATA]" at bounding box center [135, 59] width 11 height 11
checkbox input "true"
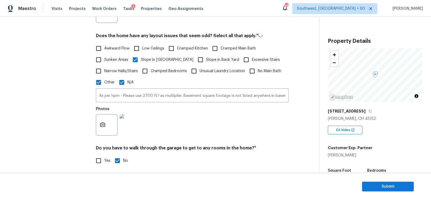
click at [129, 80] on span "N/A" at bounding box center [131, 83] width 6 height 6
click at [128, 80] on input "N/A" at bounding box center [121, 82] width 11 height 11
checkbox input "false"
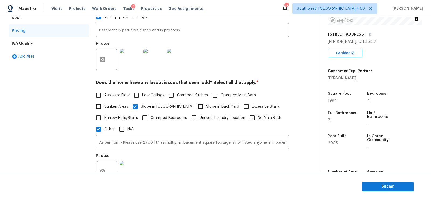
scroll to position [0, 0]
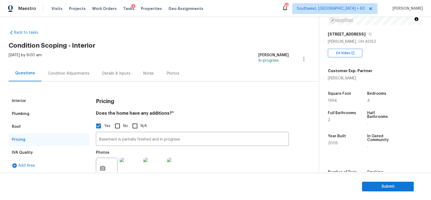
click at [67, 76] on div "Condition Adjustments" at bounding box center [69, 73] width 42 height 5
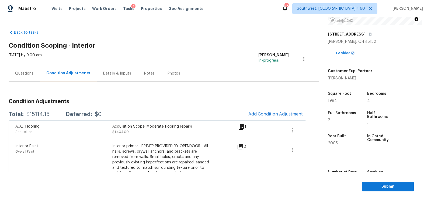
click at [32, 111] on div "Total: $15114.15 Deferred: $0 Add Condition Adjustment" at bounding box center [158, 115] width 298 height 12
copy div "$15114.15"
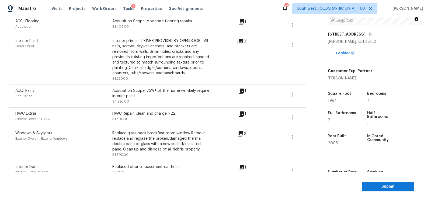
scroll to position [111, 0]
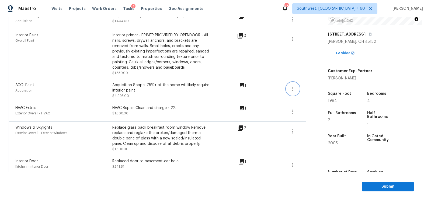
click at [295, 88] on icon "button" at bounding box center [293, 89] width 6 height 6
click at [307, 87] on div "Edit" at bounding box center [324, 87] width 42 height 5
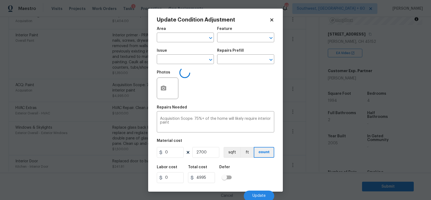
type input "Acquisition"
type input "ACQ: Paint"
type input "1.85"
click at [304, 120] on body "Maestro Visits Projects Work Orders Tasks 1 Properties Geo Assignments 482 Sout…" at bounding box center [215, 100] width 431 height 200
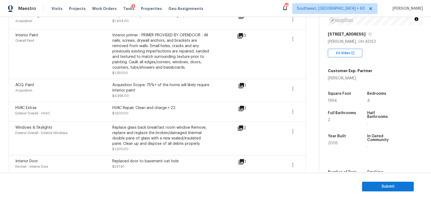
scroll to position [88, 0]
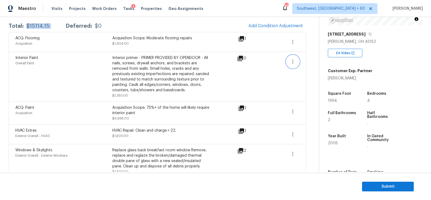
click at [292, 61] on icon "button" at bounding box center [293, 62] width 6 height 6
click at [312, 59] on div "Edit" at bounding box center [324, 59] width 42 height 5
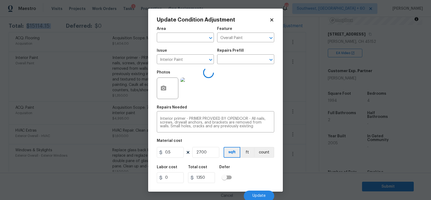
click at [307, 94] on body "Maestro Visits Projects Work Orders Tasks 1 Properties Geo Assignments 482 Sout…" at bounding box center [215, 100] width 431 height 200
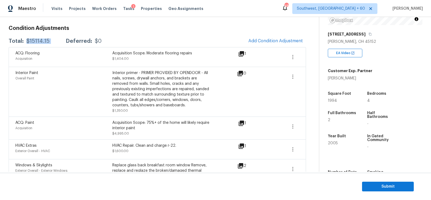
scroll to position [0, 0]
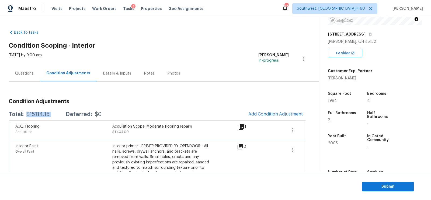
click at [16, 70] on div "Questions" at bounding box center [24, 74] width 31 height 16
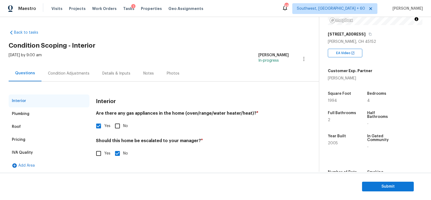
click at [32, 140] on div "Pricing" at bounding box center [49, 139] width 81 height 13
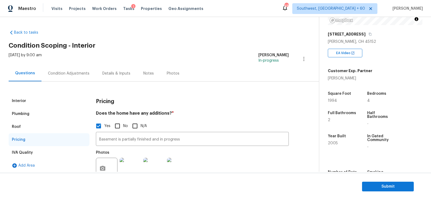
click at [57, 71] on div "Condition Adjustments" at bounding box center [69, 73] width 42 height 5
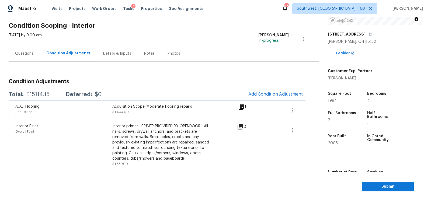
scroll to position [12, 0]
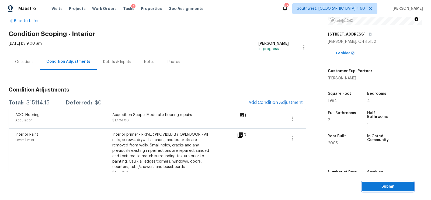
click at [397, 185] on span "Submit" at bounding box center [388, 187] width 43 height 7
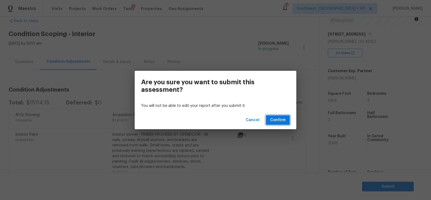
click at [269, 118] on button "Confirm" at bounding box center [278, 120] width 24 height 10
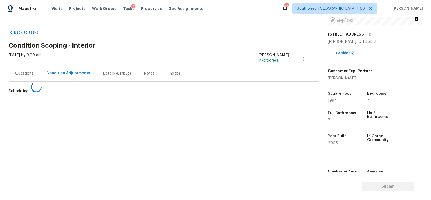
scroll to position [0, 0]
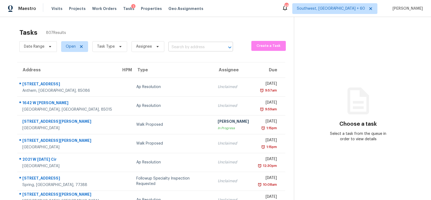
click at [176, 46] on input "text" at bounding box center [193, 47] width 50 height 8
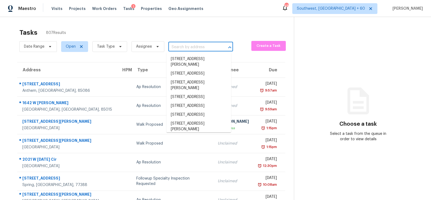
paste input "3959 E Morrison Ranch Pkwy, Gilbert, AZ 85296"
type input "3959 E Morrison Ranch Pkwy, Gilbert, AZ 85296"
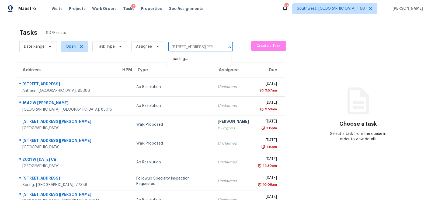
scroll to position [0, 38]
click at [195, 61] on li "3959 E Morrison Ranch Pkwy, Gilbert, AZ 85296" at bounding box center [199, 62] width 65 height 15
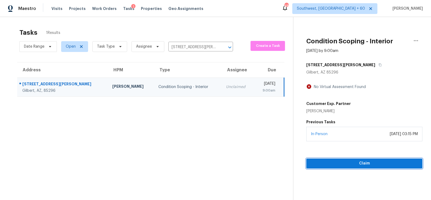
click at [359, 164] on span "Claim" at bounding box center [365, 163] width 108 height 7
click at [347, 162] on span "Start Assessment" at bounding box center [365, 163] width 108 height 7
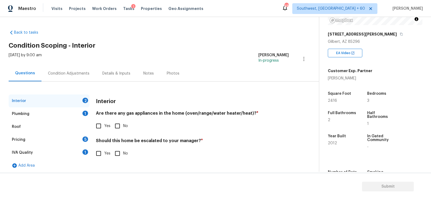
scroll to position [77, 0]
click at [101, 123] on input "Yes" at bounding box center [98, 126] width 11 height 11
checkbox input "true"
click at [117, 154] on input "No" at bounding box center [117, 154] width 11 height 11
checkbox input "true"
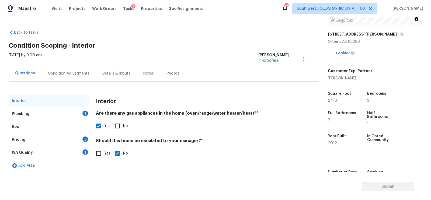
click at [78, 121] on div "Roof" at bounding box center [49, 127] width 81 height 13
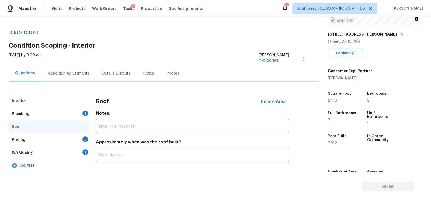
click at [79, 117] on div "Plumbing 1" at bounding box center [49, 114] width 81 height 13
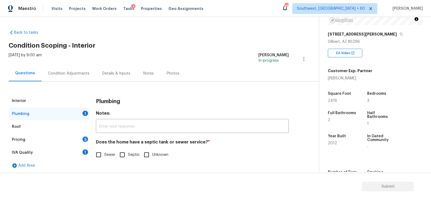
click at [101, 155] on input "Sewer" at bounding box center [98, 154] width 11 height 11
checkbox input "true"
click at [87, 152] on div "1" at bounding box center [85, 152] width 6 height 5
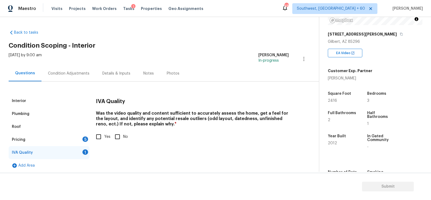
click at [97, 141] on input "Yes" at bounding box center [98, 136] width 11 height 11
checkbox input "true"
click at [87, 140] on div "5" at bounding box center [85, 139] width 6 height 5
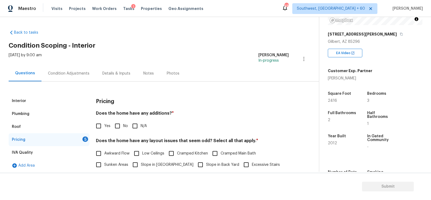
click at [112, 131] on input "No" at bounding box center [117, 126] width 11 height 11
checkbox input "true"
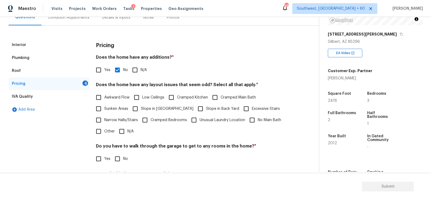
scroll to position [62, 0]
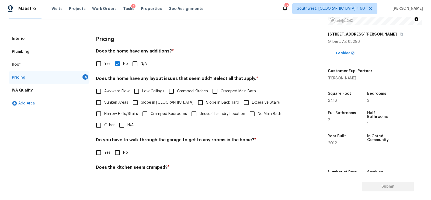
click at [121, 126] on input "N/A" at bounding box center [121, 125] width 11 height 11
checkbox input "true"
click at [119, 150] on input "No" at bounding box center [117, 153] width 11 height 11
checkbox input "true"
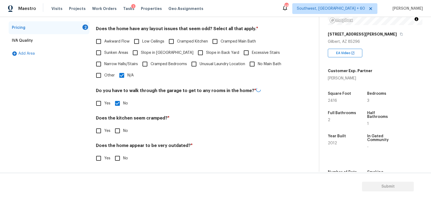
scroll to position [111, 0]
click at [116, 133] on input "No" at bounding box center [117, 131] width 11 height 11
checkbox input "true"
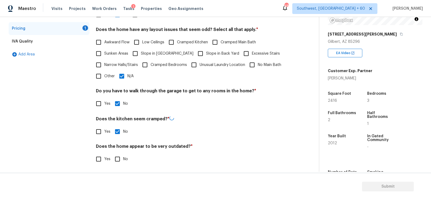
click at [118, 162] on input "No" at bounding box center [117, 159] width 11 height 11
checkbox input "true"
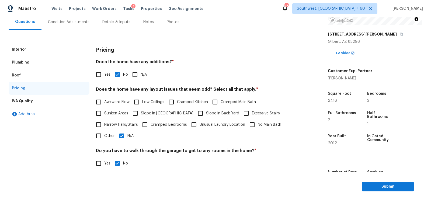
scroll to position [0, 0]
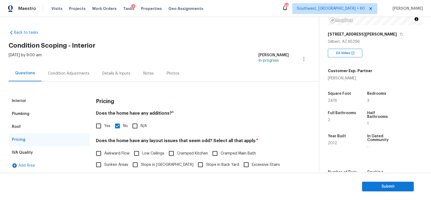
click at [73, 67] on div "Condition Adjustments" at bounding box center [69, 74] width 54 height 16
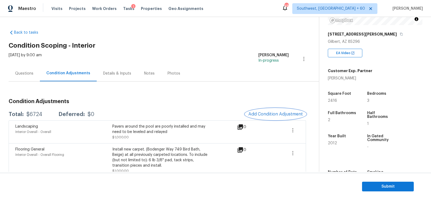
click at [271, 113] on span "Add Condition Adjustment" at bounding box center [276, 114] width 54 height 5
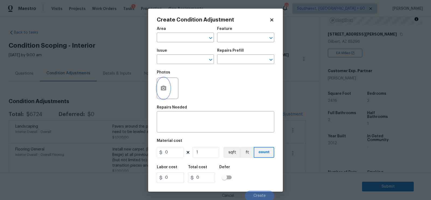
click at [164, 90] on icon "button" at bounding box center [163, 88] width 5 height 5
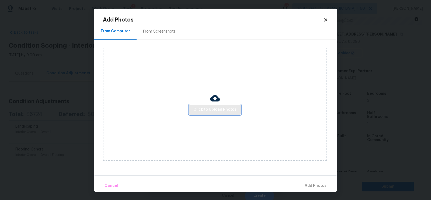
click at [222, 114] on button "Click to Upload Photos" at bounding box center [215, 110] width 52 height 10
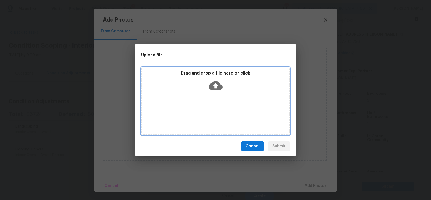
click at [219, 93] on div "Drag and drop a file here or click" at bounding box center [215, 82] width 147 height 23
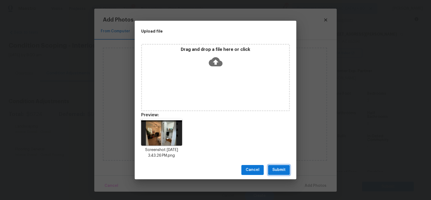
click at [275, 168] on span "Submit" at bounding box center [279, 170] width 13 height 7
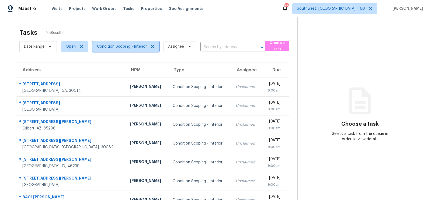
click at [121, 43] on span "Condition Scoping - Interior" at bounding box center [125, 46] width 67 height 11
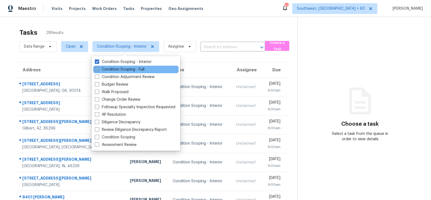
click at [122, 69] on label "Condition Scoping - Full" at bounding box center [120, 69] width 50 height 5
click at [98, 69] on input "Condition Scoping - Full" at bounding box center [97, 69] width 4 height 4
checkbox input "true"
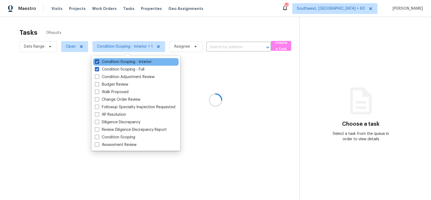
click at [129, 64] on label "Condition Scoping - Interior" at bounding box center [123, 61] width 57 height 5
click at [98, 63] on input "Condition Scoping - Interior" at bounding box center [97, 61] width 4 height 4
checkbox input "false"
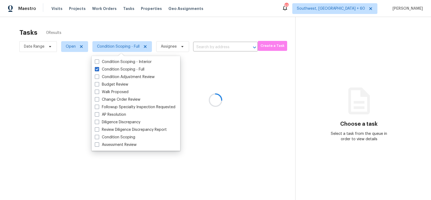
click at [184, 36] on div at bounding box center [215, 100] width 431 height 200
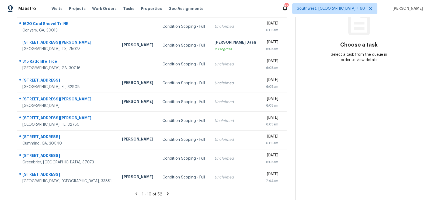
scroll to position [80, 0]
click at [166, 191] on icon at bounding box center [168, 193] width 5 height 5
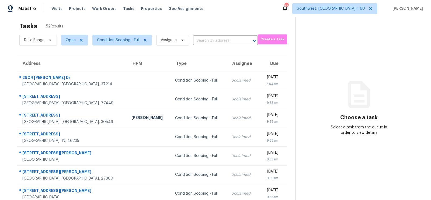
scroll to position [0, 0]
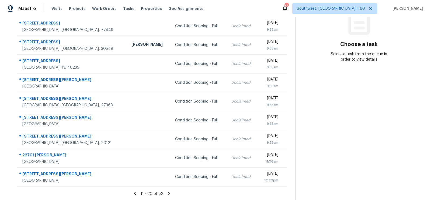
click at [167, 193] on icon at bounding box center [169, 193] width 5 height 5
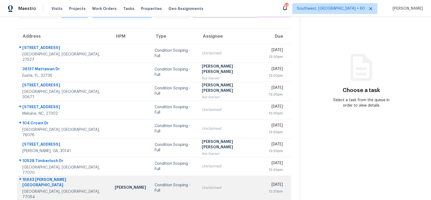
scroll to position [80, 0]
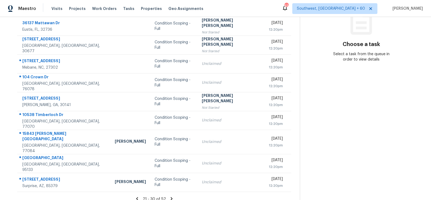
click at [171, 197] on icon at bounding box center [172, 198] width 2 height 3
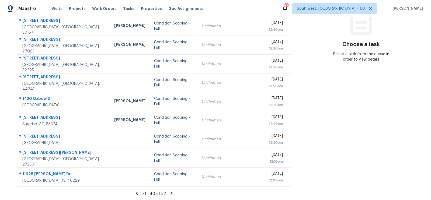
click at [171, 194] on icon at bounding box center [172, 193] width 2 height 3
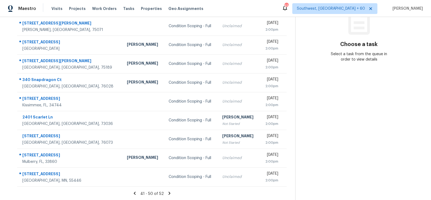
click at [169, 193] on icon at bounding box center [169, 193] width 2 height 3
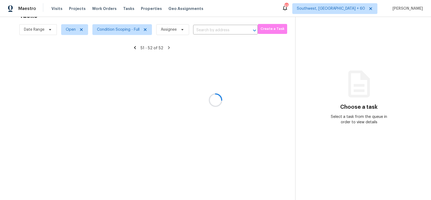
scroll to position [17, 0]
click at [118, 28] on div at bounding box center [215, 100] width 431 height 200
click at [118, 30] on div at bounding box center [215, 100] width 431 height 200
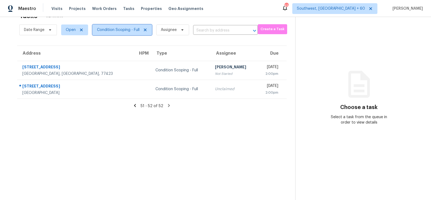
click at [119, 26] on span "Condition Scoping - Full" at bounding box center [122, 30] width 60 height 11
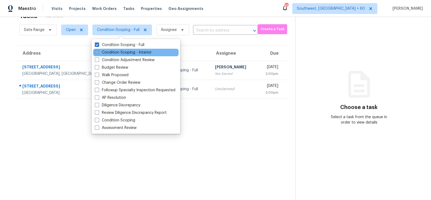
click at [118, 53] on label "Condition Scoping - Interior" at bounding box center [123, 52] width 57 height 5
click at [98, 53] on input "Condition Scoping - Interior" at bounding box center [97, 52] width 4 height 4
checkbox input "true"
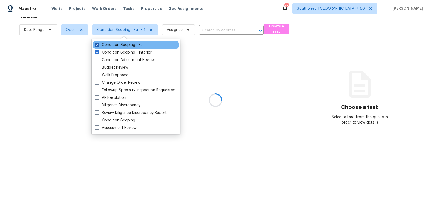
click at [128, 46] on label "Condition Scoping - Full" at bounding box center [120, 44] width 50 height 5
click at [98, 46] on input "Condition Scoping - Full" at bounding box center [97, 44] width 4 height 4
checkbox input "false"
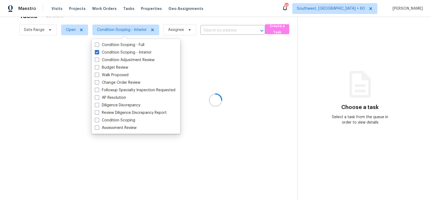
click at [224, 18] on div at bounding box center [215, 100] width 431 height 200
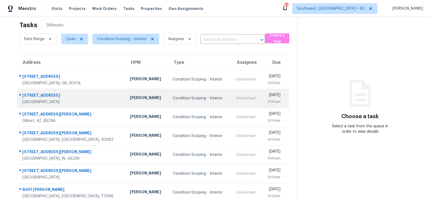
scroll to position [4, 0]
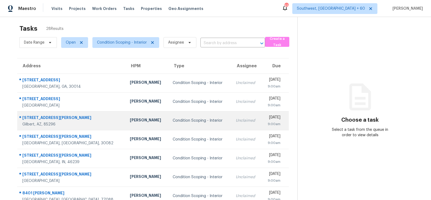
click at [177, 113] on td "Condition Scoping - Interior" at bounding box center [199, 120] width 63 height 19
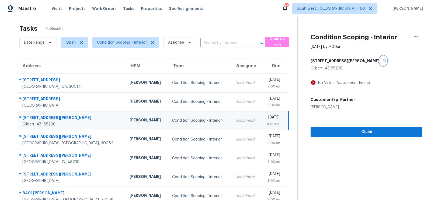
click at [383, 60] on icon "button" at bounding box center [384, 60] width 3 height 3
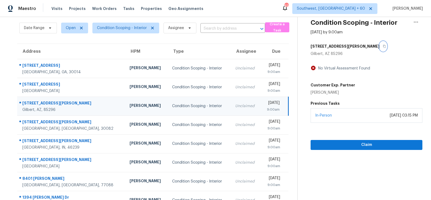
scroll to position [23, 0]
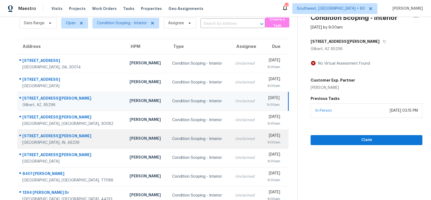
click at [235, 140] on div "Unclaimed" at bounding box center [246, 138] width 22 height 5
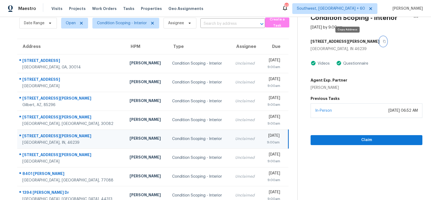
click at [384, 40] on icon "button" at bounding box center [385, 41] width 3 height 3
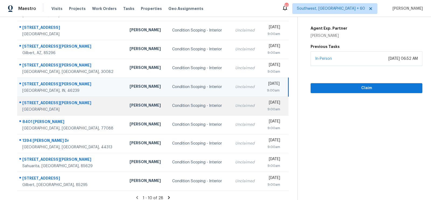
scroll to position [76, 0]
click at [231, 101] on td "Unclaimed" at bounding box center [246, 105] width 30 height 19
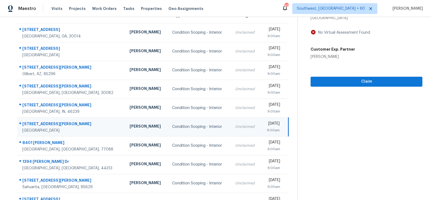
scroll to position [20, 0]
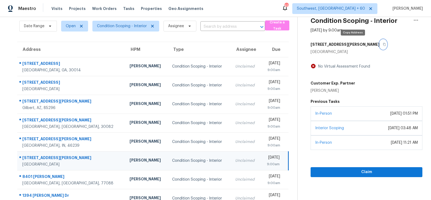
click at [383, 45] on icon "button" at bounding box center [384, 44] width 3 height 3
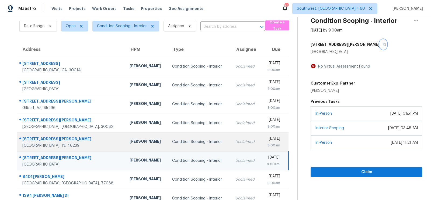
scroll to position [80, 0]
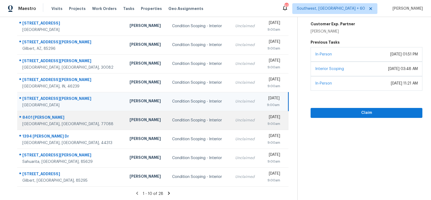
click at [191, 125] on td "Condition Scoping - Interior" at bounding box center [199, 120] width 63 height 19
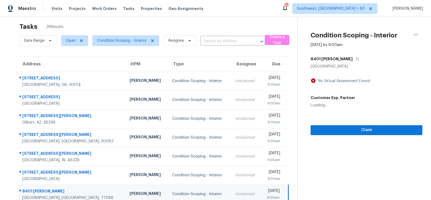
scroll to position [0, 0]
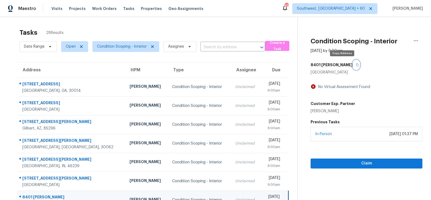
click at [353, 63] on button "button" at bounding box center [356, 65] width 7 height 10
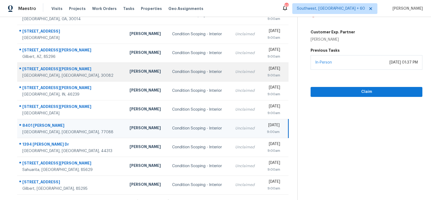
scroll to position [80, 0]
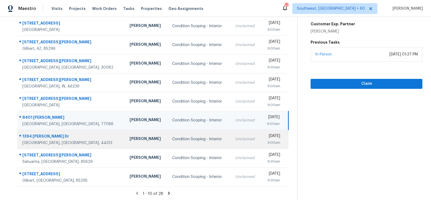
click at [231, 133] on td "Unclaimed" at bounding box center [246, 139] width 30 height 19
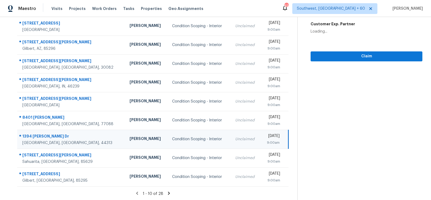
scroll to position [0, 0]
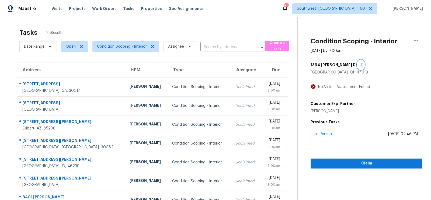
click at [361, 66] on icon "button" at bounding box center [362, 64] width 3 height 3
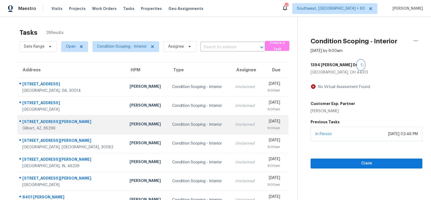
scroll to position [80, 0]
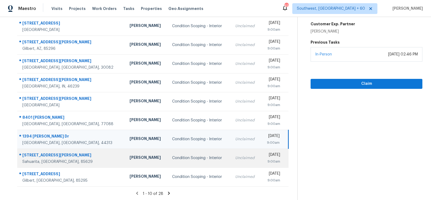
click at [231, 163] on td "Unclaimed" at bounding box center [246, 158] width 30 height 19
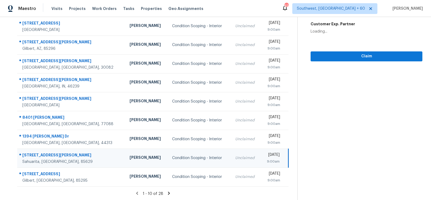
scroll to position [0, 0]
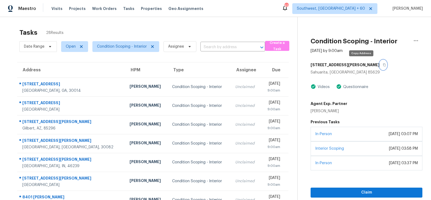
click at [384, 64] on icon "button" at bounding box center [385, 65] width 3 height 3
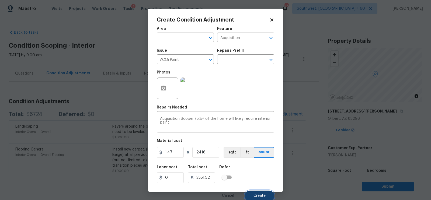
scroll to position [77, 0]
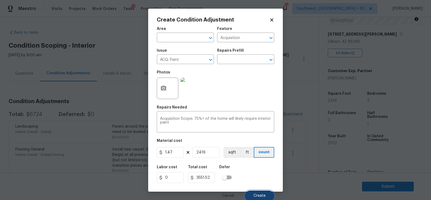
click at [258, 196] on span "Create" at bounding box center [260, 196] width 12 height 4
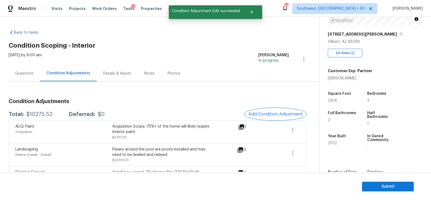
click at [277, 113] on span "Add Condition Adjustment" at bounding box center [276, 114] width 54 height 5
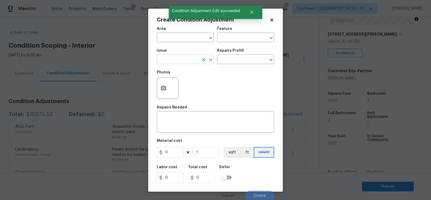
click at [184, 64] on input "text" at bounding box center [178, 60] width 42 height 8
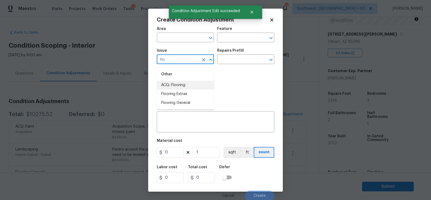
click at [180, 85] on li "ACQ: Flooring" at bounding box center [185, 85] width 57 height 9
type input "ACQ: Flooring"
click at [130, 72] on body "Maestro Visits Projects Work Orders Tasks 1 Properties Geo Assignments [GEOGRAP…" at bounding box center [215, 100] width 431 height 200
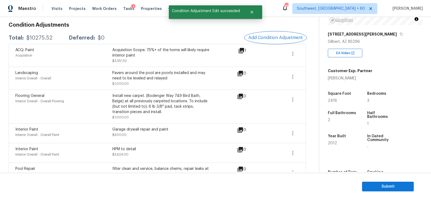
scroll to position [89, 0]
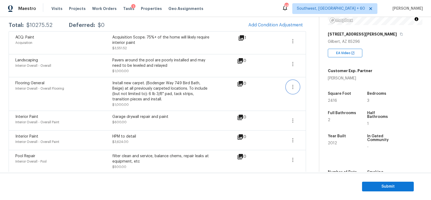
click at [293, 85] on icon "button" at bounding box center [293, 87] width 1 height 4
click at [317, 85] on div "Edit" at bounding box center [324, 85] width 42 height 5
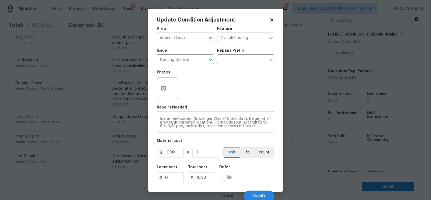
click at [306, 117] on body "Maestro Visits Projects Work Orders Tasks 1 Properties Geo Assignments [GEOGRAP…" at bounding box center [215, 100] width 431 height 200
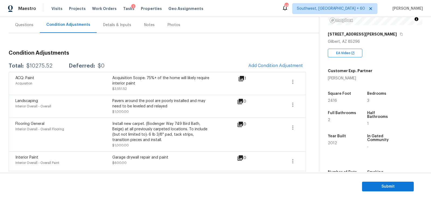
scroll to position [30, 0]
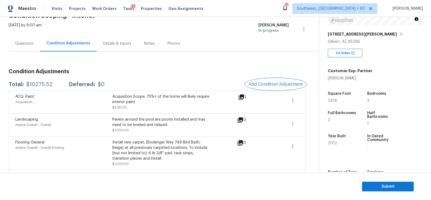
click at [290, 84] on span "Add Condition Adjustment" at bounding box center [276, 84] width 54 height 5
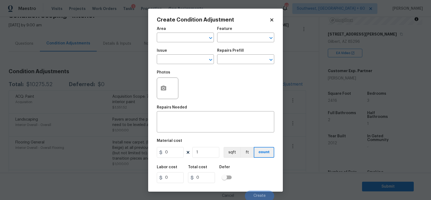
click at [177, 69] on div "Photos" at bounding box center [168, 84] width 23 height 35
click at [177, 61] on input "text" at bounding box center [178, 60] width 42 height 8
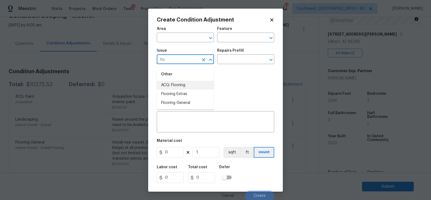
click at [178, 84] on li "ACQ: Flooring" at bounding box center [185, 85] width 57 height 9
click at [225, 64] on body "Maestro Visits Projects Work Orders Tasks 1 Properties Geo Assignments [GEOGRAP…" at bounding box center [215, 100] width 431 height 200
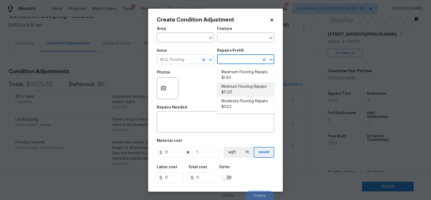
click at [193, 59] on input "ACQ: Flooring" at bounding box center [178, 60] width 42 height 8
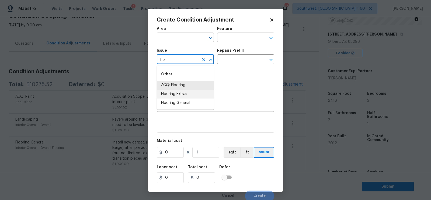
click at [183, 97] on li "Flooring Extras" at bounding box center [185, 94] width 57 height 9
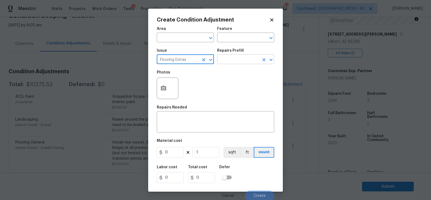
type input "Flooring Extras"
click at [232, 64] on input "text" at bounding box center [238, 60] width 42 height 8
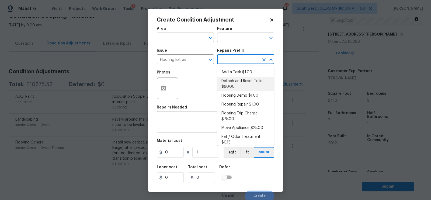
type input "s"
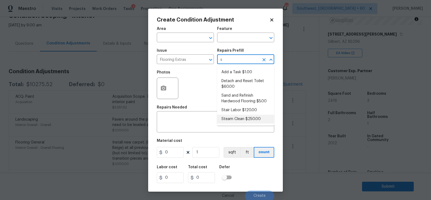
click at [233, 122] on li "Steam Clean $250.00" at bounding box center [245, 119] width 57 height 9
type input "Overall Flooring"
type textarea "Steam clean floors"
type input "250"
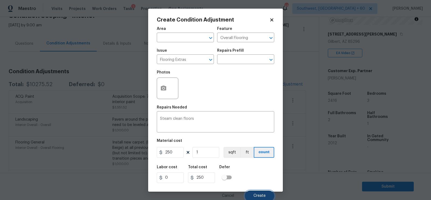
click at [256, 191] on button "Create" at bounding box center [259, 196] width 29 height 11
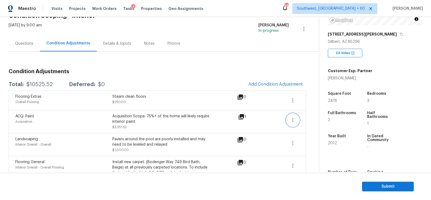
click at [290, 120] on icon "button" at bounding box center [293, 120] width 6 height 6
click at [302, 120] on link "Edit" at bounding box center [324, 119] width 46 height 8
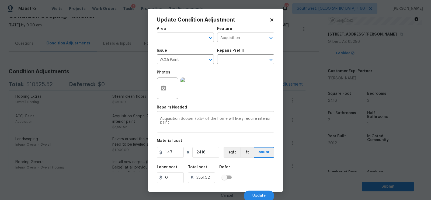
click at [191, 124] on textarea "Acquisition Scope: 75%+ of the home will likely require interior paint" at bounding box center [215, 122] width 111 height 11
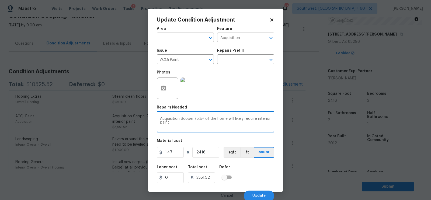
click at [191, 124] on textarea "Acquisition Scope: 75%+ of the home will likely require interior paint" at bounding box center [215, 122] width 111 height 11
type textarea "Disre"
click at [166, 85] on button "button" at bounding box center [163, 88] width 13 height 21
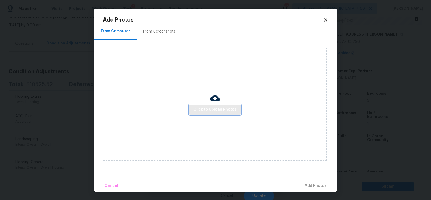
click at [224, 111] on span "Click to Upload Photos" at bounding box center [215, 109] width 43 height 7
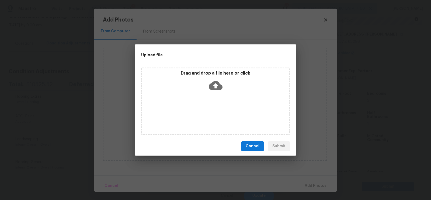
click at [217, 84] on icon at bounding box center [216, 86] width 14 height 14
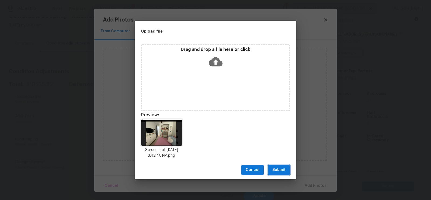
click at [274, 173] on span "Submit" at bounding box center [279, 170] width 13 height 7
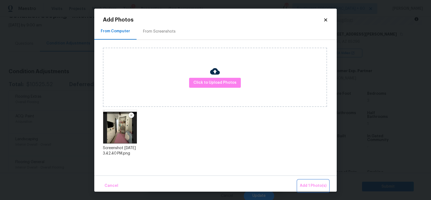
click at [311, 185] on span "Add 1 Photo(s)" at bounding box center [313, 186] width 27 height 7
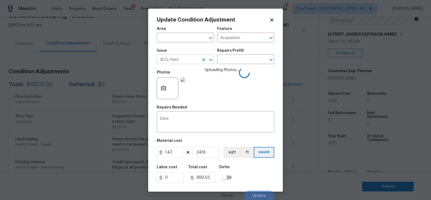
click at [195, 58] on input "ACQ: Paint" at bounding box center [178, 60] width 42 height 8
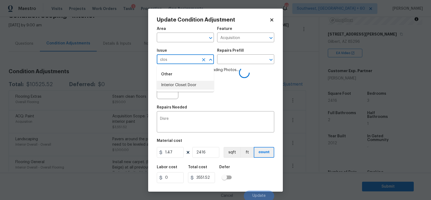
click at [179, 84] on li "Interior Closet Door" at bounding box center [185, 85] width 57 height 9
type input "Interior Closet Door"
click at [244, 58] on input "text" at bounding box center [238, 60] width 42 height 8
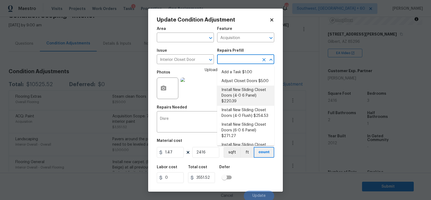
click at [238, 92] on li "Install New Sliding Closet Doors (4-0 6 Panel) $220.39" at bounding box center [245, 96] width 57 height 20
type input "Interior Door"
type textarea "Remove the existing door (if present). Install a new 4-0 bi-fold 6 panel interi…"
type input "220.39"
type input "532462.24"
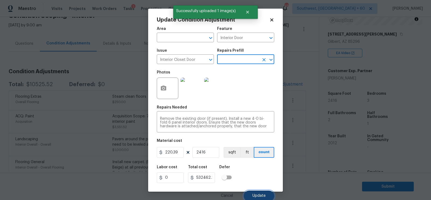
click at [257, 196] on span "Update" at bounding box center [259, 196] width 13 height 4
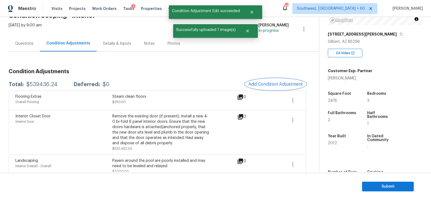
click at [270, 85] on span "Add Condition Adjustment" at bounding box center [276, 84] width 54 height 5
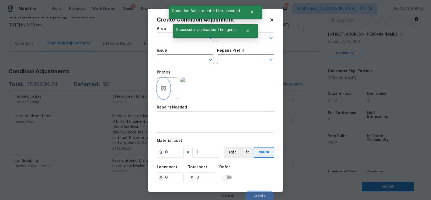
click at [160, 87] on button "button" at bounding box center [163, 88] width 13 height 21
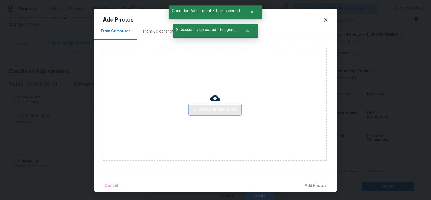
click at [209, 107] on span "Click to Upload Photos" at bounding box center [215, 109] width 43 height 7
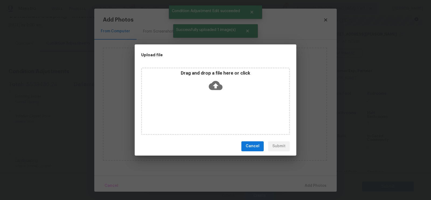
click at [217, 87] on icon at bounding box center [216, 85] width 14 height 9
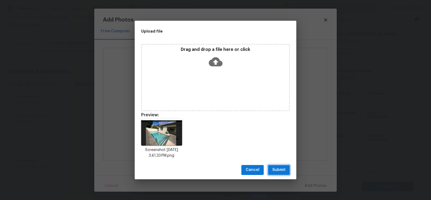
click at [275, 171] on span "Submit" at bounding box center [279, 170] width 13 height 7
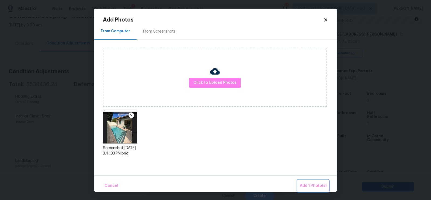
click at [312, 191] on button "Add 1 Photo(s)" at bounding box center [313, 186] width 31 height 12
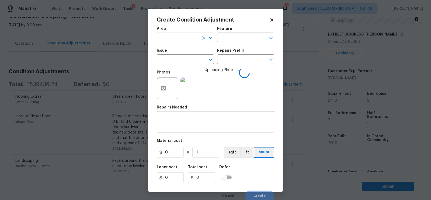
click at [190, 36] on input "text" at bounding box center [178, 38] width 42 height 8
click at [191, 59] on li "Interior Overall" at bounding box center [185, 59] width 57 height 9
type input "Interior Overall"
click at [183, 121] on textarea at bounding box center [215, 122] width 111 height 11
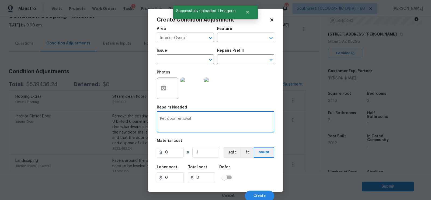
type textarea "Pet door removal"
click at [174, 159] on div "Area Interior Overall ​ Feature ​ Issue ​ Repairs Prefill ​ Photos Repairs Need…" at bounding box center [216, 113] width 118 height 178
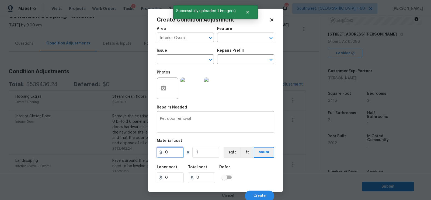
click at [170, 152] on input "0" at bounding box center [170, 152] width 27 height 11
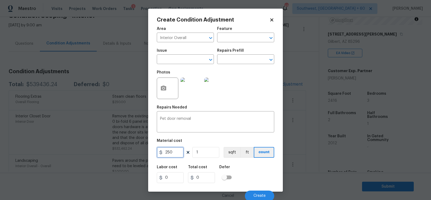
type input "250"
click at [200, 176] on input "0" at bounding box center [201, 178] width 27 height 11
type input "250"
click at [258, 195] on span "Create" at bounding box center [260, 196] width 12 height 4
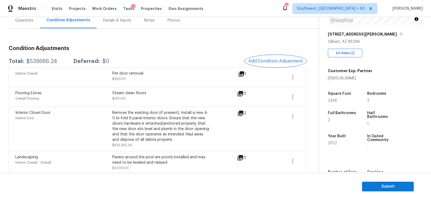
scroll to position [57, 0]
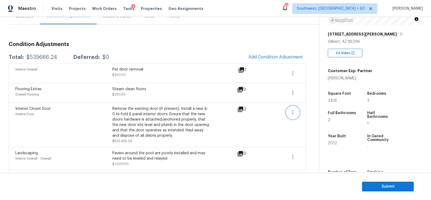
click at [292, 111] on icon "button" at bounding box center [293, 112] width 6 height 6
click at [313, 108] on div "Edit" at bounding box center [324, 110] width 42 height 5
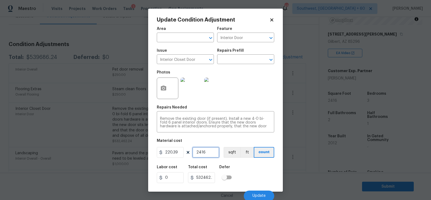
click at [207, 154] on input "2416" at bounding box center [205, 152] width 27 height 11
type input "1"
type input "220.39"
type input "1"
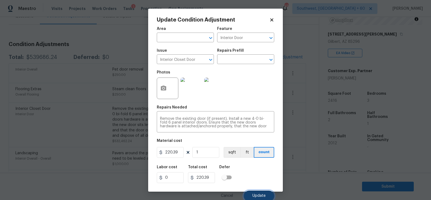
click at [255, 192] on button "Update" at bounding box center [259, 196] width 30 height 11
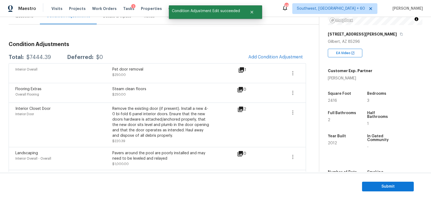
click at [45, 58] on div "$7444.39" at bounding box center [38, 57] width 25 height 5
copy div "$7444.39"
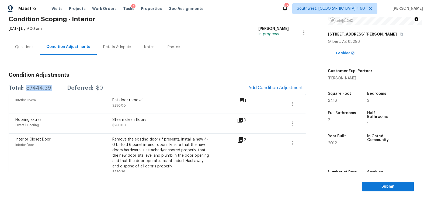
click at [27, 49] on div "Questions" at bounding box center [24, 46] width 18 height 5
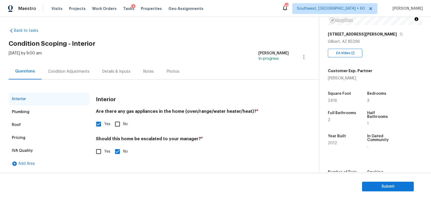
scroll to position [2, 0]
click at [27, 140] on div "Pricing" at bounding box center [49, 138] width 81 height 13
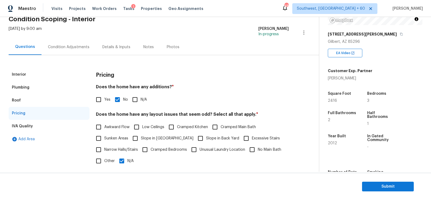
click at [149, 139] on span "Slope in [GEOGRAPHIC_DATA]" at bounding box center [167, 139] width 53 height 6
click at [141, 139] on input "Slope in [GEOGRAPHIC_DATA]" at bounding box center [135, 138] width 11 height 11
checkbox input "true"
click at [125, 165] on input "N/A" at bounding box center [121, 161] width 11 height 11
checkbox input "false"
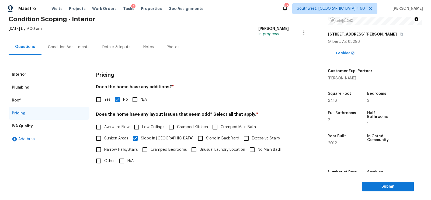
click at [83, 46] on div "Condition Adjustments" at bounding box center [69, 46] width 42 height 5
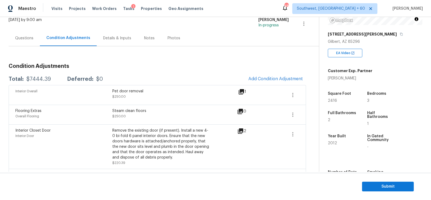
scroll to position [33, 0]
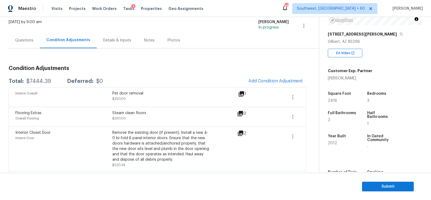
click at [393, 192] on section "Submit" at bounding box center [215, 186] width 431 height 27
click at [381, 188] on span "Submit" at bounding box center [388, 187] width 43 height 7
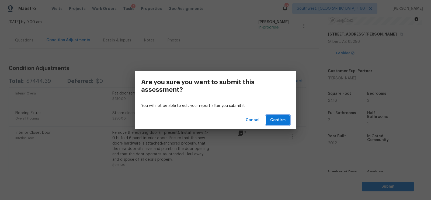
click at [276, 118] on span "Confirm" at bounding box center [277, 120] width 15 height 7
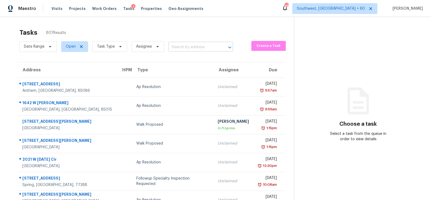
click at [180, 46] on input "text" at bounding box center [193, 47] width 50 height 8
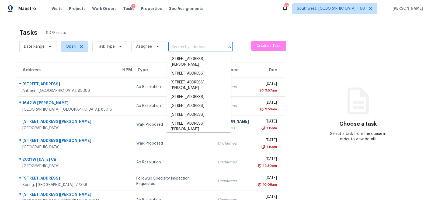
paste input "[STREET_ADDRESS][PERSON_NAME]"
type input "[STREET_ADDRESS][PERSON_NAME]"
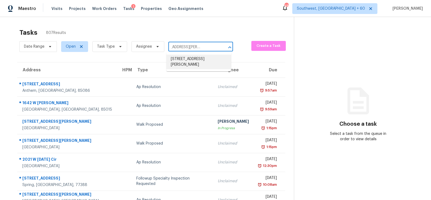
click at [192, 66] on li "[STREET_ADDRESS][PERSON_NAME]" at bounding box center [199, 62] width 65 height 15
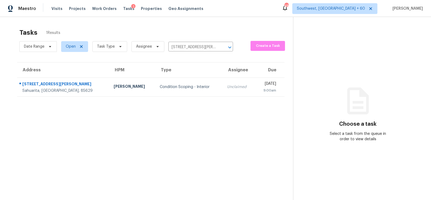
click at [185, 97] on section "Tasks 1 Results Date Range Open Task Type Assignee [STREET_ADDRESS][PERSON_NAME…" at bounding box center [151, 122] width 285 height 192
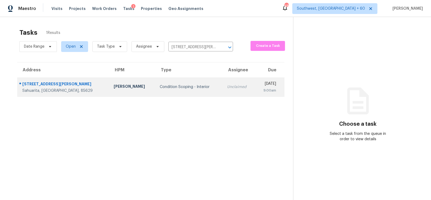
click at [227, 88] on div "Unclaimed" at bounding box center [239, 86] width 24 height 5
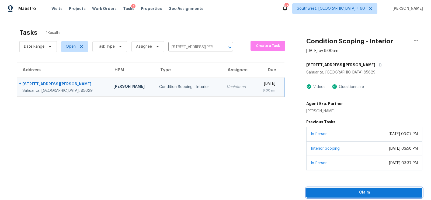
click at [358, 191] on span "Claim" at bounding box center [365, 193] width 108 height 7
click at [360, 192] on span "Claim" at bounding box center [365, 193] width 108 height 7
click at [360, 192] on span "Start Assessment" at bounding box center [365, 193] width 108 height 7
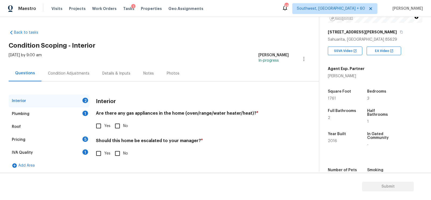
scroll to position [79, 0]
click at [100, 121] on input "Yes" at bounding box center [98, 126] width 11 height 11
checkbox input "true"
click at [116, 158] on input "No" at bounding box center [117, 154] width 11 height 11
checkbox input "true"
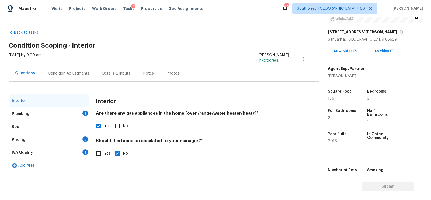
click at [74, 105] on div "Interior" at bounding box center [49, 101] width 81 height 13
click at [75, 110] on div "Plumbing 1" at bounding box center [49, 114] width 81 height 13
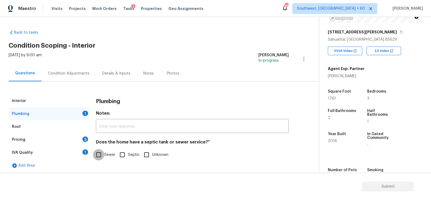
click at [100, 154] on input "Sewer" at bounding box center [98, 154] width 11 height 11
checkbox input "true"
click at [86, 152] on div "1" at bounding box center [85, 152] width 6 height 5
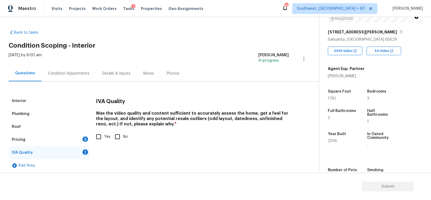
click at [102, 141] on input "Yes" at bounding box center [98, 136] width 11 height 11
checkbox input "true"
click at [87, 139] on div "5" at bounding box center [85, 139] width 6 height 5
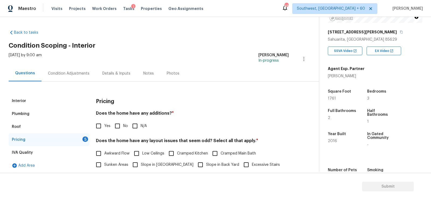
click at [114, 126] on input "No" at bounding box center [117, 126] width 11 height 11
checkbox input "true"
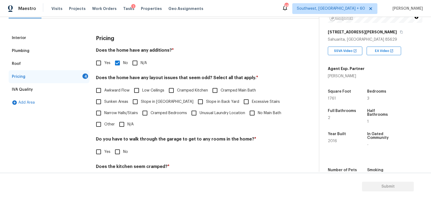
scroll to position [69, 0]
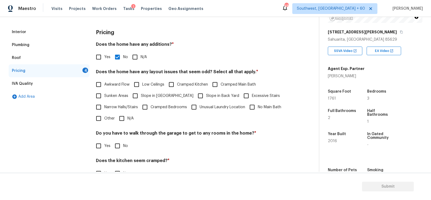
click at [117, 115] on input "N/A" at bounding box center [121, 118] width 11 height 11
checkbox input "true"
click at [120, 150] on input "No" at bounding box center [117, 145] width 11 height 11
checkbox input "true"
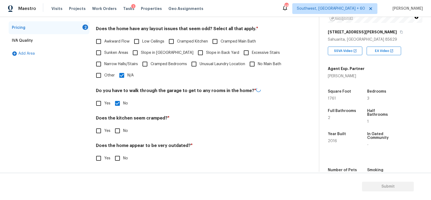
scroll to position [111, 0]
click at [119, 126] on input "No" at bounding box center [117, 131] width 11 height 11
checkbox input "true"
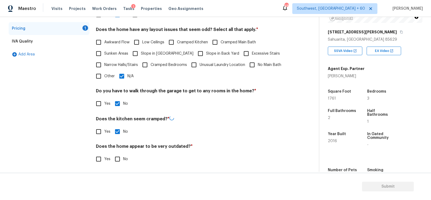
click at [118, 158] on input "No" at bounding box center [117, 159] width 11 height 11
checkbox input "true"
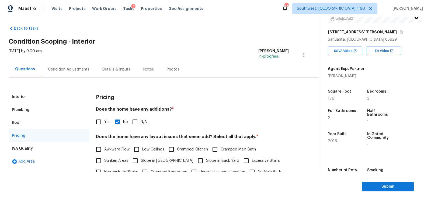
click at [87, 70] on div "Condition Adjustments" at bounding box center [69, 69] width 54 height 16
